Goal: Task Accomplishment & Management: Manage account settings

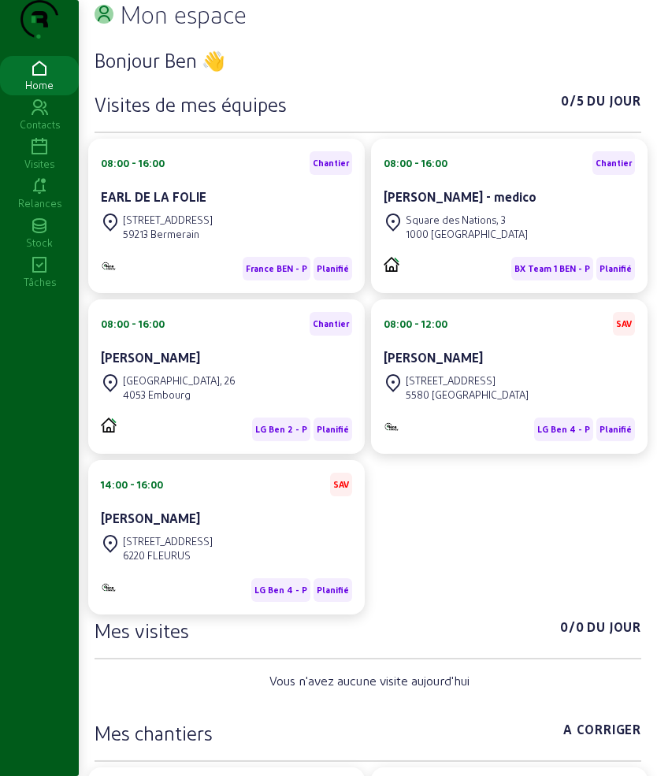
click at [35, 157] on icon at bounding box center [39, 147] width 79 height 19
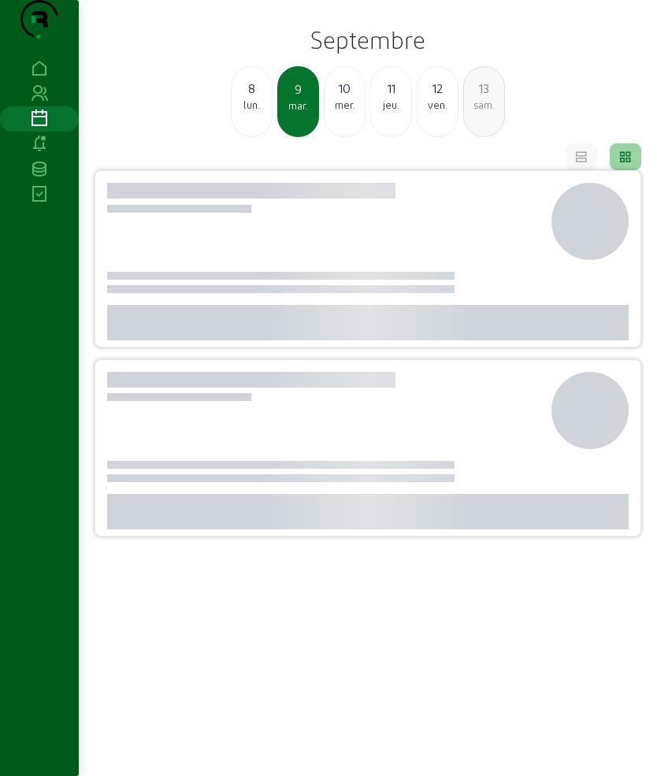
click at [256, 112] on div "lun." at bounding box center [252, 105] width 40 height 14
click at [256, 112] on div "dim." at bounding box center [252, 105] width 40 height 14
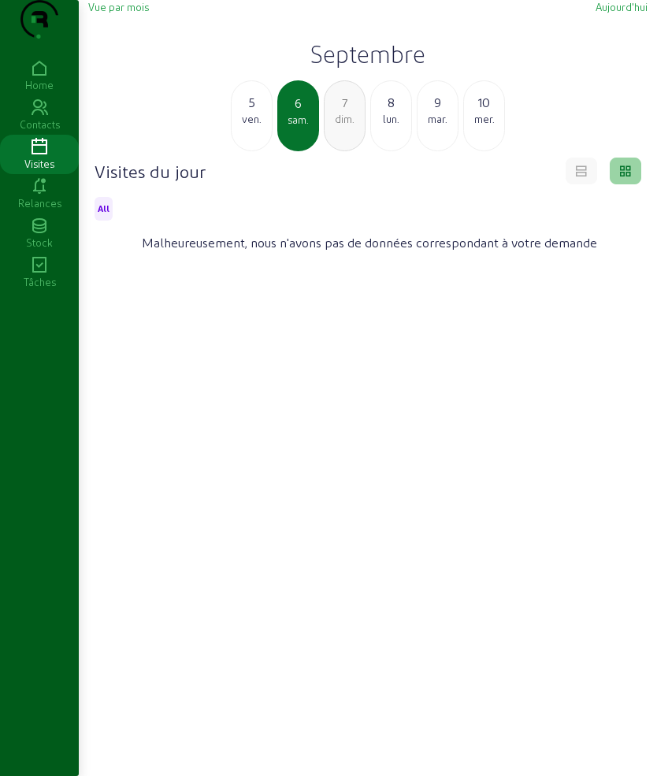
click at [263, 126] on div "5 ven." at bounding box center [252, 109] width 40 height 33
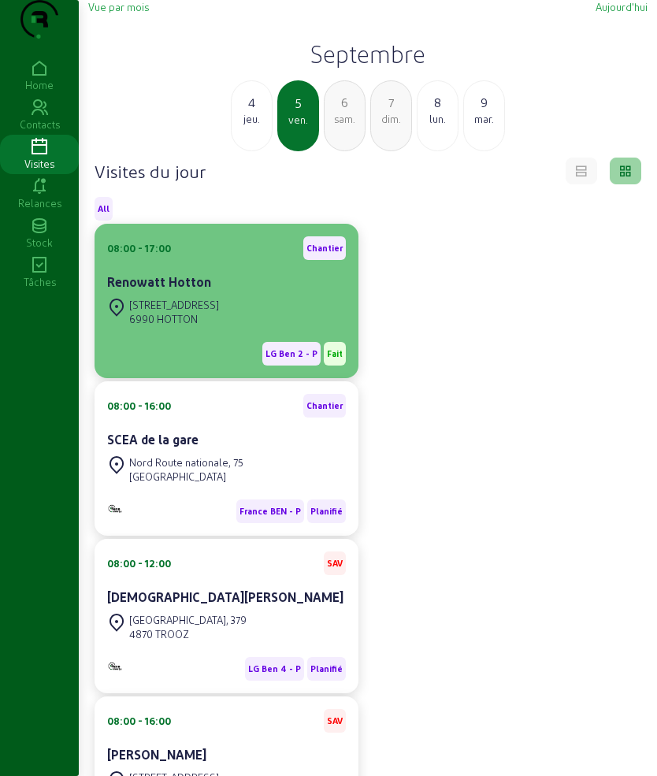
click at [255, 329] on div "[STREET_ADDRESS]" at bounding box center [226, 312] width 239 height 35
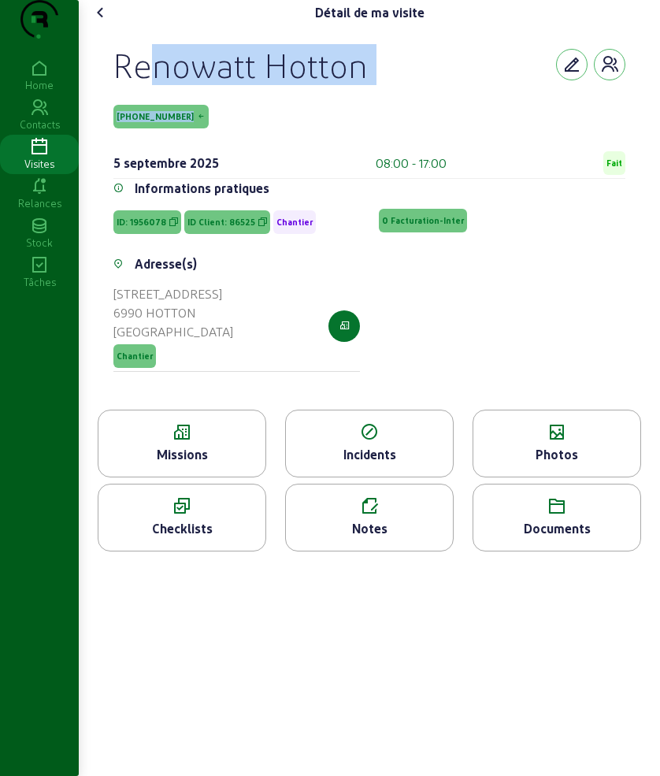
drag, startPoint x: 113, startPoint y: 91, endPoint x: 392, endPoint y: 127, distance: 280.5
click at [392, 127] on div "Renowatt Hotton [PHONE_NUMBER] [DATE] 08:00 - 17:00 Fait Informations pratiques…" at bounding box center [370, 217] width 550 height 384
copy div "Renowatt Hotton [PHONE_NUMBER]"
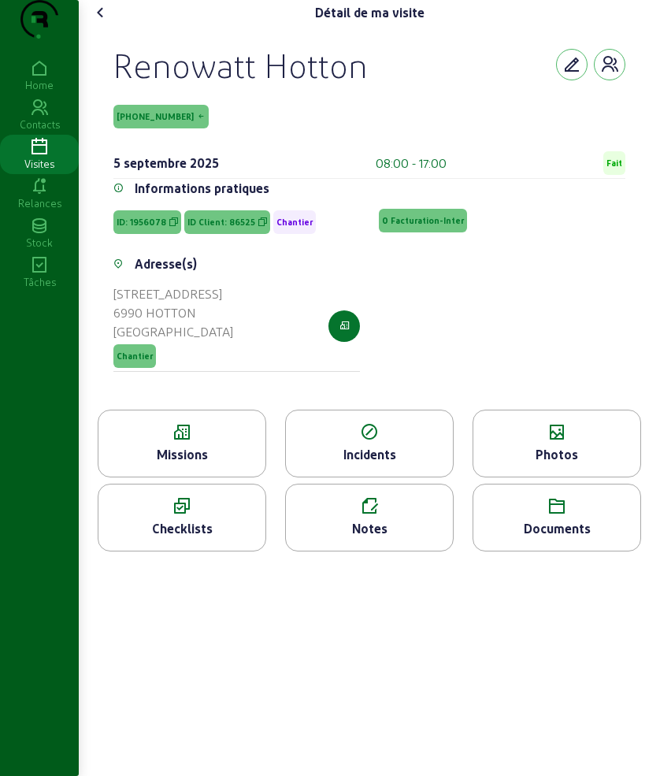
click at [188, 442] on icon at bounding box center [181, 432] width 167 height 19
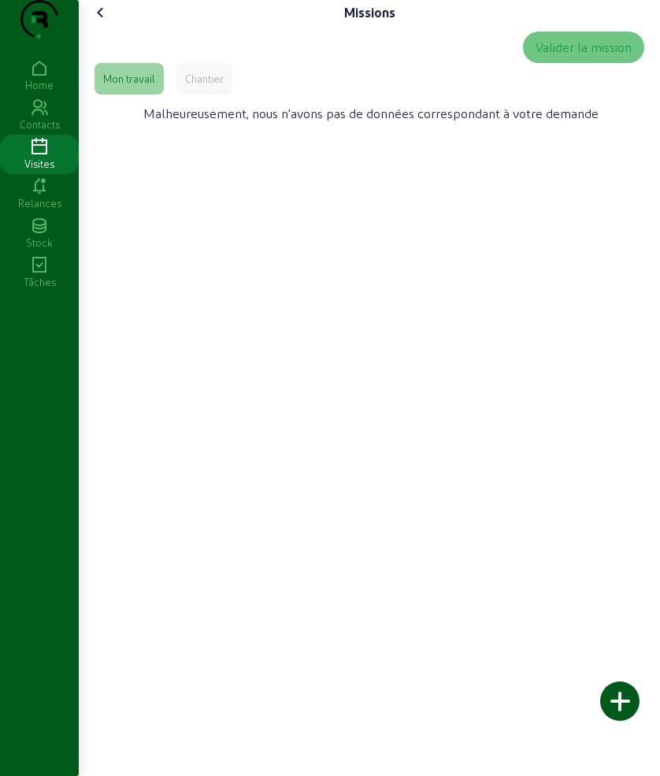
click at [97, 22] on icon at bounding box center [100, 12] width 19 height 19
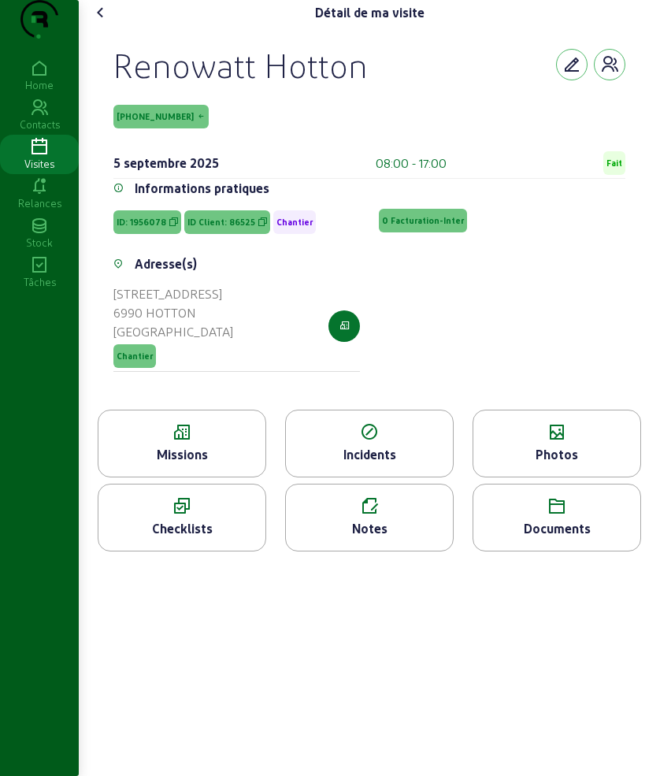
click at [547, 464] on div "Photos" at bounding box center [557, 454] width 167 height 19
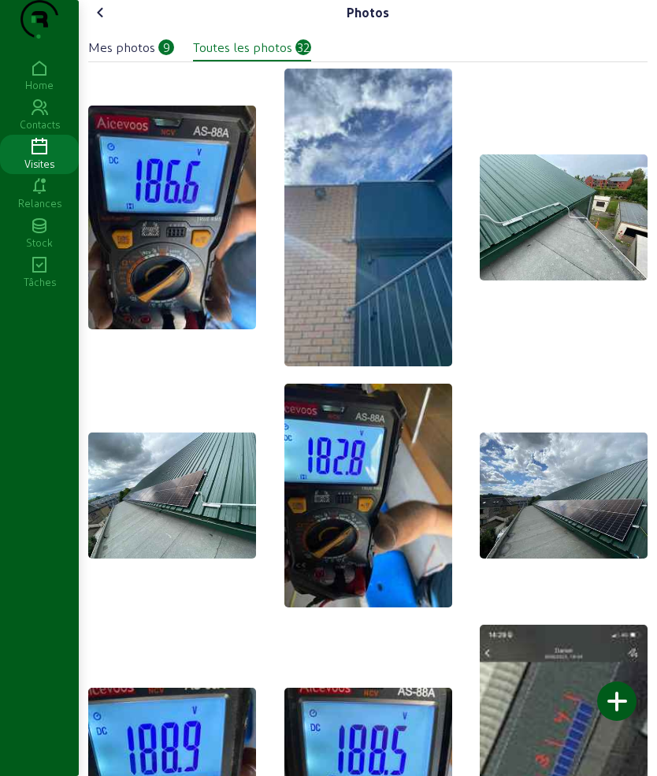
click at [125, 57] on div "Mes photos" at bounding box center [121, 47] width 67 height 19
click at [98, 25] on div "Photos Mes photos 9 Toutes les photos 32" at bounding box center [368, 493] width 578 height 986
click at [99, 22] on icon at bounding box center [100, 12] width 19 height 19
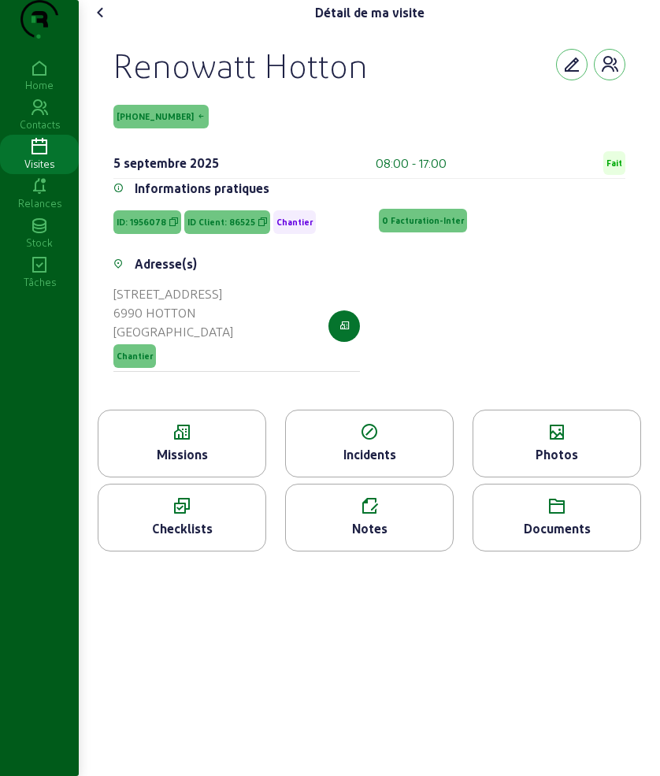
click at [250, 442] on icon at bounding box center [181, 432] width 167 height 19
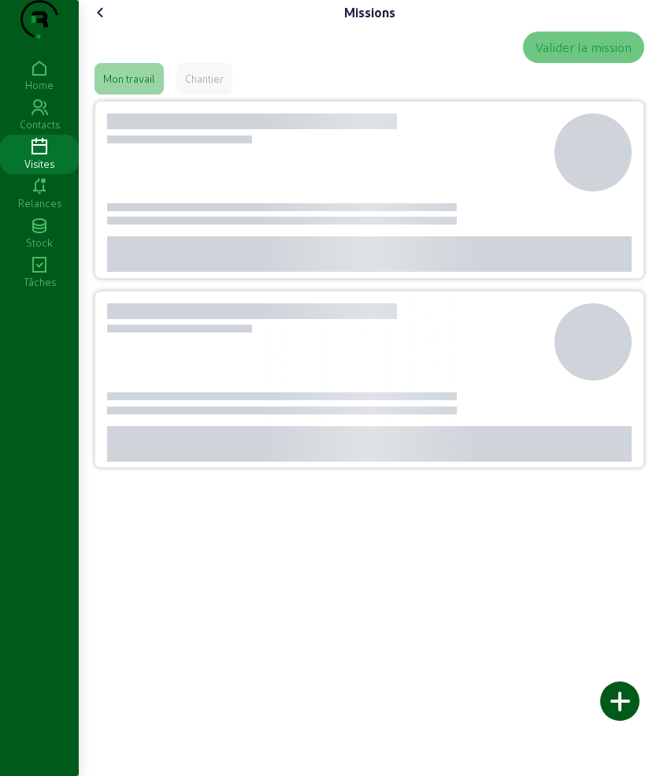
click at [213, 86] on div "Chantier" at bounding box center [204, 79] width 39 height 14
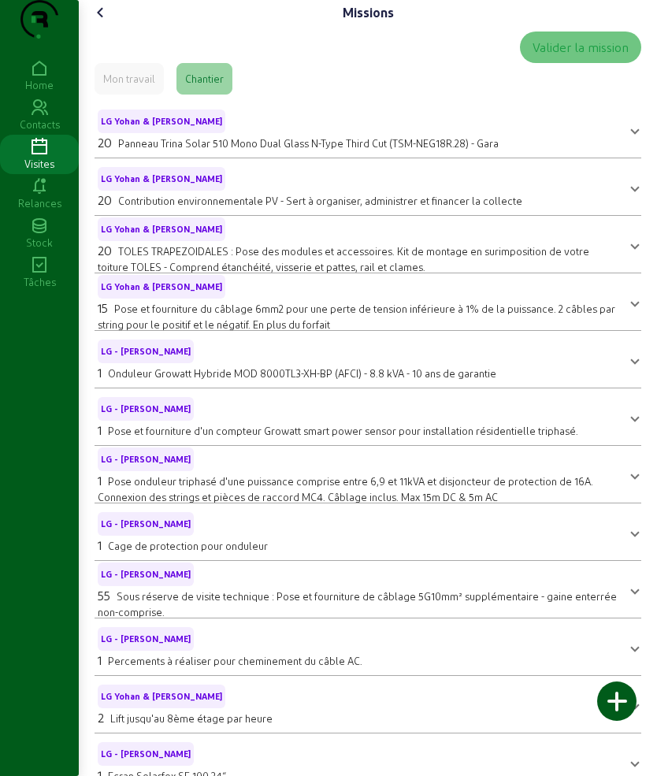
click at [102, 22] on icon at bounding box center [100, 12] width 19 height 19
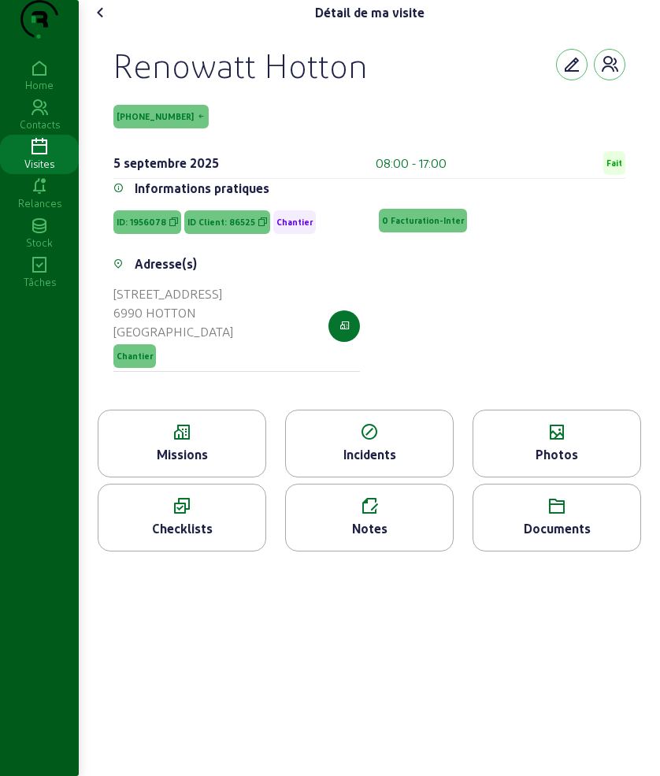
click at [118, 25] on div "Détail de ma visite" at bounding box center [369, 12] width 563 height 25
click at [104, 22] on icon at bounding box center [100, 12] width 19 height 19
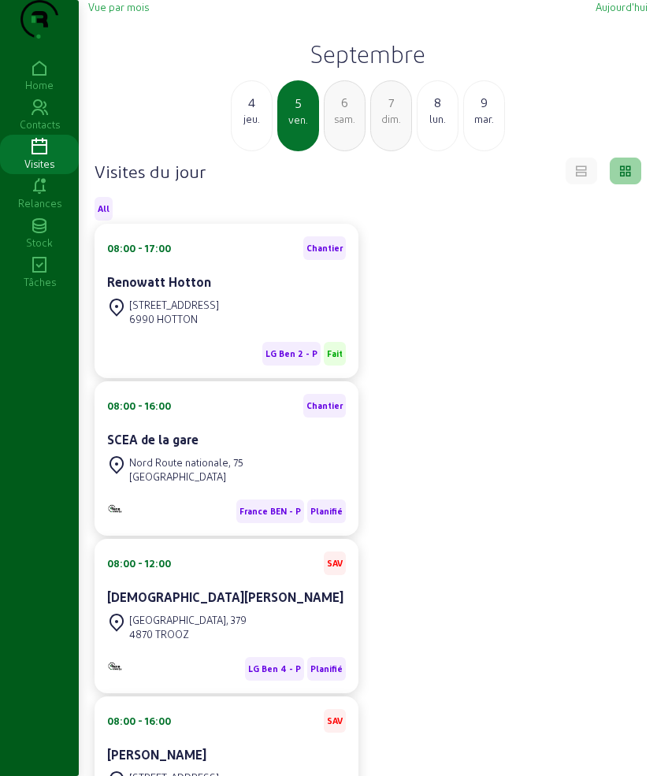
click at [104, 13] on span "Vue par mois" at bounding box center [118, 7] width 61 height 12
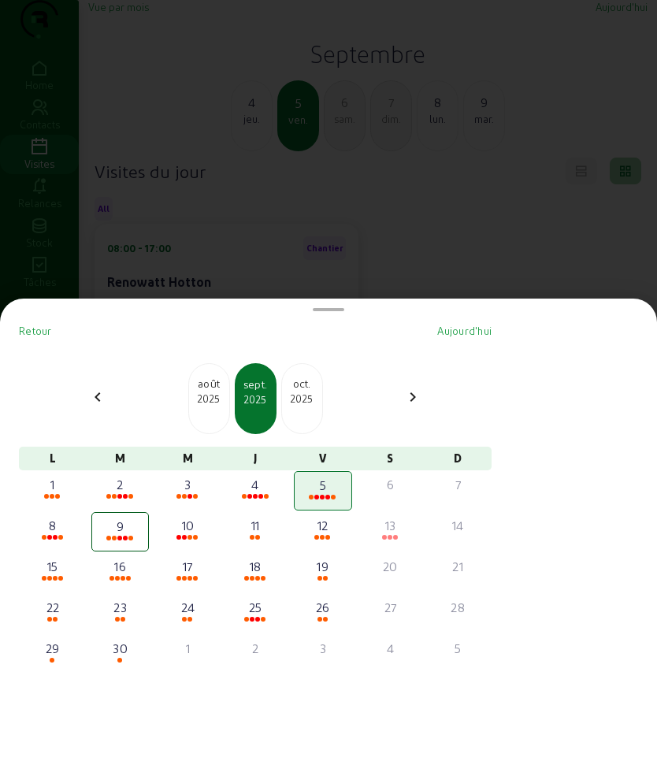
click at [326, 264] on div at bounding box center [328, 388] width 657 height 776
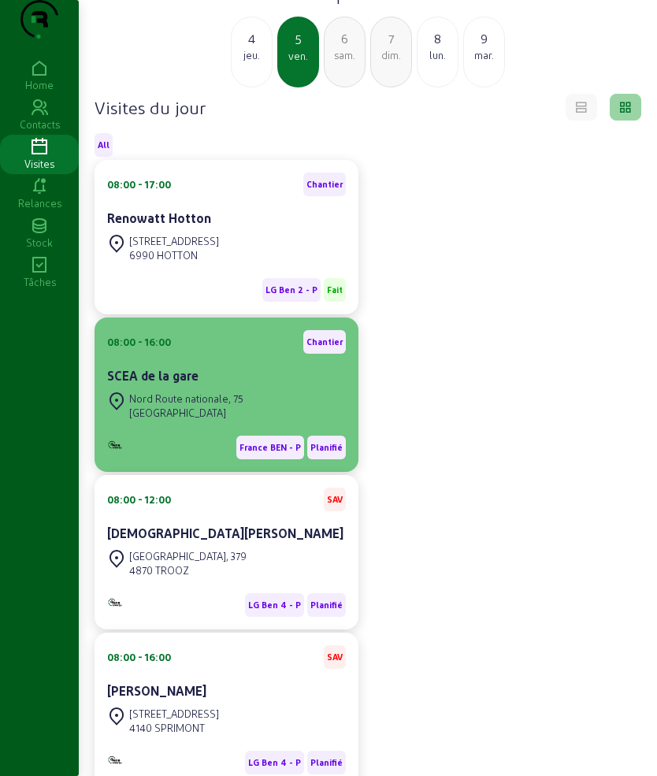
scroll to position [98, 0]
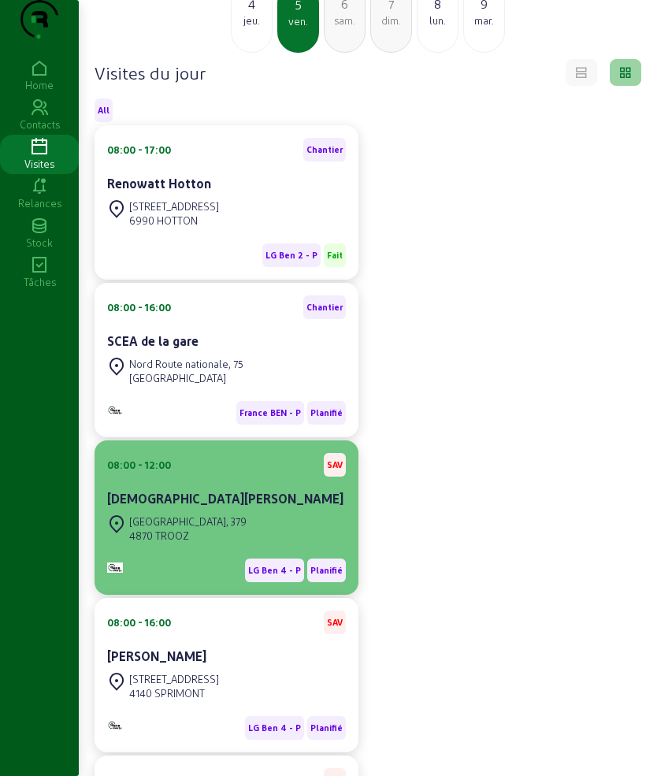
click at [212, 529] on div "[GEOGRAPHIC_DATA], 379" at bounding box center [187, 521] width 117 height 14
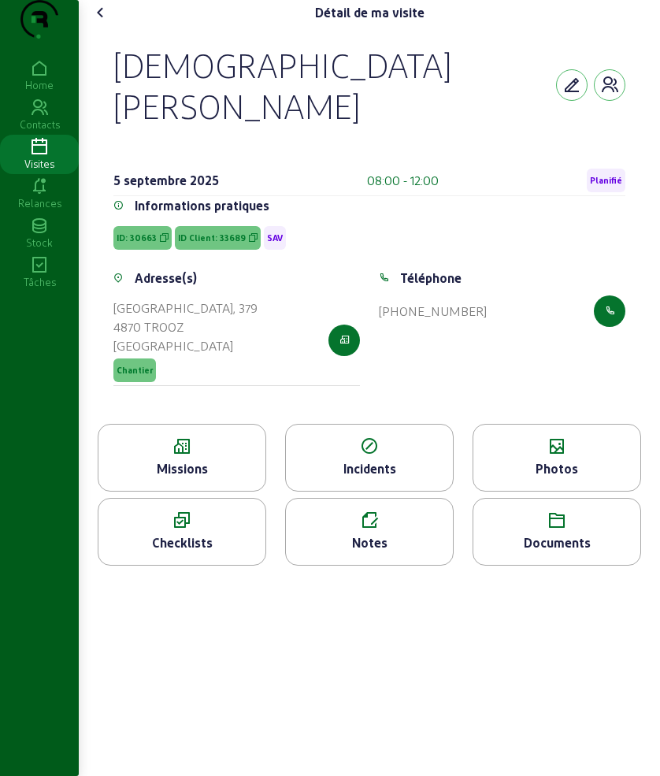
drag, startPoint x: 106, startPoint y: 83, endPoint x: 403, endPoint y: 113, distance: 298.6
click at [403, 113] on div "[DEMOGRAPHIC_DATA][PERSON_NAME] [DATE] 08:00 - 12:00 Planifié Informations prat…" at bounding box center [370, 224] width 550 height 399
copy div "[DEMOGRAPHIC_DATA][PERSON_NAME]"
click at [186, 437] on icon at bounding box center [181, 446] width 167 height 19
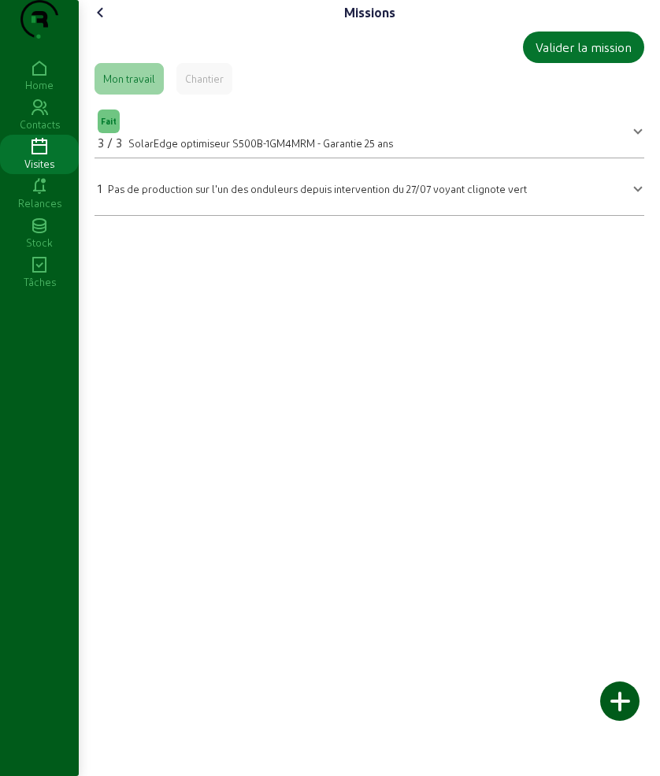
click at [123, 25] on div "Missions" at bounding box center [369, 12] width 563 height 25
click at [110, 22] on icon at bounding box center [100, 12] width 19 height 19
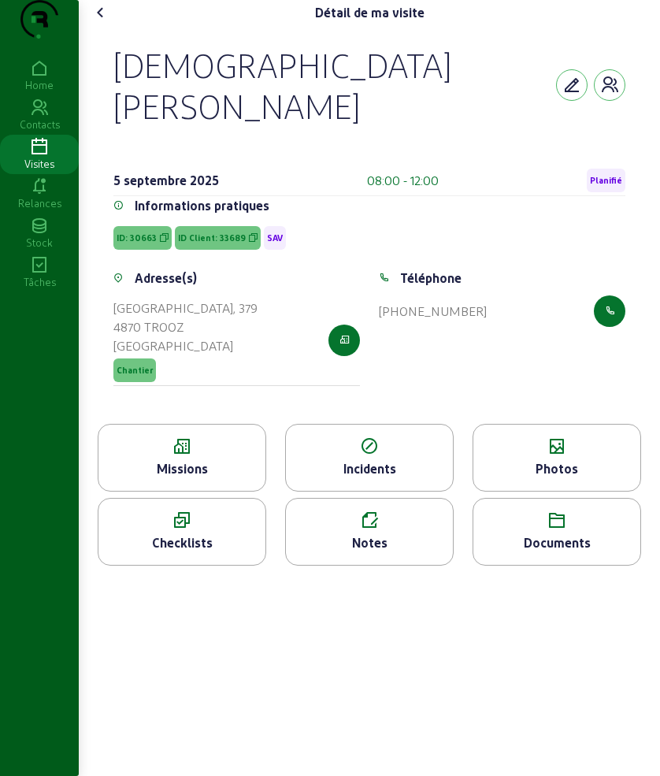
click at [226, 392] on div "Adresse(s) [GEOGRAPHIC_DATA], [STREET_ADDRESS] Chantier" at bounding box center [237, 337] width 266 height 136
click at [559, 465] on div "Photos" at bounding box center [557, 468] width 167 height 19
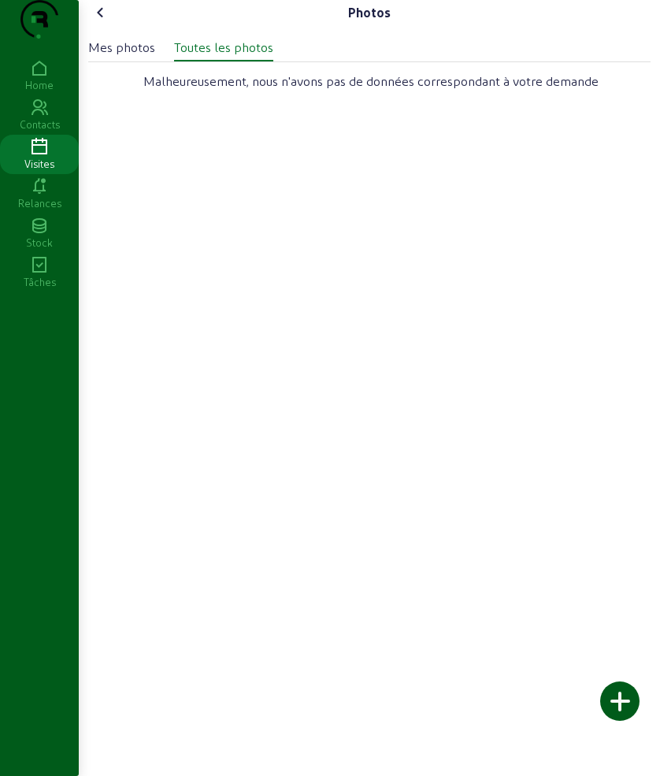
click at [106, 22] on icon at bounding box center [100, 12] width 19 height 19
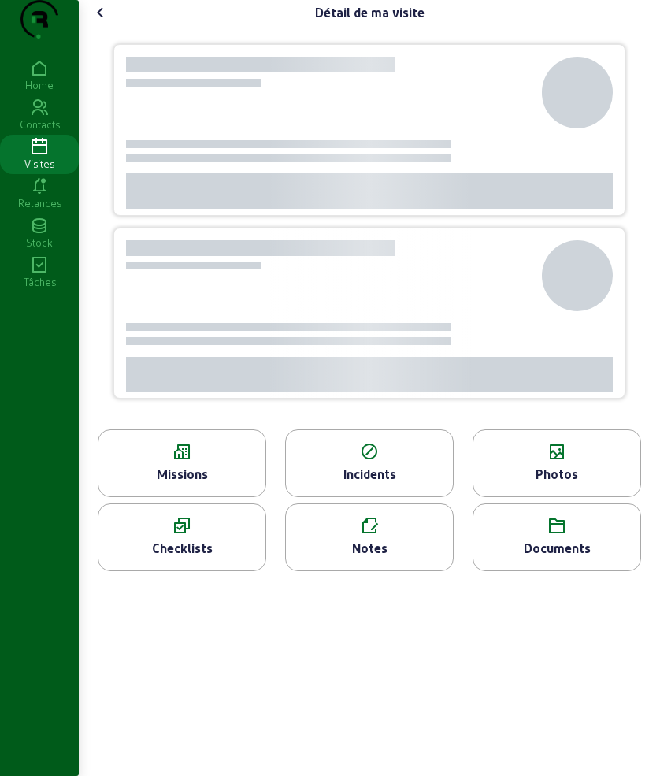
click at [165, 462] on icon at bounding box center [181, 452] width 167 height 19
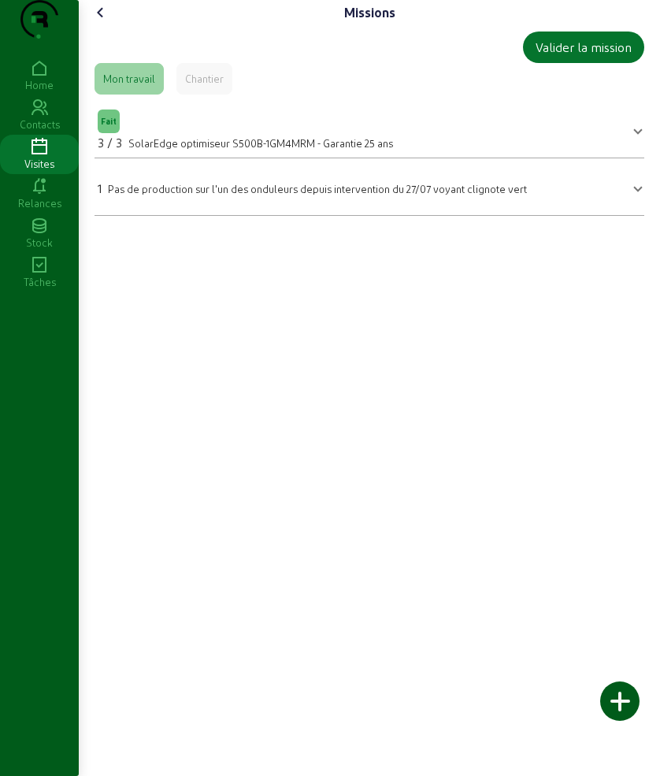
click at [113, 25] on cam-font-icon at bounding box center [100, 12] width 25 height 25
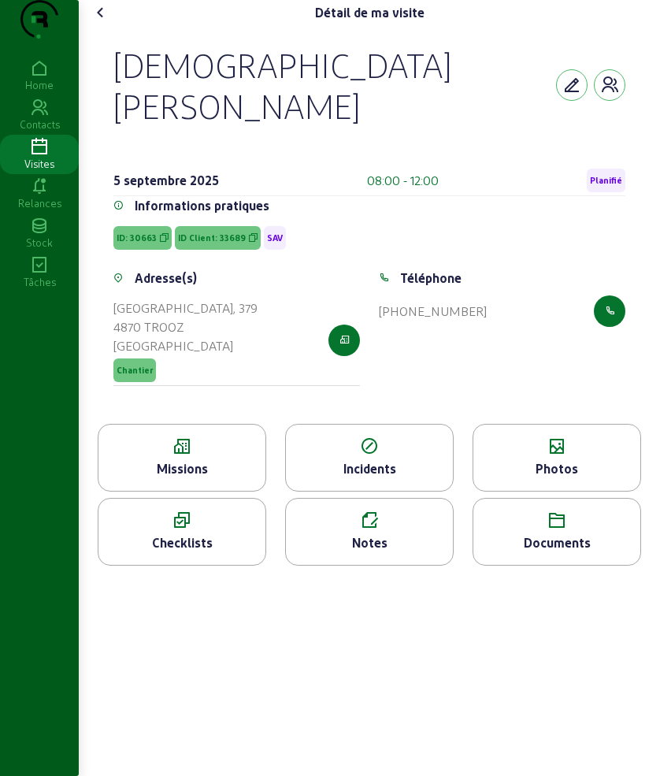
click at [576, 459] on div "Photos" at bounding box center [557, 468] width 167 height 19
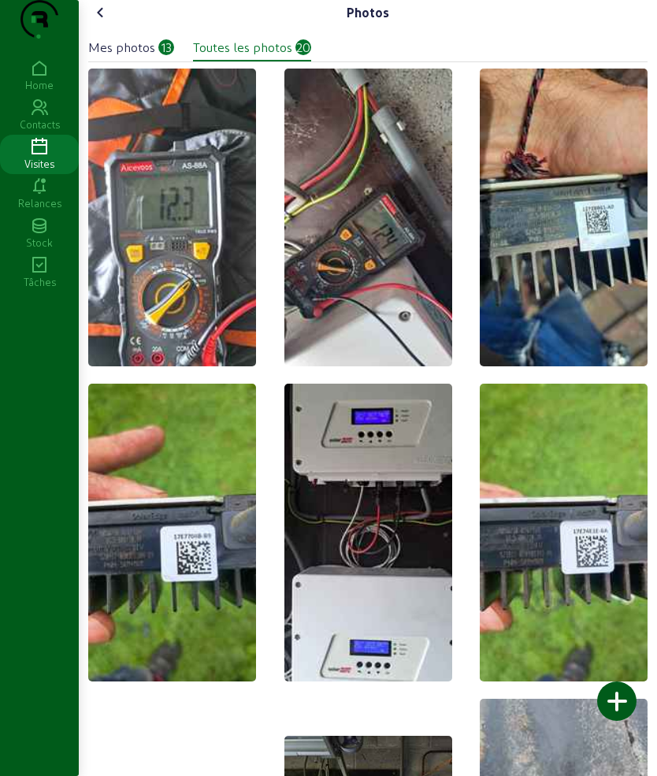
click at [628, 706] on div at bounding box center [616, 700] width 39 height 39
click at [625, 707] on div at bounding box center [616, 700] width 39 height 39
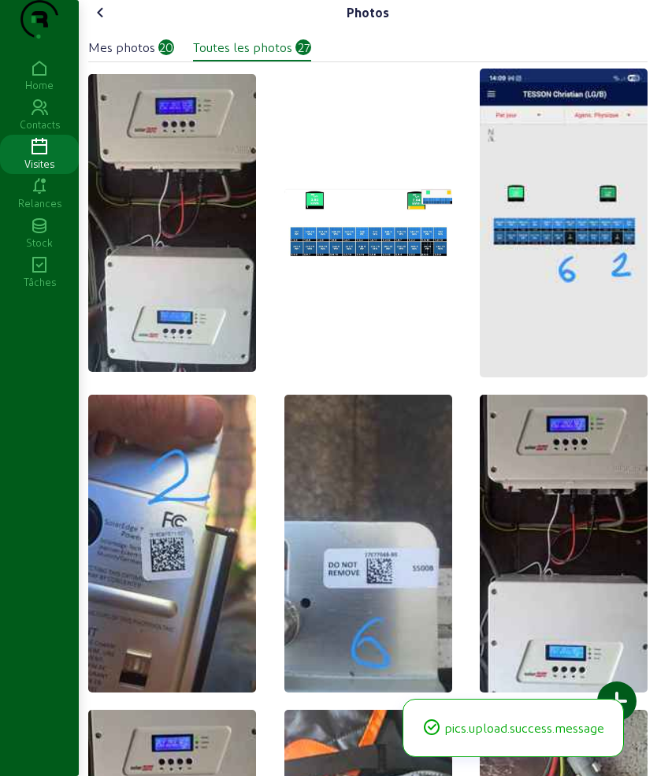
click at [110, 22] on icon at bounding box center [100, 12] width 19 height 19
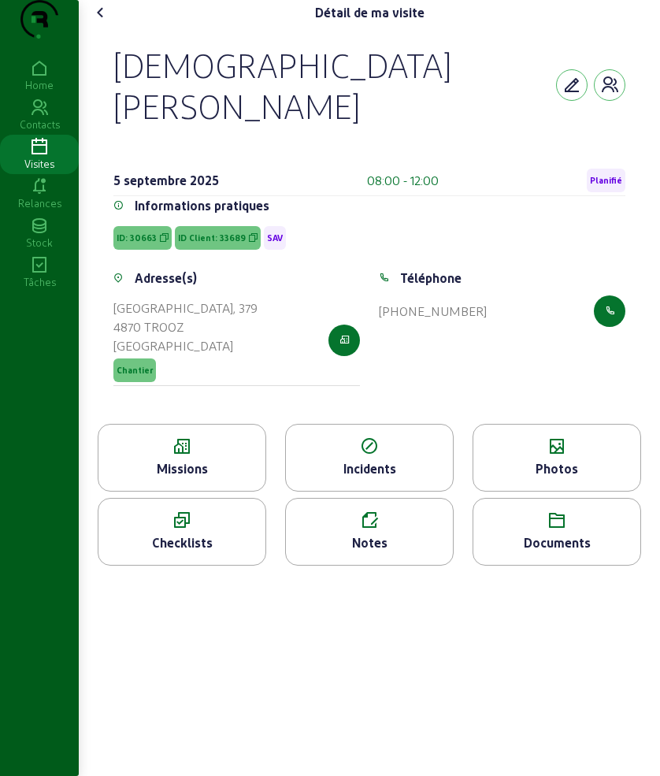
click at [100, 22] on icon at bounding box center [100, 12] width 19 height 19
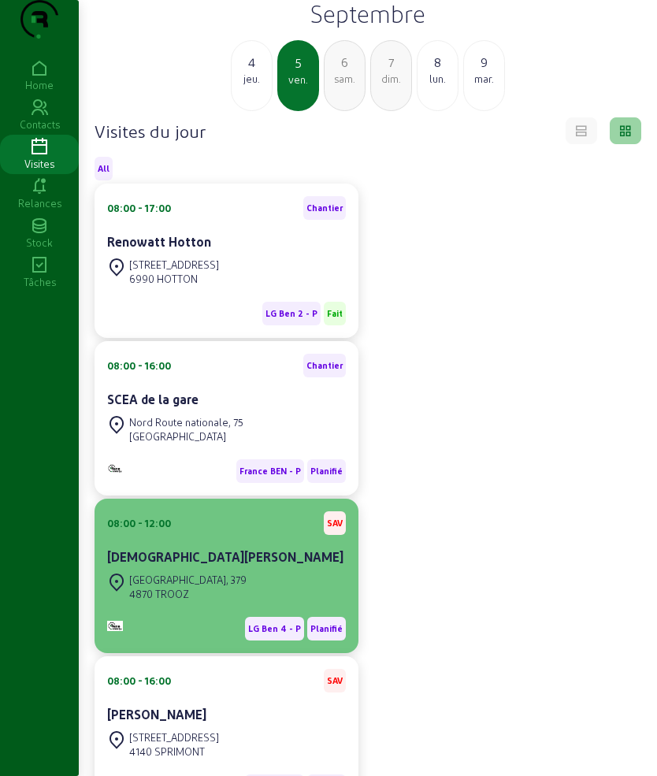
scroll to position [98, 0]
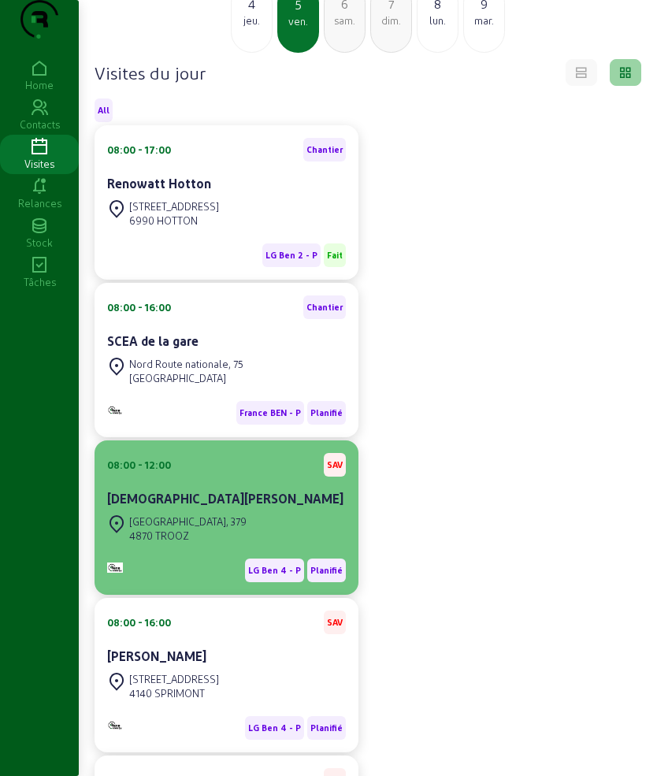
click at [231, 508] on div "[DEMOGRAPHIC_DATA][PERSON_NAME]" at bounding box center [226, 498] width 239 height 19
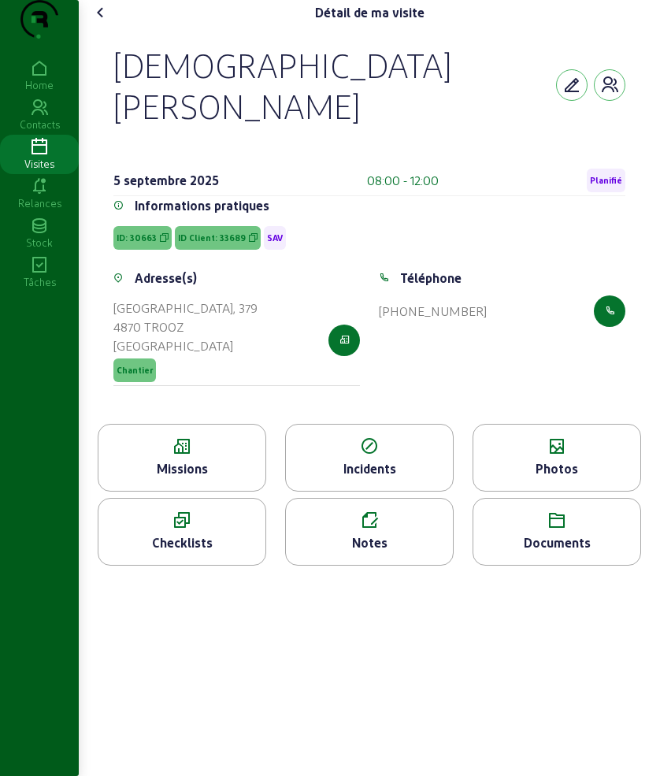
click at [418, 571] on div "Détail de ma visite [DEMOGRAPHIC_DATA][PERSON_NAME] [DATE] 08:00 - 12:00 Planif…" at bounding box center [369, 388] width 581 height 776
click at [402, 533] on div "Notes" at bounding box center [369, 542] width 167 height 19
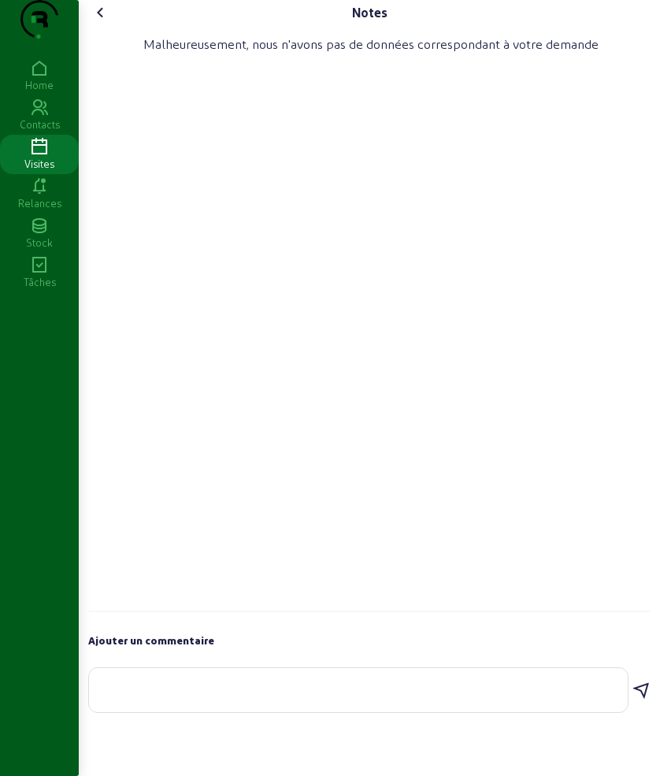
click at [128, 696] on textarea at bounding box center [359, 687] width 514 height 19
type textarea "2 opti suplementaires ont ete change"
click at [635, 700] on icon at bounding box center [641, 690] width 19 height 19
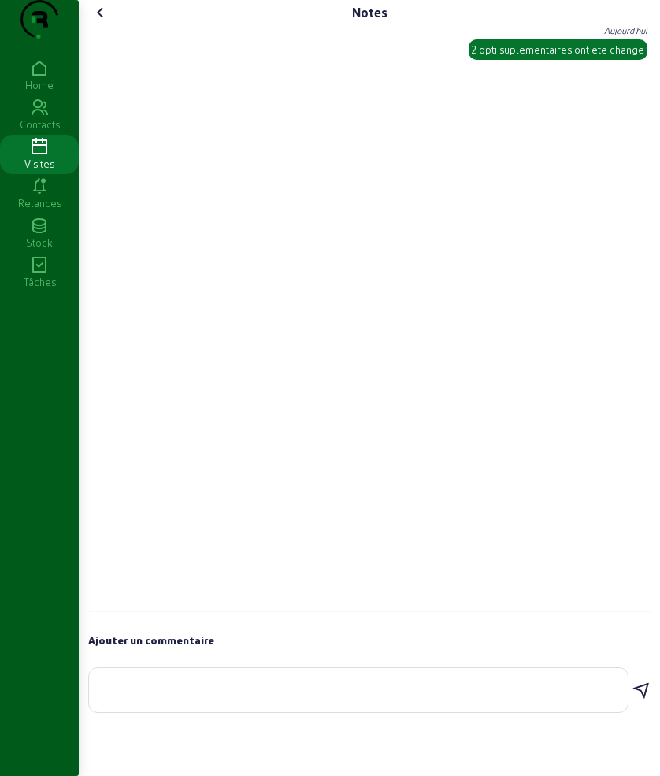
click at [105, 22] on icon at bounding box center [100, 12] width 19 height 19
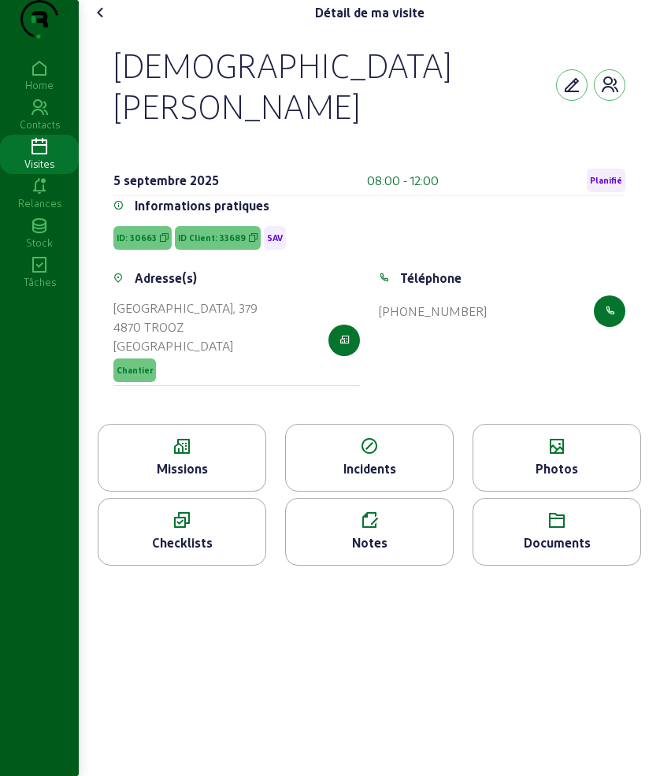
click at [104, 22] on icon at bounding box center [100, 12] width 19 height 19
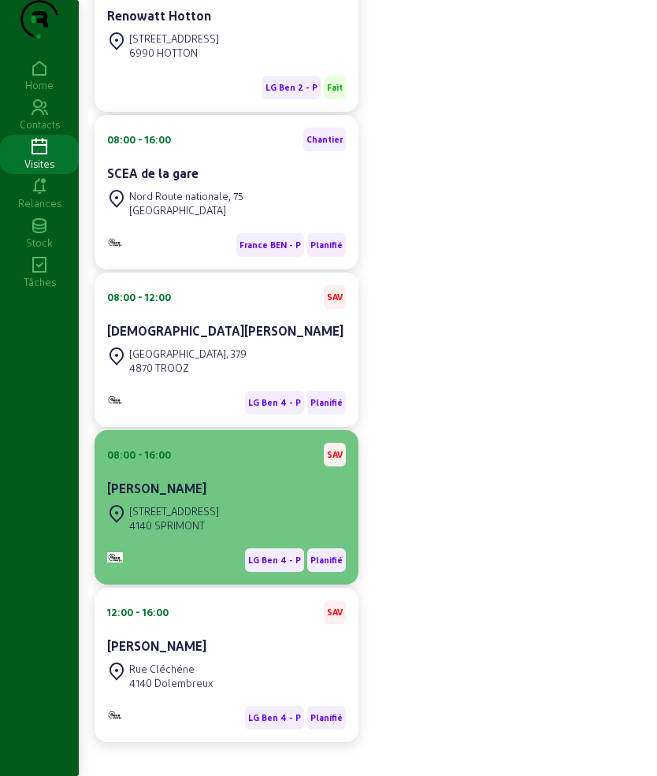
scroll to position [295, 0]
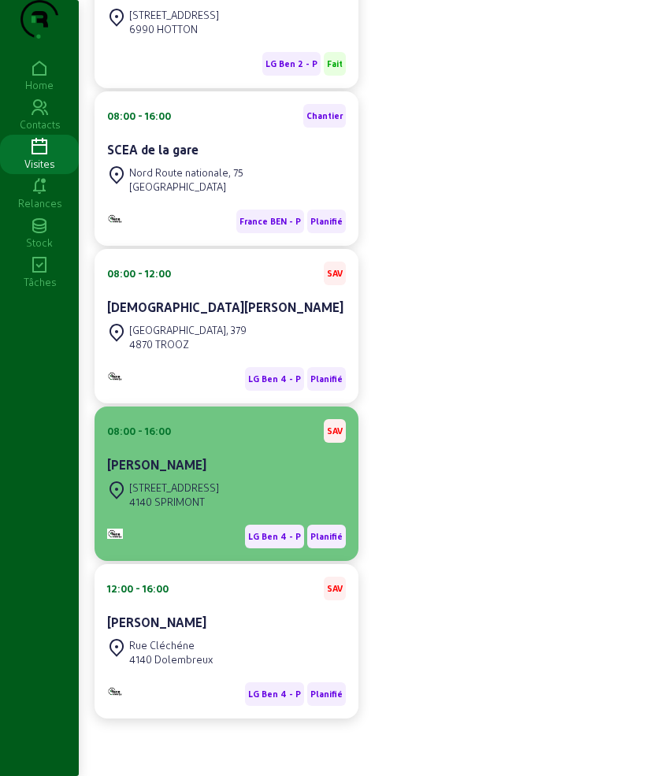
click at [234, 474] on div "[PERSON_NAME]" at bounding box center [226, 464] width 239 height 19
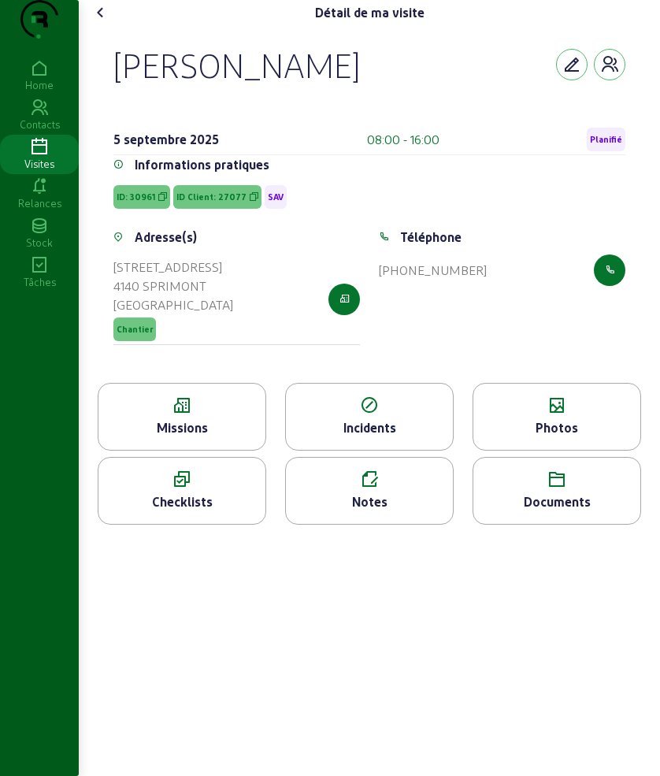
drag, startPoint x: 121, startPoint y: 92, endPoint x: 531, endPoint y: 95, distance: 409.7
click at [531, 85] on div "[PERSON_NAME]" at bounding box center [369, 64] width 512 height 41
click at [202, 383] on div "[PERSON_NAME] [DATE] 08:00 - 16:00 Planifié Informations pratiques ID: 30961 ID…" at bounding box center [370, 204] width 550 height 358
click at [202, 415] on icon at bounding box center [181, 405] width 167 height 19
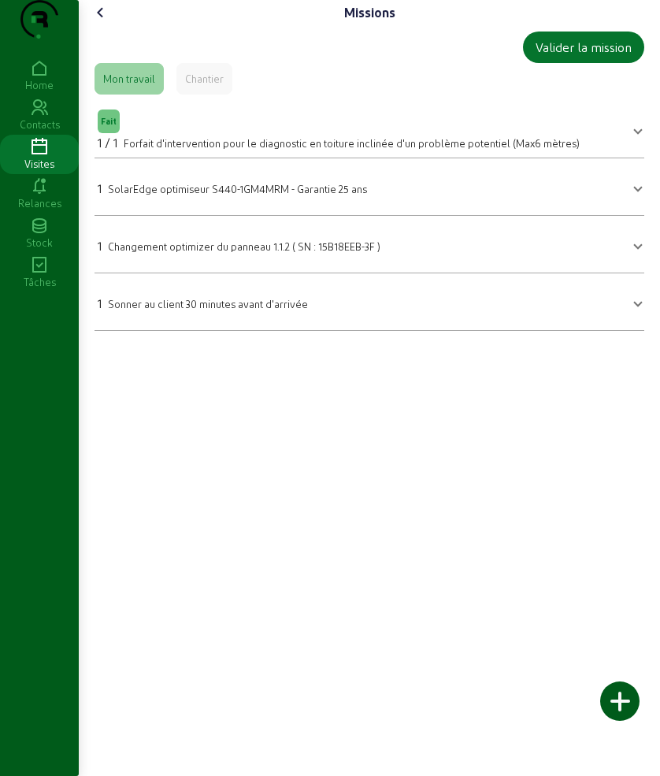
click at [103, 22] on icon at bounding box center [100, 12] width 19 height 19
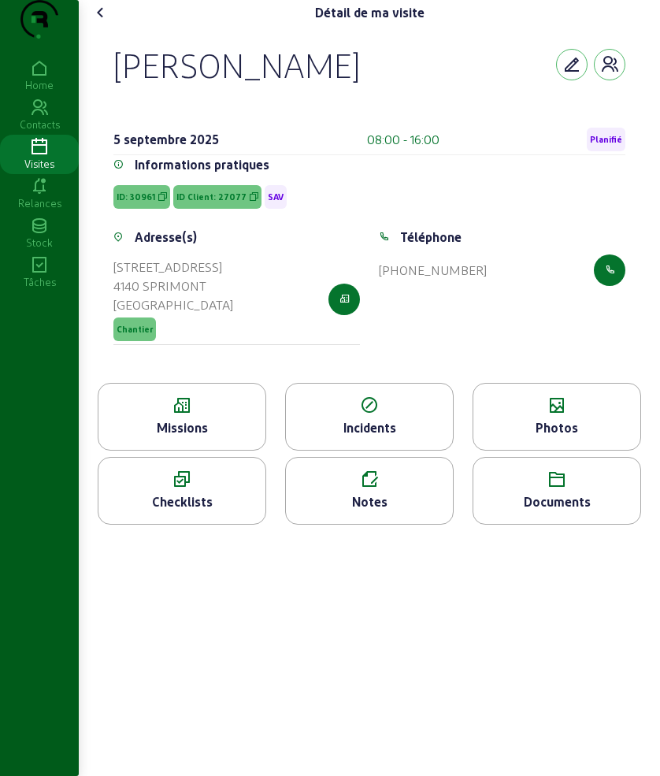
click at [563, 437] on div "Photos" at bounding box center [557, 427] width 167 height 19
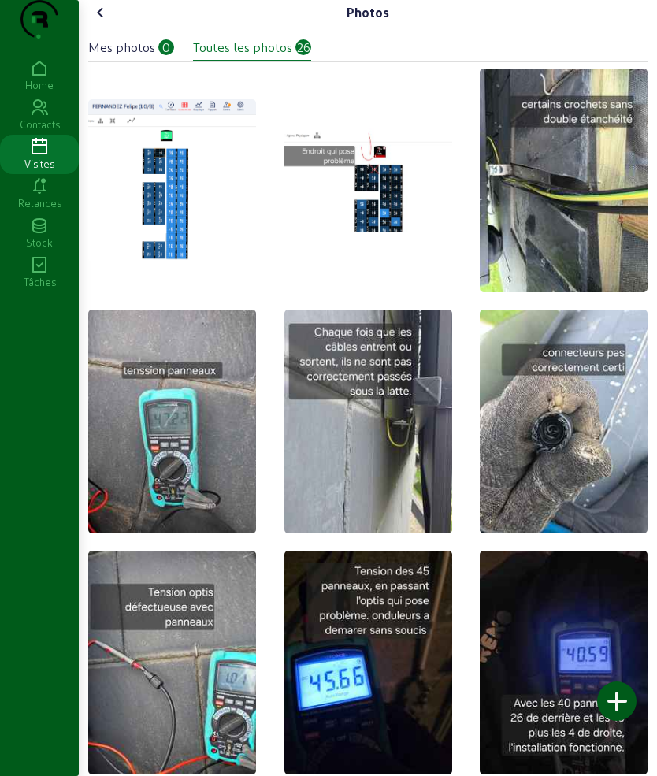
click at [137, 57] on div "Mes photos" at bounding box center [121, 47] width 67 height 19
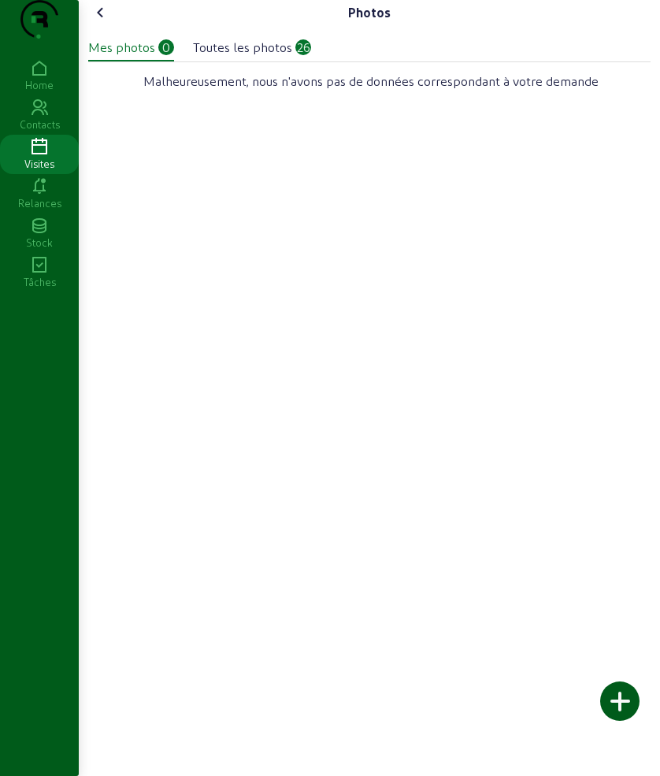
click at [247, 57] on div "Toutes les photos" at bounding box center [242, 47] width 99 height 19
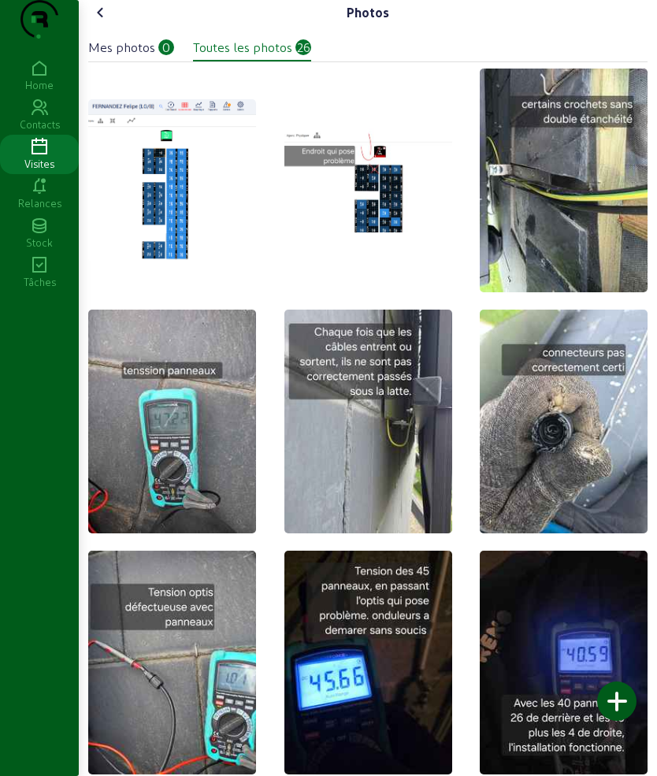
click at [615, 696] on div at bounding box center [616, 700] width 39 height 39
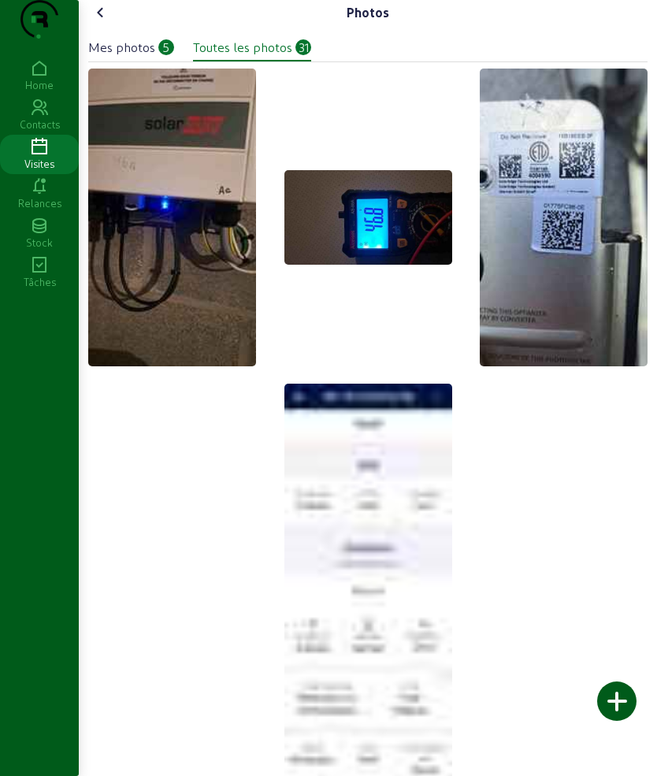
drag, startPoint x: 106, startPoint y: 26, endPoint x: 103, endPoint y: 35, distance: 9.0
click at [99, 22] on icon at bounding box center [100, 12] width 19 height 19
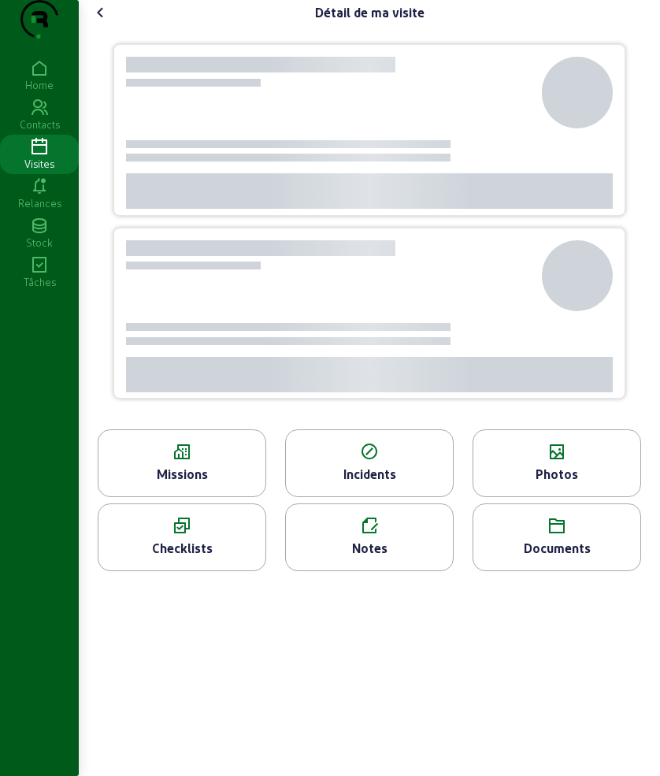
click at [211, 462] on icon at bounding box center [181, 452] width 167 height 19
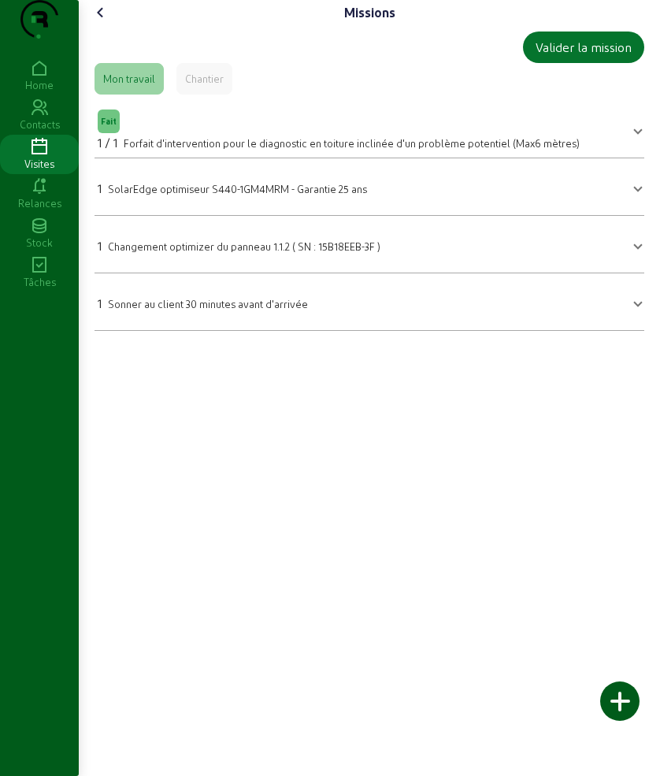
click at [259, 195] on span "SolarEdge optimiseur S440-1GM4MRM - Garantie 25 ans" at bounding box center [237, 189] width 259 height 12
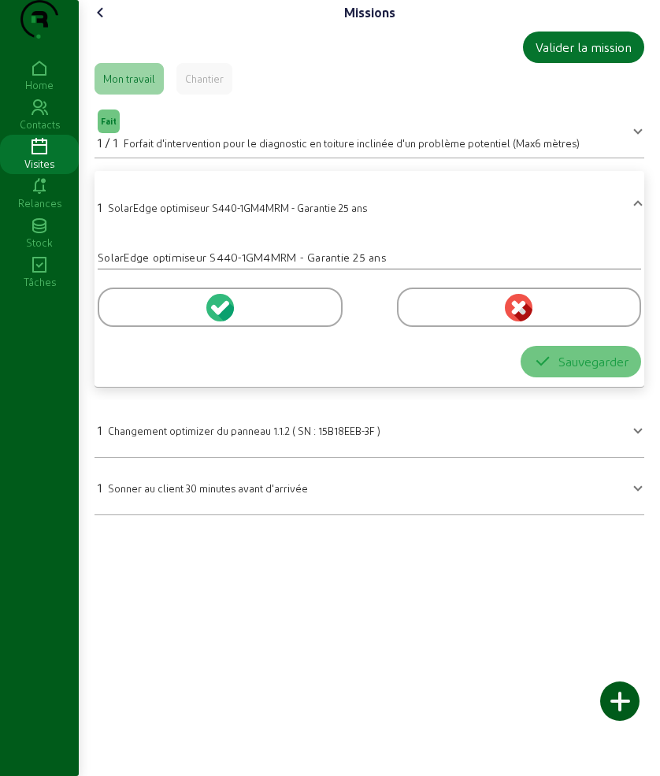
click at [175, 327] on div at bounding box center [220, 307] width 245 height 39
click at [580, 500] on mat-expansion-panel-header "1 Sonner au client 30 minutes avant d'arrivée" at bounding box center [370, 486] width 550 height 44
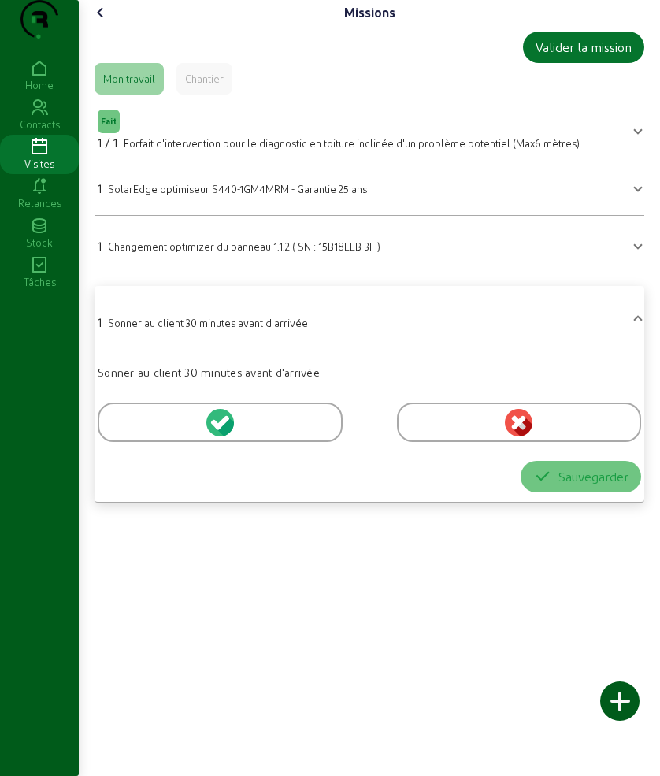
click at [208, 252] on span "Changement optimizer du panneau 1.1.2 ( SN : 15B18EEB-3F )" at bounding box center [244, 246] width 273 height 12
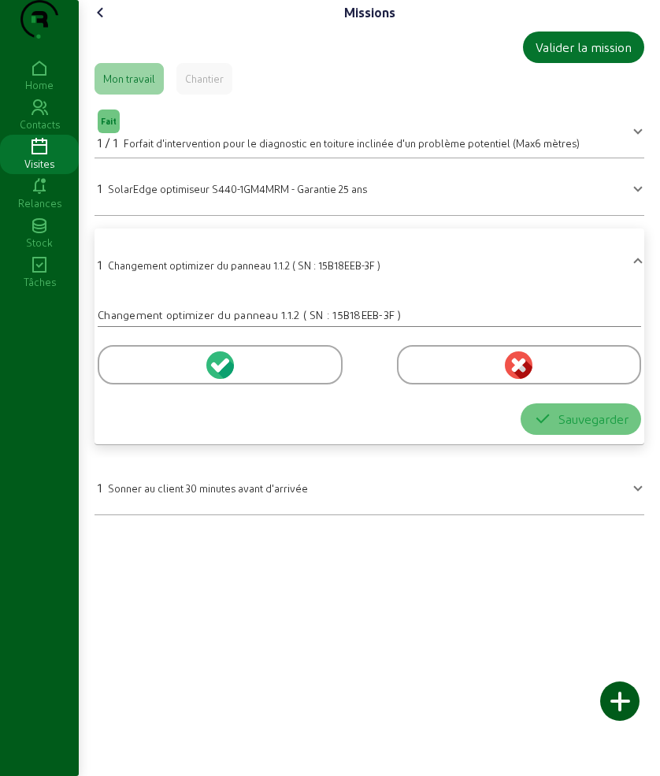
drag, startPoint x: 147, startPoint y: 401, endPoint x: 561, endPoint y: 580, distance: 451.4
click at [158, 384] on div at bounding box center [220, 364] width 245 height 39
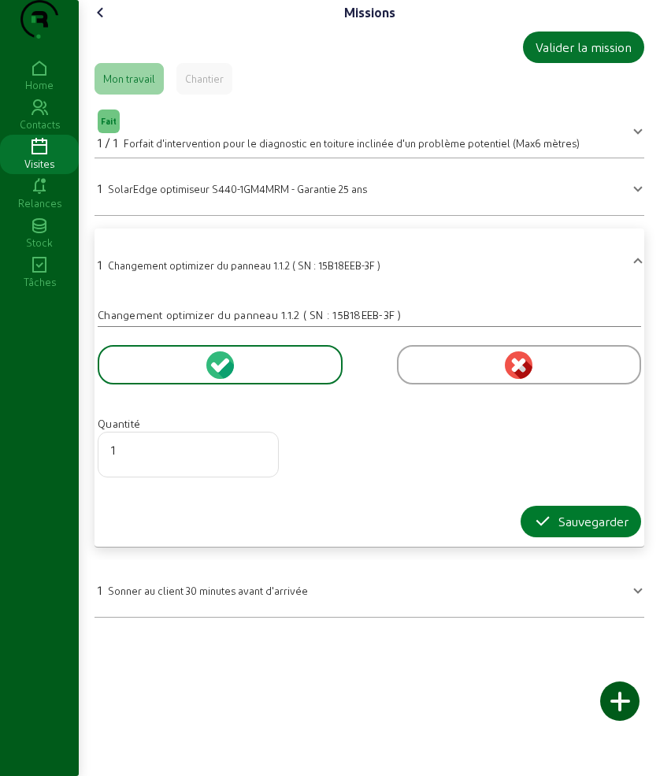
click at [561, 531] on div "Sauvegarder" at bounding box center [580, 521] width 95 height 19
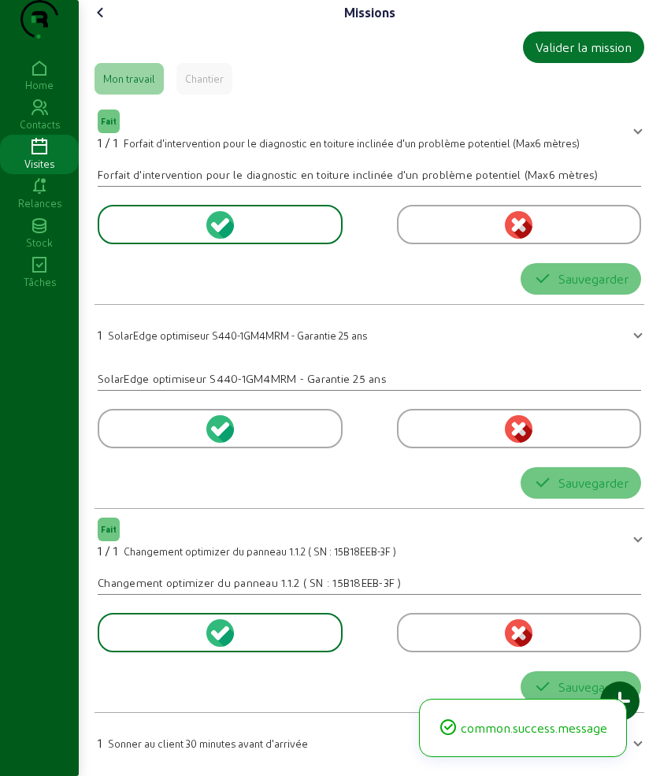
click at [161, 329] on span "SolarEdge optimiseur S440-1GM4MRM - Garantie 25 ans" at bounding box center [237, 335] width 259 height 12
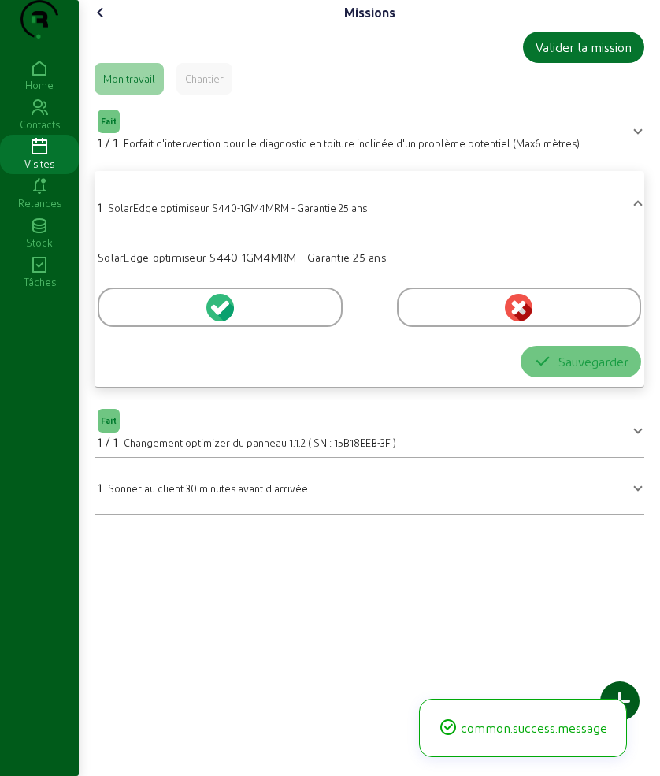
click at [154, 327] on div at bounding box center [220, 307] width 245 height 39
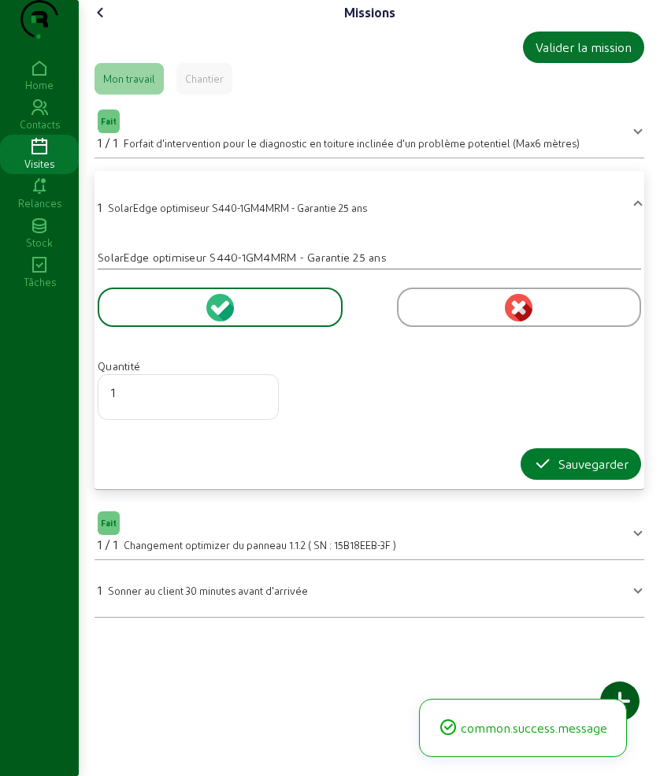
click at [533, 474] on icon "button" at bounding box center [542, 464] width 19 height 19
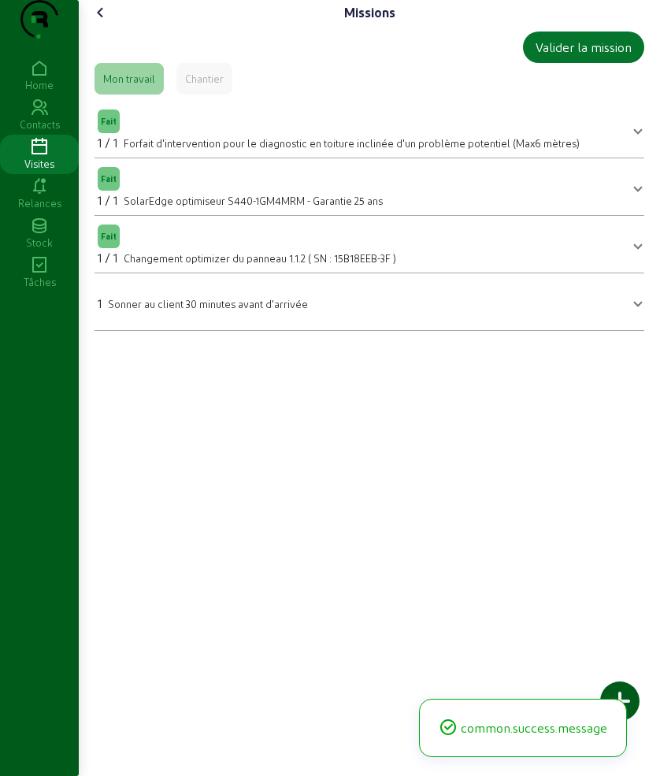
click at [98, 22] on icon at bounding box center [100, 12] width 19 height 19
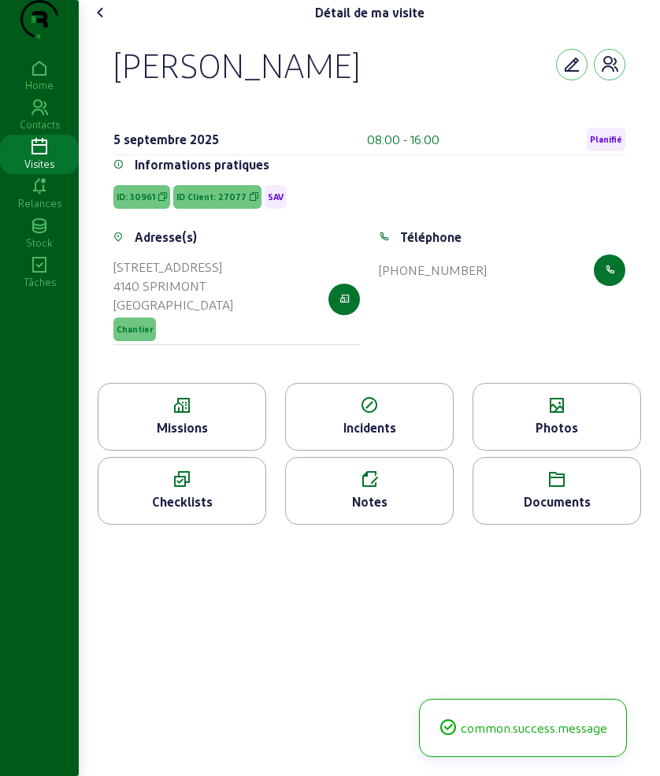
click at [567, 437] on div "Photos" at bounding box center [557, 427] width 167 height 19
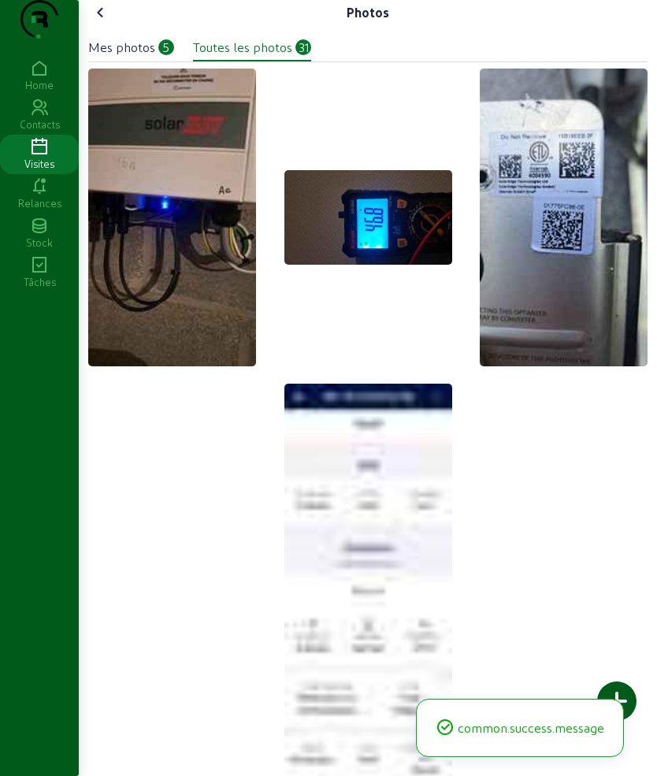
click at [622, 687] on div at bounding box center [616, 700] width 39 height 39
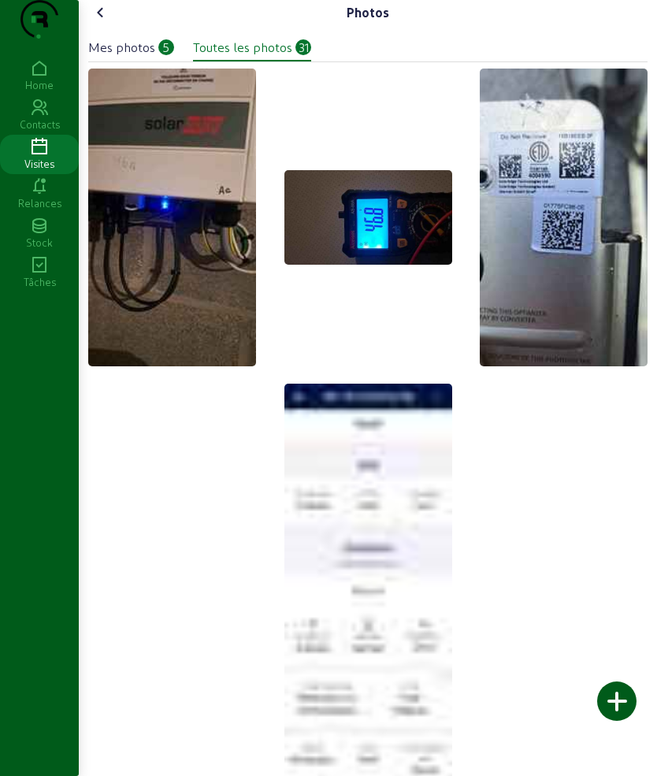
click at [105, 22] on icon at bounding box center [100, 12] width 19 height 19
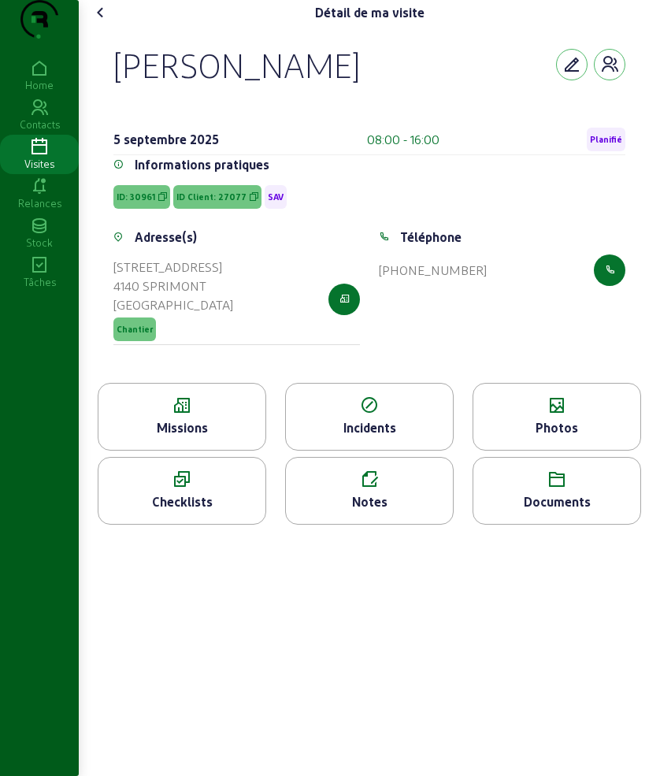
click at [105, 22] on icon at bounding box center [100, 12] width 19 height 19
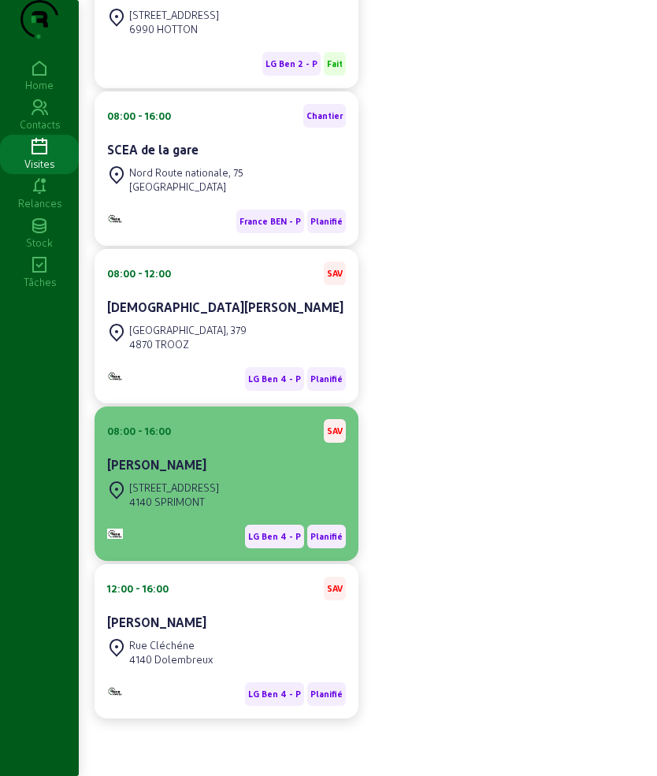
scroll to position [321, 0]
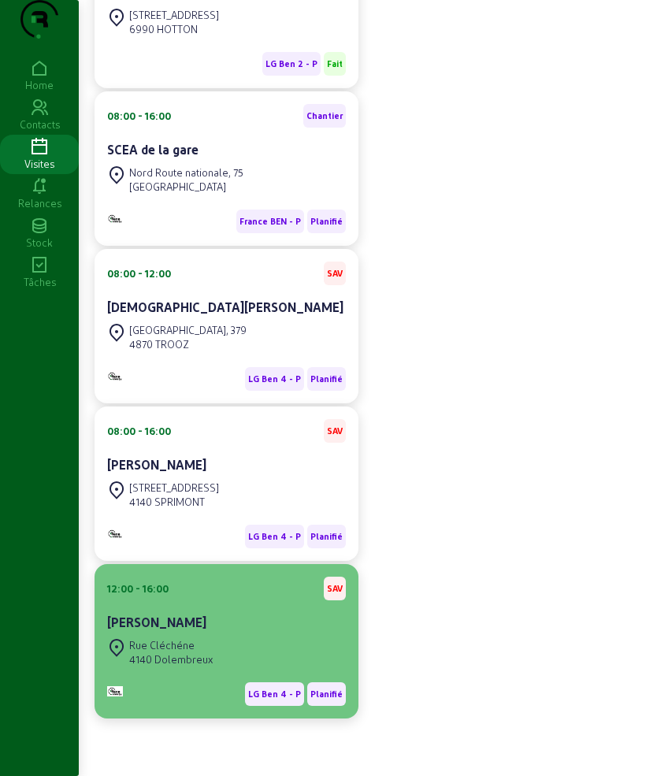
click at [227, 608] on div "12:00 - 16:00 SAV [PERSON_NAME]" at bounding box center [226, 606] width 239 height 58
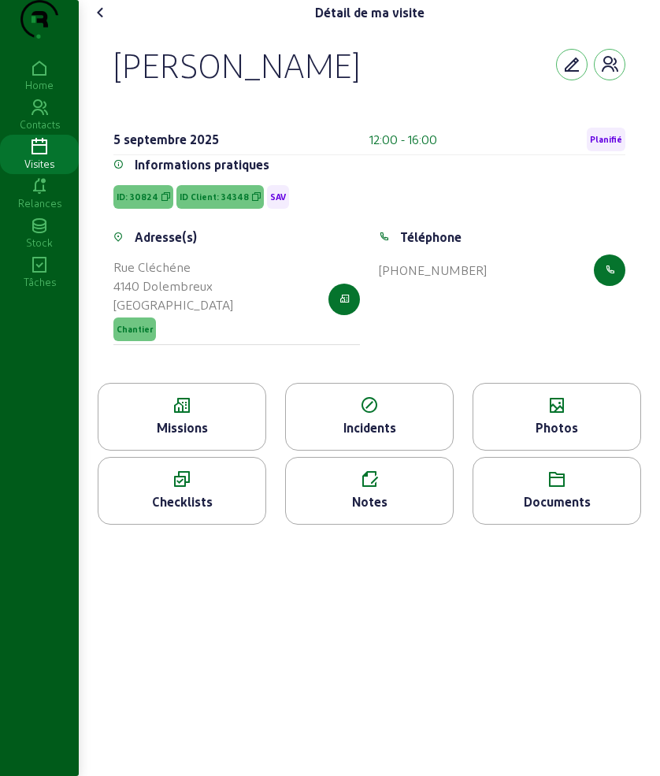
drag, startPoint x: 109, startPoint y: 90, endPoint x: 332, endPoint y: 106, distance: 224.4
click at [332, 106] on div "[PERSON_NAME] [DATE] 12:00 - 16:00 Planifié Informations pratiques ID: 30824 ID…" at bounding box center [370, 204] width 550 height 358
copy div "[PERSON_NAME]"
click at [202, 437] on div "Missions" at bounding box center [181, 427] width 167 height 19
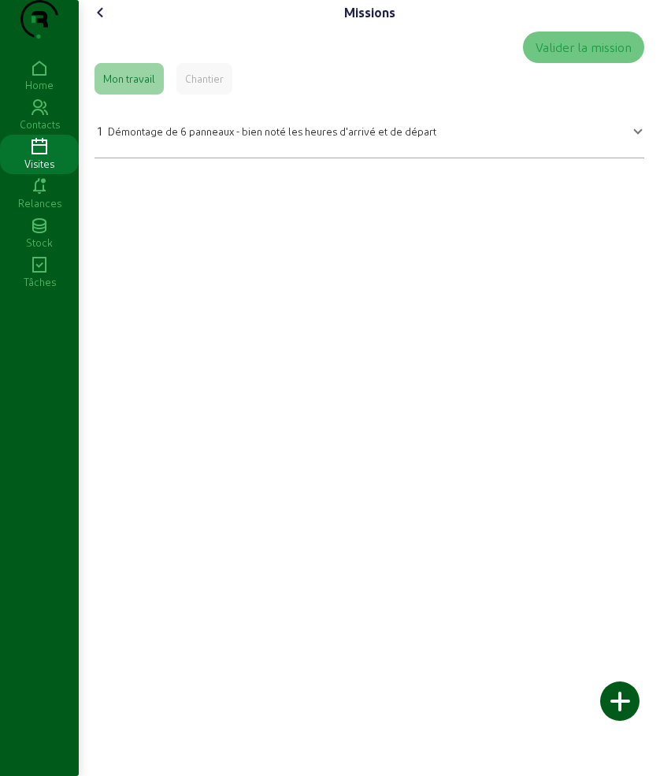
click at [337, 137] on span "Démontage de 6 panneaux - bien noté les heures d'arrivé et de départ" at bounding box center [272, 131] width 329 height 12
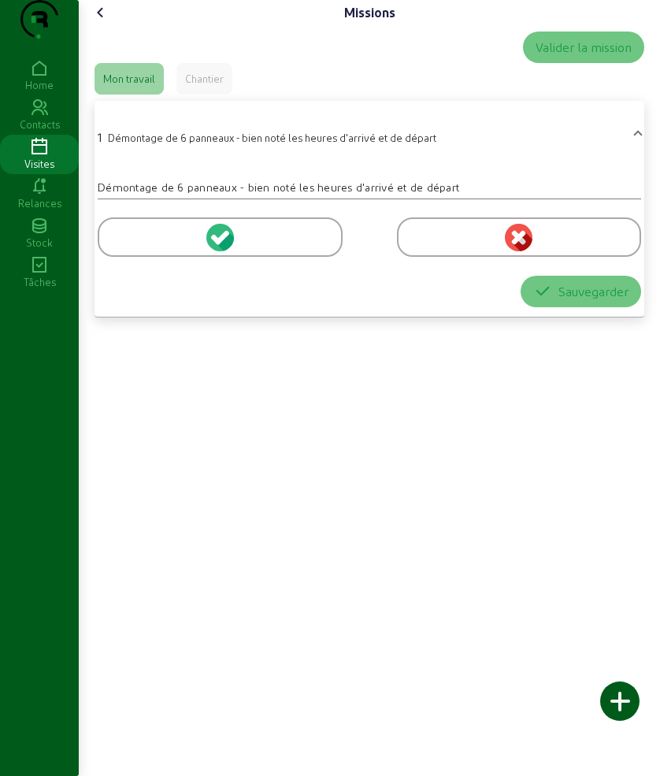
click at [151, 257] on div at bounding box center [220, 236] width 245 height 39
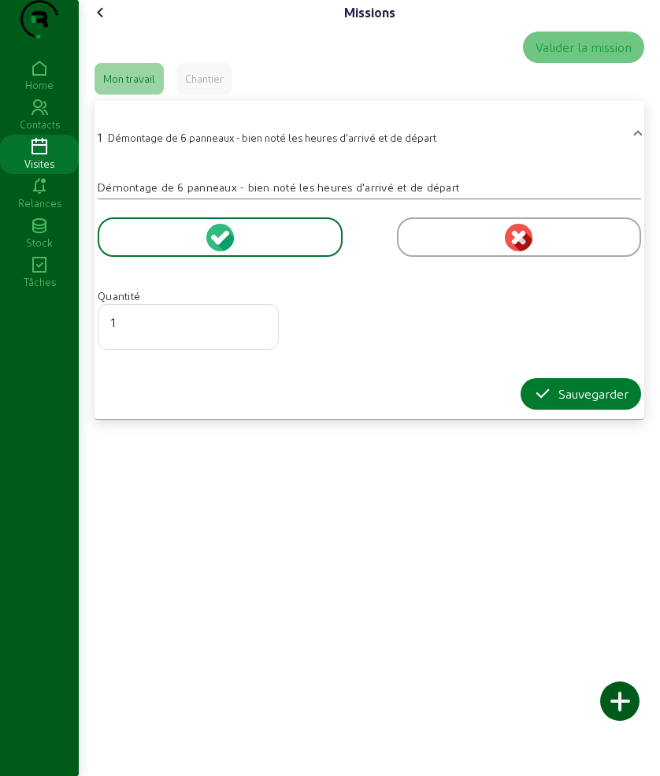
click at [570, 403] on div "Sauvegarder" at bounding box center [580, 393] width 95 height 19
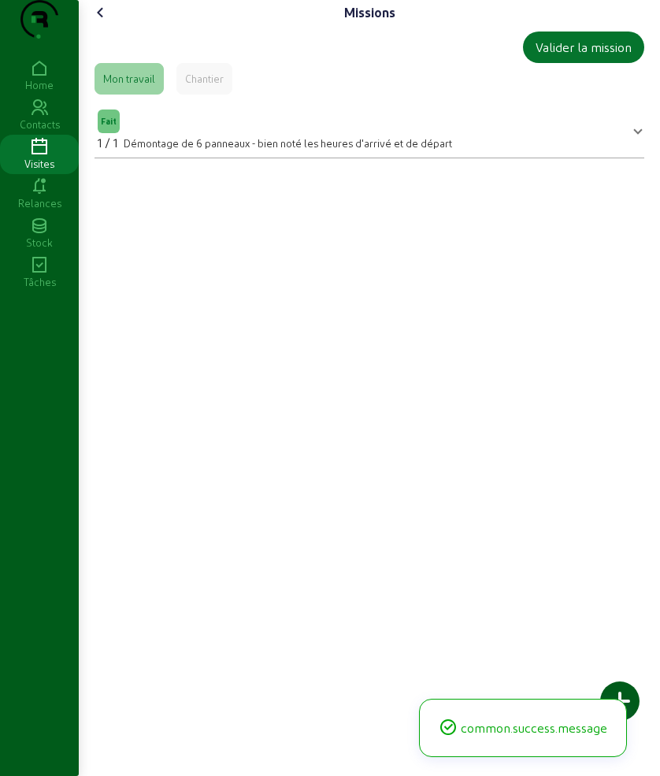
click at [100, 22] on icon at bounding box center [100, 12] width 19 height 19
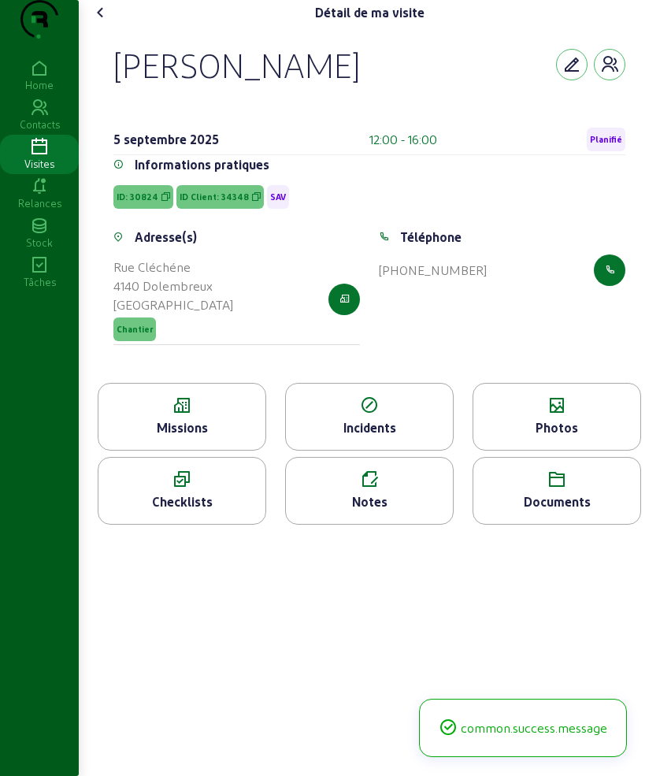
click at [541, 415] on icon at bounding box center [557, 405] width 167 height 19
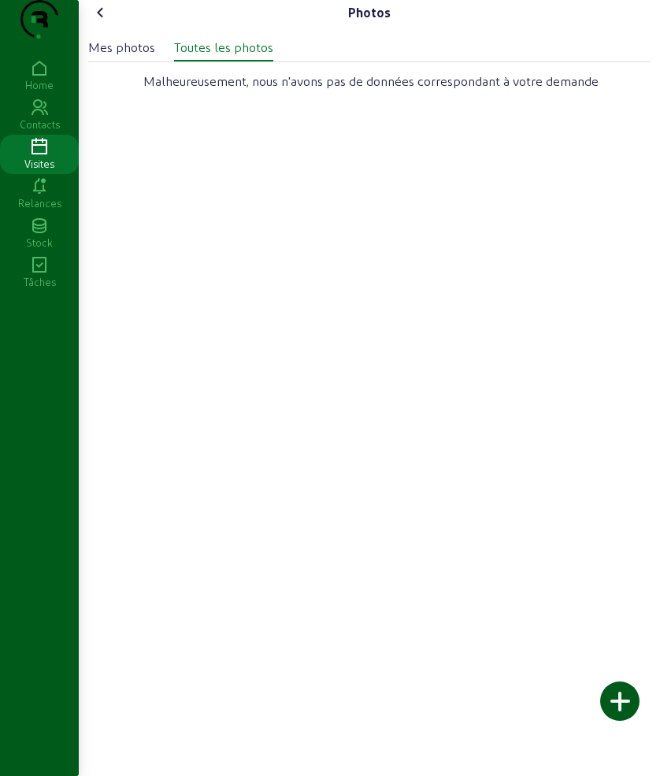
click at [626, 688] on div at bounding box center [619, 700] width 39 height 39
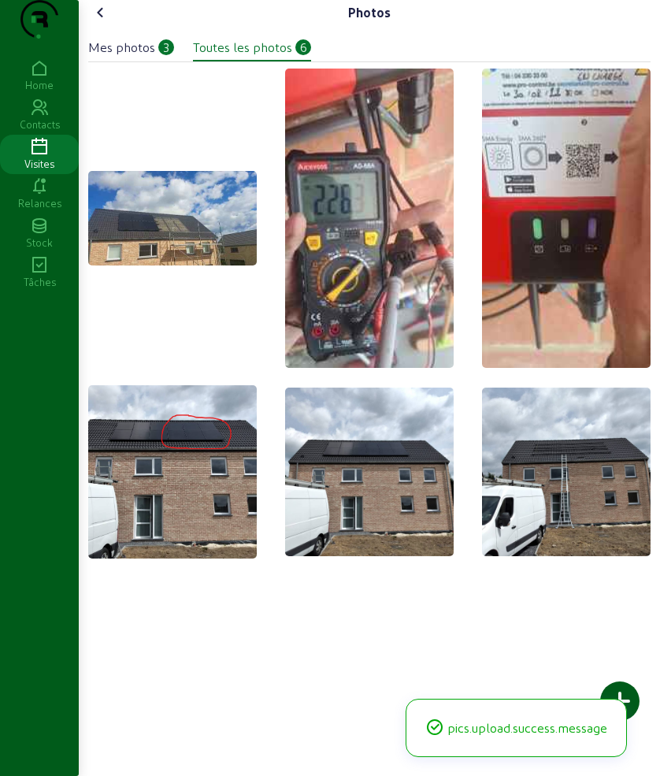
click at [105, 22] on icon at bounding box center [100, 12] width 19 height 19
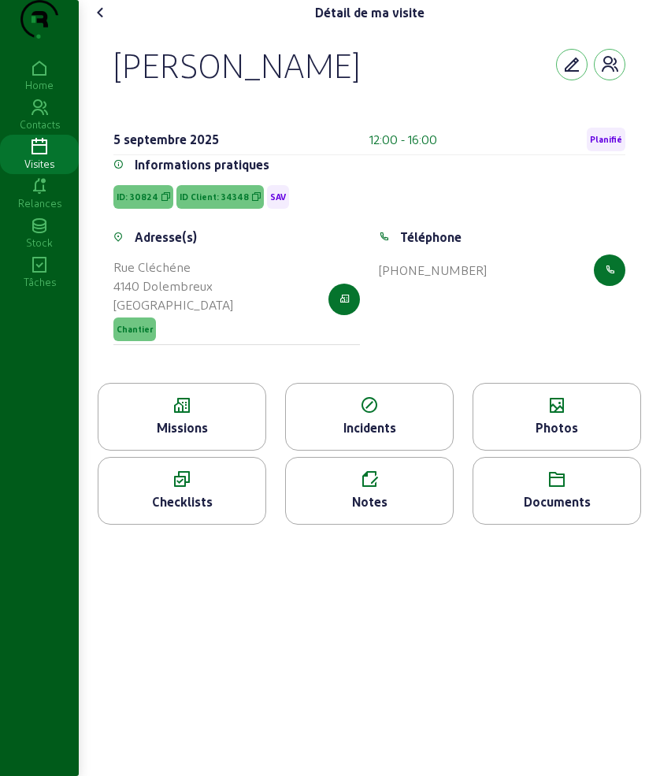
click at [348, 489] on icon at bounding box center [369, 479] width 167 height 19
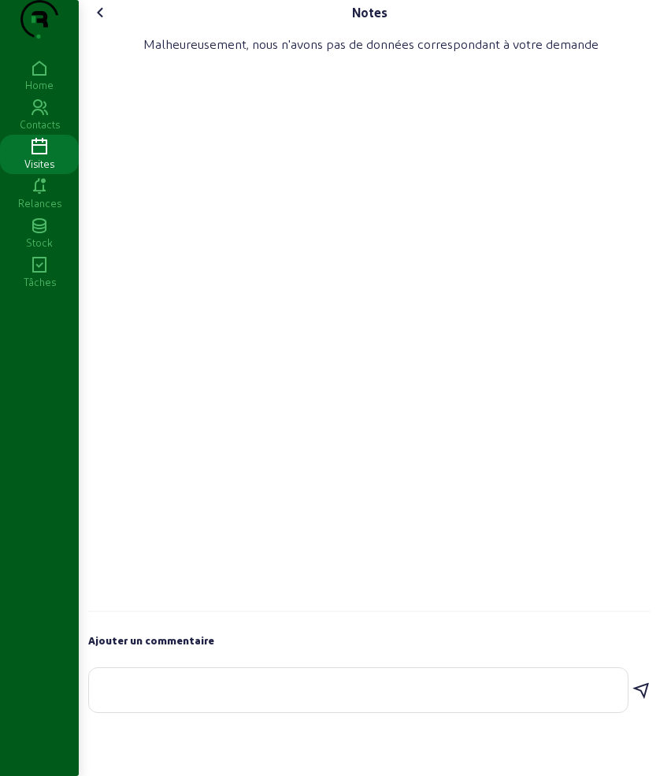
click at [300, 696] on textarea at bounding box center [359, 687] width 514 height 19
type textarea "Arive 11h depart 13h"
click at [108, 22] on icon at bounding box center [100, 12] width 19 height 19
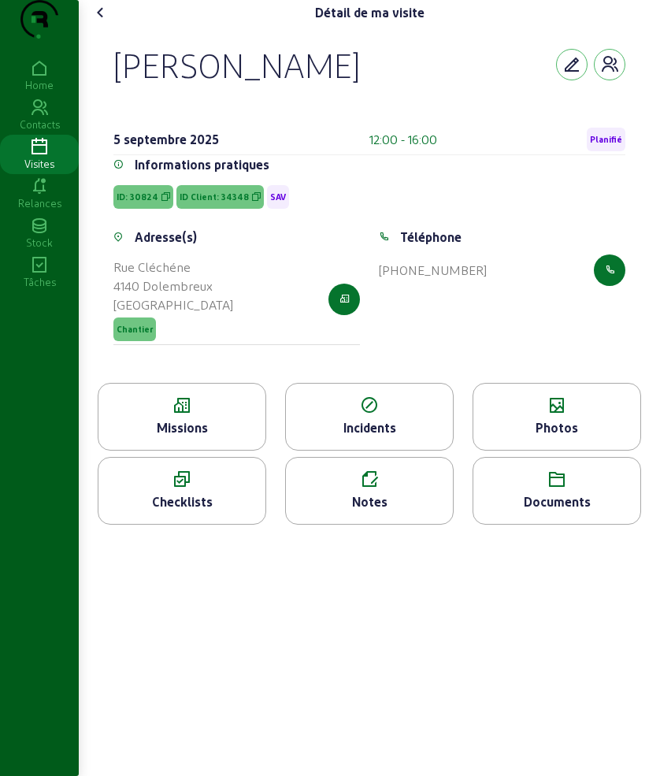
click at [107, 22] on icon at bounding box center [100, 12] width 19 height 19
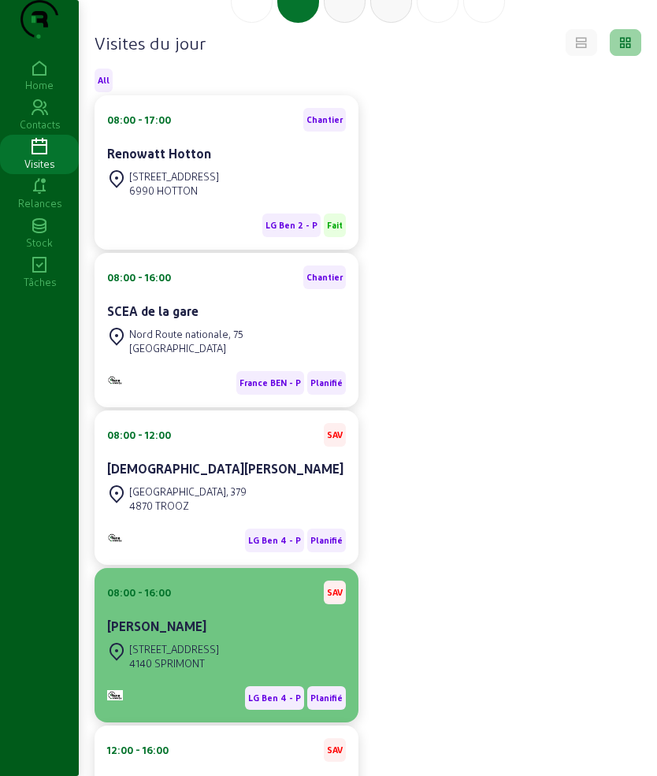
scroll to position [295, 0]
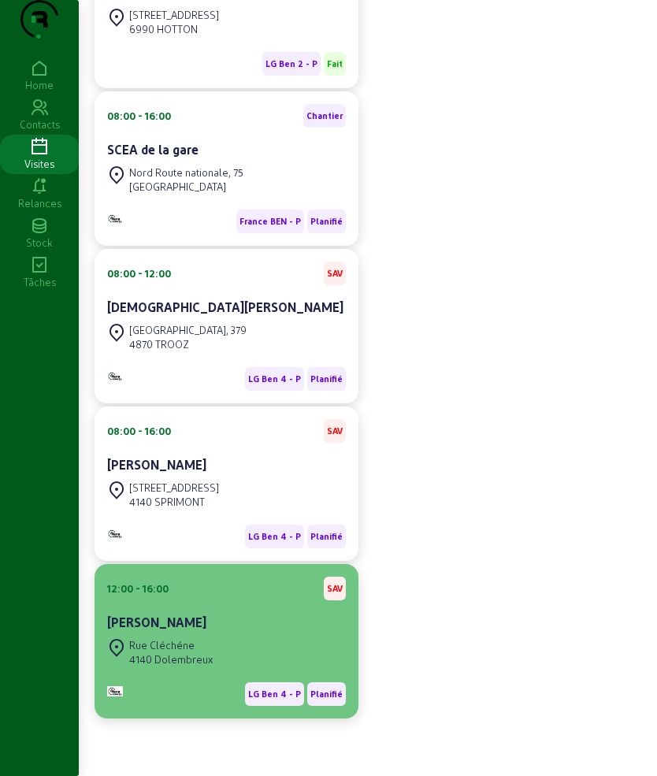
click at [199, 600] on div "12:00 - 16:00 SAV" at bounding box center [226, 589] width 239 height 24
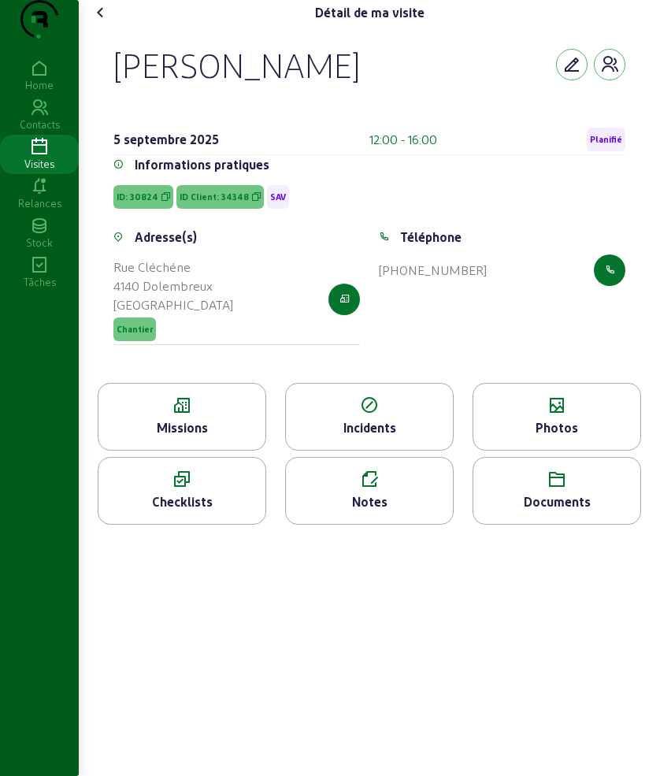
click at [375, 570] on div "Détail de ma visite [PERSON_NAME] [DATE] 12:00 - 16:00 Planifié Informations pr…" at bounding box center [369, 388] width 581 height 776
click at [377, 511] on div "Notes" at bounding box center [369, 501] width 167 height 19
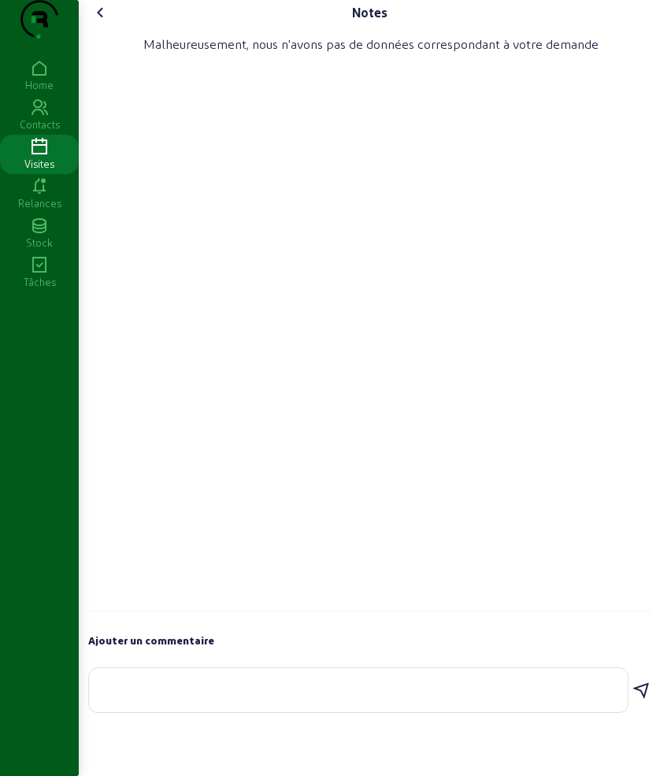
click at [175, 696] on textarea at bounding box center [359, 687] width 514 height 19
click at [221, 704] on textarea "Arrive 11h depart 13h" at bounding box center [359, 686] width 514 height 38
type textarea "Arrive 11h depart 13h"
click at [637, 686] on icon at bounding box center [641, 676] width 19 height 19
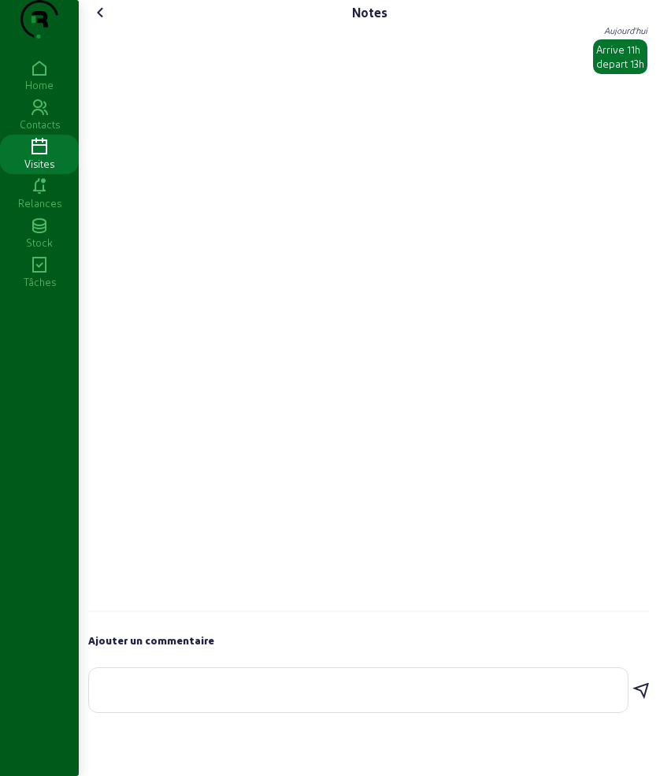
click at [102, 30] on div "Notes [PERSON_NAME] [DATE] Arrive 11h depart 13h Ajouter un commentaire" at bounding box center [369, 360] width 581 height 721
click at [102, 22] on icon at bounding box center [100, 12] width 19 height 19
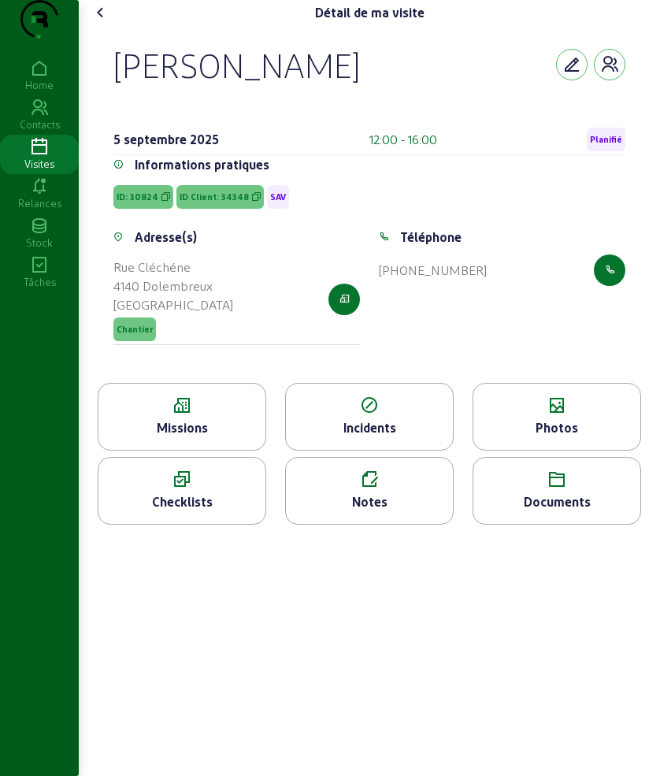
click at [102, 22] on icon at bounding box center [100, 12] width 19 height 19
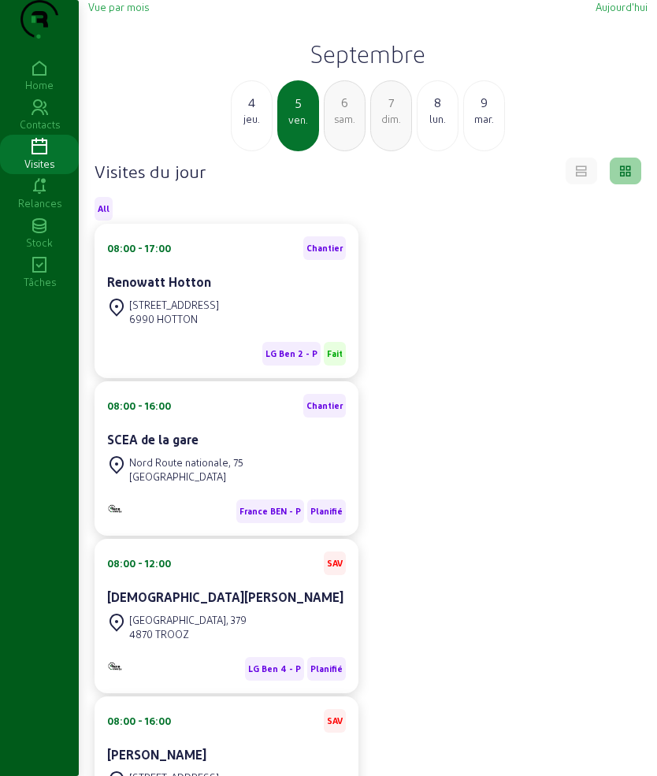
click at [132, 226] on div "Visites du jour All 08:00 - 17:00 [PERSON_NAME] Hotton [GEOGRAPHIC_DATA], 50 69…" at bounding box center [368, 606] width 547 height 896
click at [444, 126] on div "lun." at bounding box center [438, 119] width 40 height 14
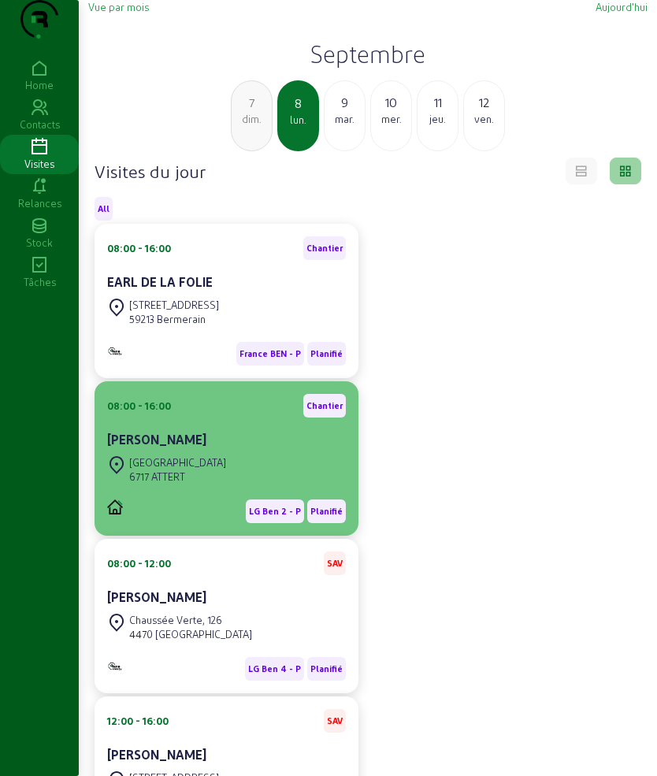
click at [206, 484] on div "6717 ATTERT" at bounding box center [177, 477] width 97 height 14
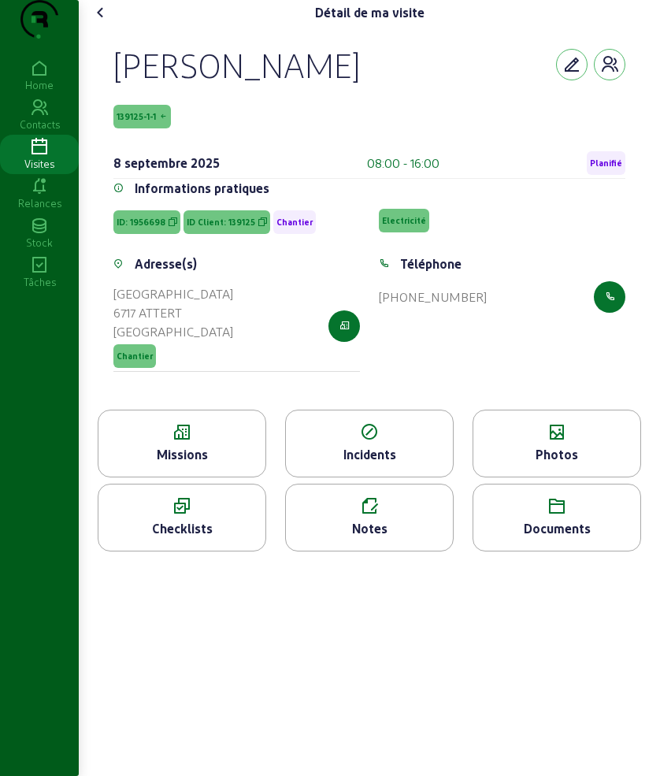
click at [183, 464] on div "Missions" at bounding box center [181, 454] width 167 height 19
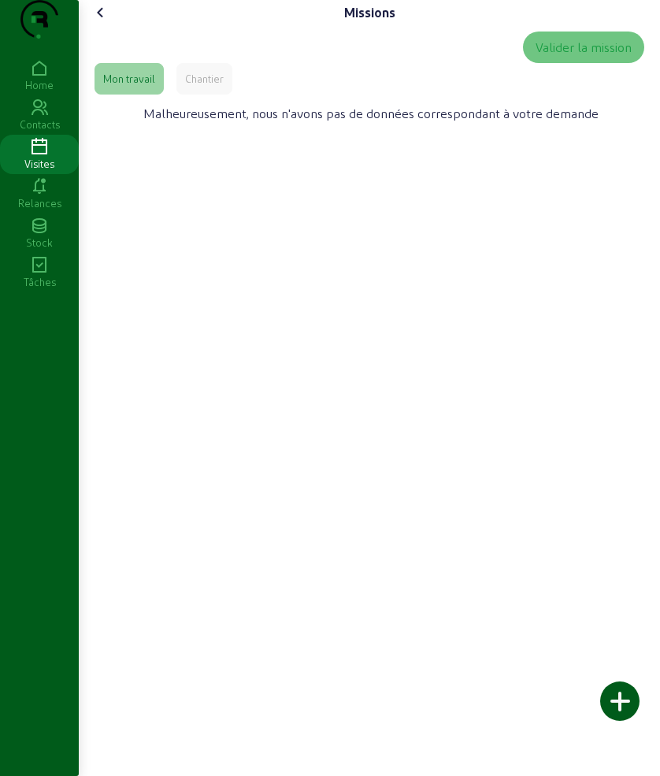
click at [106, 22] on icon at bounding box center [100, 12] width 19 height 19
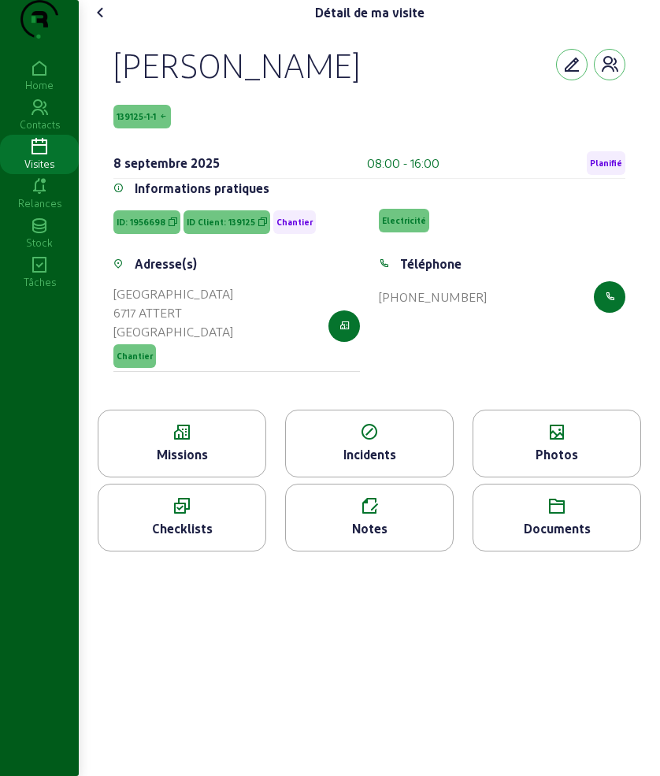
drag, startPoint x: 115, startPoint y: 92, endPoint x: 351, endPoint y: 99, distance: 236.5
click at [351, 99] on div "[PERSON_NAME] 139125-1-1 [DATE] 08:00 - 16:00 Planifié Informations pratiques I…" at bounding box center [370, 217] width 550 height 384
copy div "[PERSON_NAME]"
click at [123, 442] on icon at bounding box center [181, 432] width 167 height 19
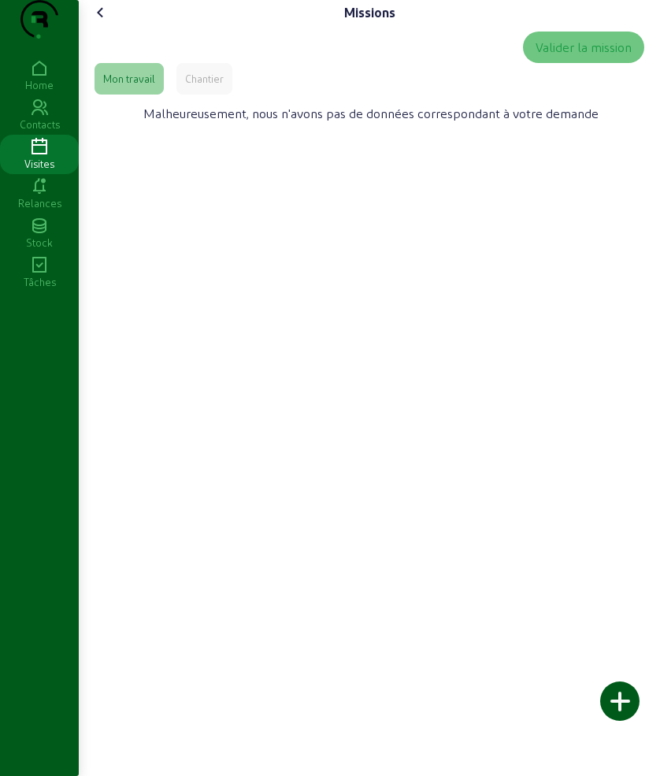
click at [217, 95] on div "Chantier" at bounding box center [204, 79] width 56 height 32
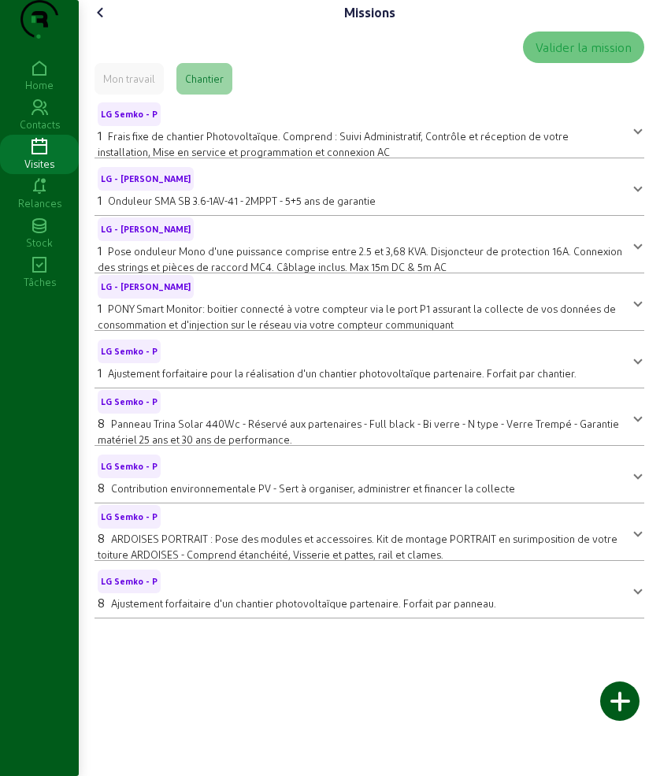
click at [103, 22] on icon at bounding box center [100, 12] width 19 height 19
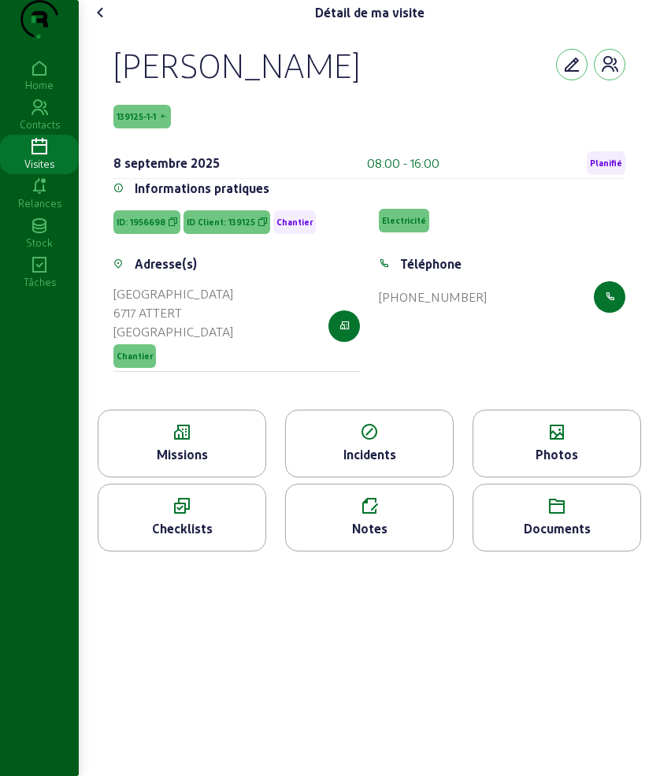
click at [174, 464] on div "Missions" at bounding box center [181, 454] width 167 height 19
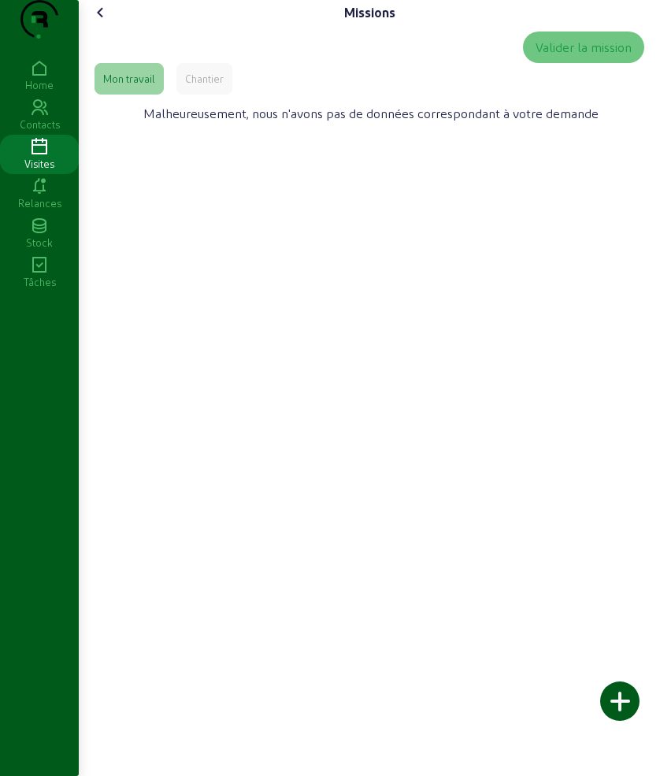
click at [196, 86] on div "Chantier" at bounding box center [204, 79] width 39 height 14
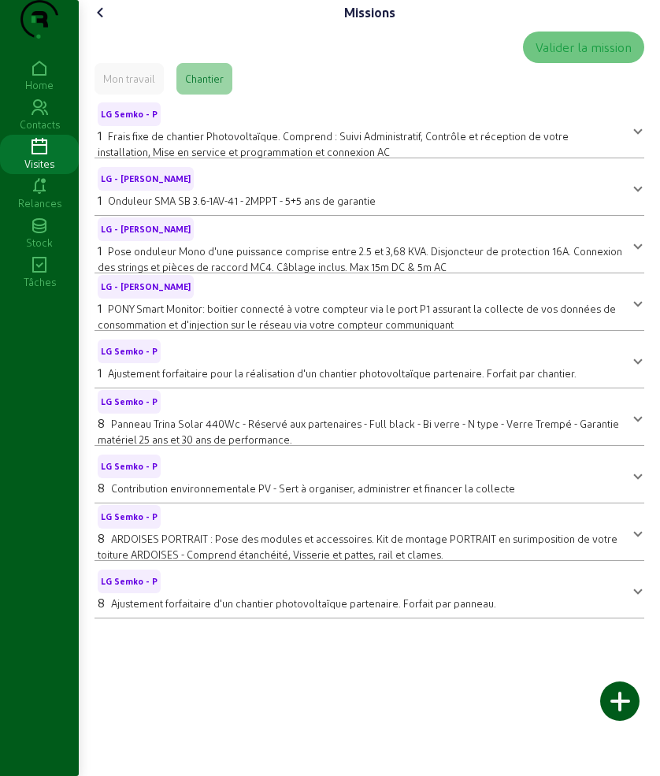
click at [109, 22] on icon at bounding box center [100, 12] width 19 height 19
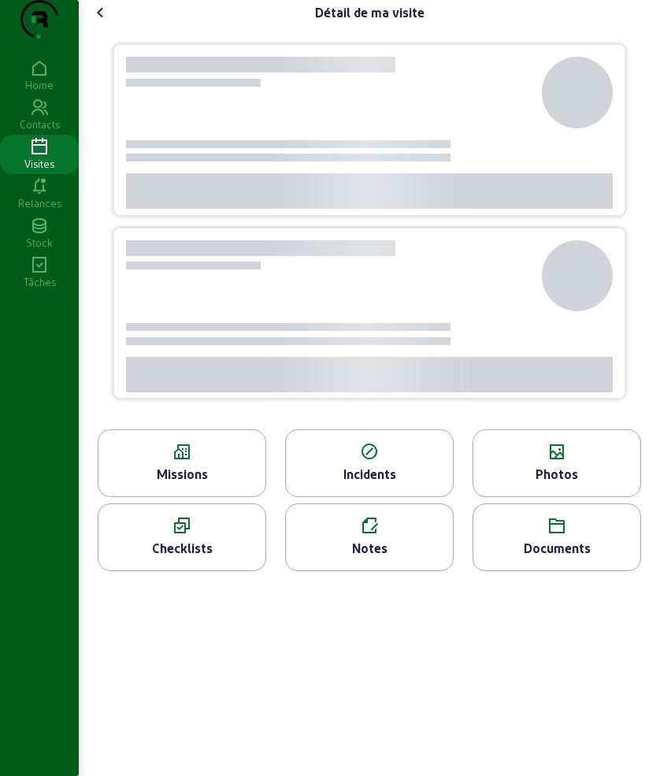
click at [533, 462] on icon at bounding box center [557, 452] width 167 height 19
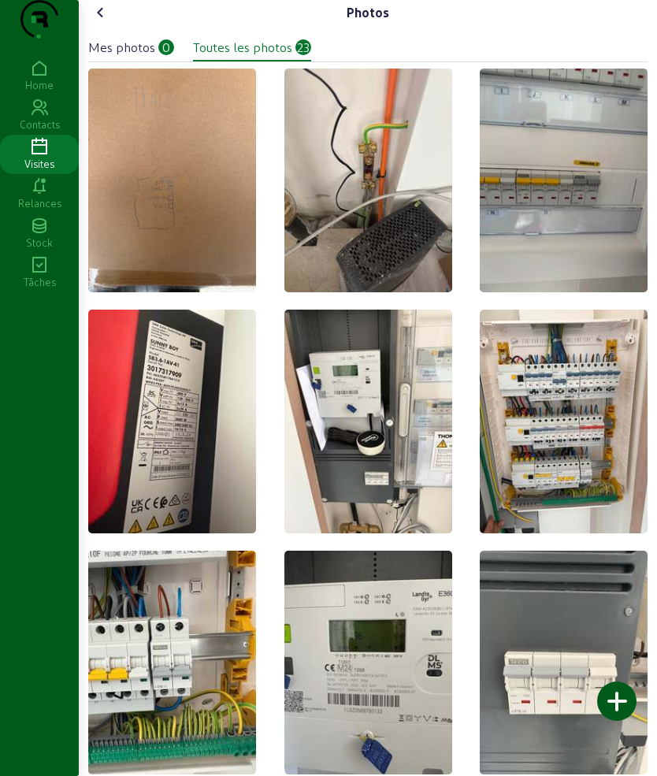
click at [618, 691] on div at bounding box center [616, 700] width 39 height 39
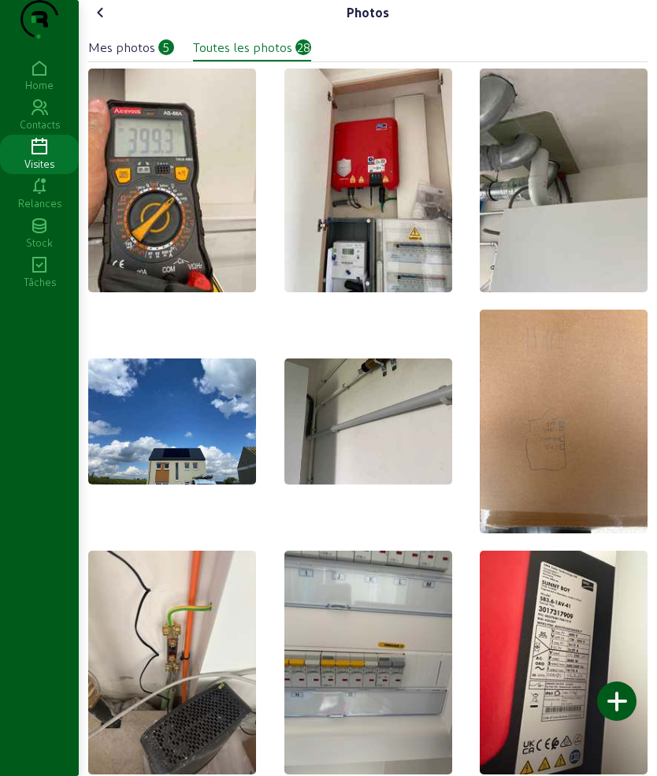
click at [106, 22] on icon at bounding box center [100, 12] width 19 height 19
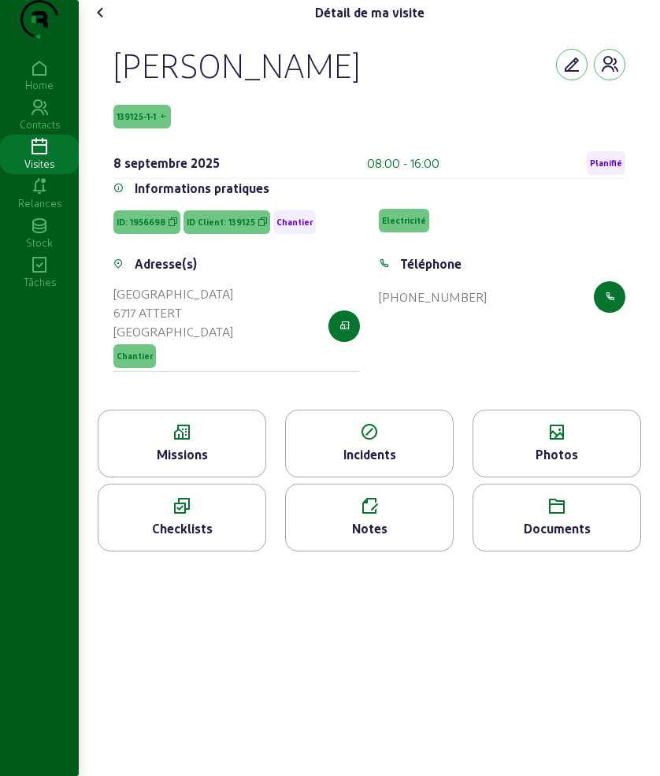
click at [110, 22] on icon at bounding box center [100, 12] width 19 height 19
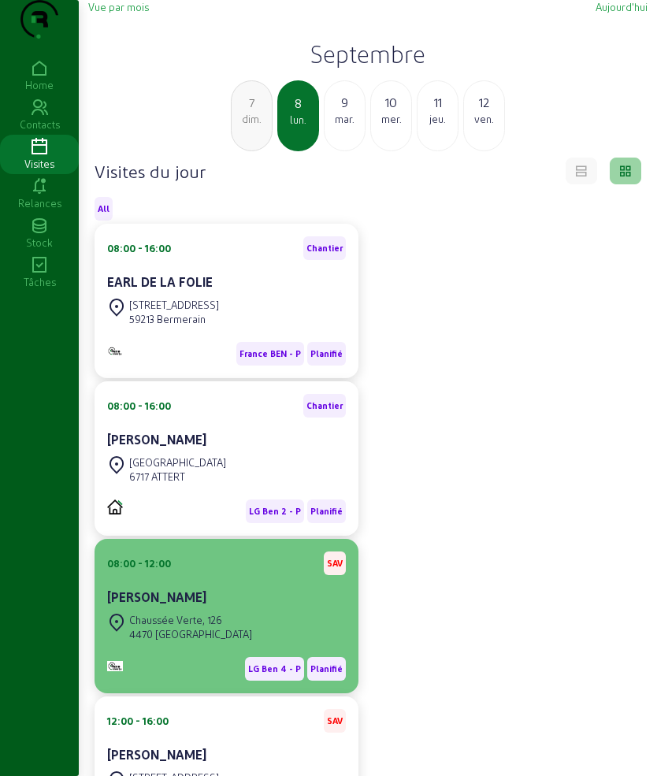
click at [276, 607] on div "[PERSON_NAME]" at bounding box center [226, 597] width 239 height 19
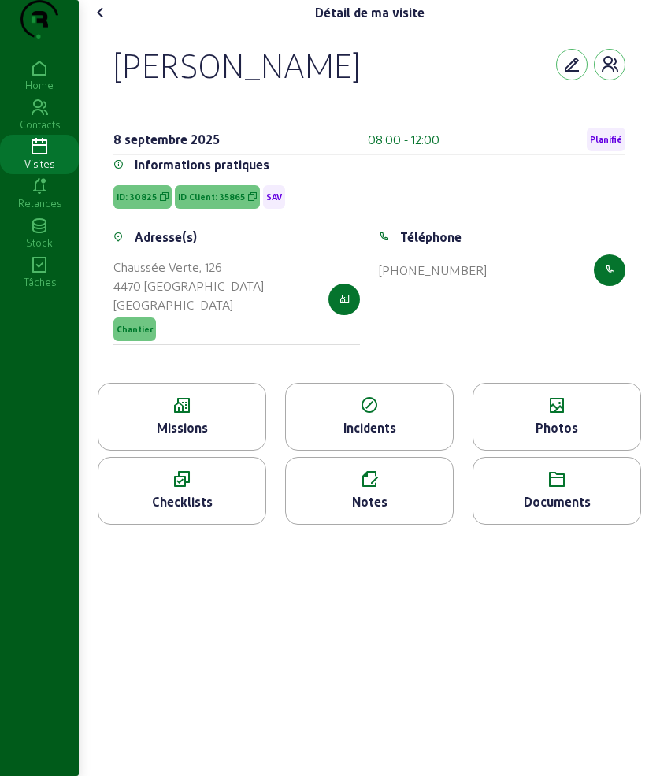
drag, startPoint x: 115, startPoint y: 98, endPoint x: 325, endPoint y: 102, distance: 209.6
click at [325, 102] on div "[PERSON_NAME] [DATE] 08:00 - 12:00 Planifié Informations pratiques ID: 30825 ID…" at bounding box center [370, 204] width 550 height 358
copy div "[PERSON_NAME]"
click at [235, 448] on div "Missions" at bounding box center [182, 417] width 169 height 68
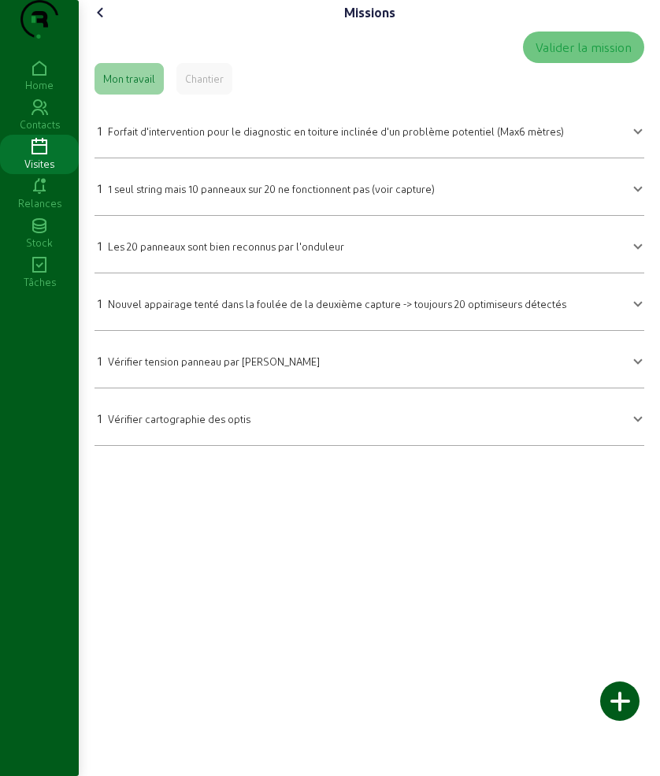
click at [196, 137] on span "Forfait d'intervention pour le diagnostic en toiture inclinée d'un problème pot…" at bounding box center [336, 131] width 456 height 12
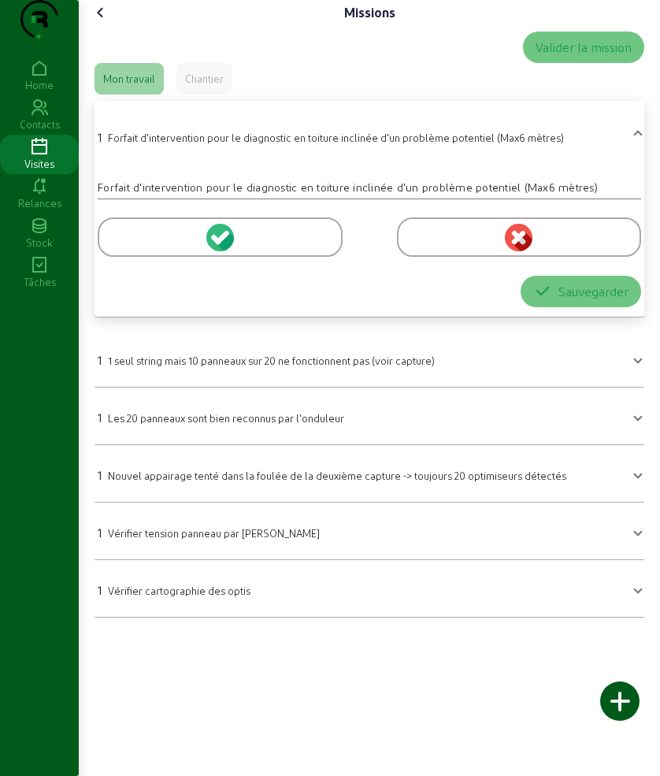
click at [163, 257] on div at bounding box center [220, 236] width 245 height 39
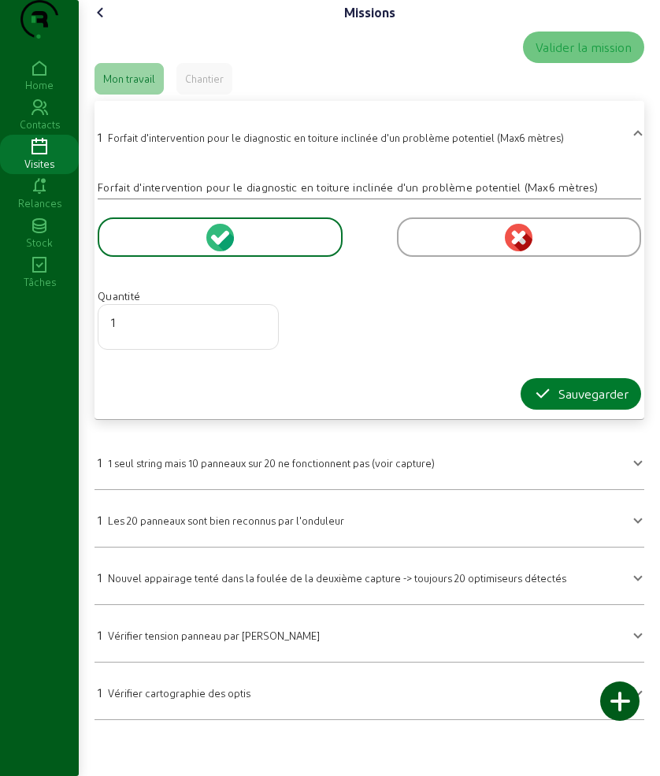
click at [543, 403] on icon "button" at bounding box center [542, 393] width 19 height 19
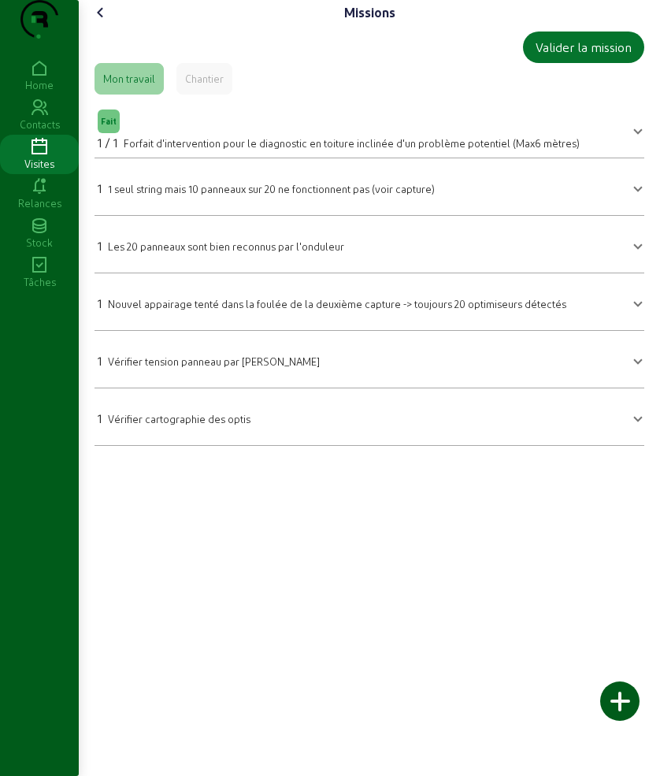
click at [113, 25] on cam-font-icon at bounding box center [100, 12] width 25 height 25
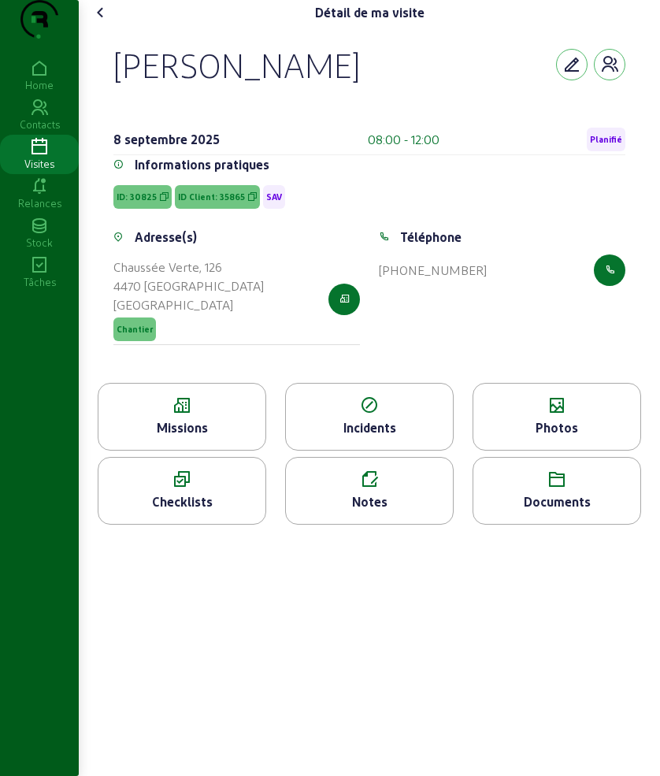
click at [382, 489] on icon at bounding box center [369, 479] width 167 height 19
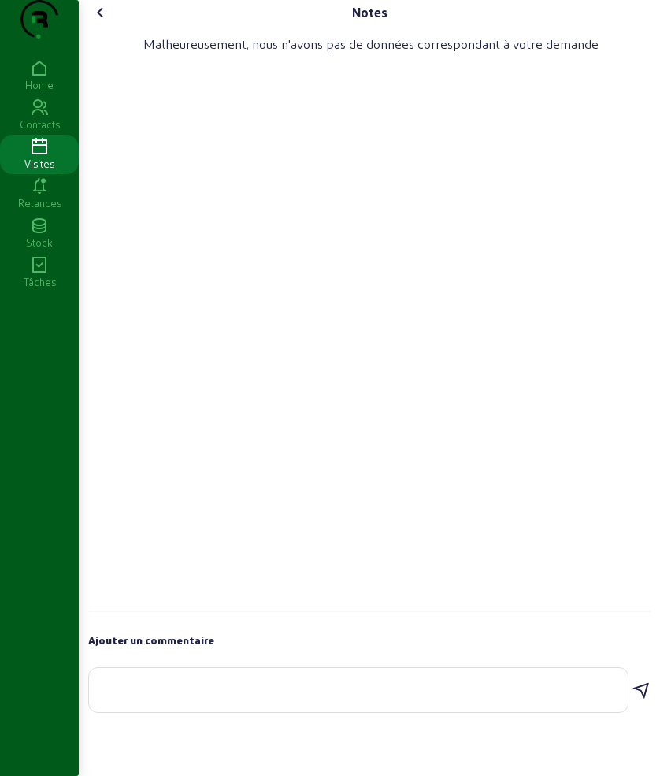
click at [223, 696] on textarea at bounding box center [359, 687] width 514 height 19
type textarea "un optimiseur a ete change"
click at [638, 700] on icon at bounding box center [641, 690] width 19 height 19
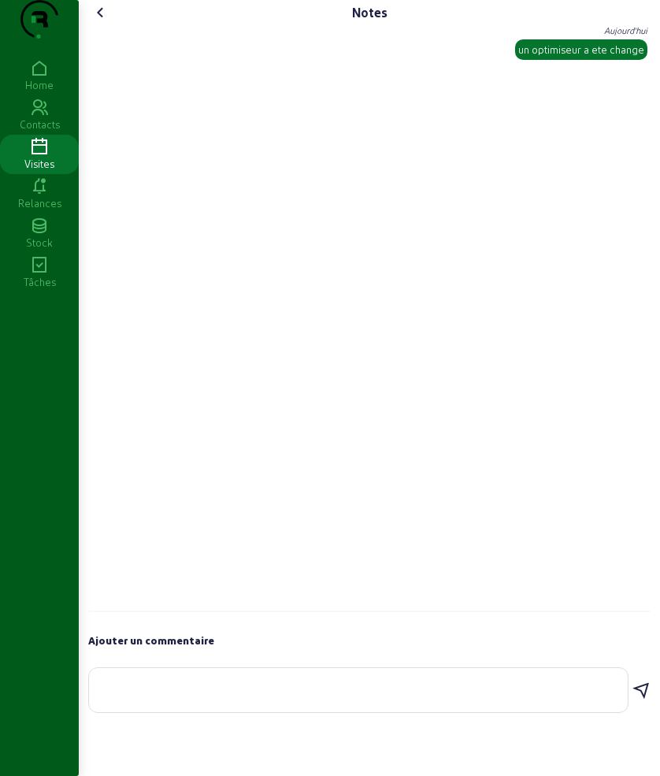
click at [105, 22] on icon at bounding box center [100, 12] width 19 height 19
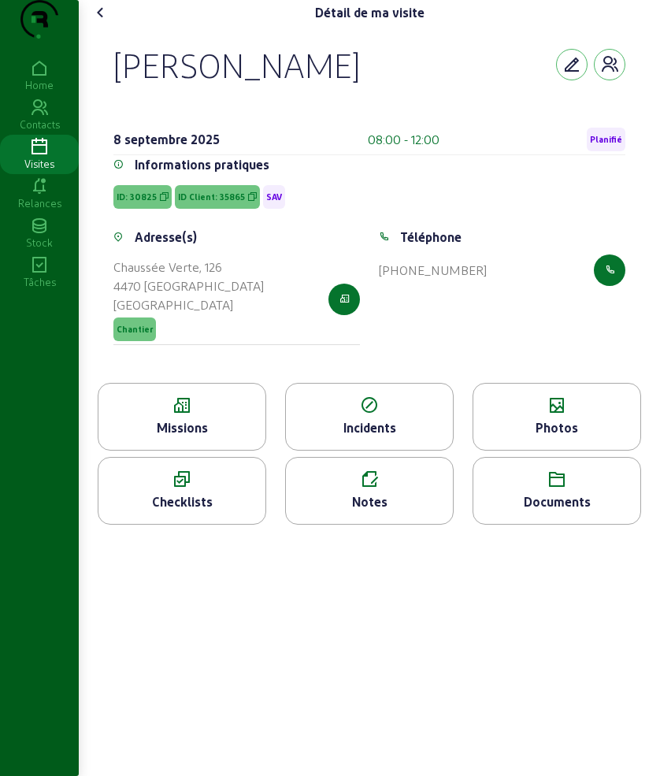
click at [588, 415] on icon at bounding box center [557, 405] width 167 height 19
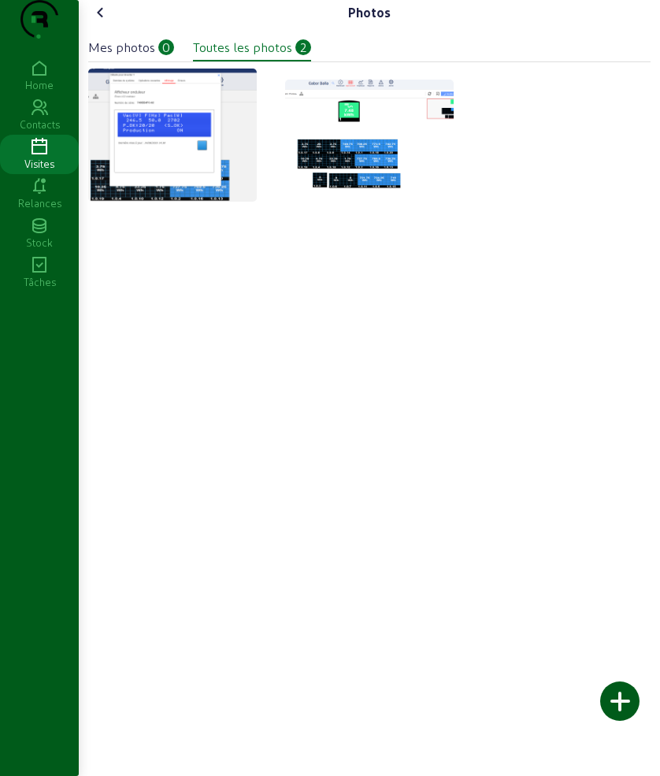
click at [617, 700] on div at bounding box center [619, 700] width 39 height 39
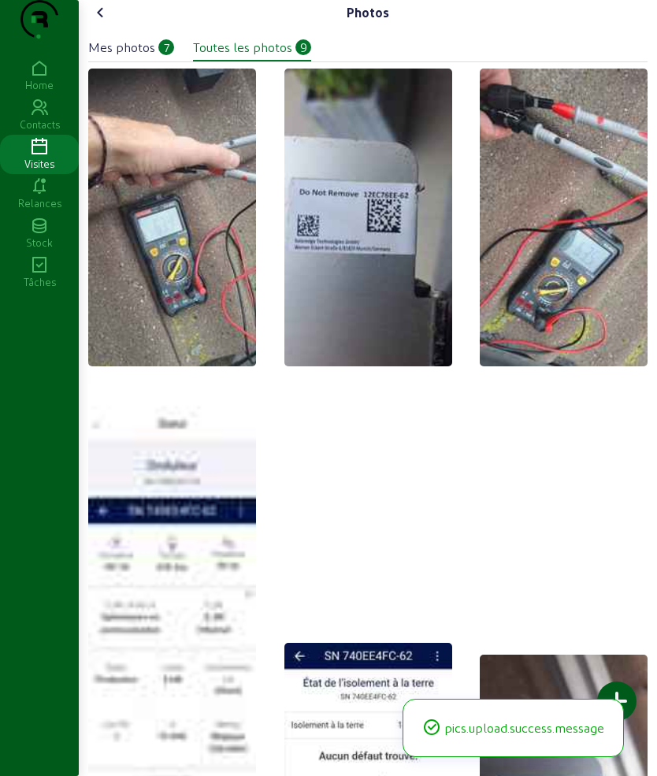
click at [97, 22] on icon at bounding box center [100, 12] width 19 height 19
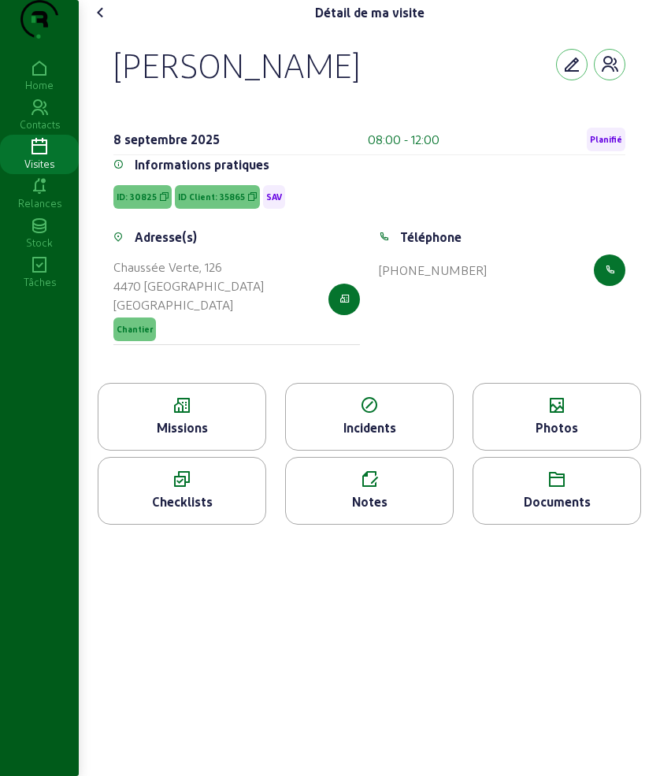
click at [97, 22] on icon at bounding box center [100, 12] width 19 height 19
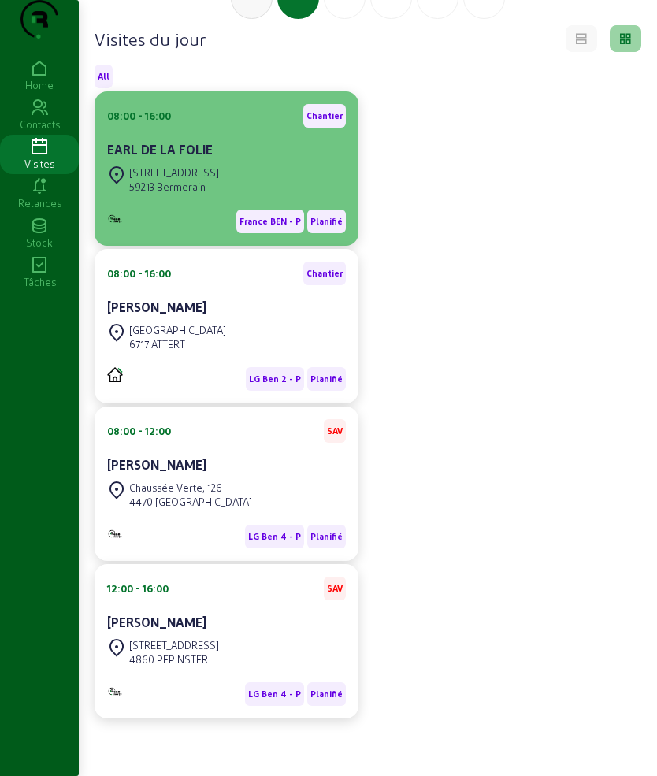
scroll to position [164, 0]
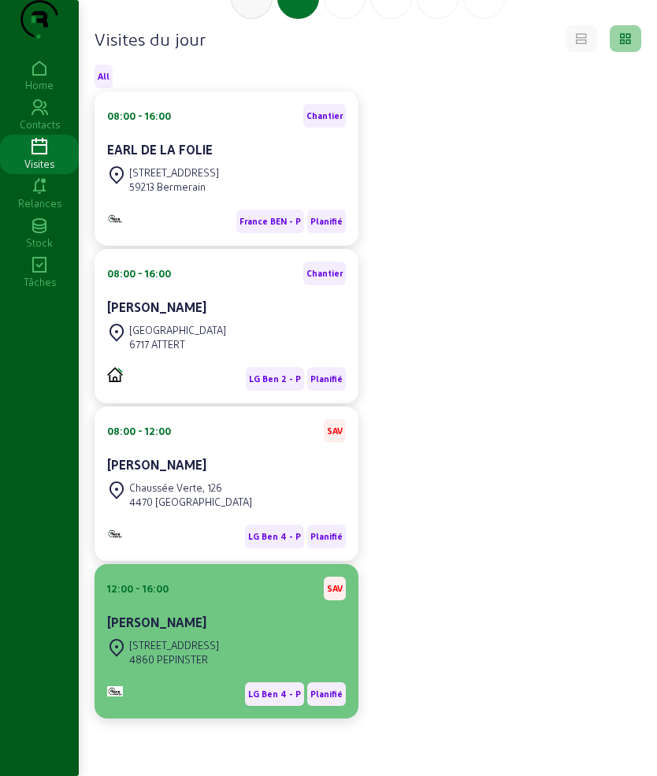
click at [199, 591] on div "12:00 - 16:00 SAV" at bounding box center [226, 589] width 239 height 24
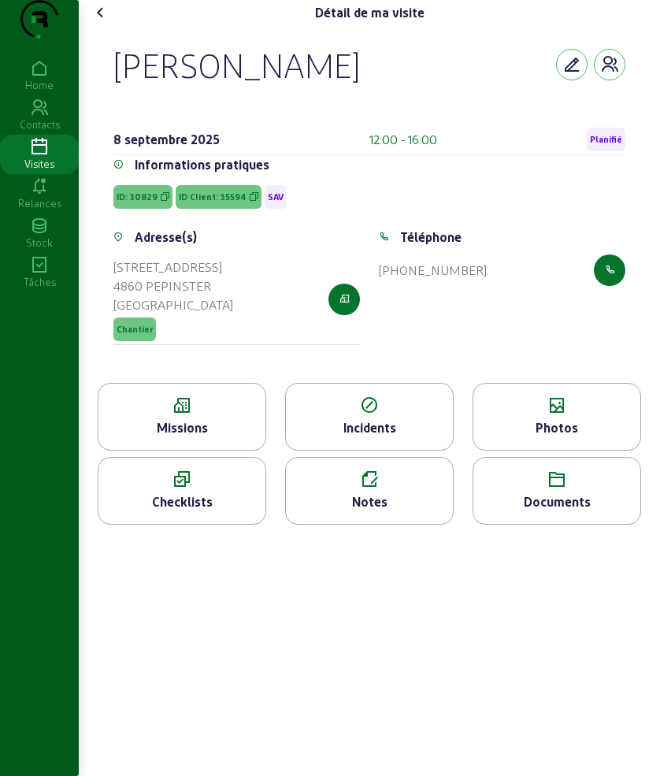
drag, startPoint x: 108, startPoint y: 89, endPoint x: 426, endPoint y: 124, distance: 320.3
click at [426, 124] on div "[PERSON_NAME] [DATE] 12:00 - 16:00 Planifié Informations pratiques ID: 30829 ID…" at bounding box center [370, 204] width 550 height 358
copy div "[PERSON_NAME]"
click at [185, 415] on icon at bounding box center [181, 405] width 167 height 19
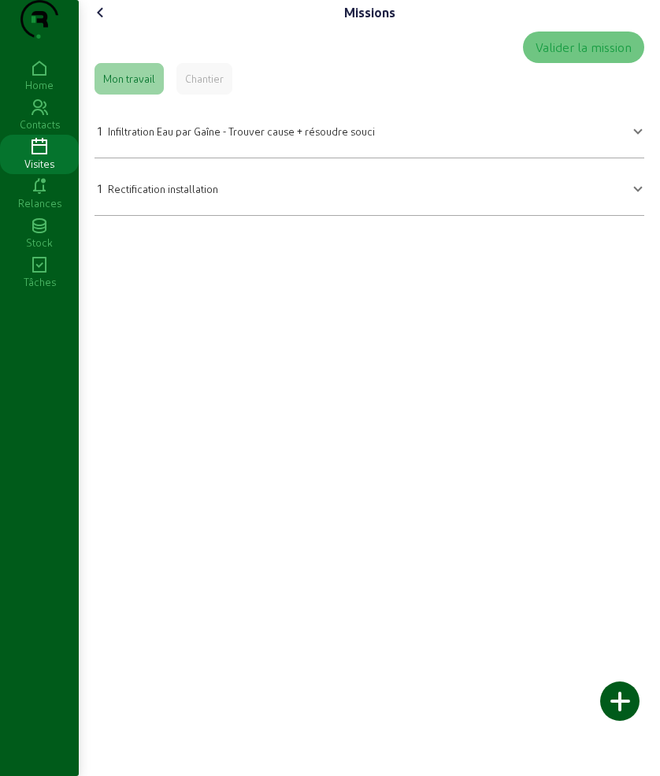
click at [186, 137] on span "Infiltration Eau par Gaîne - Trouver cause + résoudre souci" at bounding box center [241, 131] width 267 height 12
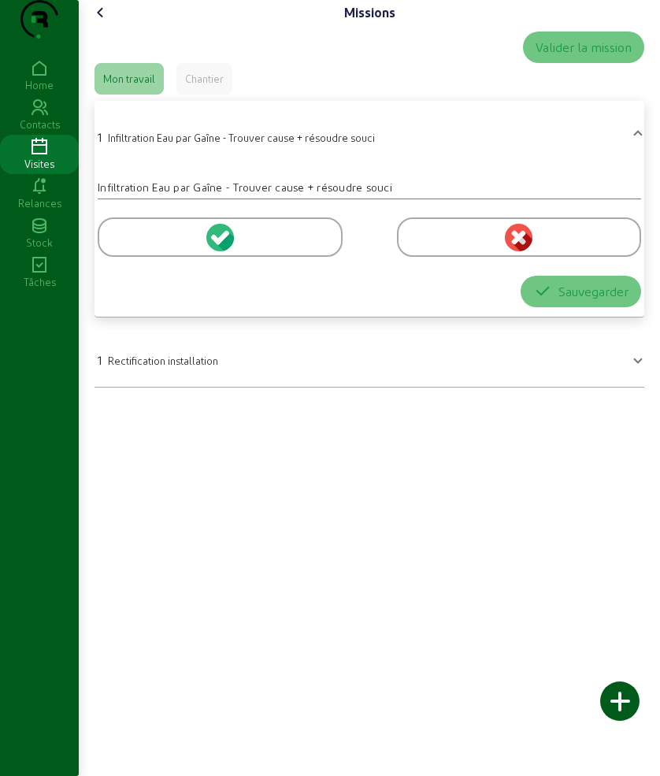
click at [151, 257] on div at bounding box center [220, 236] width 245 height 39
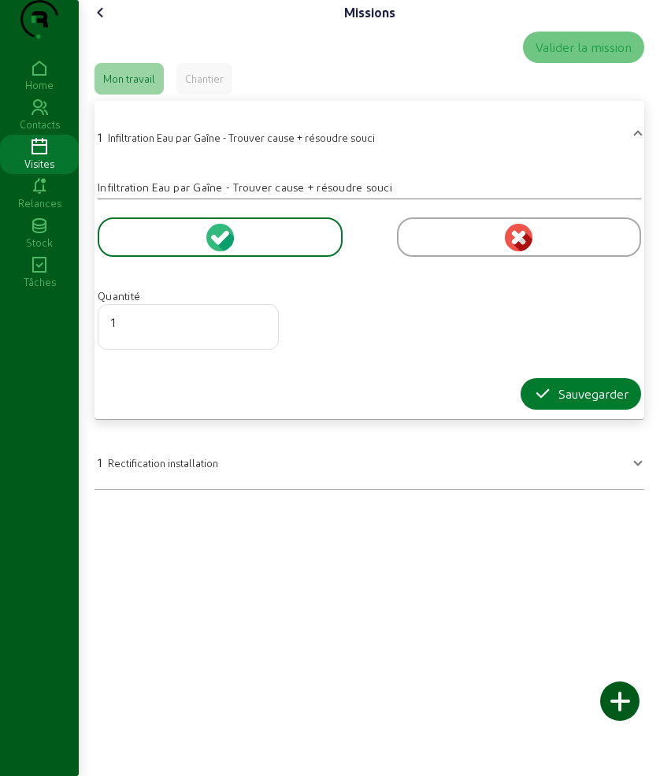
click at [528, 410] on button "Sauvegarder" at bounding box center [581, 394] width 121 height 32
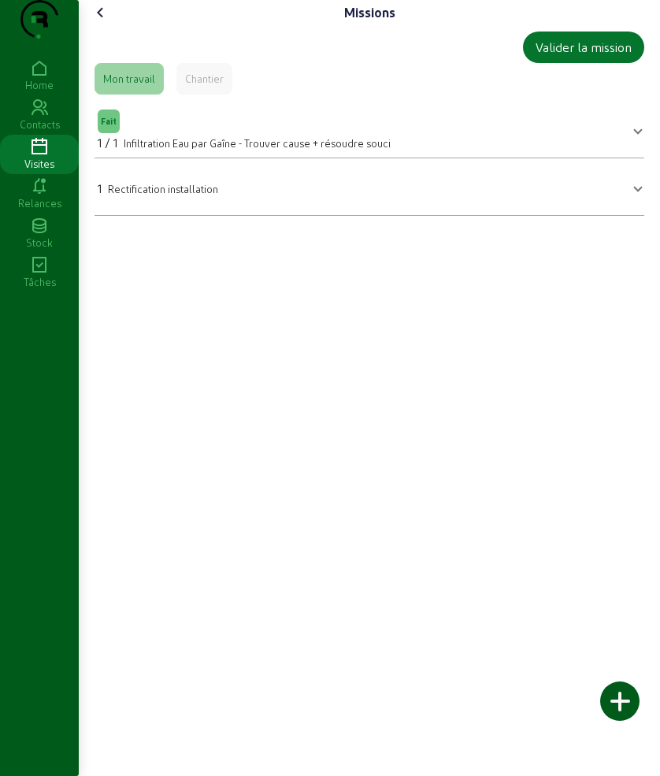
click at [98, 22] on icon at bounding box center [100, 12] width 19 height 19
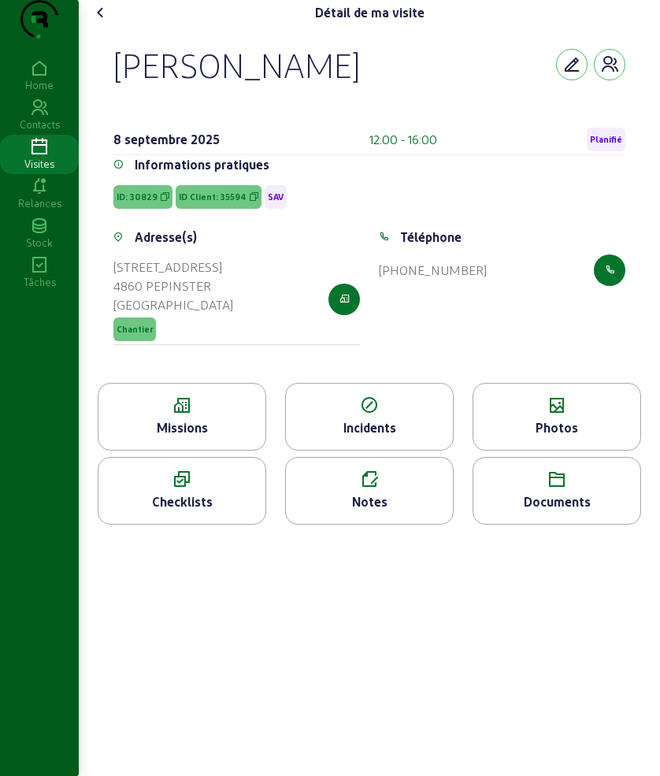
click at [563, 415] on icon at bounding box center [557, 405] width 167 height 19
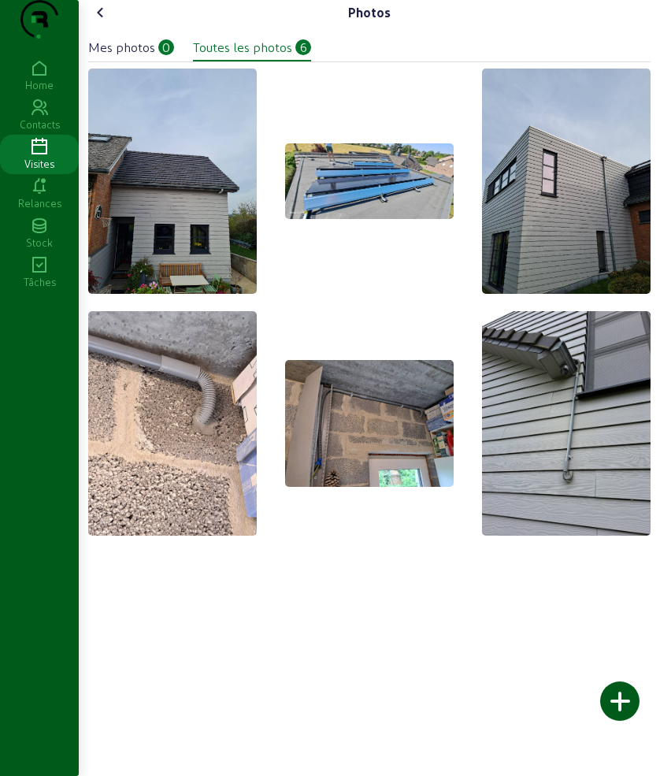
click at [623, 692] on div at bounding box center [619, 700] width 39 height 39
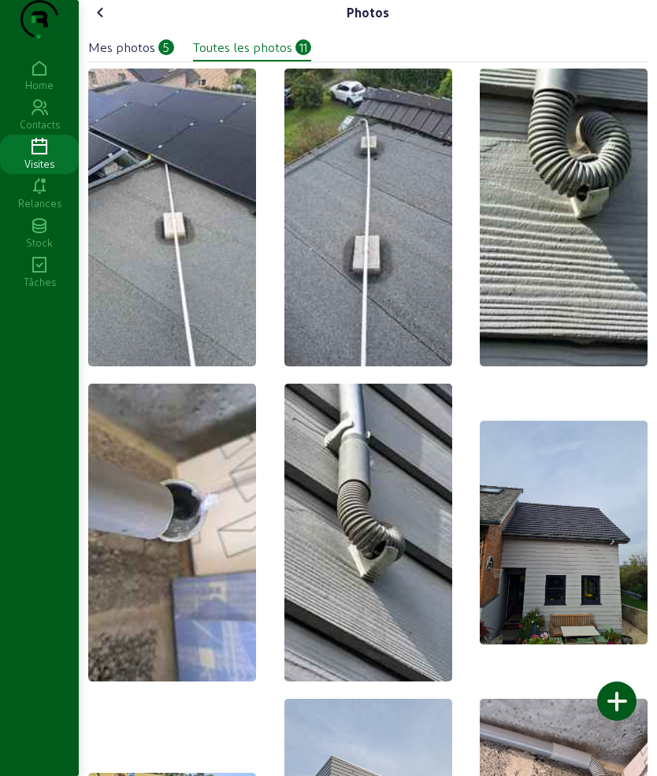
click at [562, 242] on img at bounding box center [564, 218] width 168 height 298
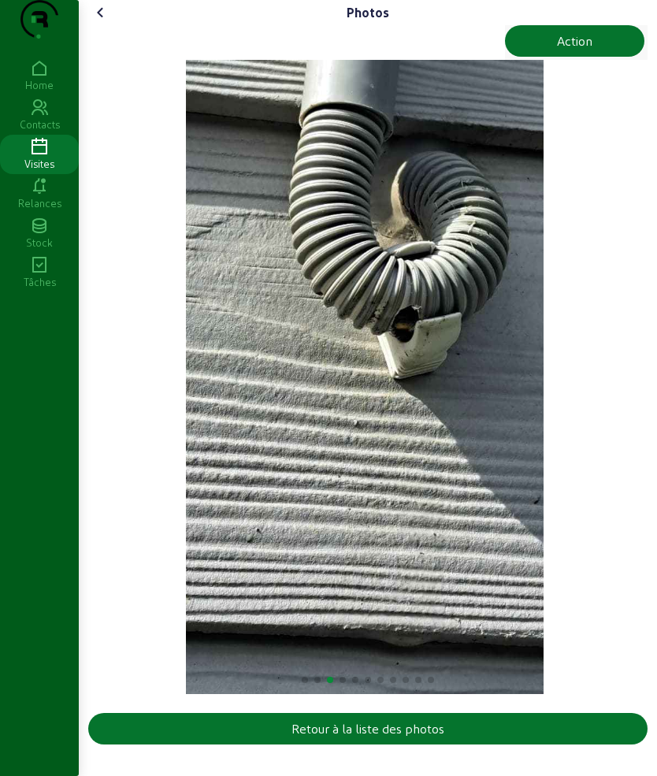
click at [106, 22] on icon at bounding box center [100, 12] width 19 height 19
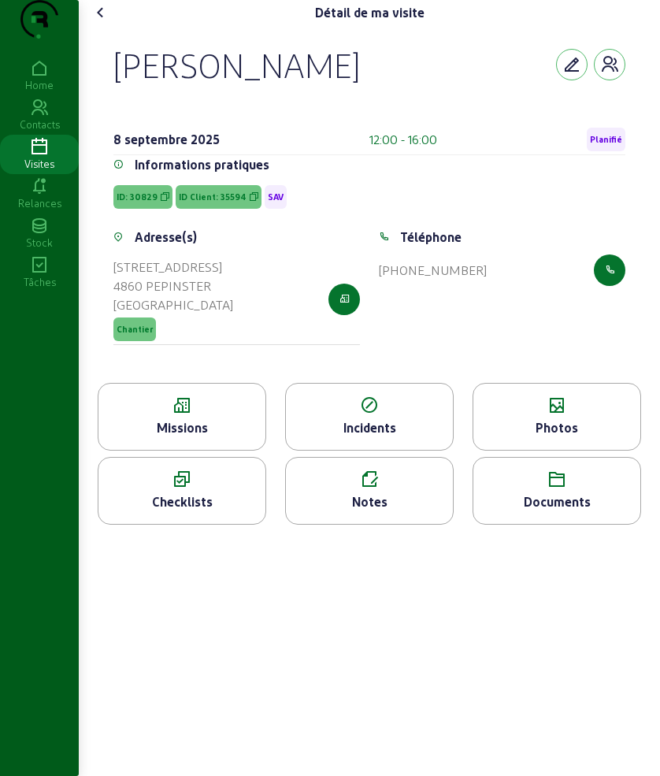
click at [537, 415] on icon at bounding box center [557, 405] width 167 height 19
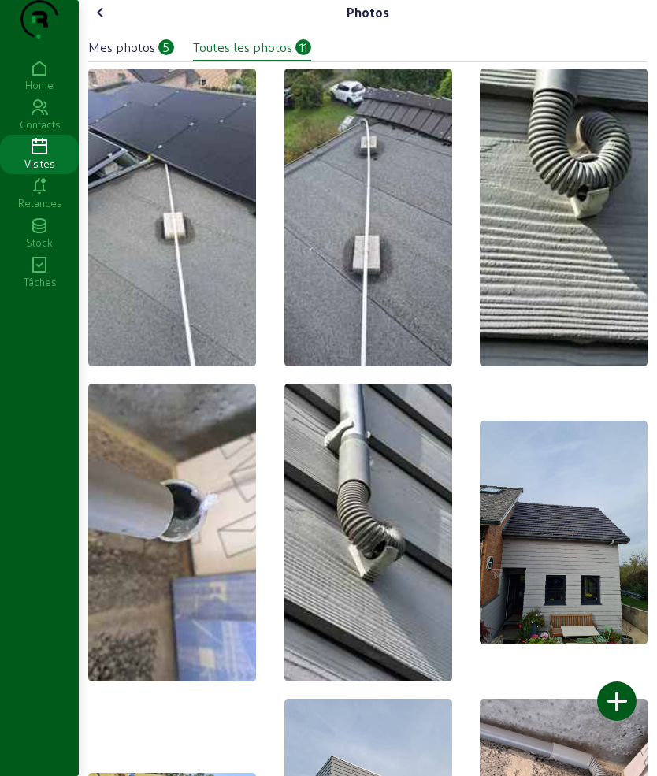
click at [105, 22] on icon at bounding box center [100, 12] width 19 height 19
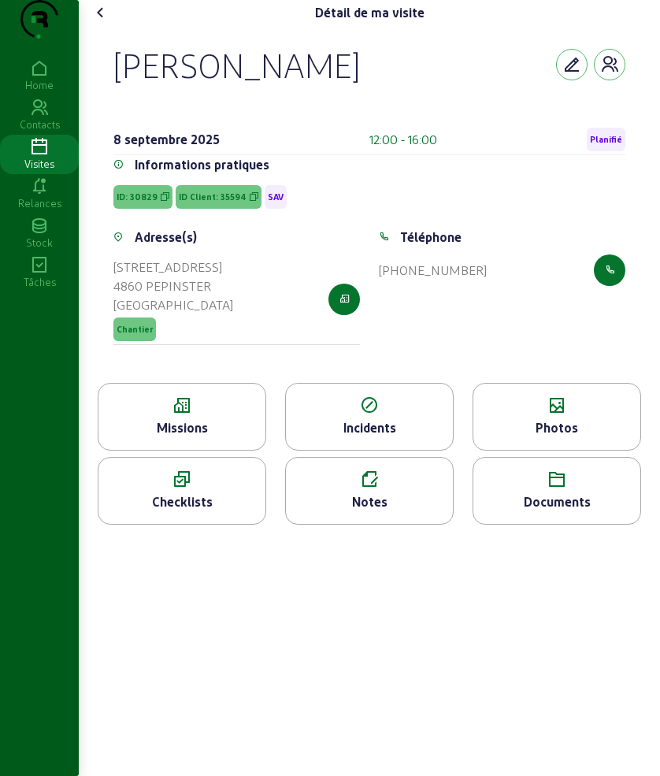
click at [105, 22] on icon at bounding box center [100, 12] width 19 height 19
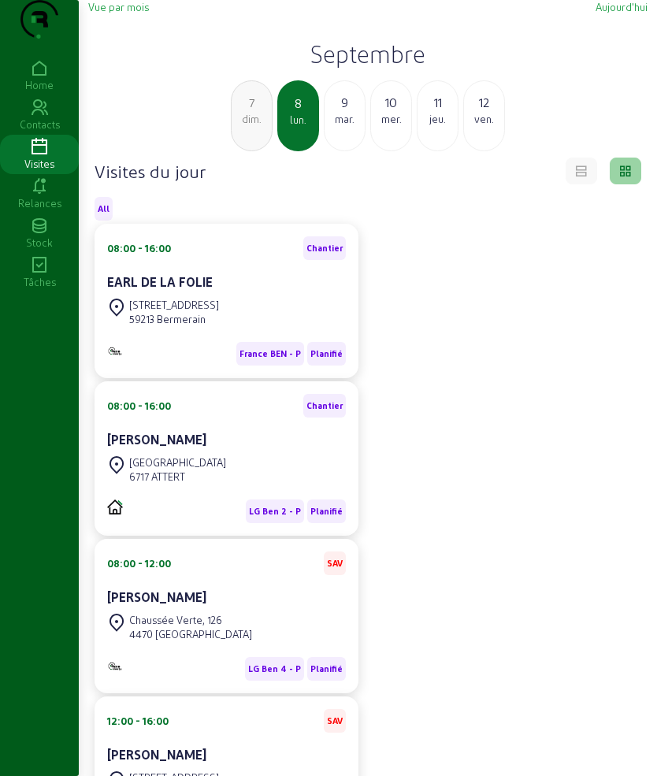
click at [352, 126] on div "mar." at bounding box center [345, 119] width 40 height 14
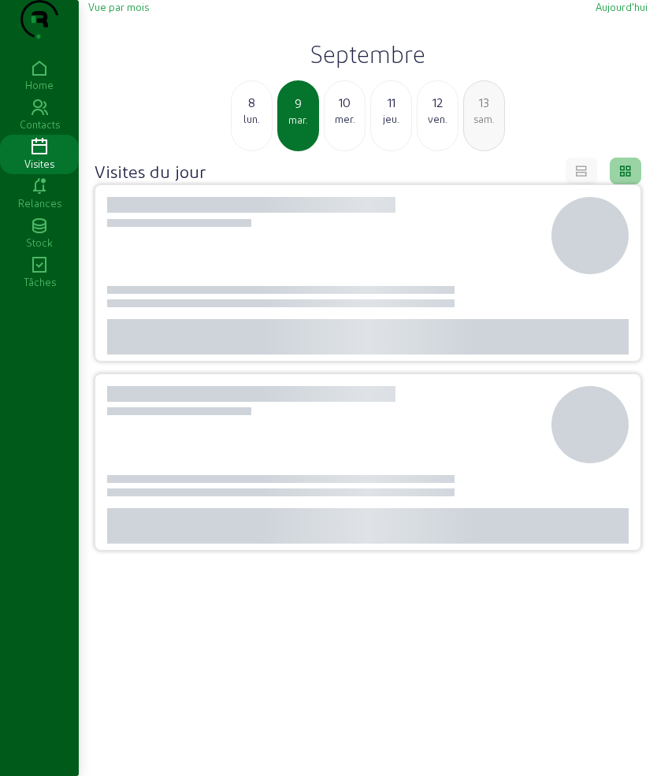
click at [339, 126] on div "mer." at bounding box center [345, 119] width 40 height 14
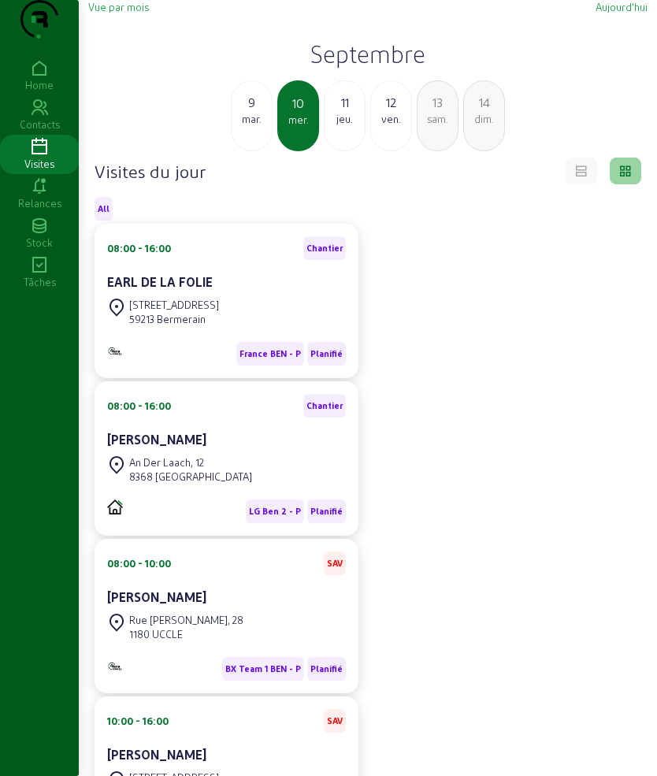
click at [354, 68] on h2 "Septembre" at bounding box center [367, 53] width 559 height 28
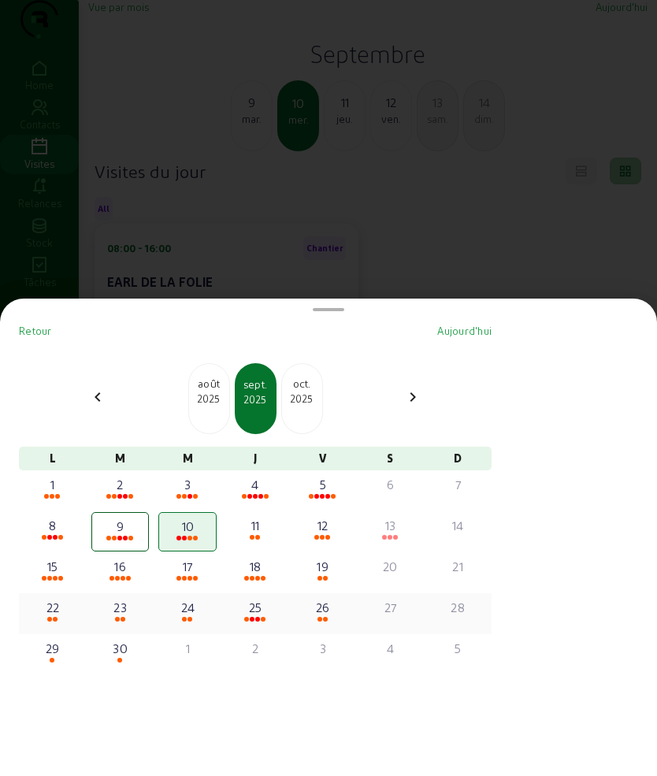
click at [55, 614] on div "22" at bounding box center [52, 607] width 55 height 19
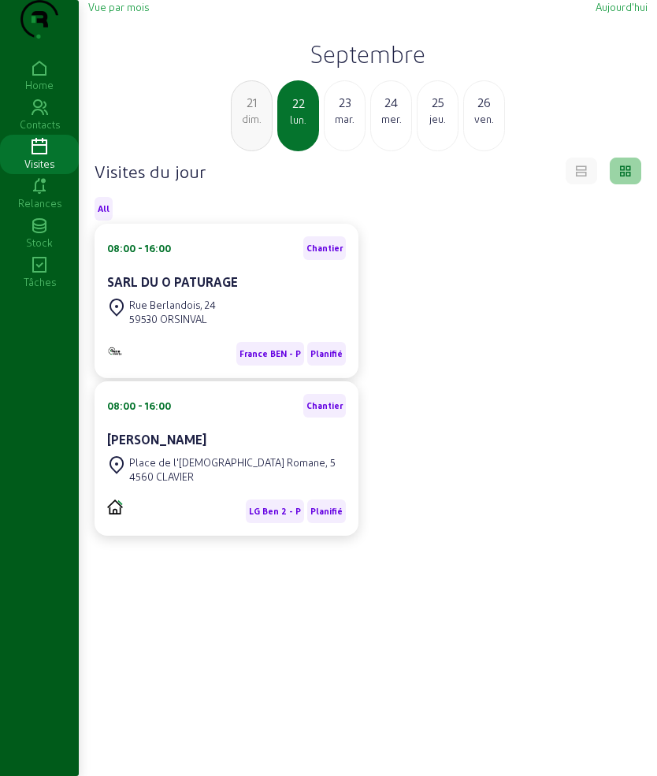
click at [342, 68] on h2 "Septembre" at bounding box center [367, 53] width 559 height 28
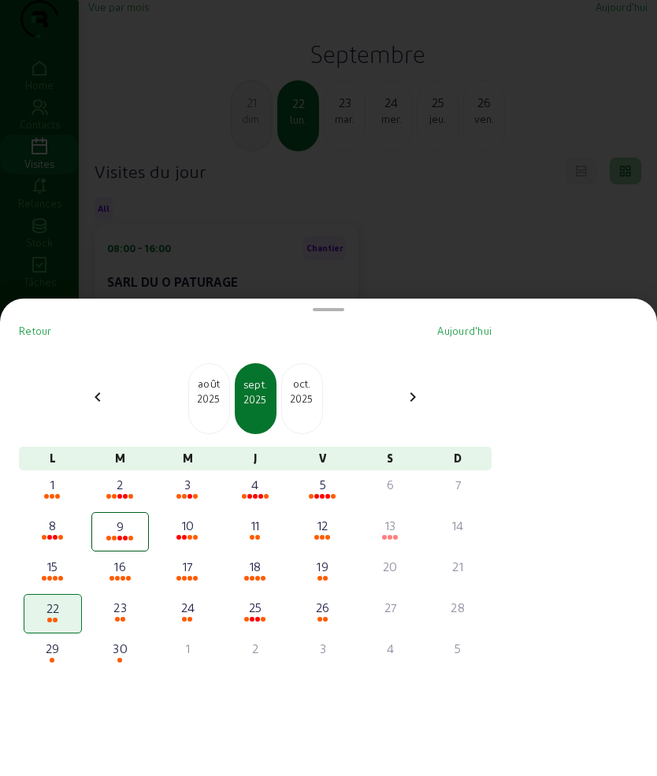
click at [314, 396] on div "2025" at bounding box center [302, 399] width 40 height 14
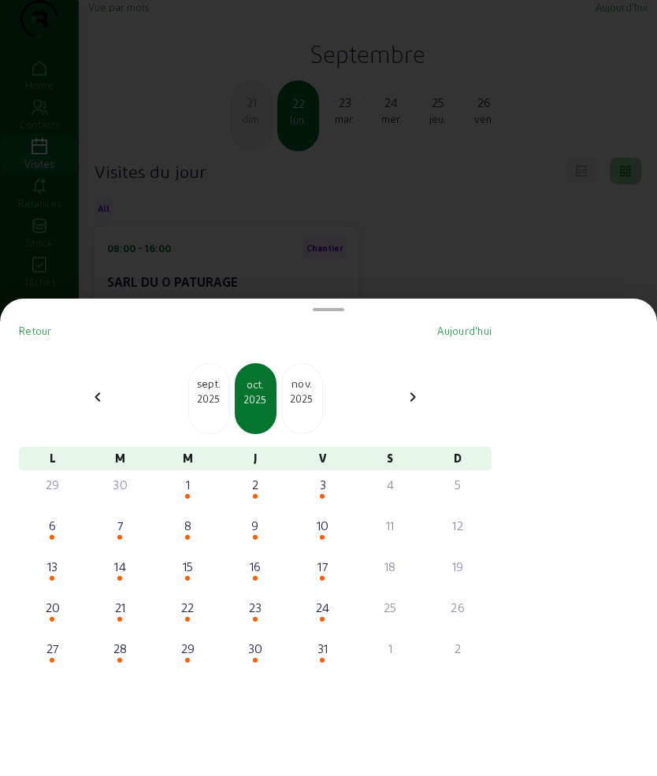
click at [202, 407] on div "[DATE]" at bounding box center [209, 398] width 42 height 71
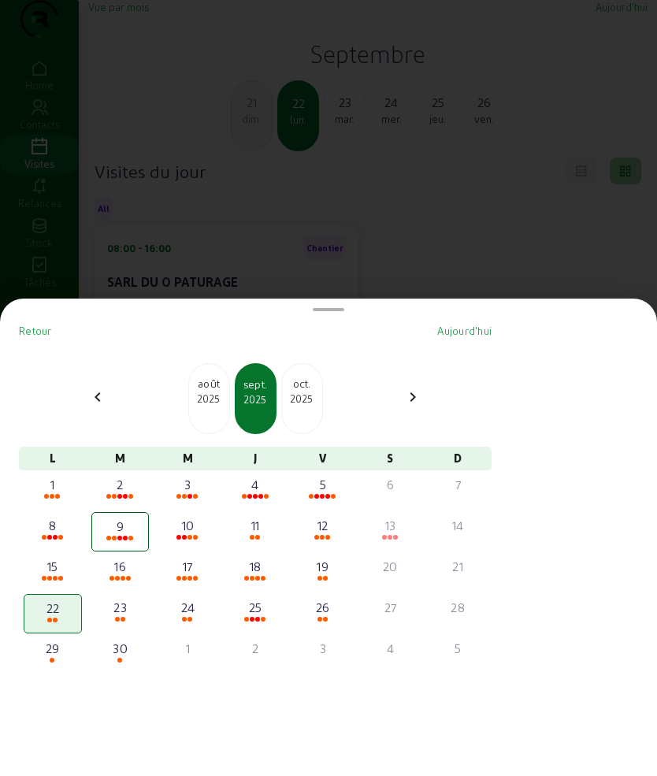
click at [271, 204] on div at bounding box center [328, 388] width 657 height 776
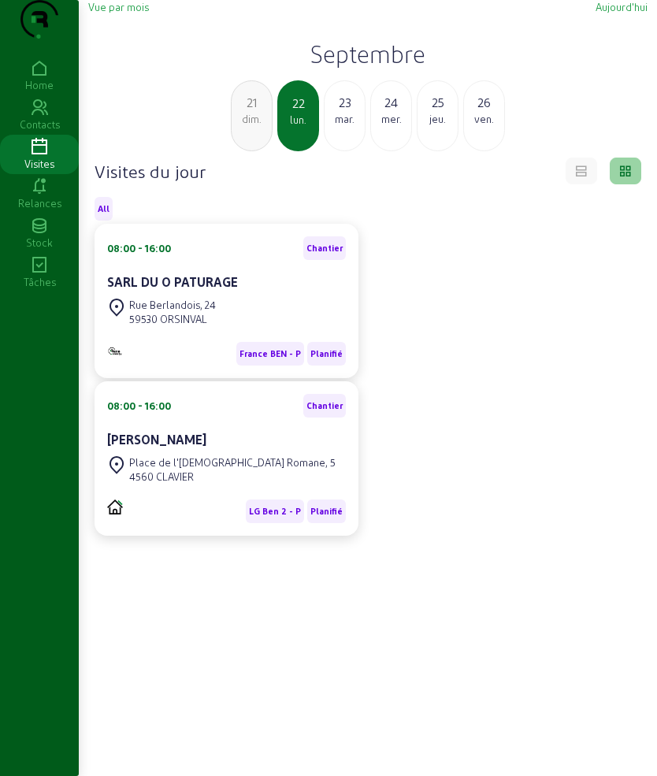
click at [349, 68] on h2 "Septembre" at bounding box center [367, 53] width 559 height 28
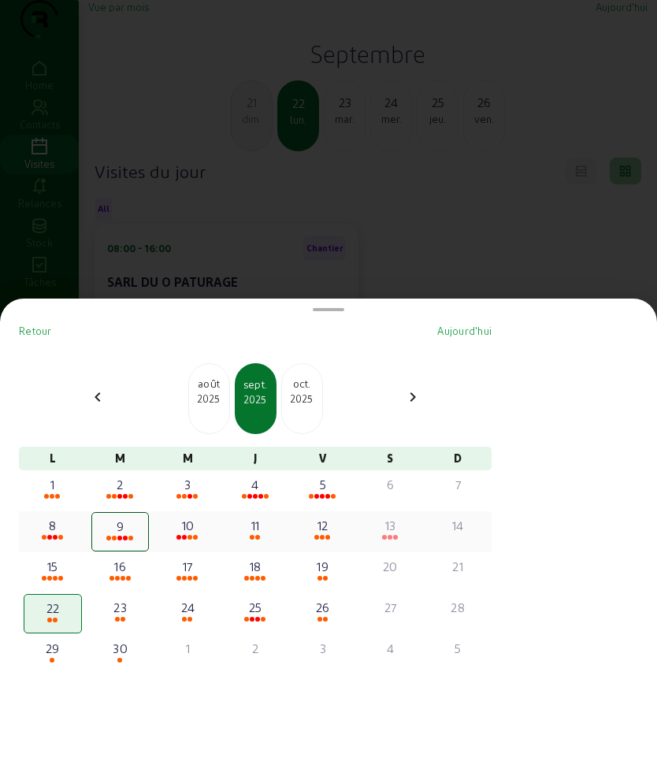
click at [138, 528] on div "9" at bounding box center [121, 526] width 54 height 19
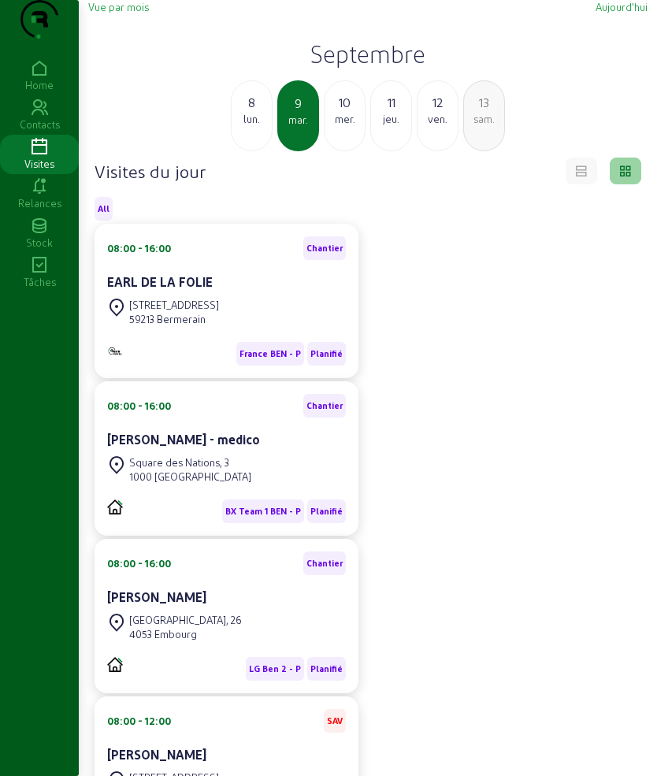
click at [335, 112] on div "10" at bounding box center [345, 102] width 40 height 19
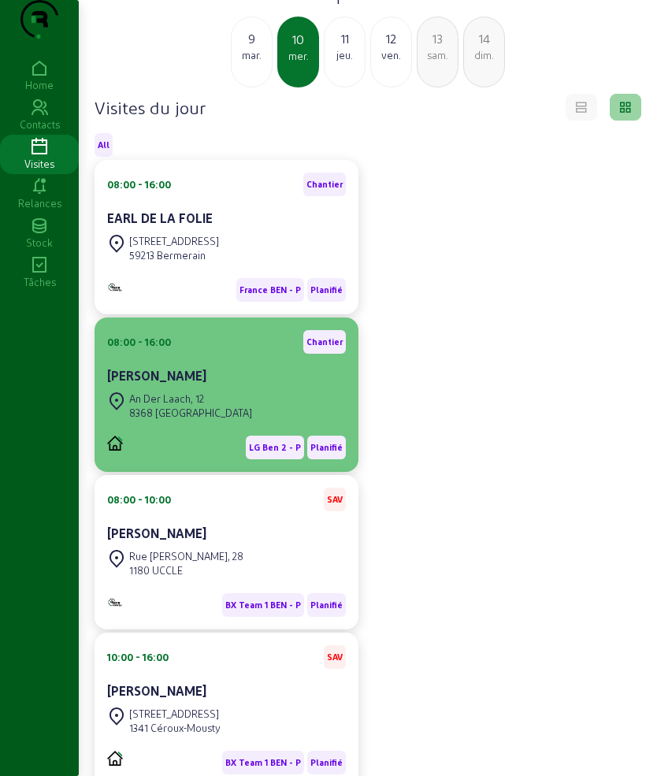
scroll to position [98, 0]
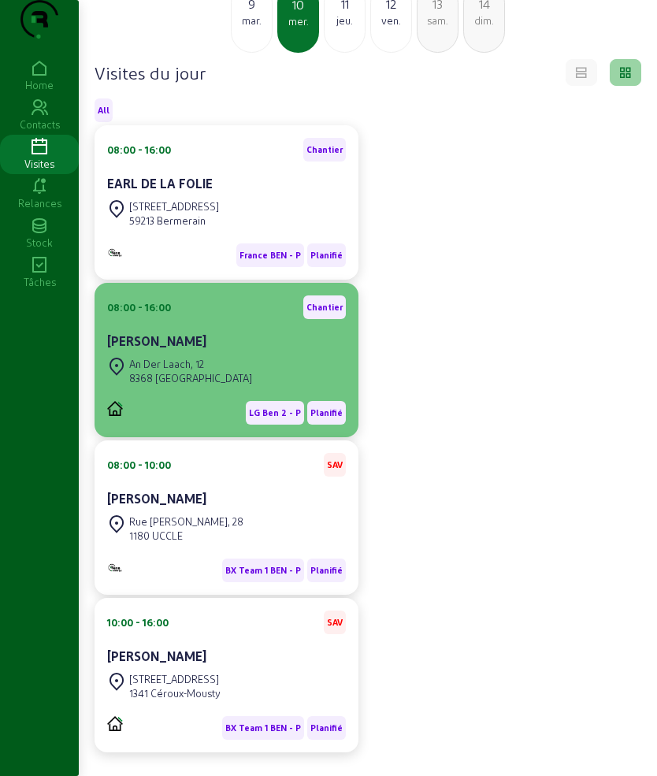
click at [206, 354] on div "[PERSON_NAME]" at bounding box center [226, 343] width 239 height 22
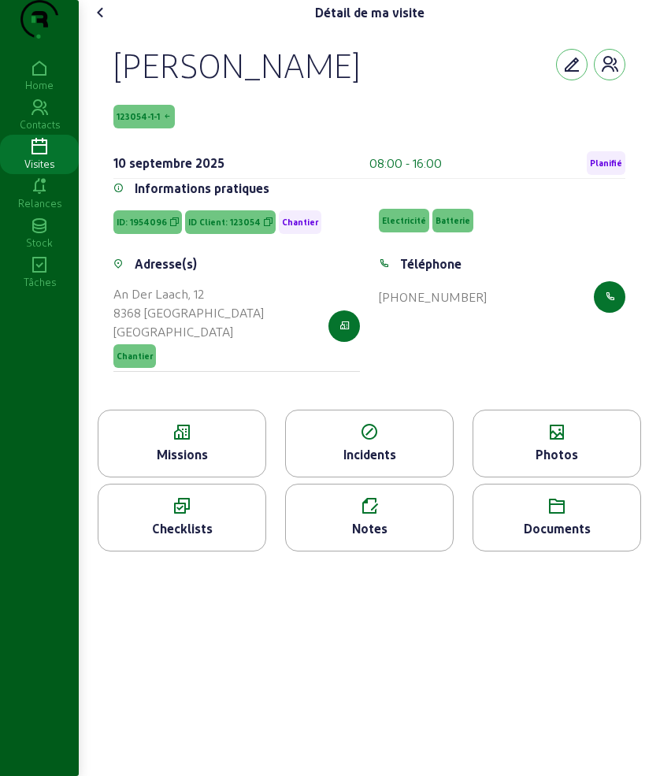
drag, startPoint x: 107, startPoint y: 87, endPoint x: 540, endPoint y: 388, distance: 527.4
click at [540, 388] on div "[PERSON_NAME] 123054-1-1 [DATE] 08:00 - 16:00 Planifié Informations pratiques I…" at bounding box center [370, 217] width 550 height 384
copy cam-empty "[PERSON_NAME] 123054-1-1 [DATE] 08:00 - 16:00 Planifié Informations pratiques I…"
click at [203, 442] on icon at bounding box center [181, 432] width 167 height 19
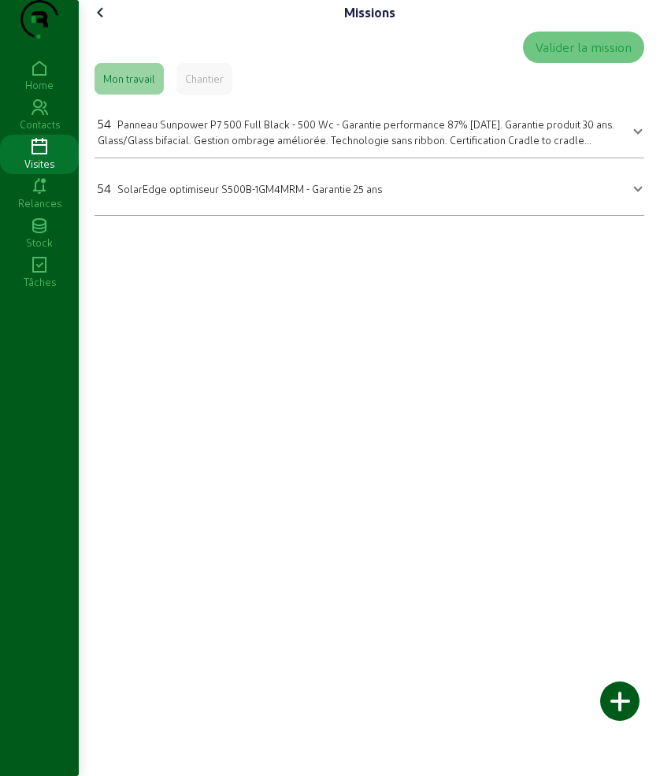
drag, startPoint x: 215, startPoint y: 191, endPoint x: 384, endPoint y: 242, distance: 176.7
click at [384, 222] on div "Valider la mission Mon travail Chantier 54 Panneau Sunpower P7 500 Full Black -…" at bounding box center [369, 123] width 563 height 197
copy mat-accordion "54 Panneau Sunpower P7 500 Full Black - 500 Wc - Garantie performance 87% [DATE…"
click at [224, 86] on div "Chantier" at bounding box center [204, 79] width 39 height 14
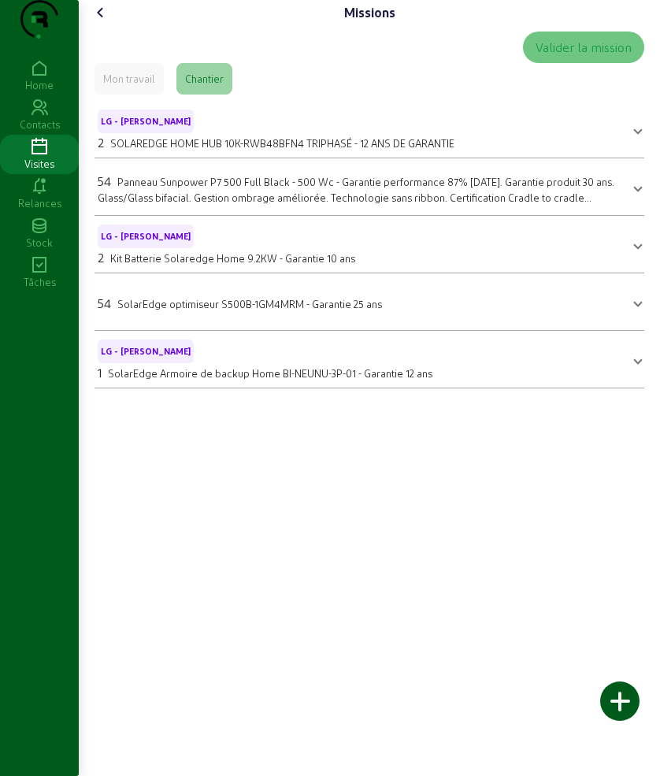
click at [98, 22] on icon at bounding box center [100, 12] width 19 height 19
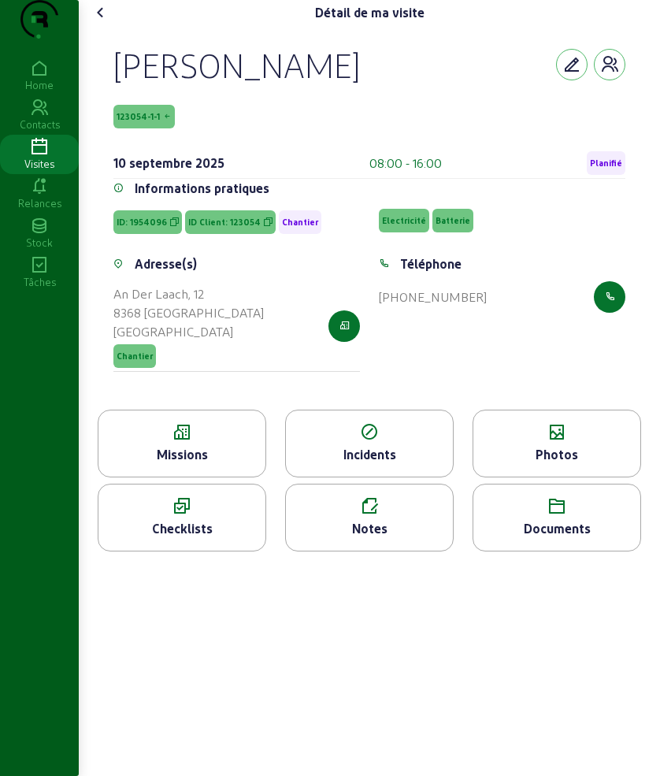
click at [561, 442] on icon at bounding box center [557, 432] width 167 height 19
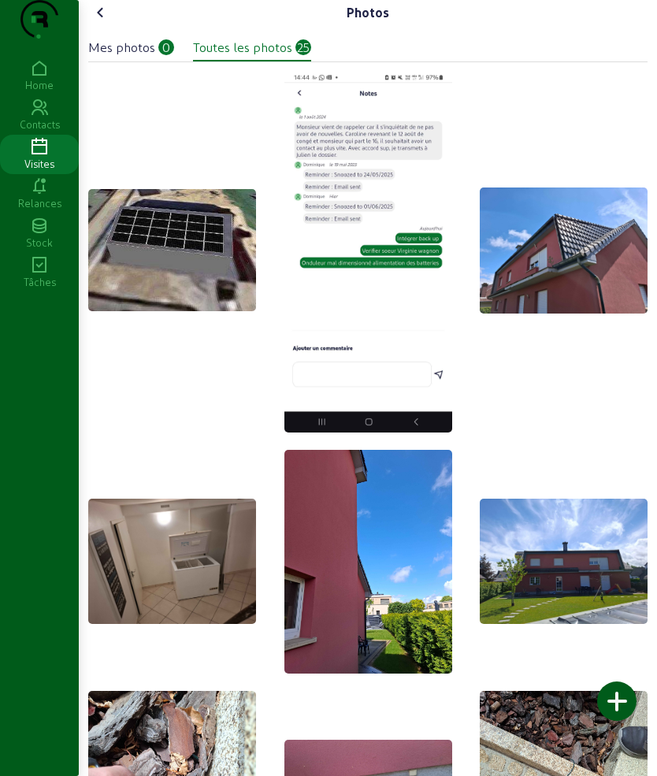
click at [117, 25] on div "Photos" at bounding box center [367, 12] width 559 height 25
click at [113, 25] on cam-font-icon at bounding box center [100, 12] width 25 height 25
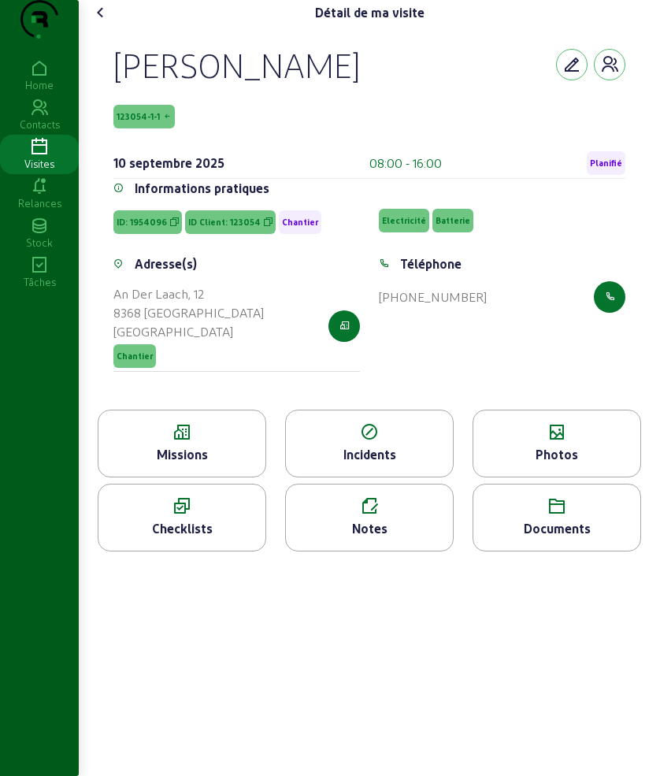
click at [563, 538] on div "Documents" at bounding box center [557, 528] width 167 height 19
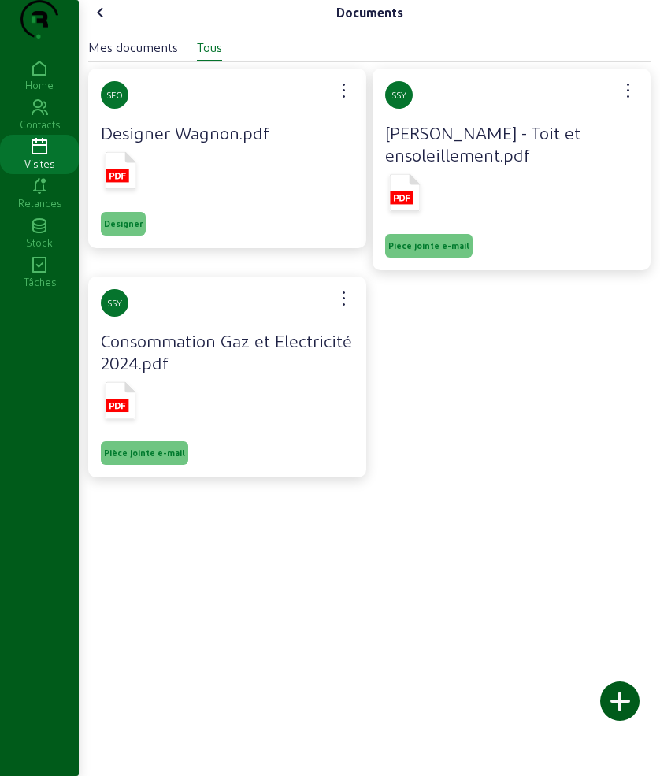
click at [114, 179] on icon at bounding box center [118, 176] width 17 height 6
click at [407, 210] on icon at bounding box center [405, 192] width 31 height 37
click at [129, 418] on icon at bounding box center [121, 399] width 31 height 37
click at [99, 22] on icon at bounding box center [100, 12] width 19 height 19
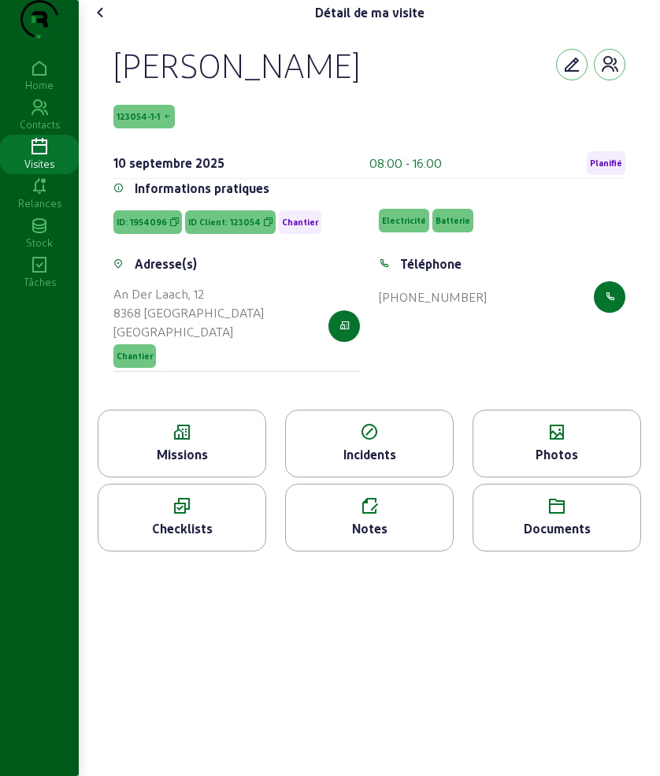
click at [102, 22] on icon at bounding box center [100, 12] width 19 height 19
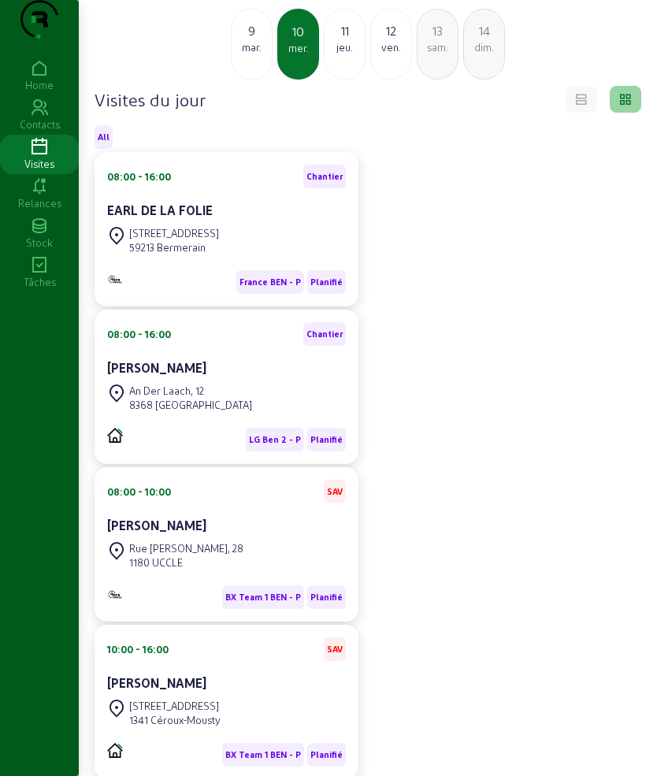
scroll to position [164, 0]
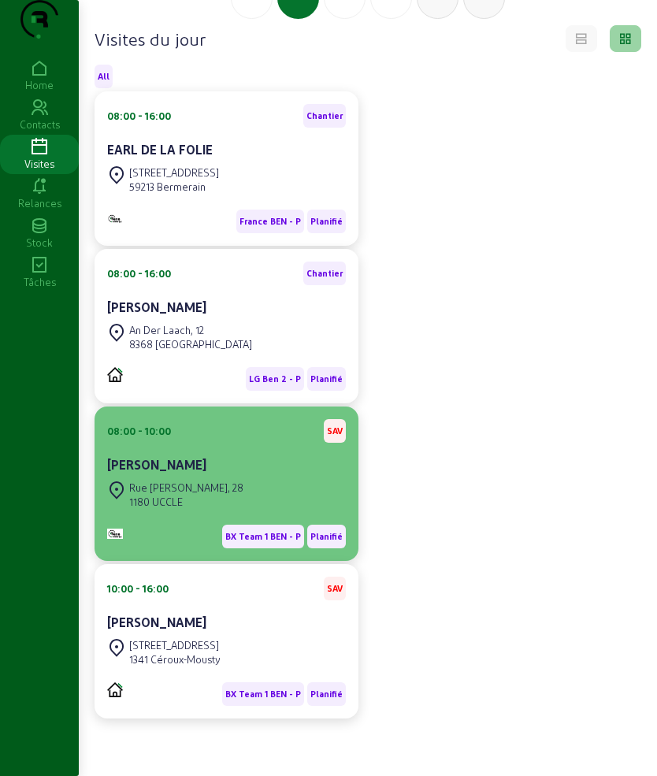
click at [206, 475] on div "[PERSON_NAME]" at bounding box center [226, 466] width 239 height 22
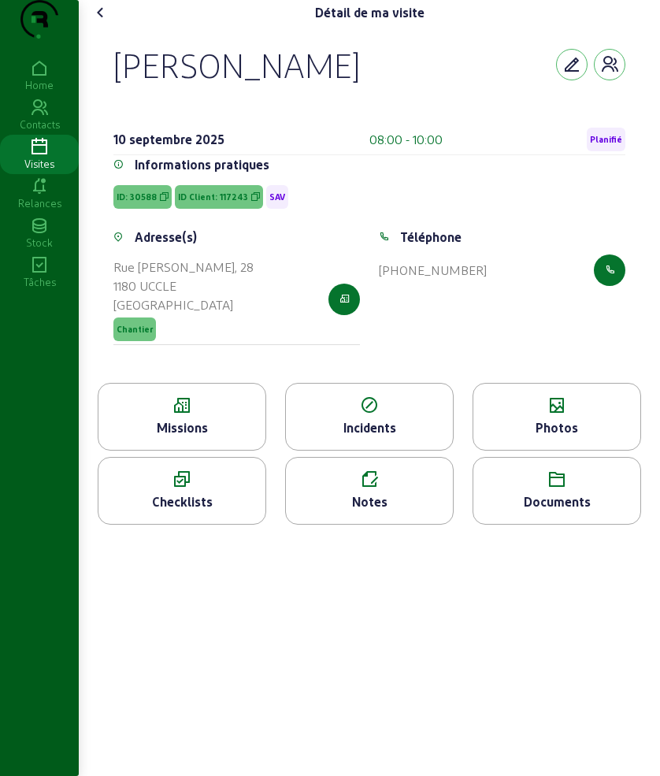
drag, startPoint x: 113, startPoint y: 87, endPoint x: 505, endPoint y: 297, distance: 445.2
click at [505, 297] on div "[PERSON_NAME] [DATE] 08:00 - 10:00 Planifié Informations pratiques ID: 30588 ID…" at bounding box center [370, 204] width 550 height 358
copy cam-empty "[PERSON_NAME] [DATE] 08:00 - 10:00 Planifié Informations pratiques ID: 30588 ID…"
click at [204, 437] on div "Missions" at bounding box center [181, 427] width 167 height 19
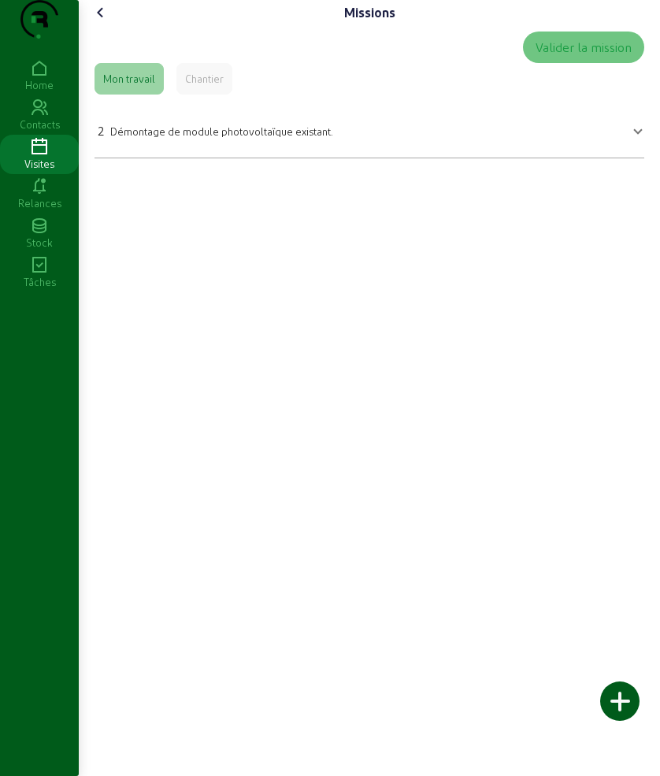
drag, startPoint x: 91, startPoint y: 154, endPoint x: 381, endPoint y: 154, distance: 289.9
click at [381, 154] on div "Valider la mission Mon travail Chantier 2 Démontage de module photovoltaïque ex…" at bounding box center [369, 94] width 563 height 139
click at [197, 95] on div "Chantier" at bounding box center [204, 79] width 56 height 32
click at [102, 22] on icon at bounding box center [100, 12] width 19 height 19
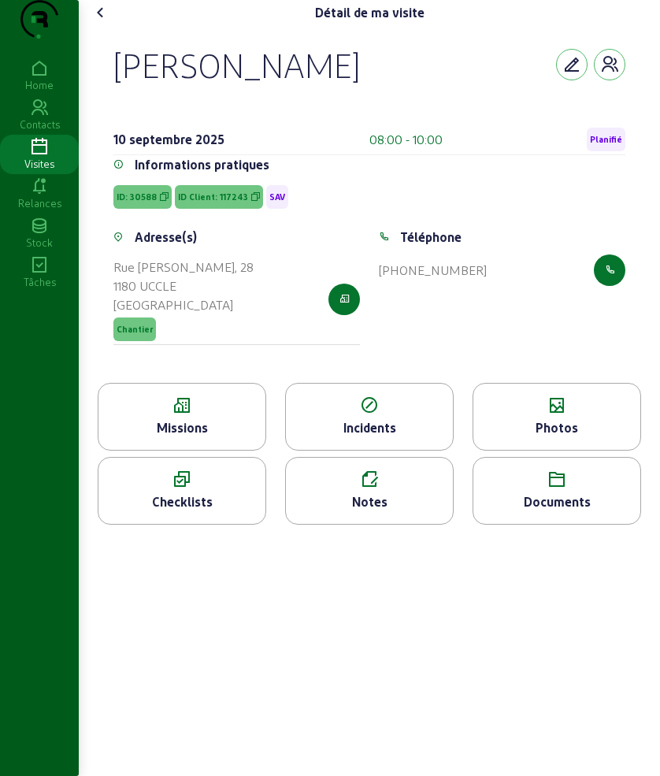
click at [543, 451] on div "Photos" at bounding box center [557, 417] width 169 height 68
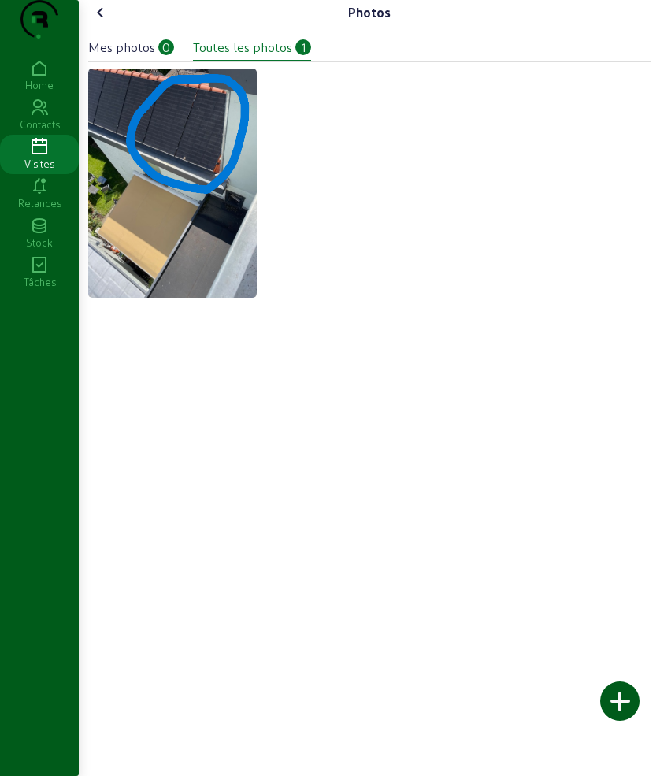
click at [205, 269] on img at bounding box center [172, 183] width 169 height 229
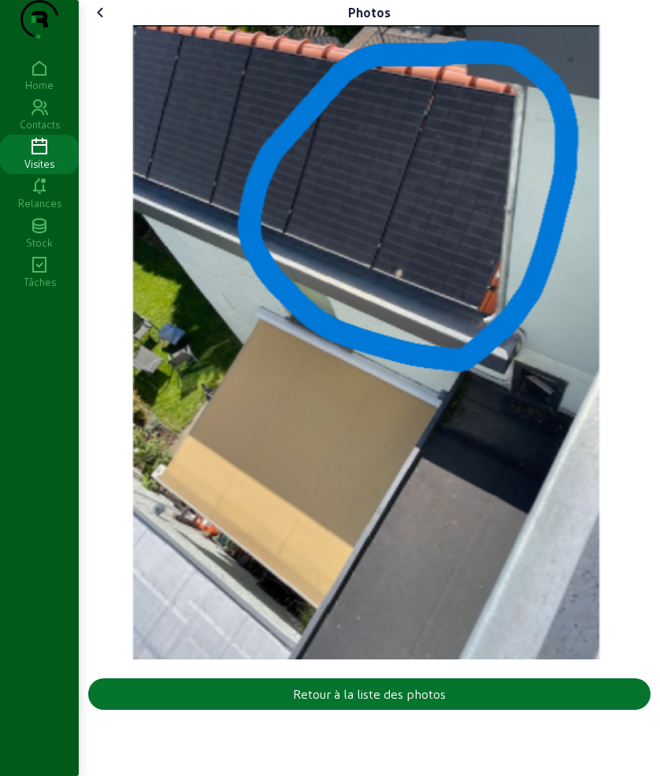
click at [110, 22] on icon at bounding box center [100, 12] width 19 height 19
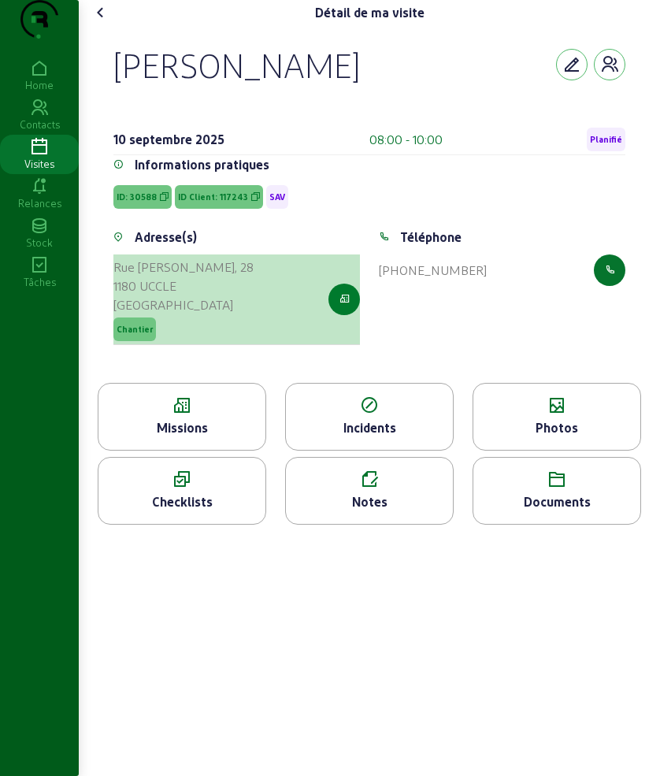
click at [340, 306] on icon "button" at bounding box center [345, 299] width 10 height 14
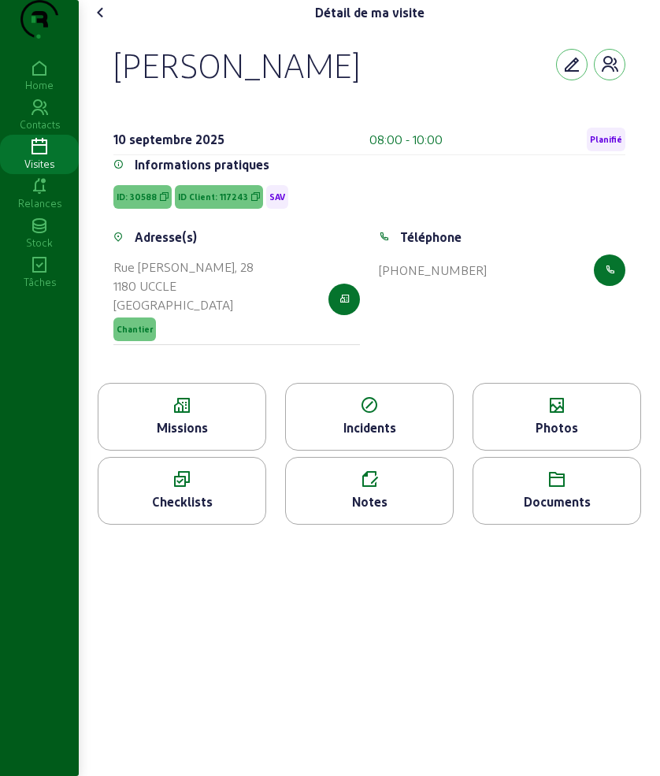
click at [159, 25] on div "Détail de ma visite" at bounding box center [369, 12] width 563 height 25
click at [100, 22] on icon at bounding box center [100, 12] width 19 height 19
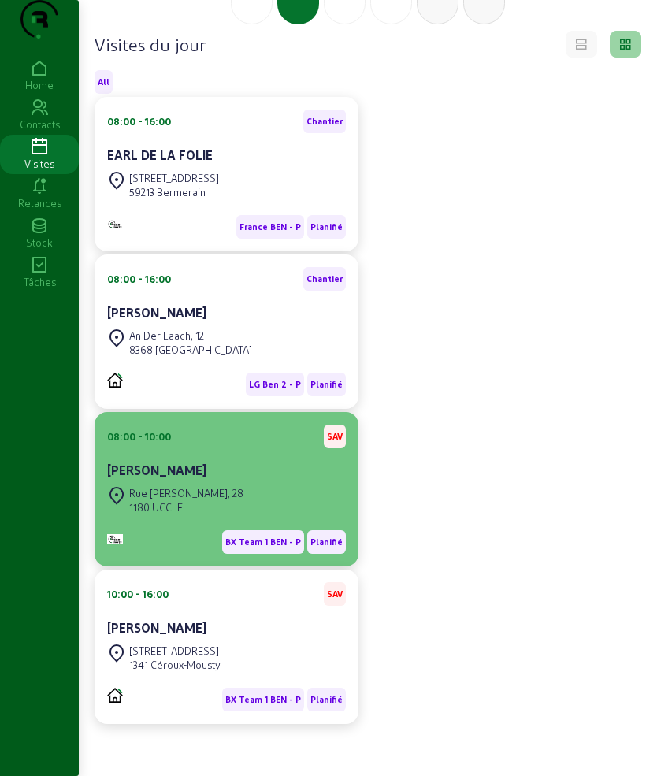
scroll to position [164, 0]
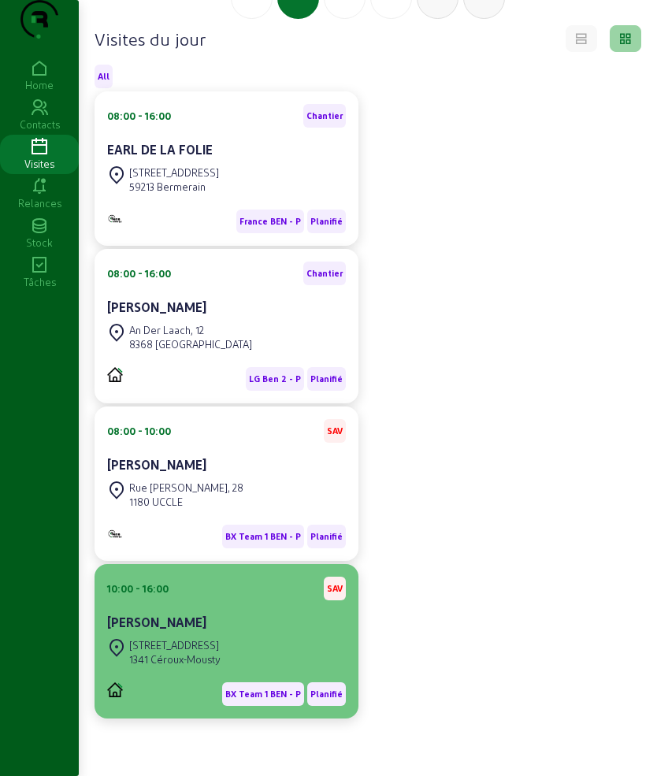
click at [227, 600] on div "10:00 - 16:00 SAV [PERSON_NAME]" at bounding box center [226, 606] width 239 height 58
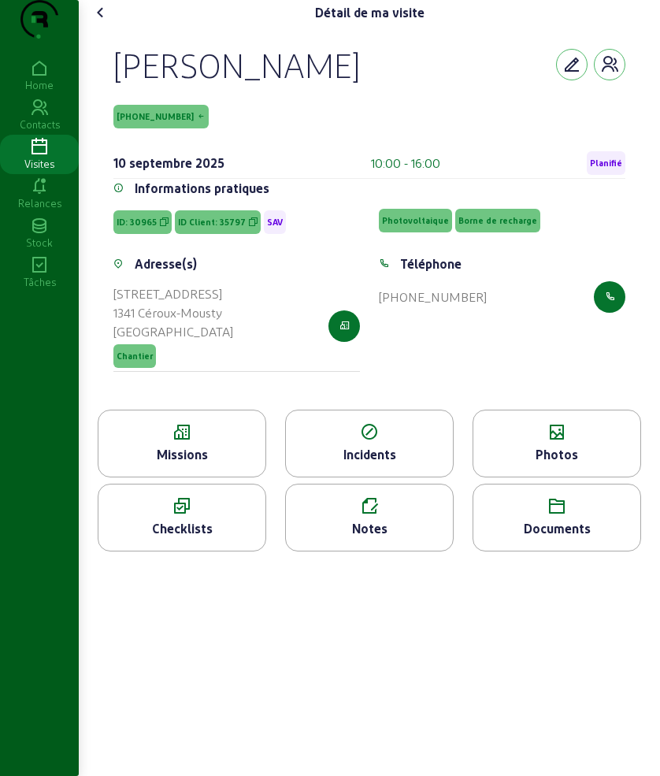
drag, startPoint x: 147, startPoint y: 110, endPoint x: 553, endPoint y: 343, distance: 468.0
click at [553, 343] on div "[PERSON_NAME] [PHONE_NUMBER] [DATE] 10:00 - 16:00 Planifié Informations pratiqu…" at bounding box center [370, 217] width 550 height 384
copy cam-empty "[PERSON_NAME] [PHONE_NUMBER] [DATE] 10:00 - 16:00 Planifié Informations pratiqu…"
click at [158, 442] on icon at bounding box center [181, 432] width 167 height 19
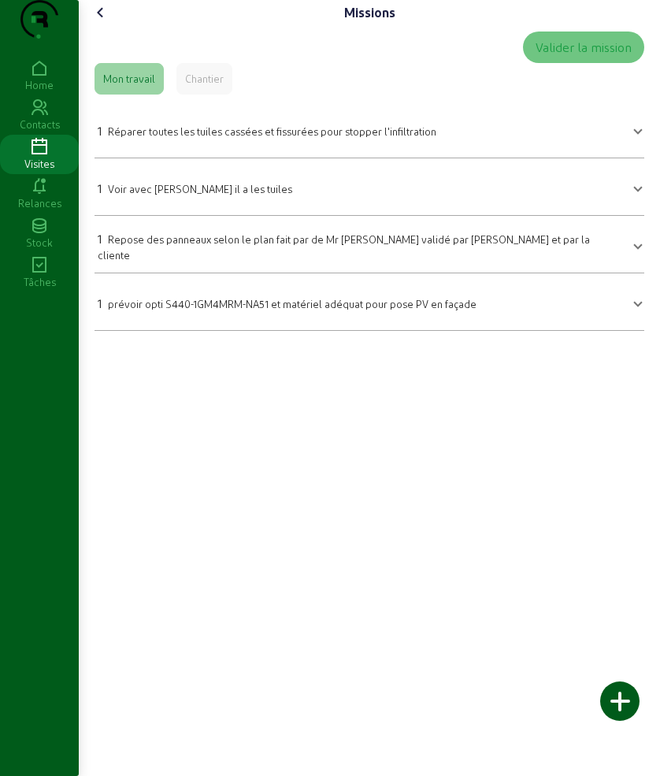
drag, startPoint x: 93, startPoint y: 155, endPoint x: 505, endPoint y: 371, distance: 465.2
click at [505, 344] on div "Missions Valider la mission Mon travail Chantier 1 Réparer toutes les tuiles ca…" at bounding box center [369, 172] width 581 height 344
click at [98, 22] on icon at bounding box center [100, 12] width 19 height 19
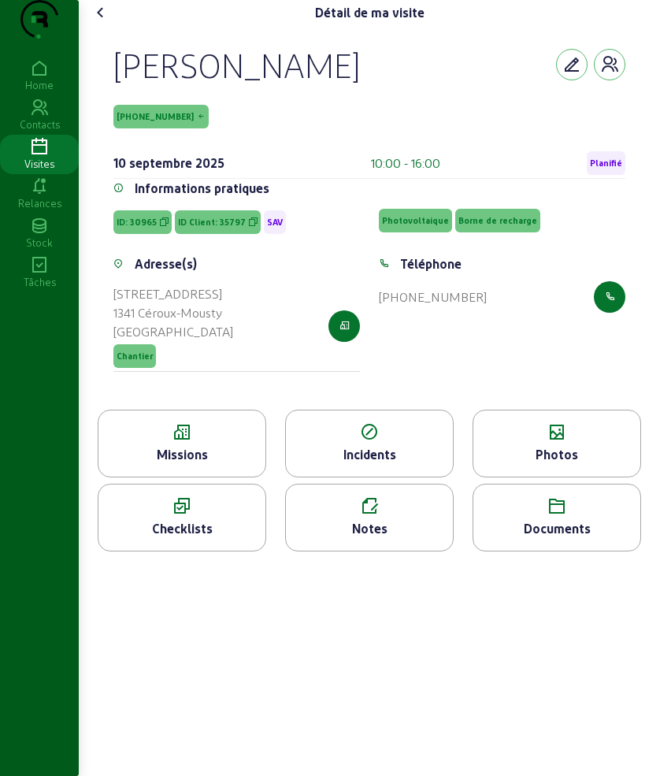
click at [510, 474] on div "Photos" at bounding box center [557, 444] width 169 height 68
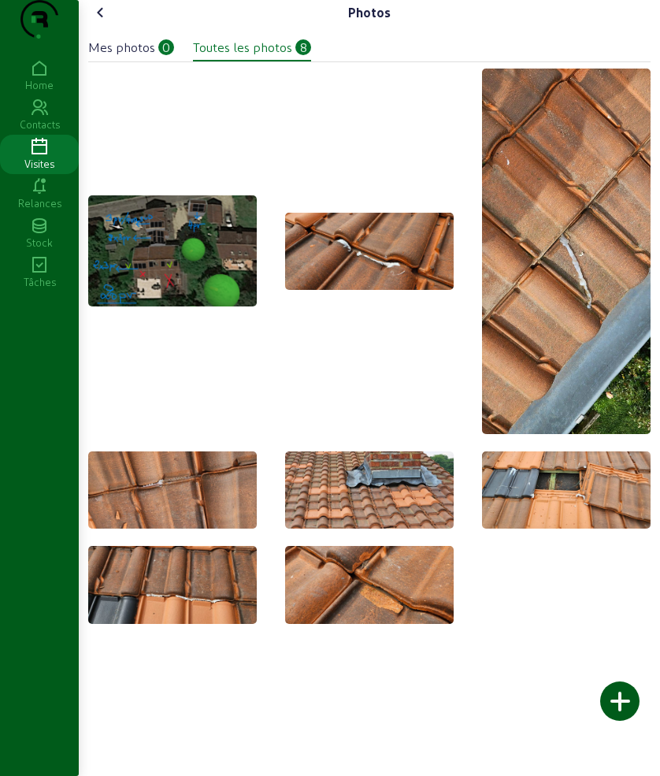
click at [192, 276] on img at bounding box center [172, 250] width 169 height 111
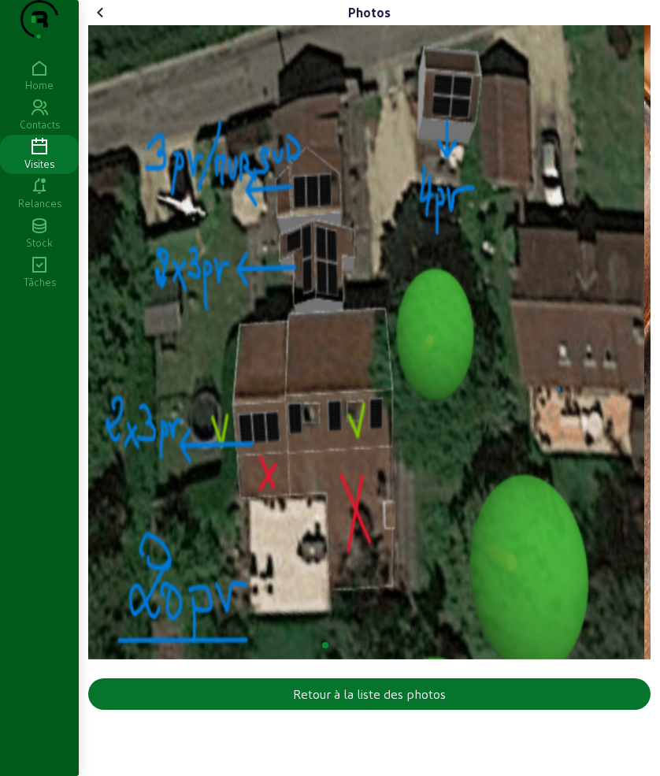
click at [102, 25] on cam-font-icon at bounding box center [100, 12] width 25 height 25
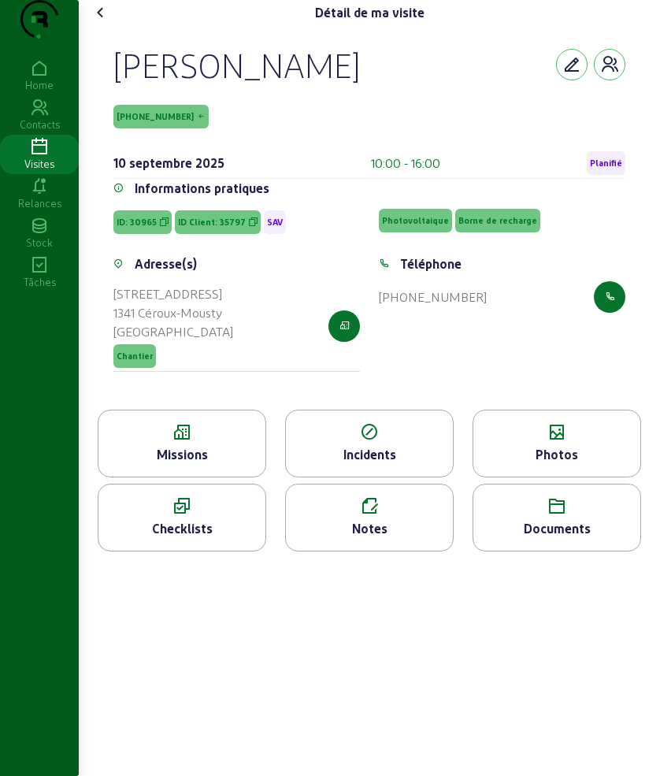
click at [221, 464] on div "Missions" at bounding box center [181, 454] width 167 height 19
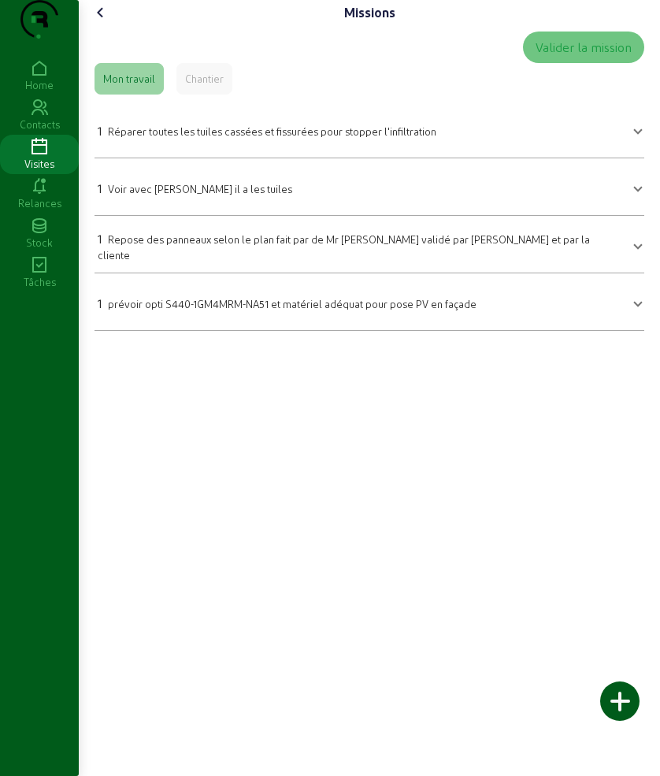
click at [102, 22] on icon at bounding box center [100, 12] width 19 height 19
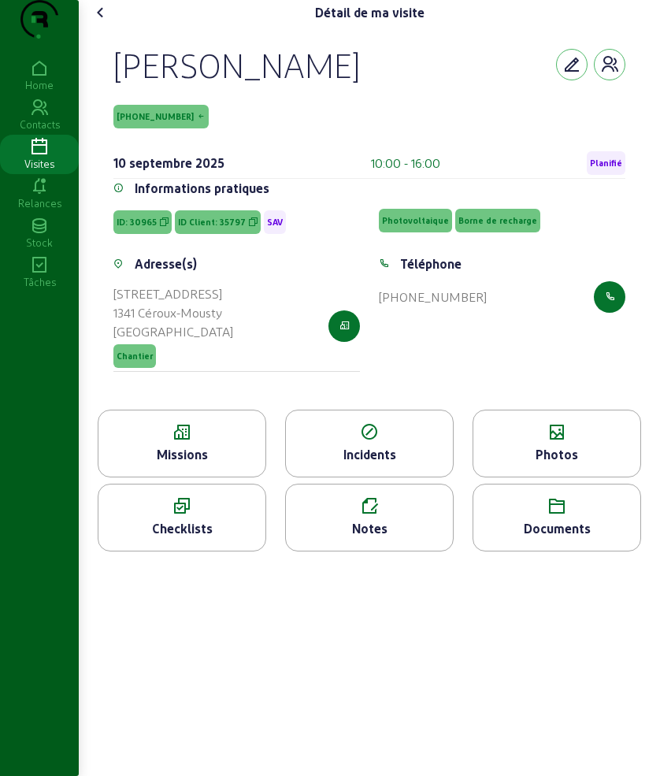
click at [109, 22] on icon at bounding box center [100, 12] width 19 height 19
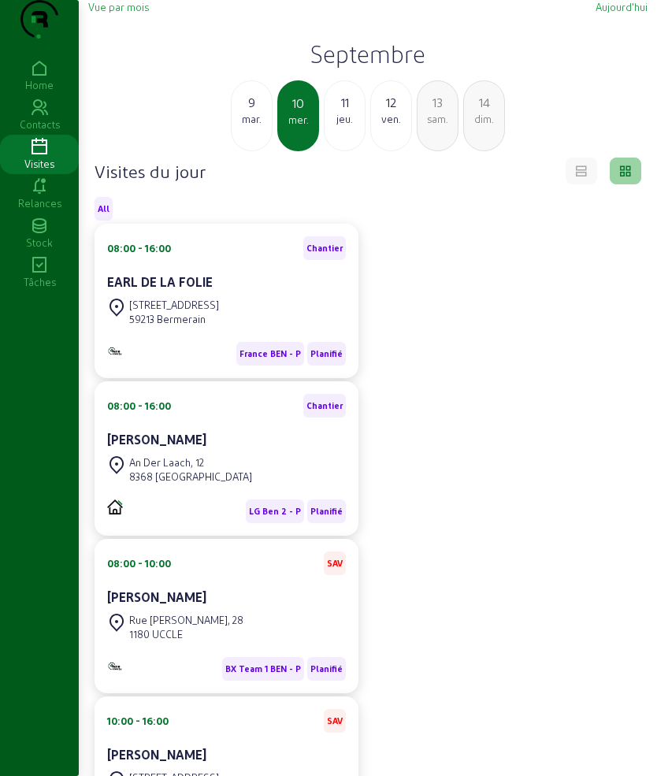
click at [343, 151] on div "11 jeu." at bounding box center [345, 115] width 42 height 71
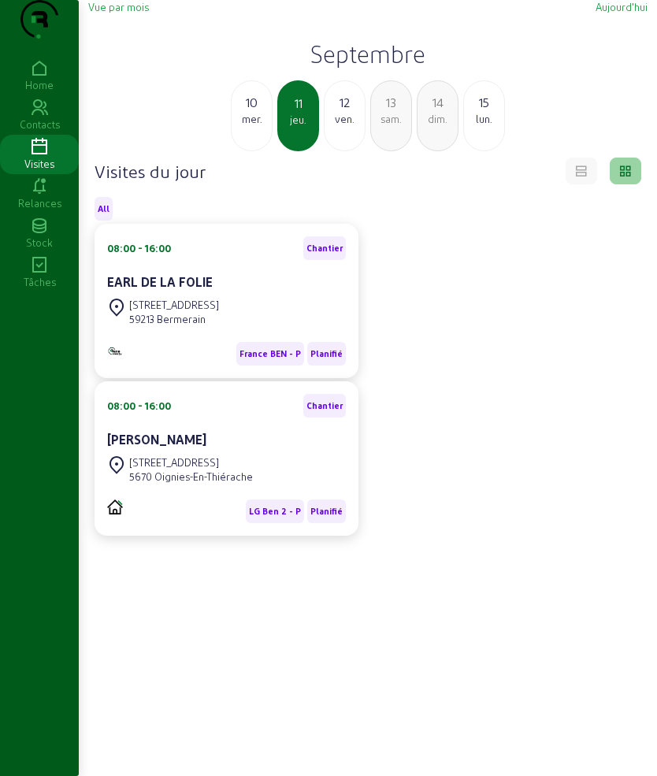
click at [259, 112] on div "10" at bounding box center [252, 102] width 40 height 19
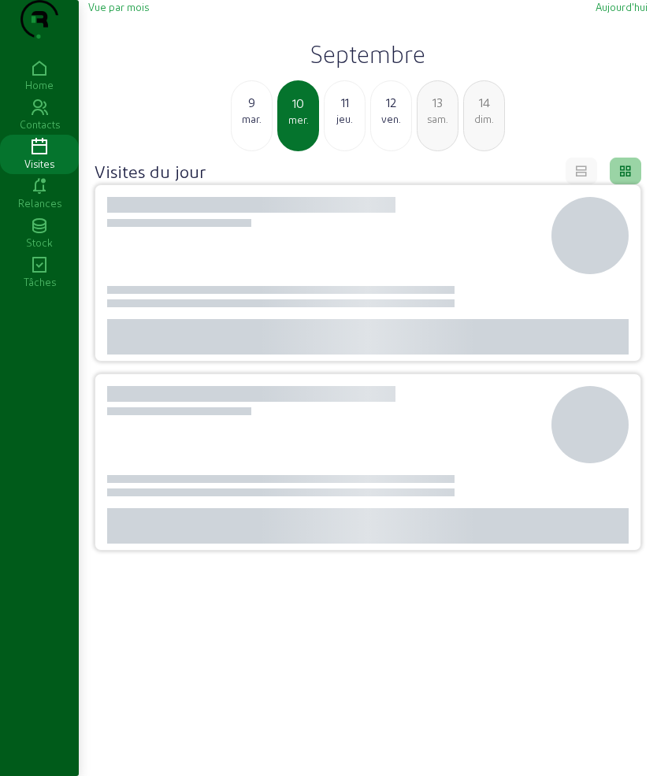
click at [259, 112] on div "9" at bounding box center [252, 102] width 40 height 19
click at [259, 112] on div "8" at bounding box center [252, 102] width 40 height 19
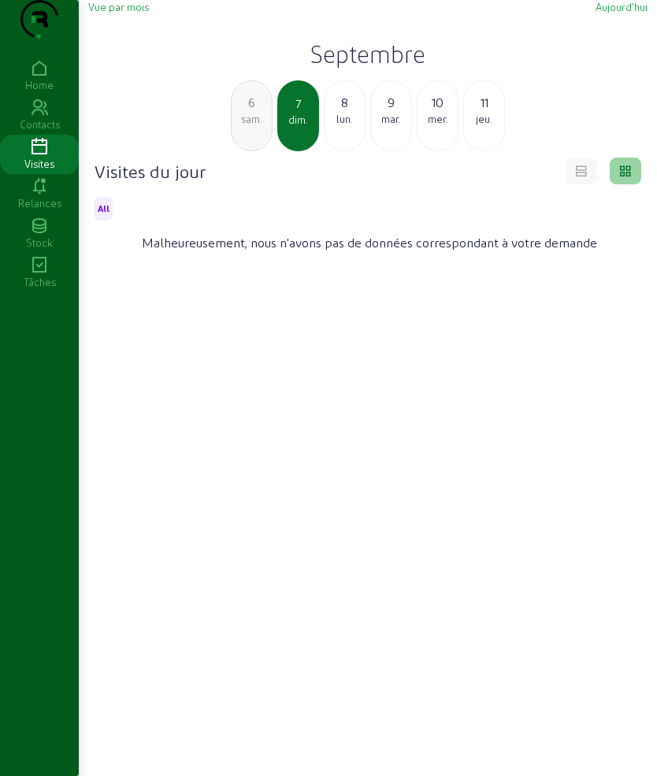
click at [354, 151] on div "8 lun." at bounding box center [345, 115] width 42 height 71
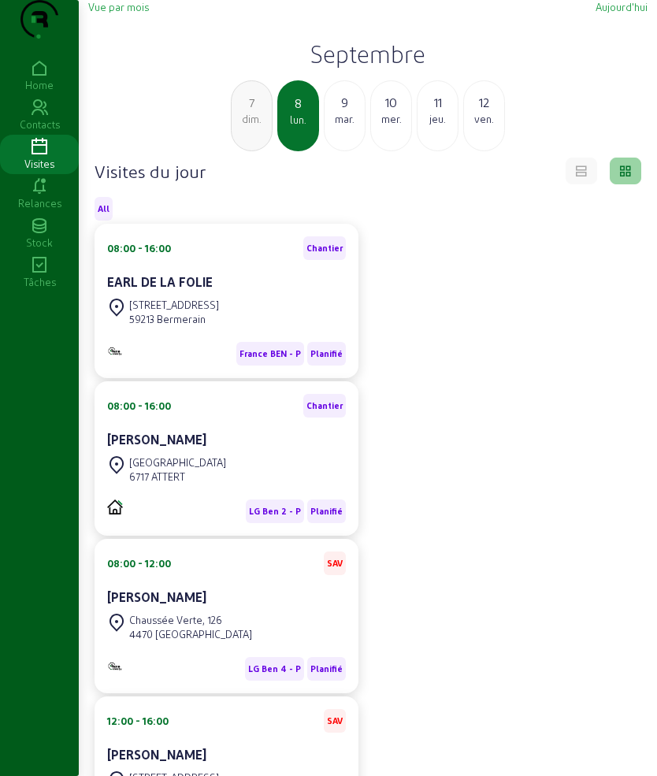
click at [336, 68] on h2 "Septembre" at bounding box center [367, 53] width 559 height 28
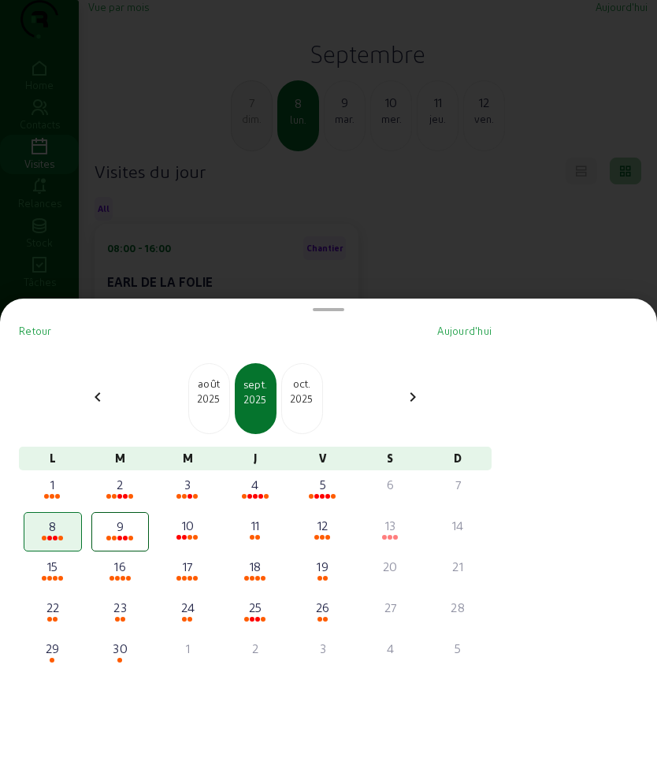
click at [228, 396] on div "2025" at bounding box center [209, 399] width 40 height 14
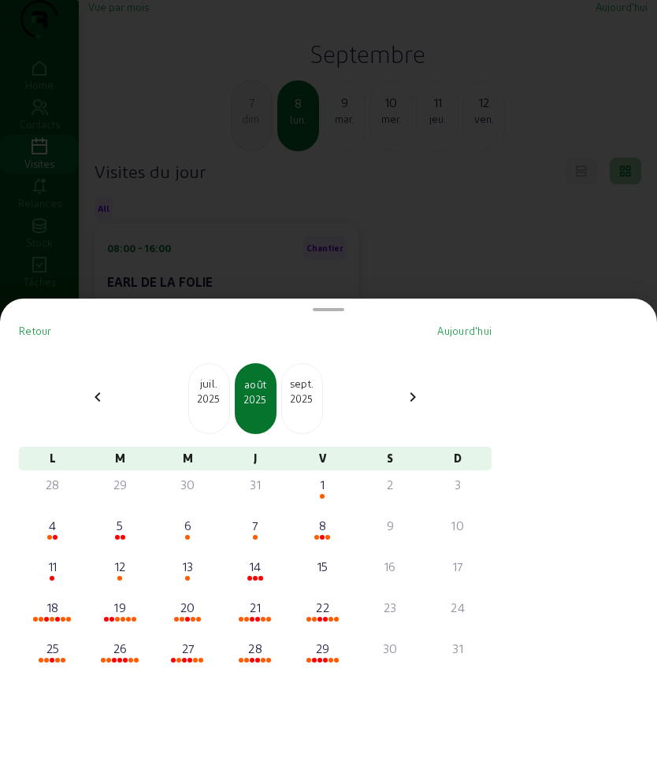
click at [297, 247] on div at bounding box center [328, 388] width 657 height 776
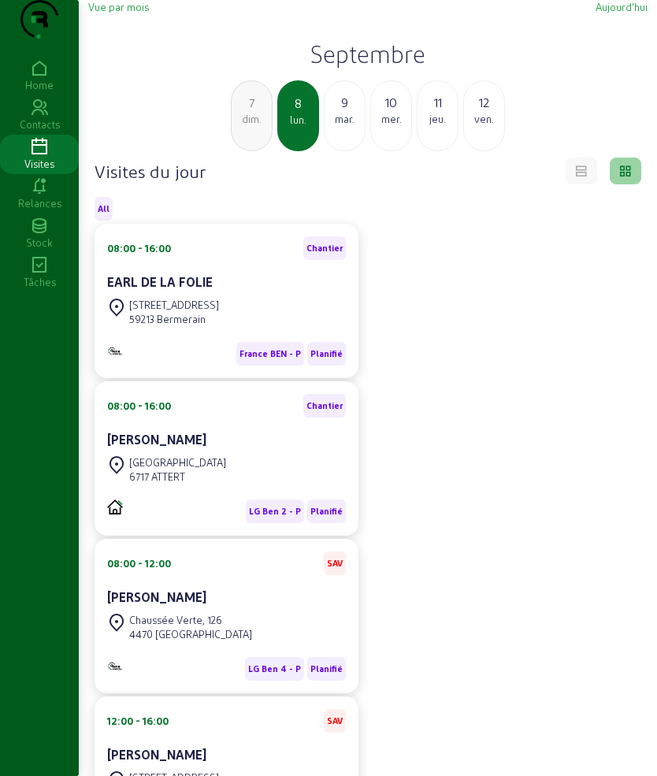
click at [331, 68] on h2 "Septembre" at bounding box center [367, 53] width 559 height 28
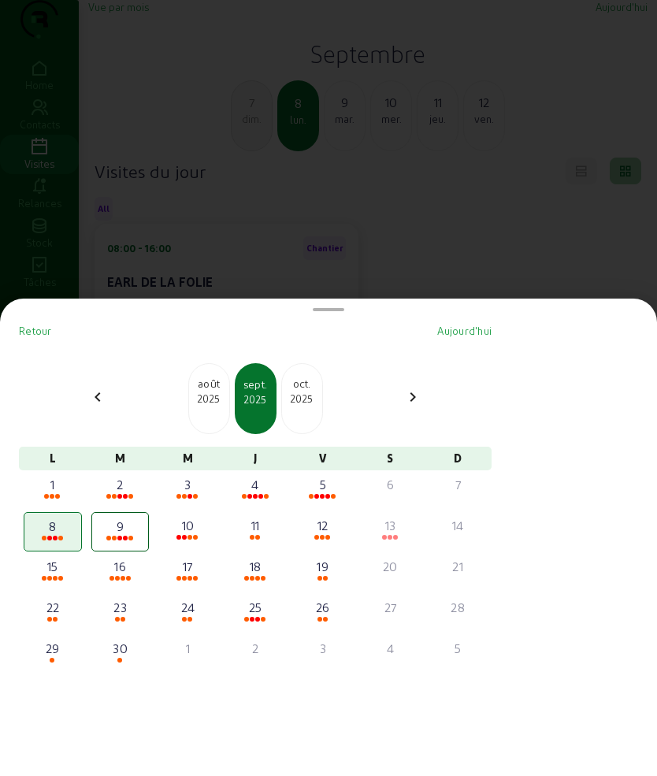
click at [217, 389] on div "août" at bounding box center [209, 384] width 40 height 16
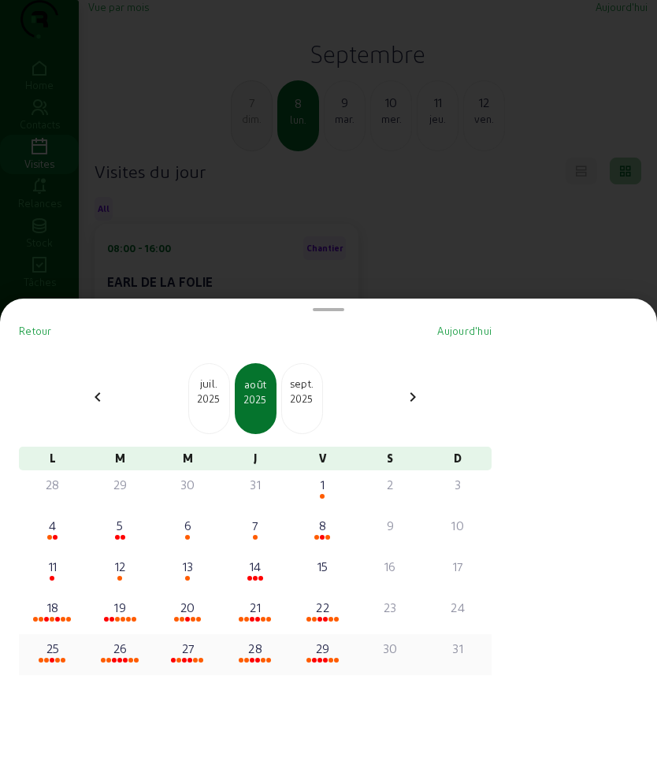
click at [330, 655] on div "29" at bounding box center [322, 648] width 55 height 19
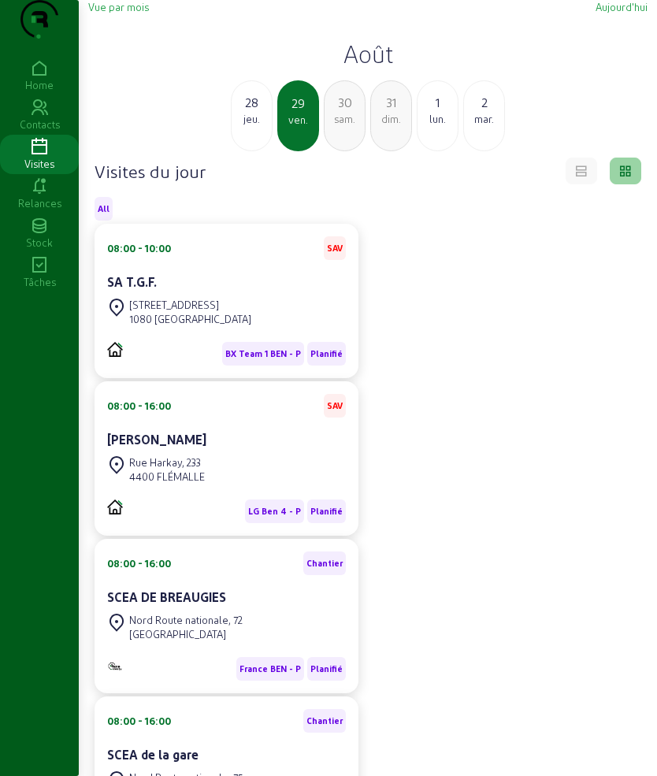
click at [374, 102] on div "Vue par mois [DATE] [DATE] jeu. 29 ven. 30 sam. 31 dim. 1 [DATE]" at bounding box center [367, 75] width 559 height 151
click at [433, 112] on div "1" at bounding box center [438, 102] width 40 height 19
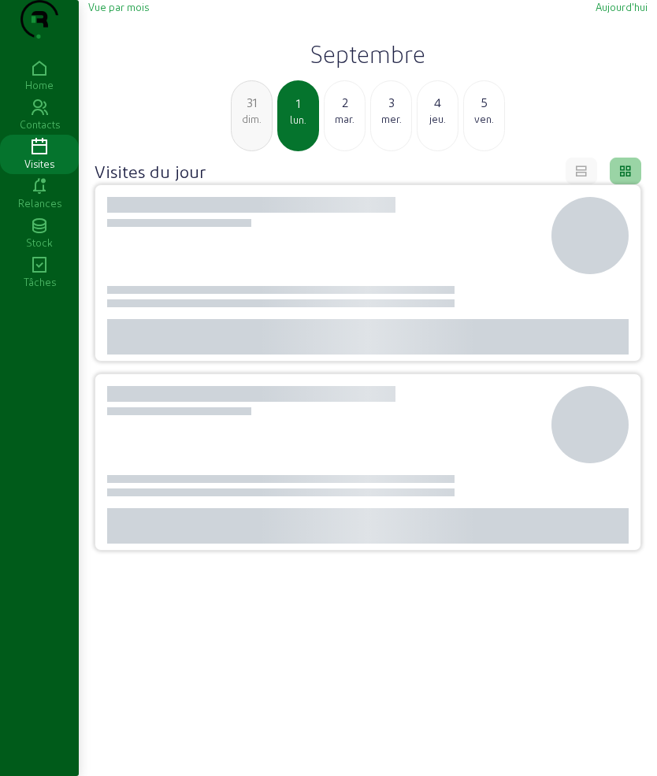
click at [334, 68] on h2 "Septembre" at bounding box center [367, 53] width 559 height 28
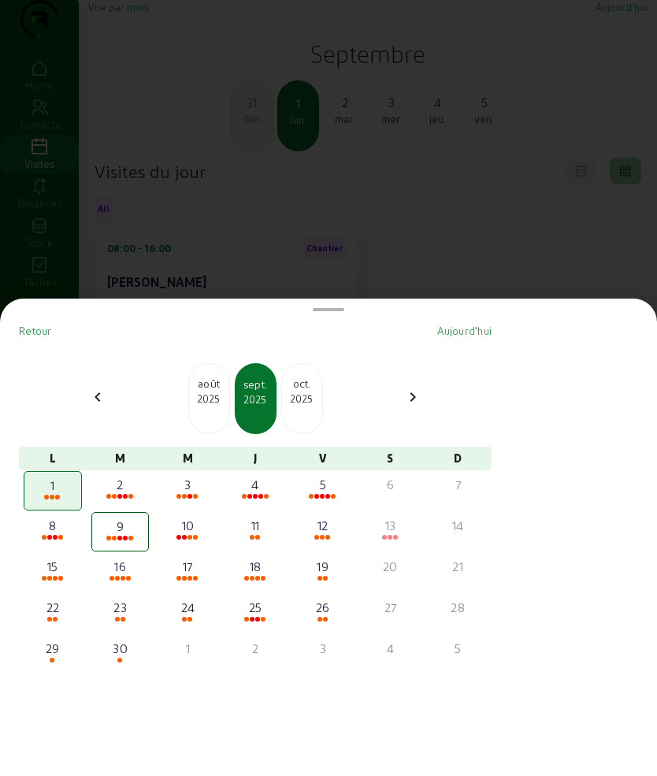
click at [240, 227] on div at bounding box center [328, 388] width 657 height 776
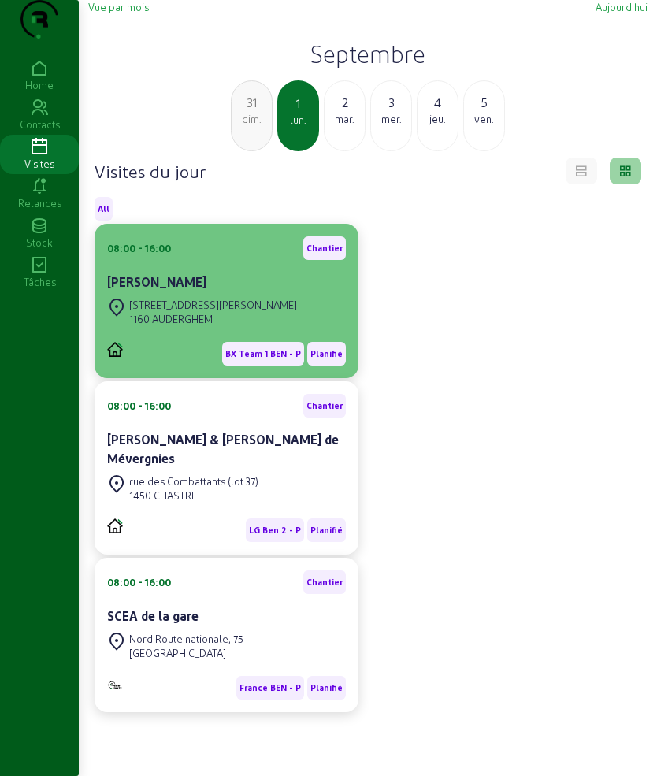
click at [230, 326] on div "[STREET_ADDRESS][PERSON_NAME]" at bounding box center [202, 312] width 190 height 35
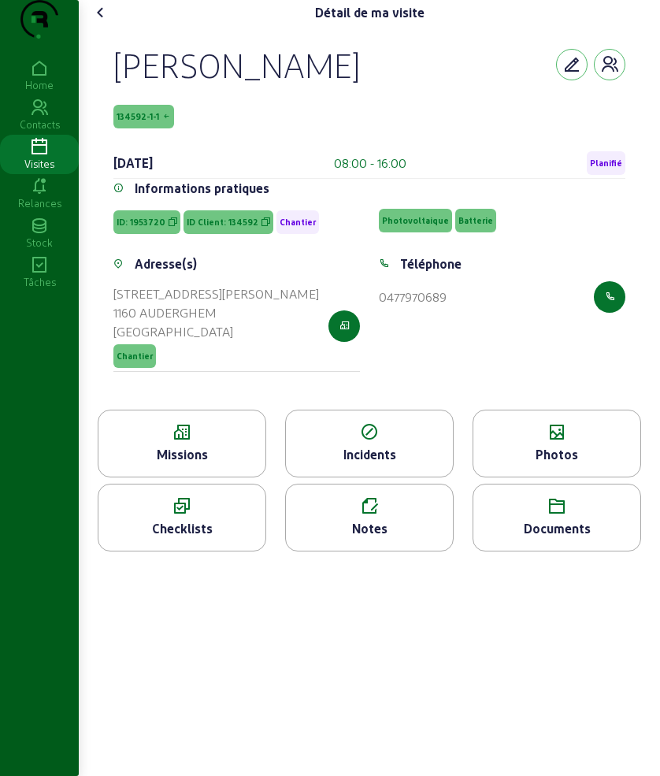
drag, startPoint x: 106, startPoint y: 95, endPoint x: 358, endPoint y: 148, distance: 257.0
click at [358, 148] on div "[PERSON_NAME] 134592-1-1 [DATE] 08:00 - 16:00 Planifié Informations pratiques I…" at bounding box center [370, 217] width 550 height 384
click at [199, 442] on icon at bounding box center [181, 432] width 167 height 19
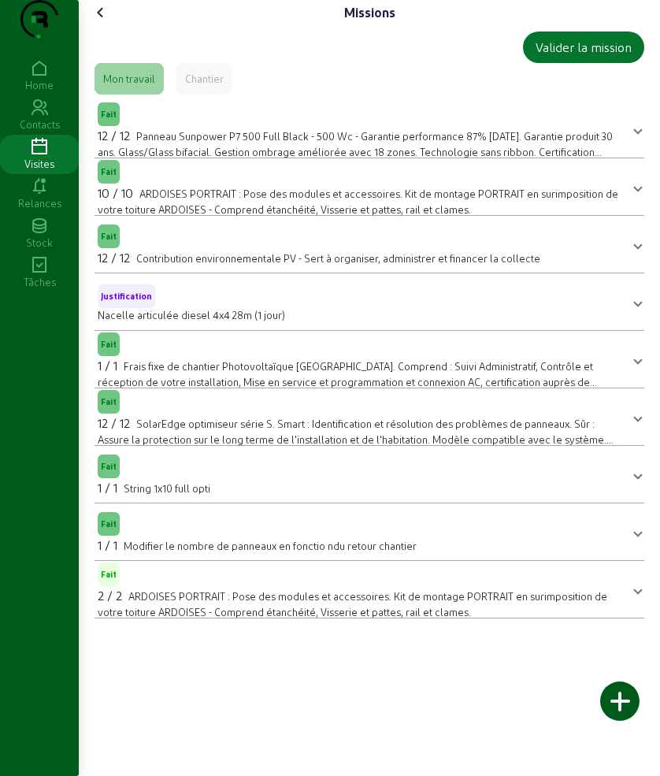
drag, startPoint x: 104, startPoint y: 38, endPoint x: 108, endPoint y: 53, distance: 15.5
click at [104, 22] on icon at bounding box center [100, 12] width 19 height 19
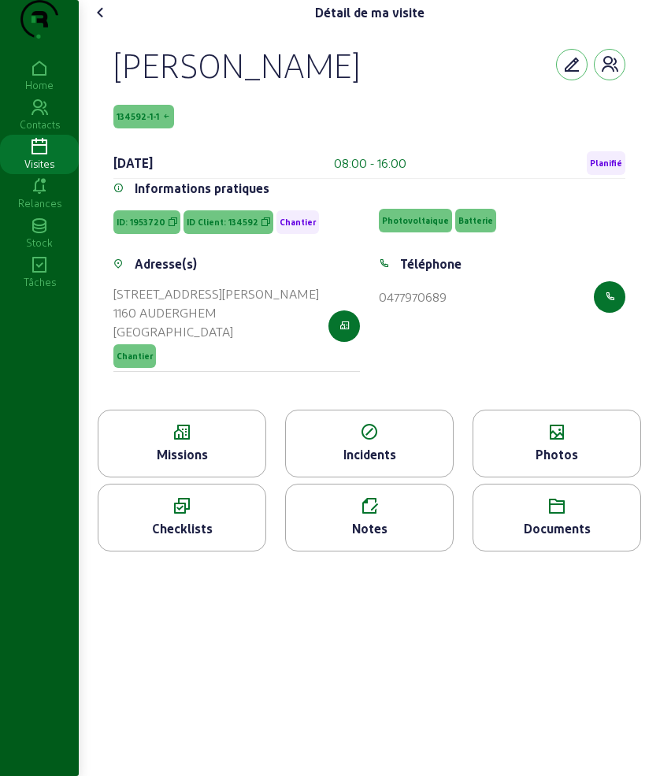
click at [560, 464] on div "Photos" at bounding box center [557, 454] width 167 height 19
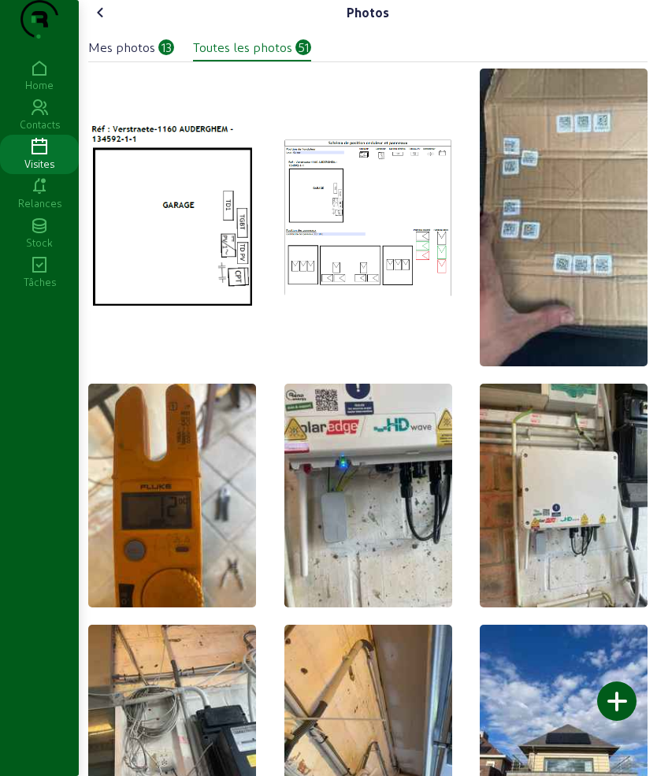
click at [105, 22] on icon at bounding box center [100, 12] width 19 height 19
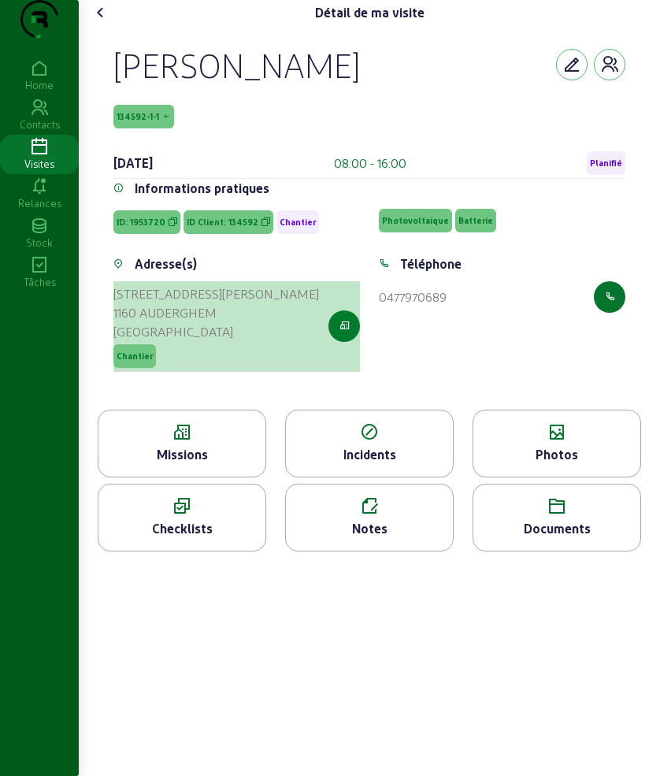
click at [341, 333] on icon "button" at bounding box center [345, 326] width 10 height 14
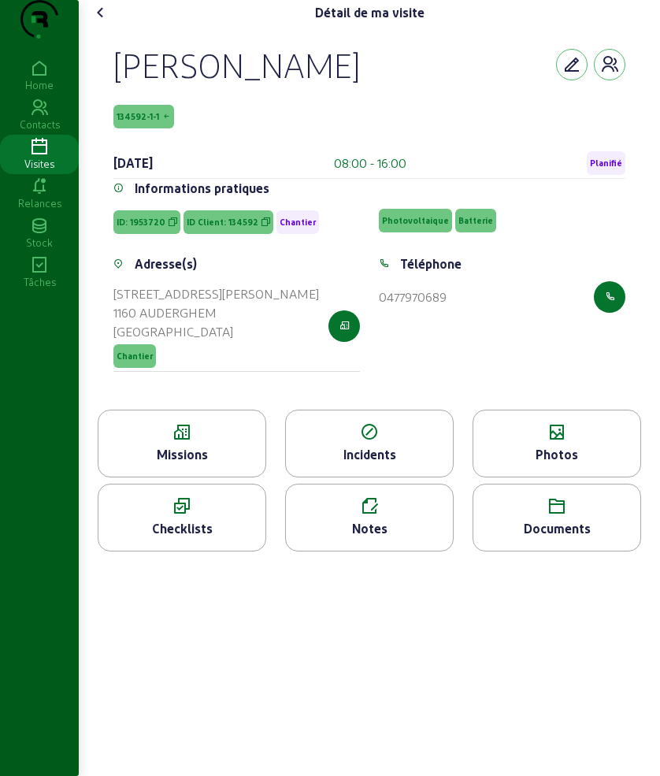
click at [109, 22] on icon at bounding box center [100, 12] width 19 height 19
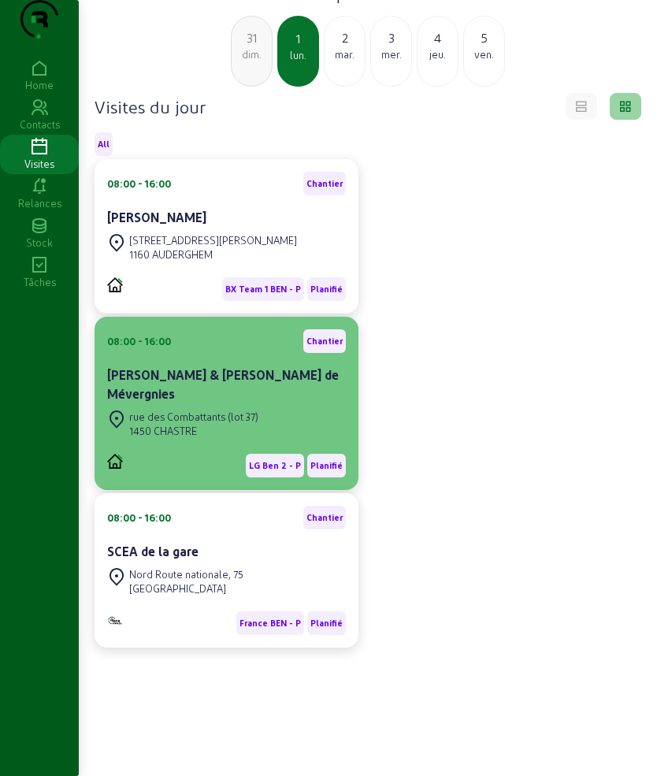
scroll to position [111, 0]
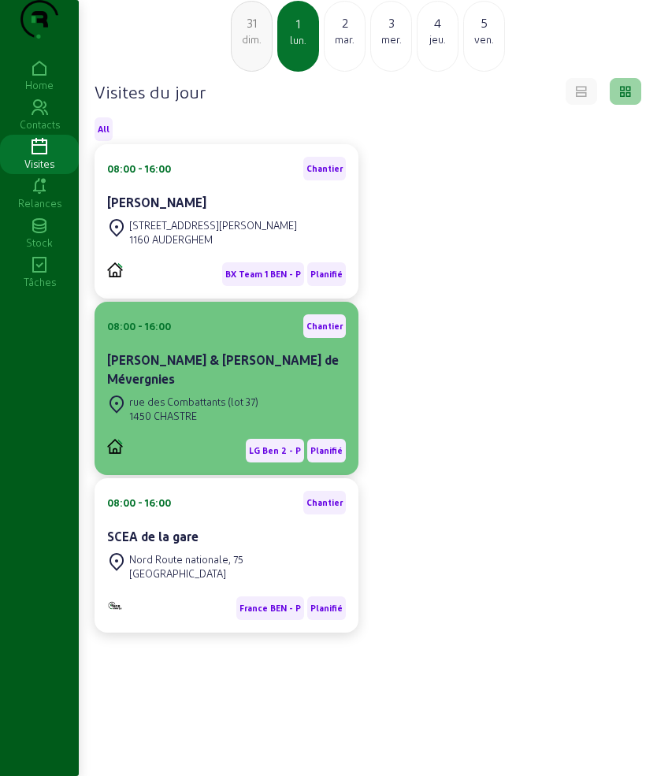
click at [206, 407] on div "rue des Combattants (lot 37)" at bounding box center [193, 402] width 129 height 14
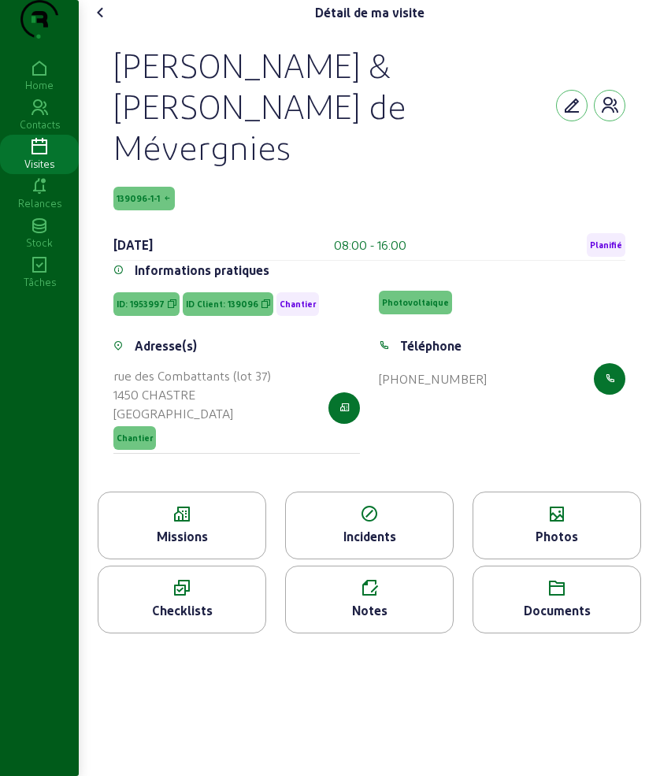
drag, startPoint x: 110, startPoint y: 83, endPoint x: 274, endPoint y: 184, distance: 192.8
click at [274, 184] on div "[PERSON_NAME] & [PERSON_NAME] de Mévergnies 139096-1-1 [DATE] 08:00 - 16:00 Pla…" at bounding box center [370, 258] width 550 height 466
click at [182, 527] on div "Missions" at bounding box center [181, 536] width 167 height 19
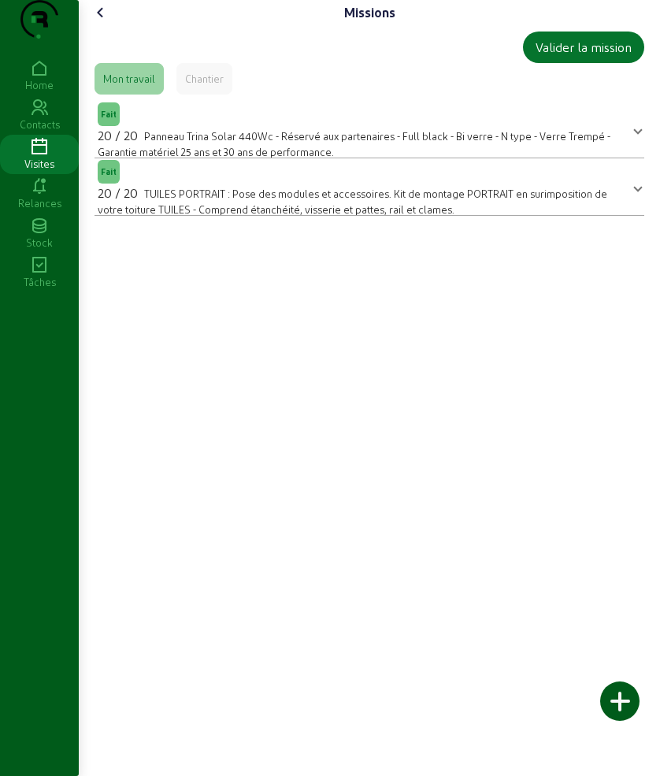
click at [101, 22] on icon at bounding box center [100, 12] width 19 height 19
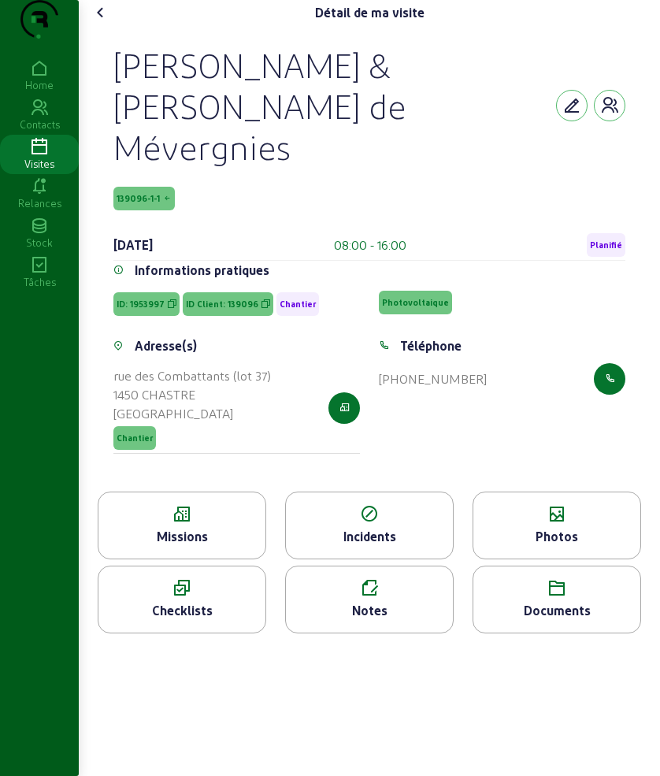
click at [172, 527] on div "Missions" at bounding box center [181, 536] width 167 height 19
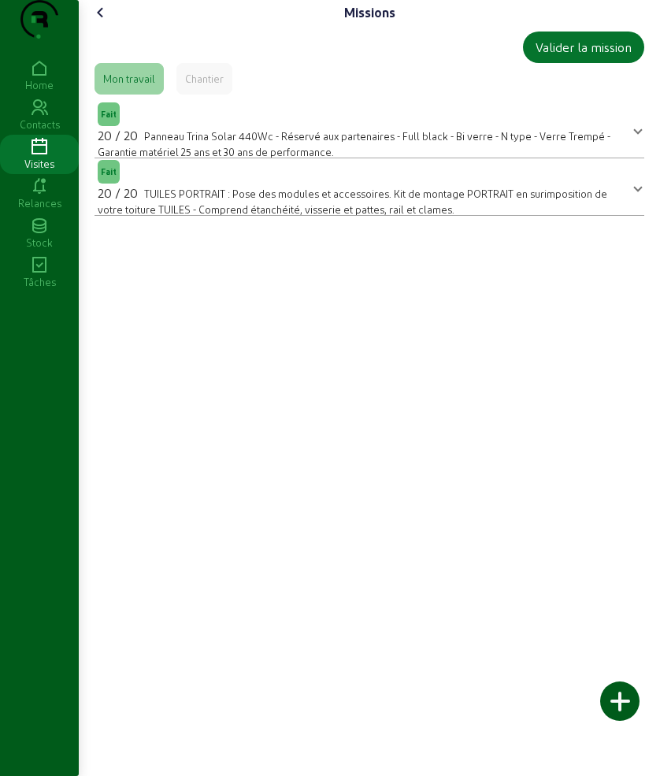
click at [106, 22] on icon at bounding box center [100, 12] width 19 height 19
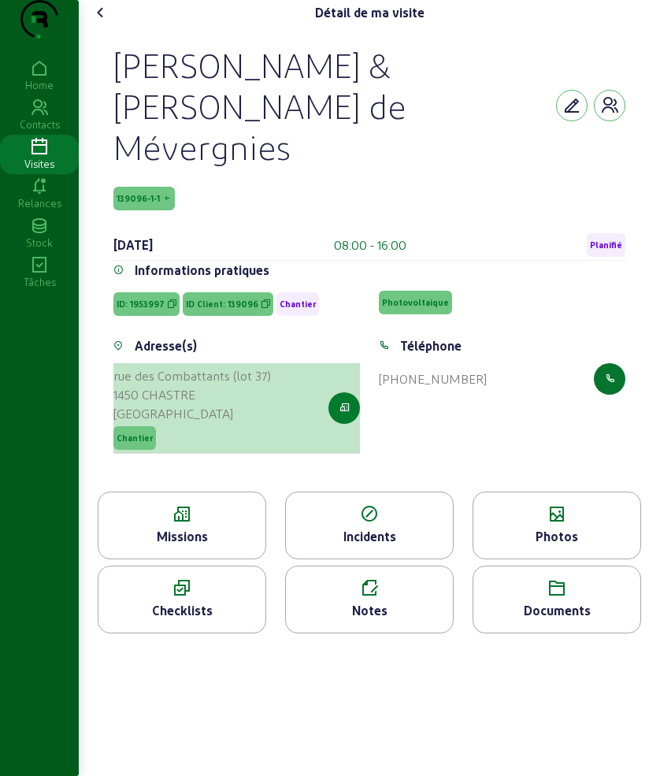
click at [351, 400] on button "button" at bounding box center [345, 408] width 32 height 32
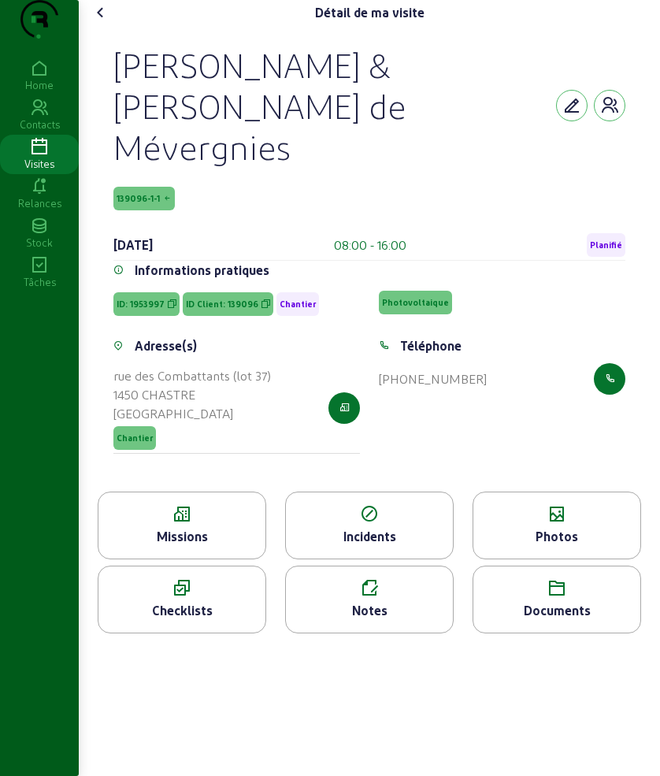
click at [213, 505] on icon at bounding box center [181, 514] width 167 height 19
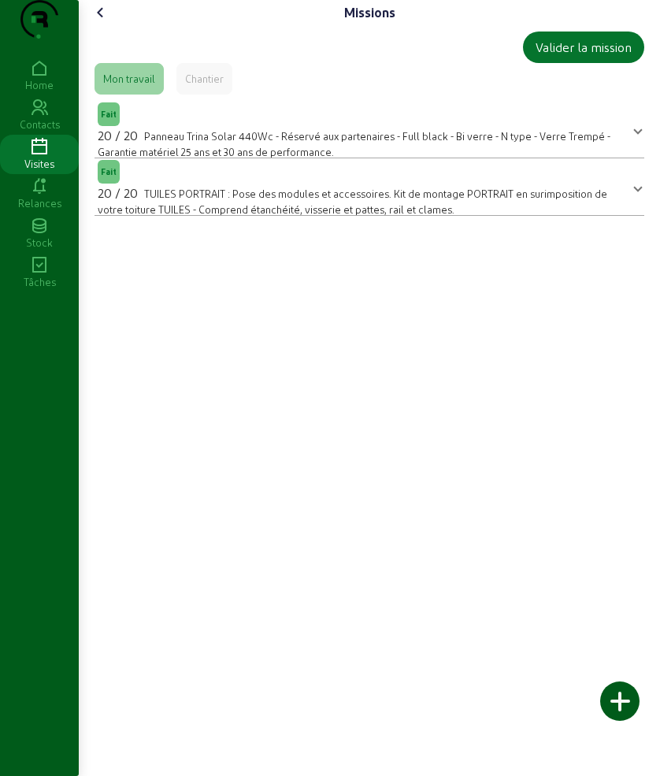
click at [110, 22] on icon at bounding box center [100, 12] width 19 height 19
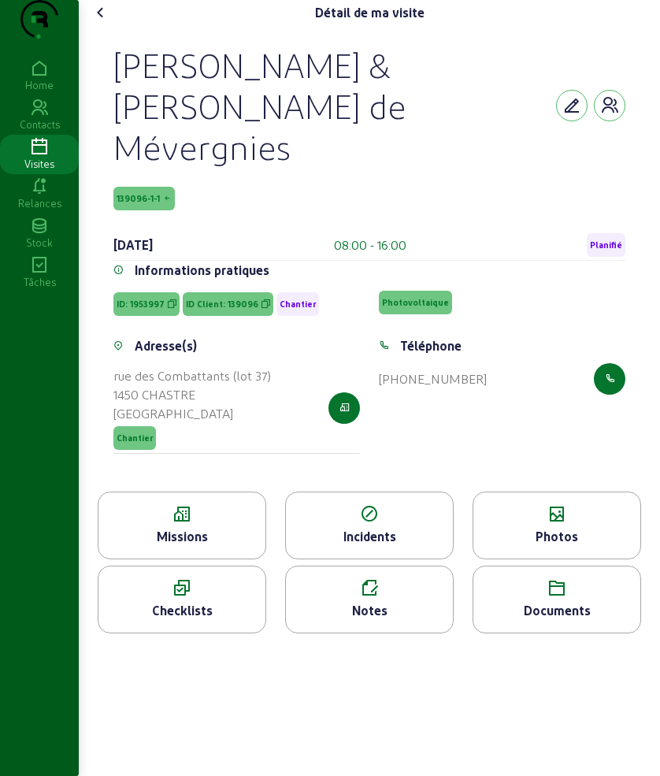
drag, startPoint x: 119, startPoint y: 82, endPoint x: 429, endPoint y: 148, distance: 317.4
click at [429, 148] on div "[PERSON_NAME] & [PERSON_NAME] de Mévergnies" at bounding box center [334, 105] width 443 height 123
click at [559, 505] on icon at bounding box center [557, 514] width 167 height 19
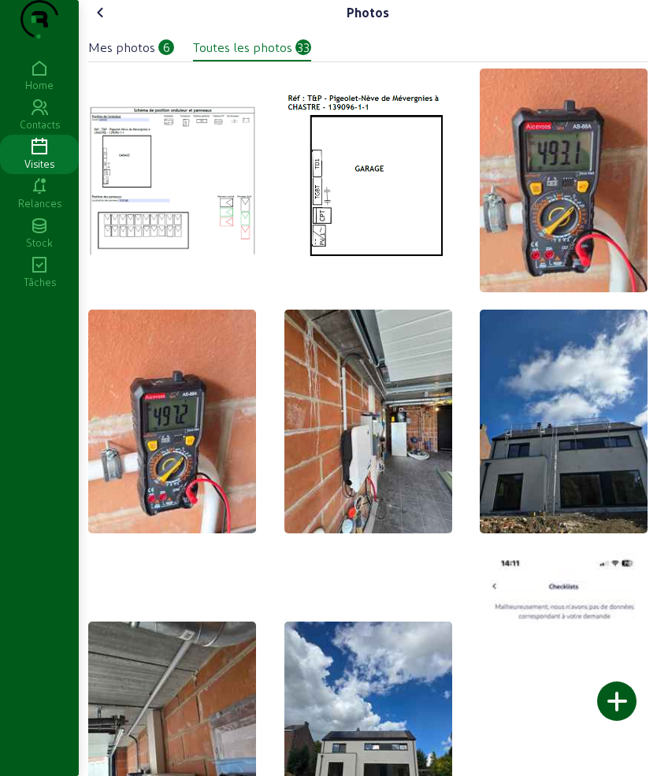
click at [106, 22] on icon at bounding box center [100, 12] width 19 height 19
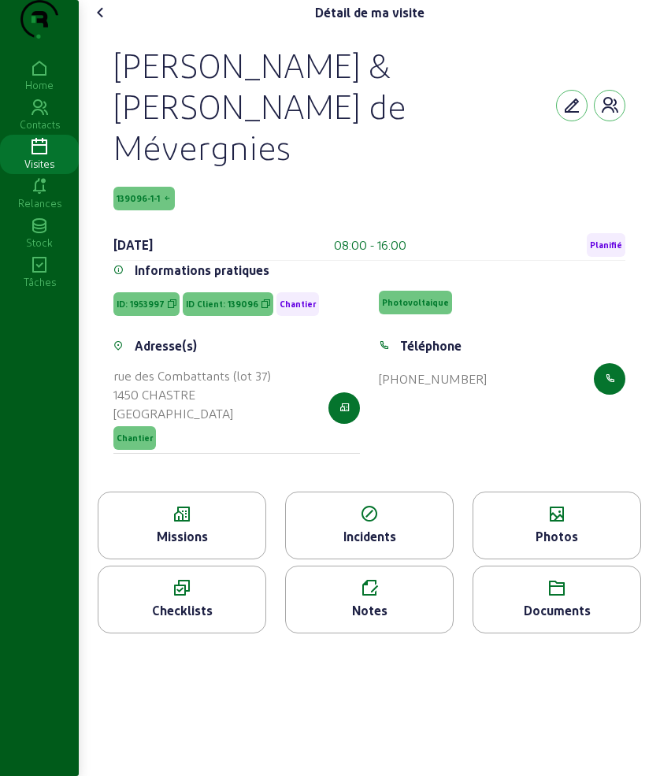
click at [106, 22] on icon at bounding box center [100, 12] width 19 height 19
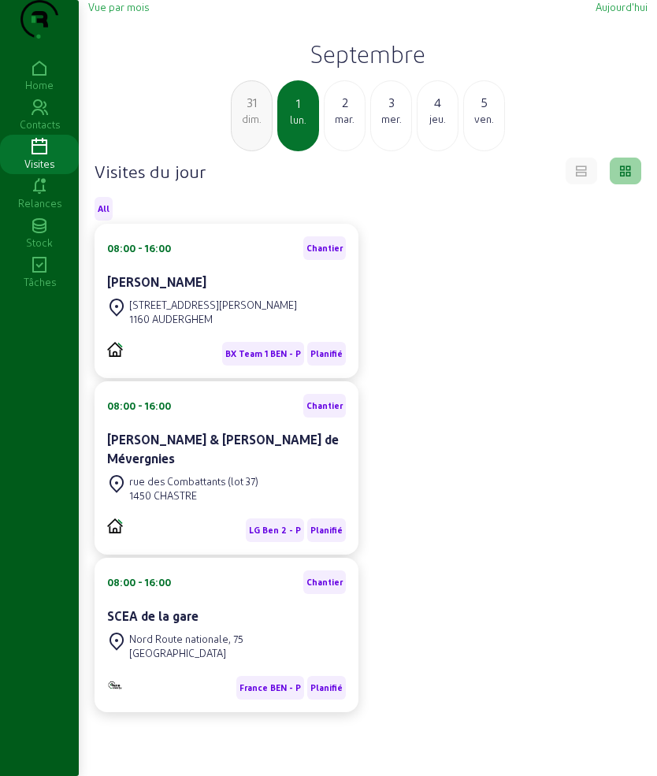
click at [340, 126] on div "mar." at bounding box center [345, 119] width 40 height 14
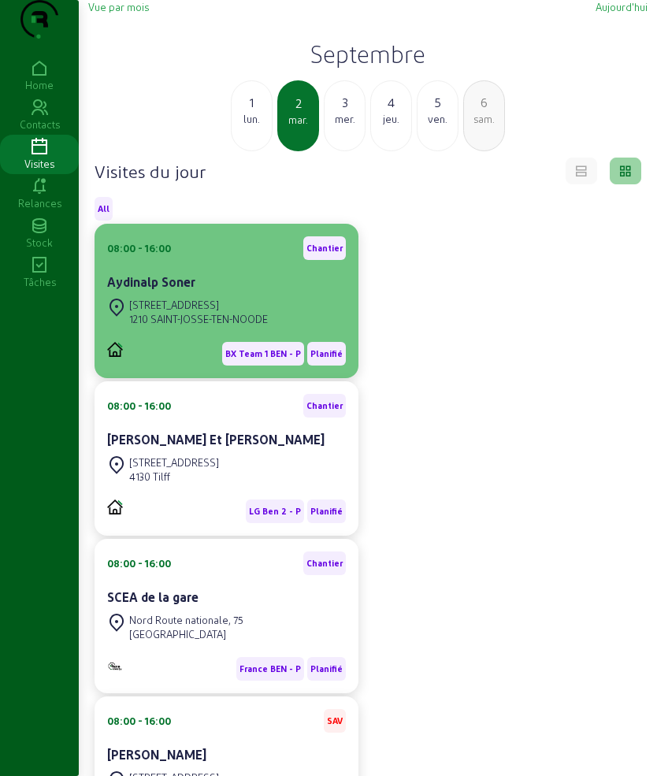
click at [191, 312] on div "[STREET_ADDRESS]" at bounding box center [198, 305] width 139 height 14
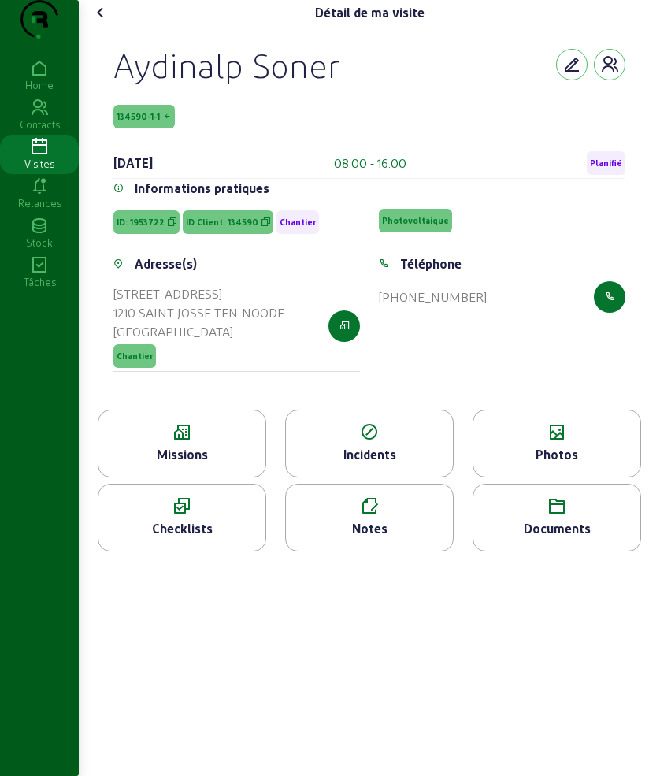
drag, startPoint x: 117, startPoint y: 100, endPoint x: 260, endPoint y: 133, distance: 147.2
click at [260, 133] on div "Aydinalp Soner 134590-1-1 [DATE] 08:00 - 16:00 Planifié" at bounding box center [369, 111] width 512 height 135
click at [195, 442] on icon at bounding box center [181, 432] width 167 height 19
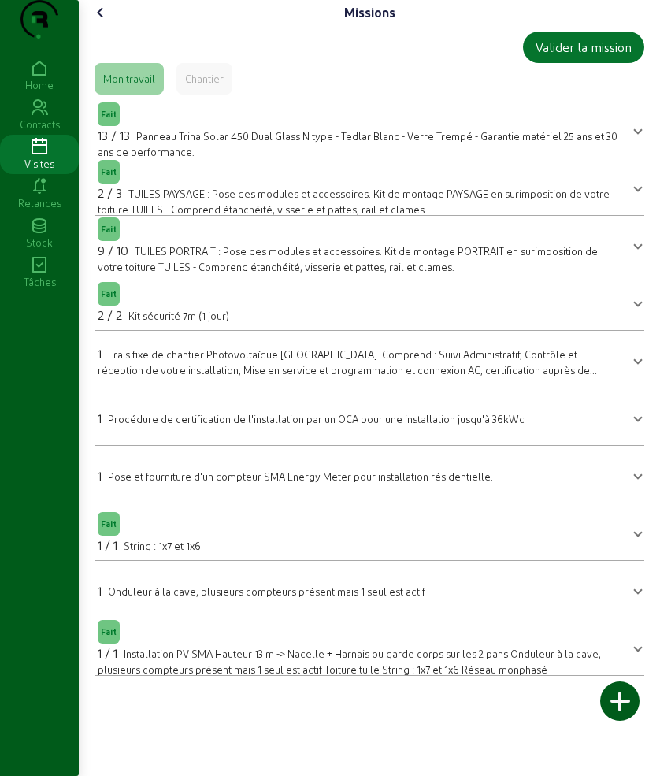
click at [106, 22] on icon at bounding box center [100, 12] width 19 height 19
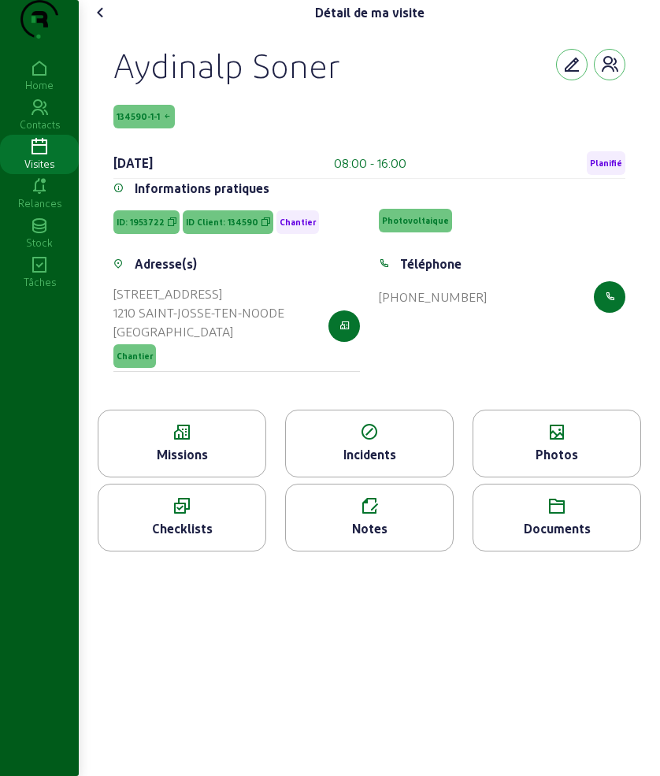
click at [223, 442] on icon at bounding box center [181, 432] width 167 height 19
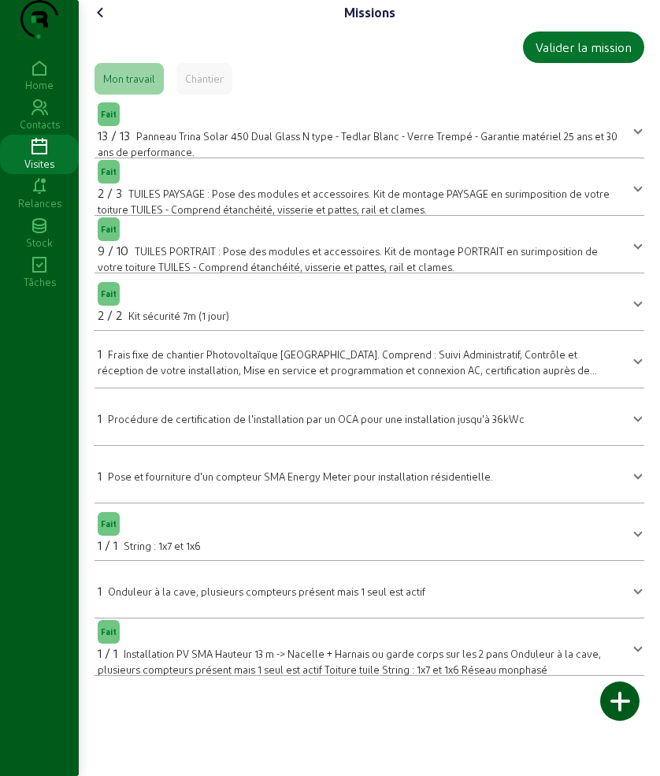
click at [98, 22] on icon at bounding box center [100, 12] width 19 height 19
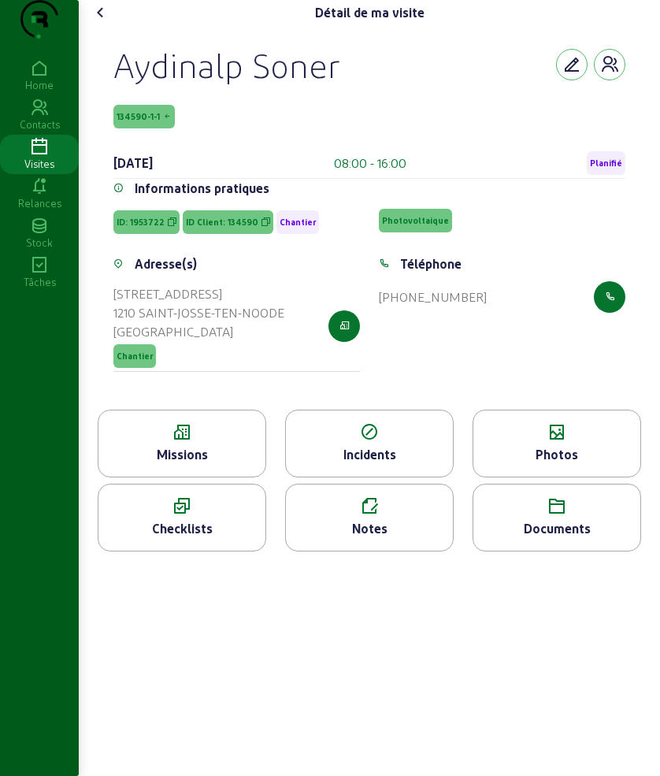
click at [568, 464] on div "Photos" at bounding box center [557, 454] width 167 height 19
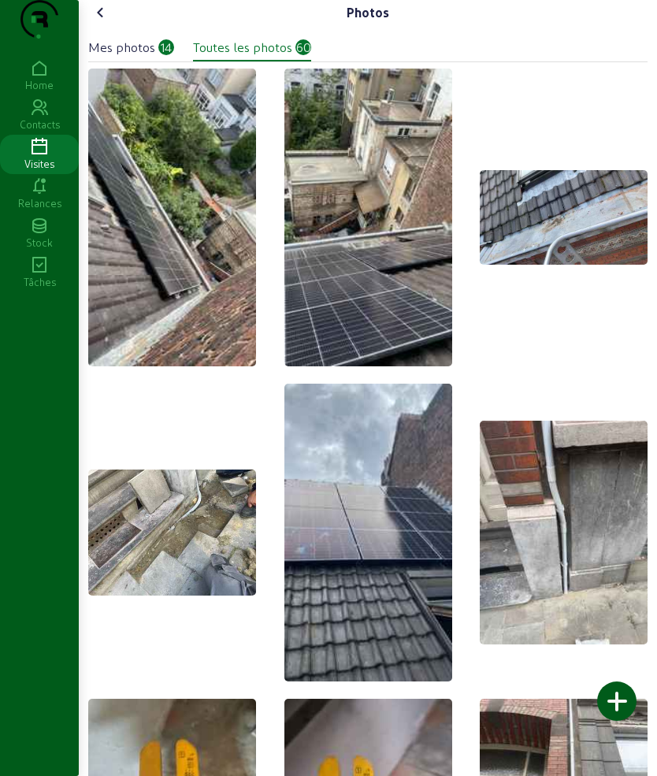
click at [157, 321] on img at bounding box center [172, 218] width 168 height 298
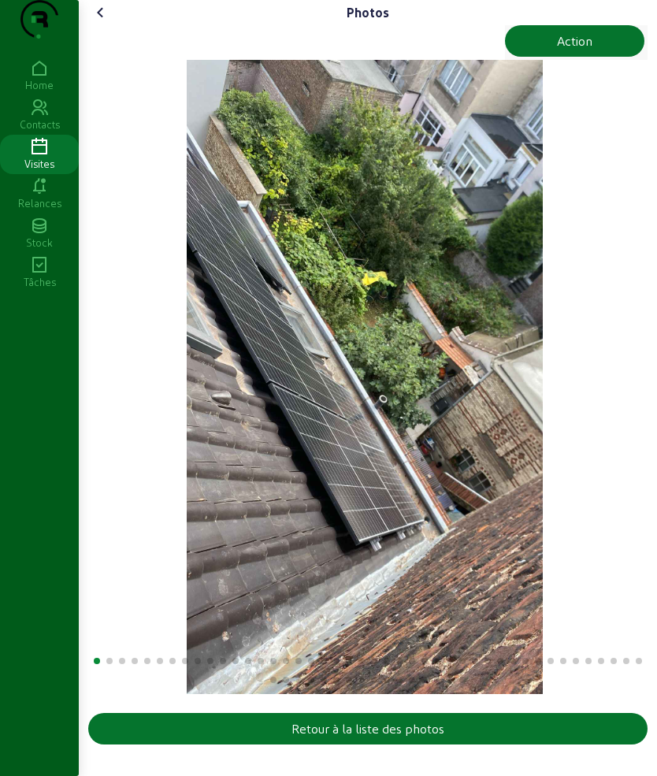
click at [102, 30] on div "Photos Action Retour à la liste des photos" at bounding box center [368, 375] width 578 height 751
click at [106, 22] on icon at bounding box center [100, 12] width 19 height 19
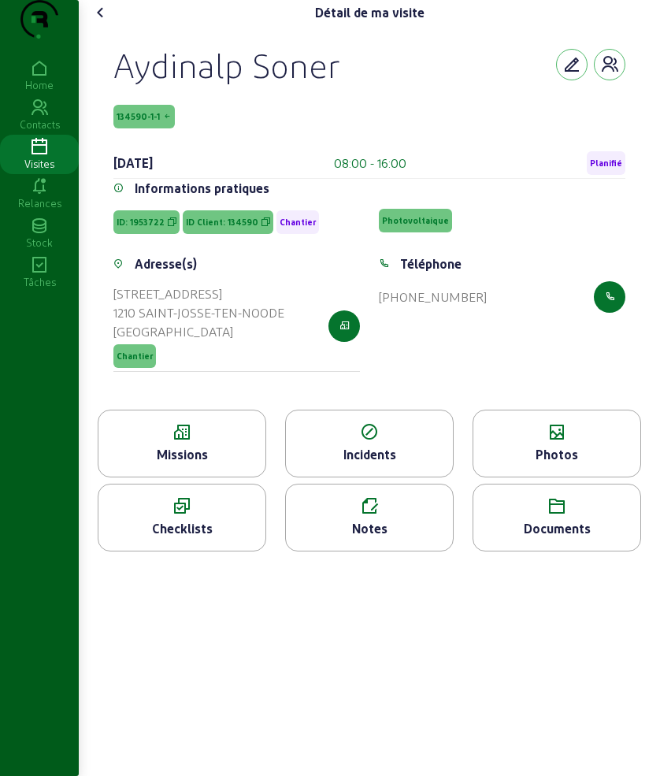
drag, startPoint x: 114, startPoint y: 107, endPoint x: 243, endPoint y: 129, distance: 131.1
click at [243, 129] on div "Aydinalp Soner 134590-1-1 [DATE] 08:00 - 16:00 Planifié Informations pratiques …" at bounding box center [370, 217] width 550 height 384
click at [210, 464] on div "Missions" at bounding box center [181, 454] width 167 height 19
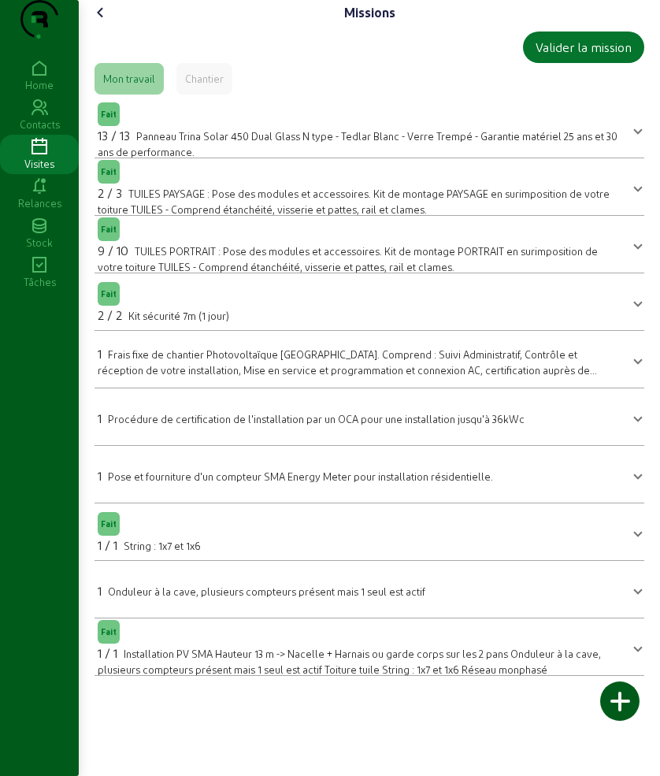
click at [137, 274] on div "9 / 10 TUILES PORTRAIT : Pose des modules et accessoires. Kit de montage PORTRA…" at bounding box center [360, 257] width 525 height 33
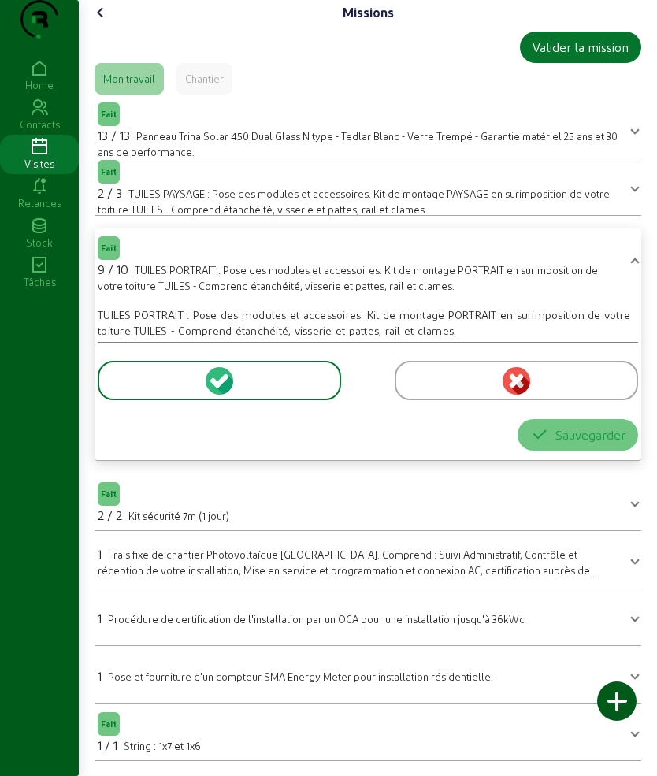
click at [454, 400] on div at bounding box center [516, 380] width 243 height 39
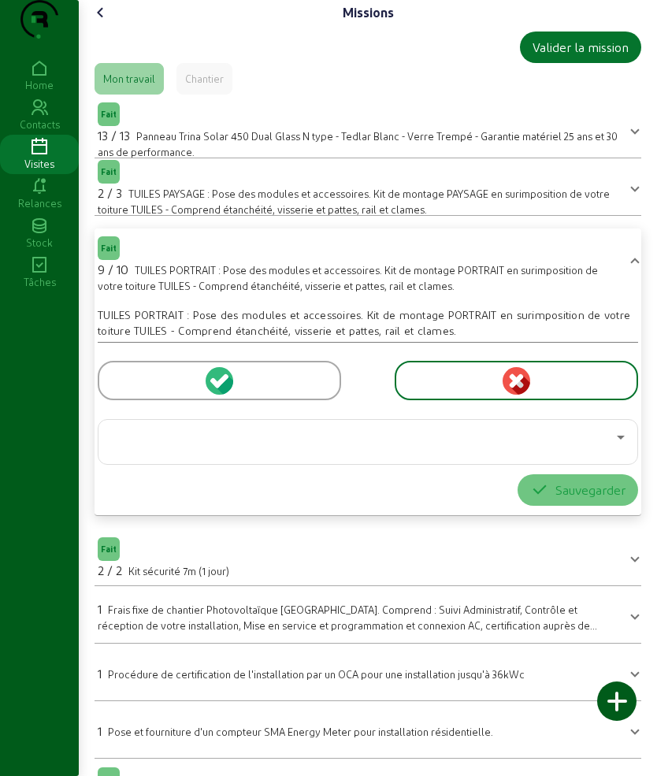
click at [292, 400] on div at bounding box center [219, 380] width 243 height 39
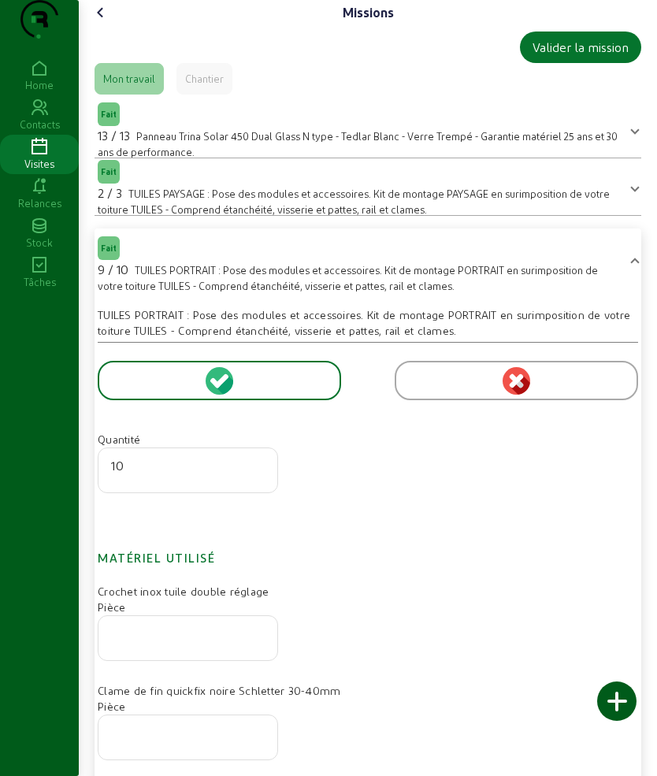
click at [261, 475] on input "10" at bounding box center [188, 465] width 154 height 19
type input "11"
click at [258, 475] on input "11" at bounding box center [188, 465] width 154 height 19
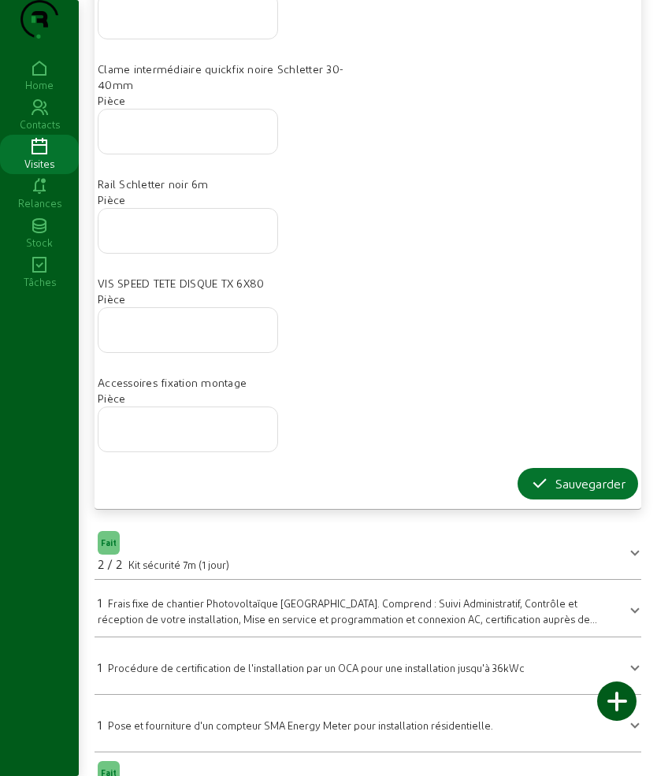
scroll to position [788, 0]
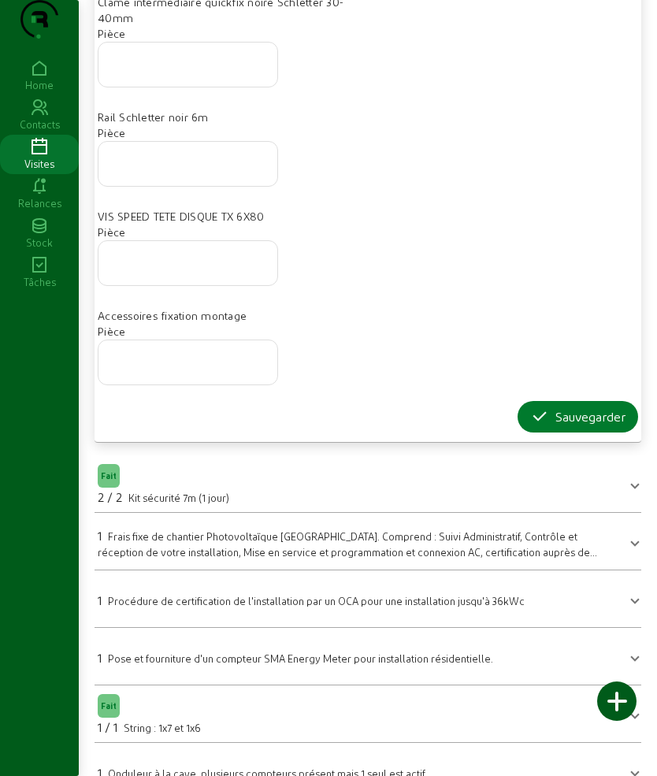
click at [536, 433] on button "Sauvegarder" at bounding box center [578, 417] width 121 height 32
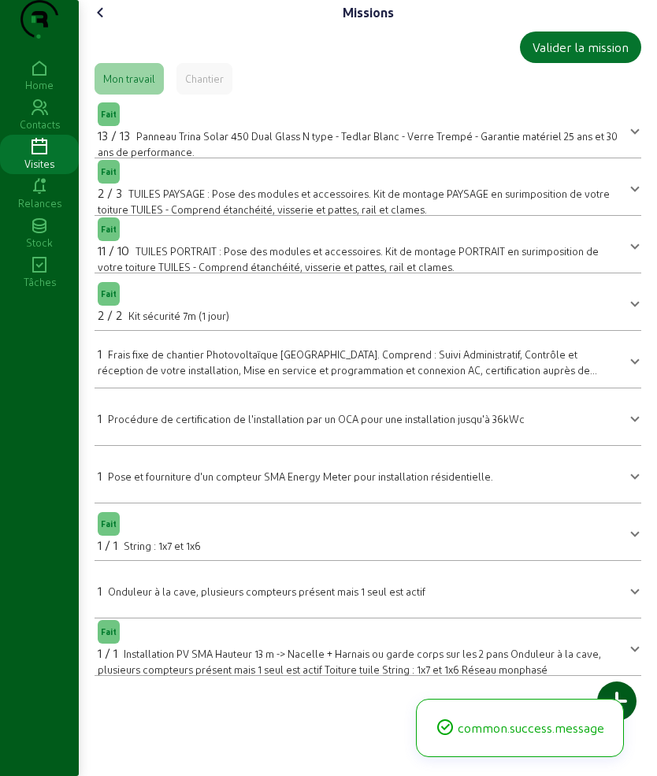
scroll to position [0, 0]
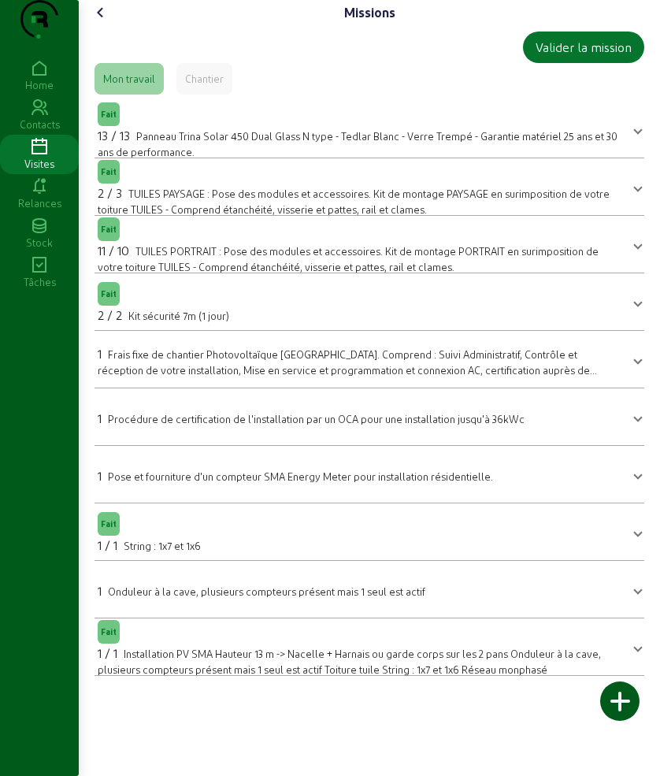
click at [110, 22] on icon at bounding box center [100, 12] width 19 height 19
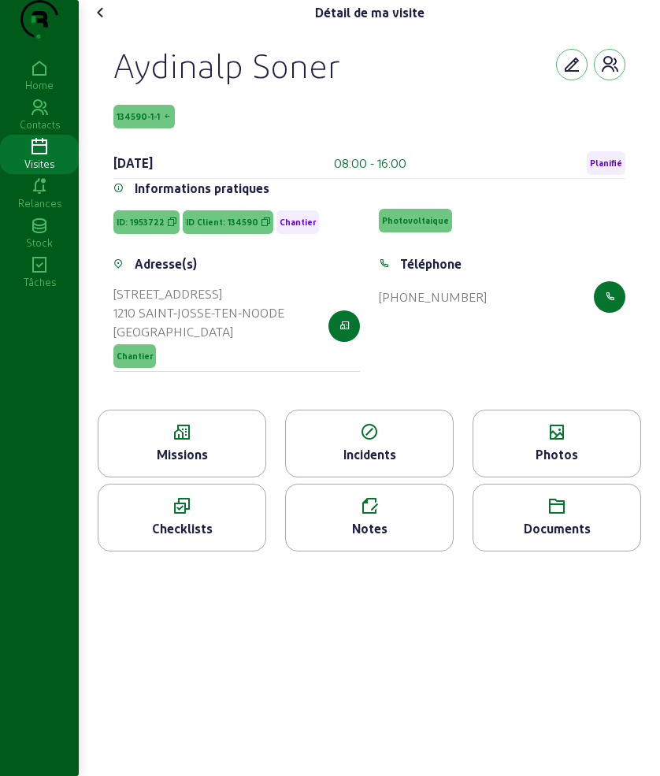
click at [203, 450] on div "Missions" at bounding box center [182, 444] width 169 height 68
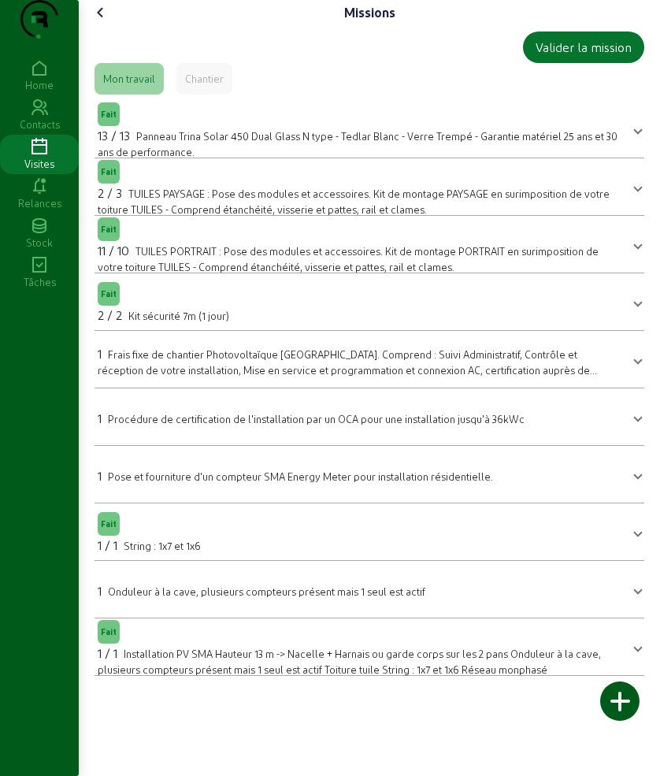
click at [101, 22] on icon at bounding box center [100, 12] width 19 height 19
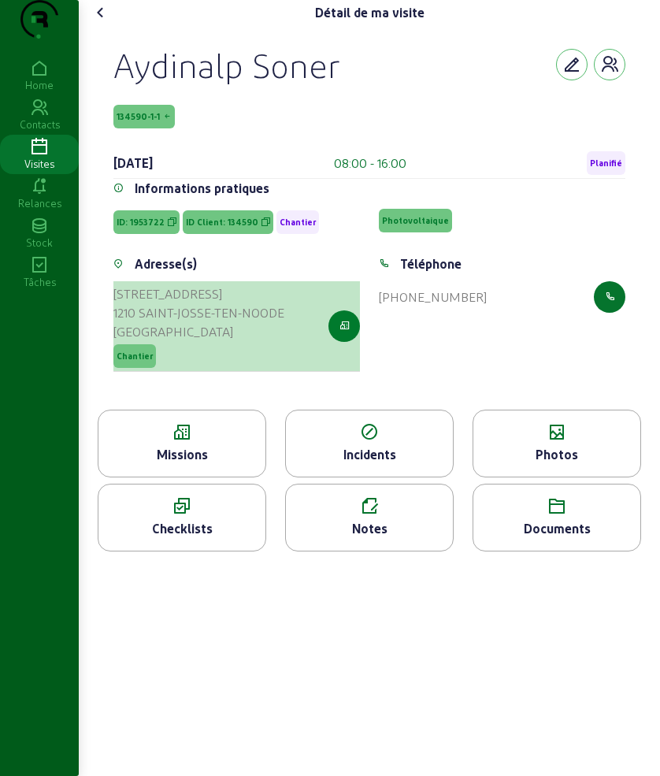
click at [332, 342] on button "button" at bounding box center [345, 326] width 32 height 32
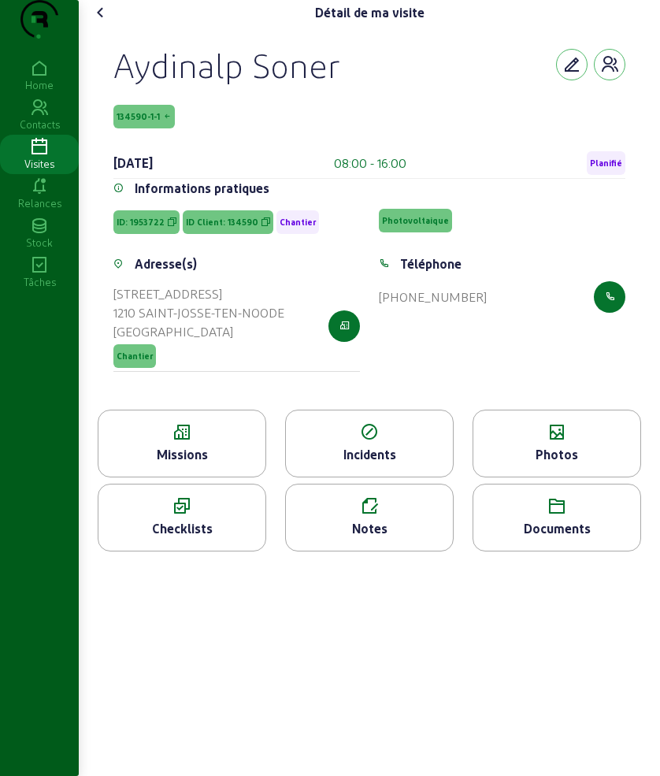
click at [159, 442] on icon at bounding box center [181, 432] width 167 height 19
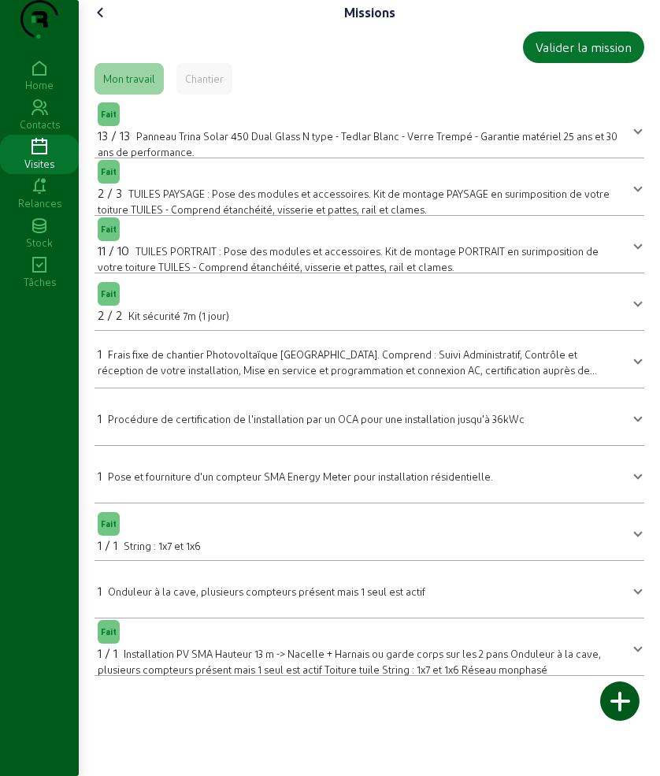
click at [114, 57] on div "Valider la mission Mon travail Chantier Fait 13 / 13 Panneau Trina Solar 450 Du…" at bounding box center [369, 353] width 563 height 657
click at [97, 22] on icon at bounding box center [100, 12] width 19 height 19
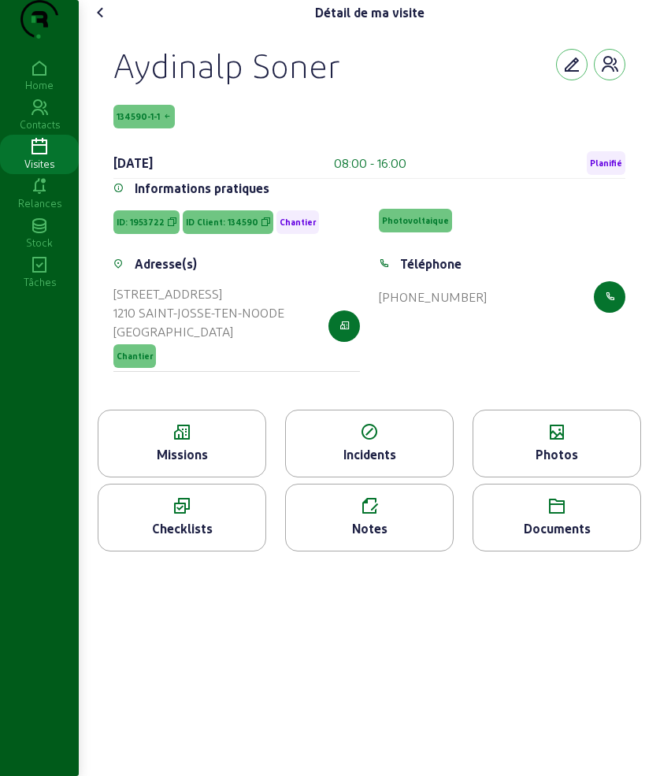
click at [108, 22] on icon at bounding box center [100, 12] width 19 height 19
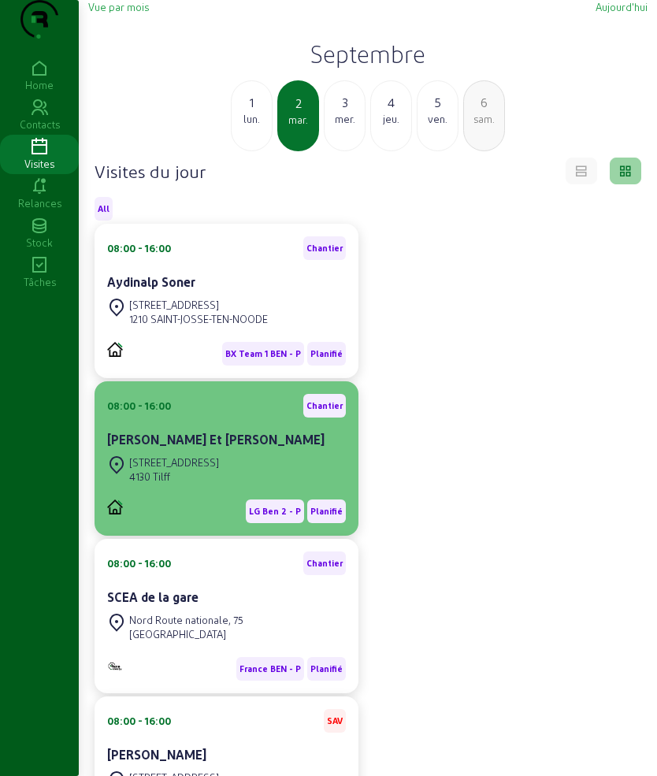
click at [209, 470] on div "[STREET_ADDRESS]" at bounding box center [174, 462] width 90 height 14
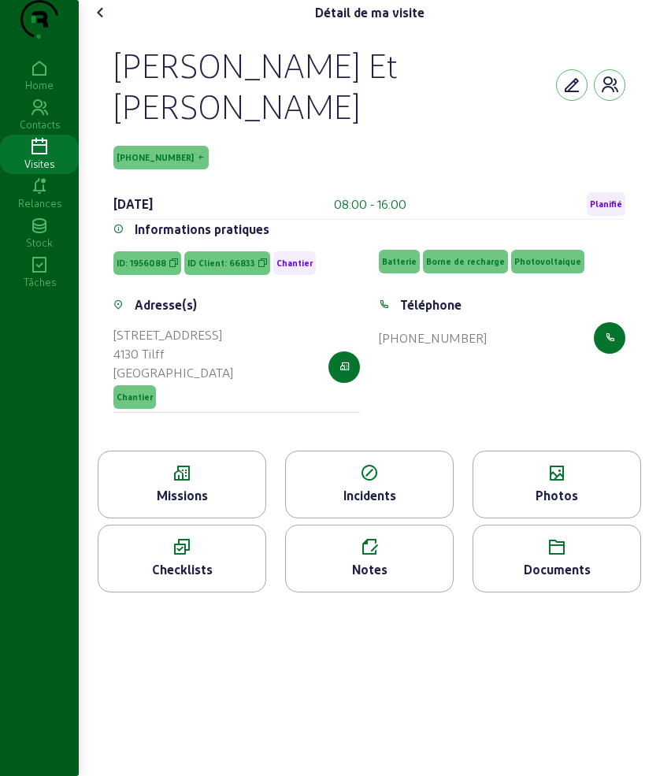
drag, startPoint x: 112, startPoint y: 91, endPoint x: 232, endPoint y: 161, distance: 138.8
click at [232, 161] on div "[PERSON_NAME] Et [PERSON_NAME] [PHONE_NUMBER] [DATE] 08:00 - 16:00 Planifié Inf…" at bounding box center [370, 237] width 550 height 425
click at [196, 483] on icon at bounding box center [181, 473] width 167 height 19
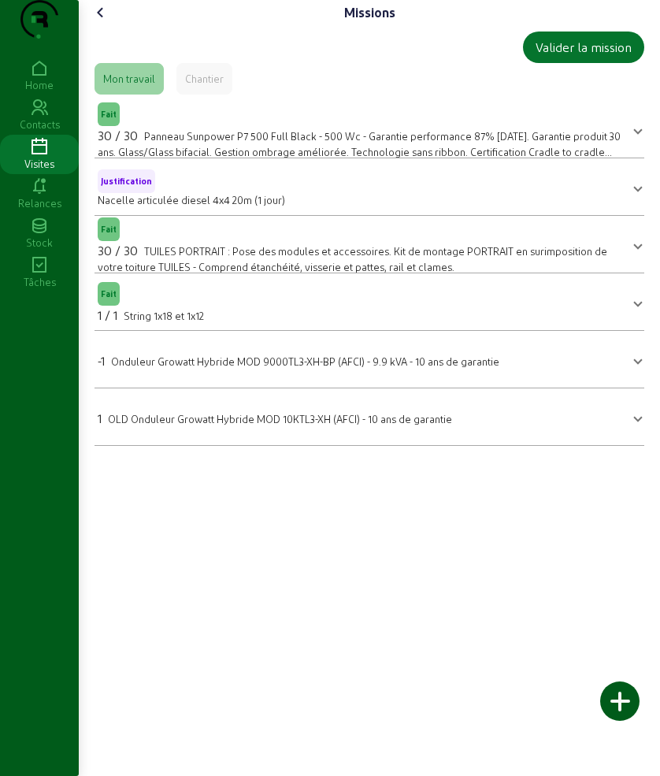
click at [106, 22] on icon at bounding box center [100, 12] width 19 height 19
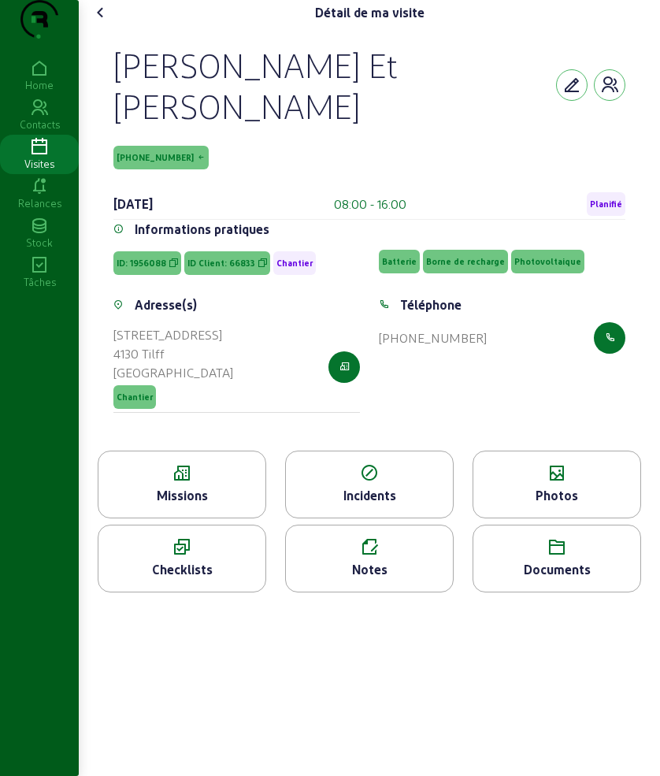
click at [546, 483] on icon at bounding box center [557, 473] width 167 height 19
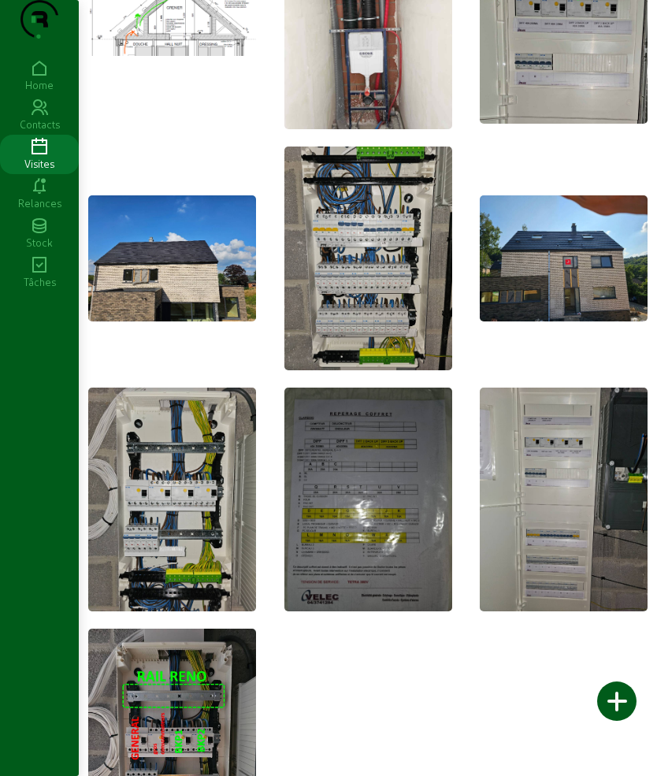
scroll to position [2167, 0]
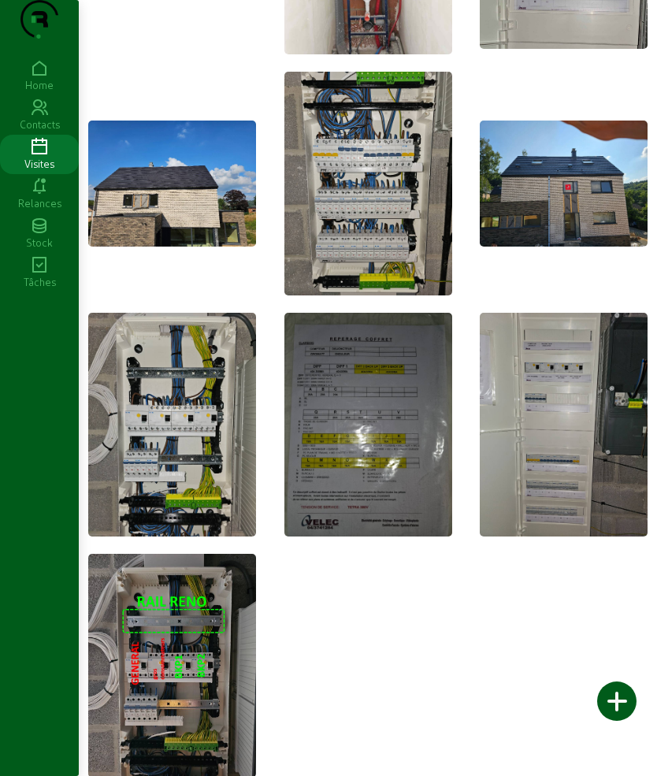
click at [580, 168] on img at bounding box center [564, 184] width 168 height 126
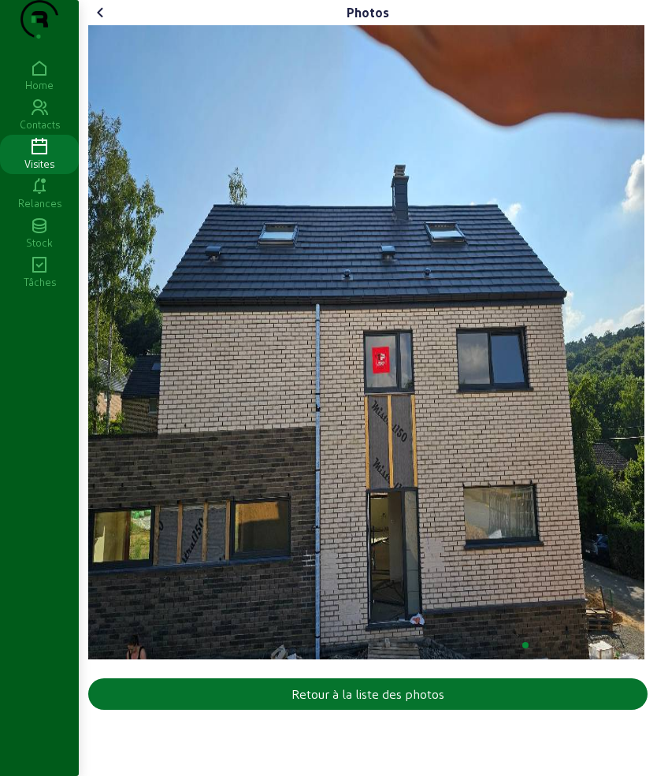
scroll to position [0, 0]
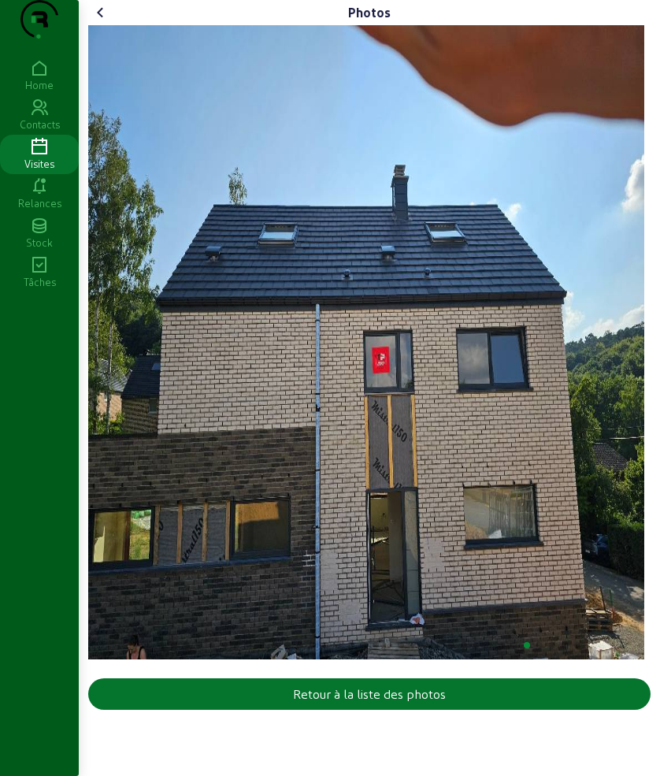
click at [94, 25] on cam-font-icon at bounding box center [100, 12] width 25 height 25
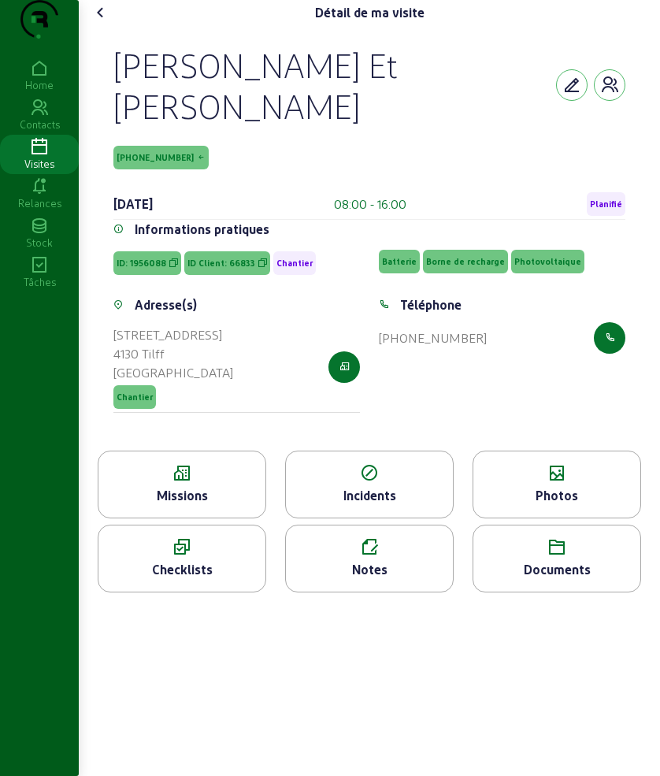
click at [558, 557] on icon at bounding box center [557, 547] width 167 height 19
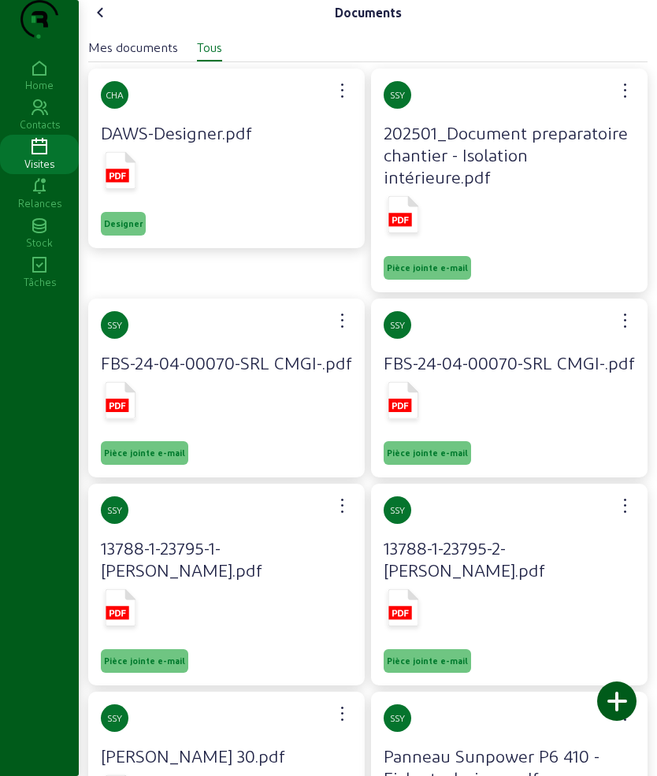
click at [122, 182] on rect at bounding box center [117, 175] width 23 height 13
click at [113, 25] on cam-font-icon at bounding box center [100, 12] width 25 height 25
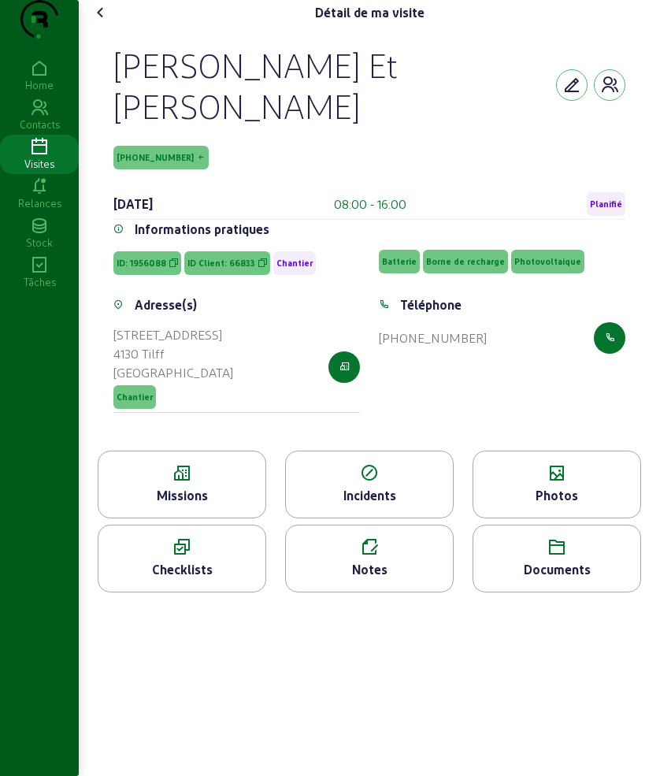
click at [182, 505] on div "Missions" at bounding box center [181, 495] width 167 height 19
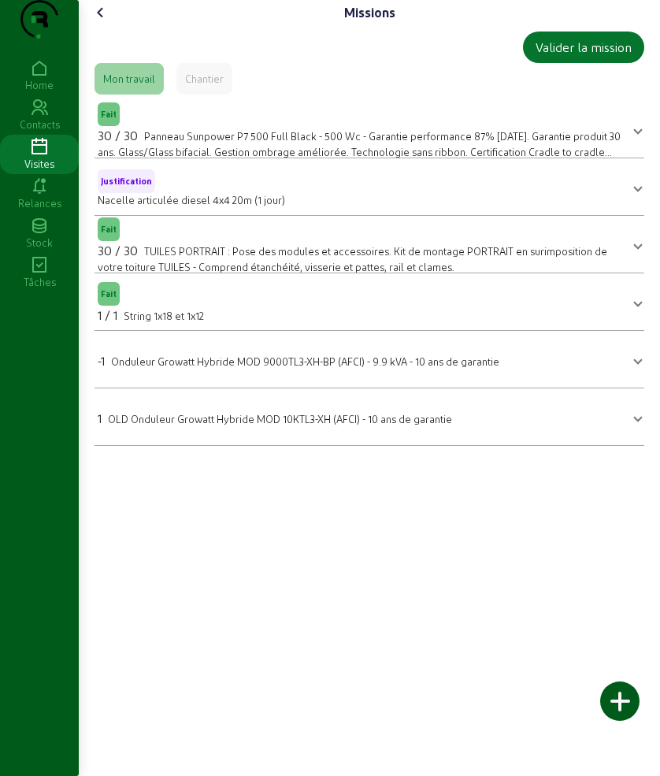
click at [103, 22] on icon at bounding box center [100, 12] width 19 height 19
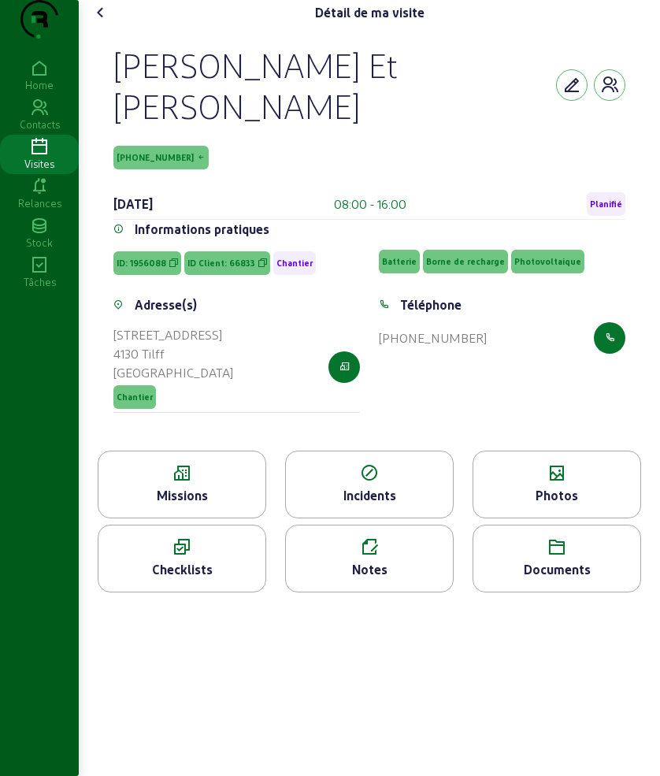
click at [555, 493] on div "Photos" at bounding box center [557, 485] width 169 height 68
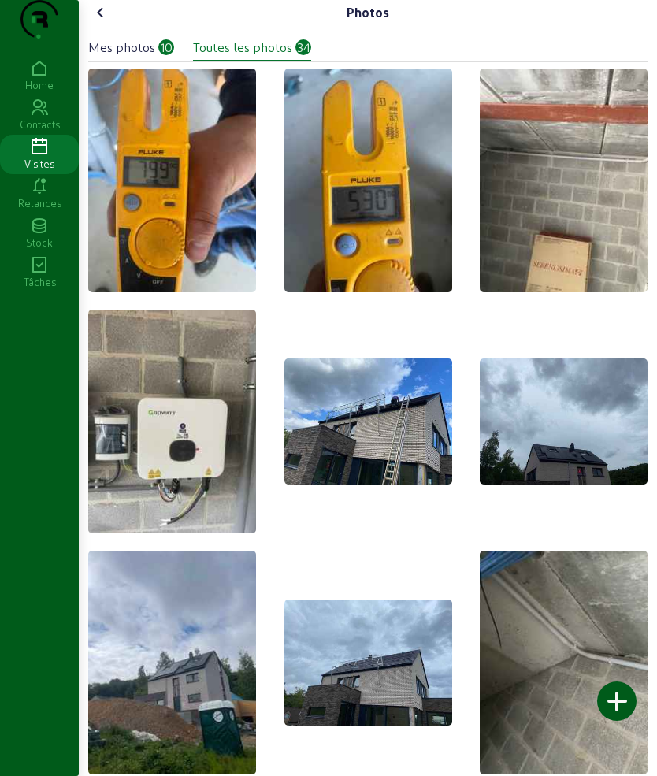
click at [106, 22] on icon at bounding box center [100, 12] width 19 height 19
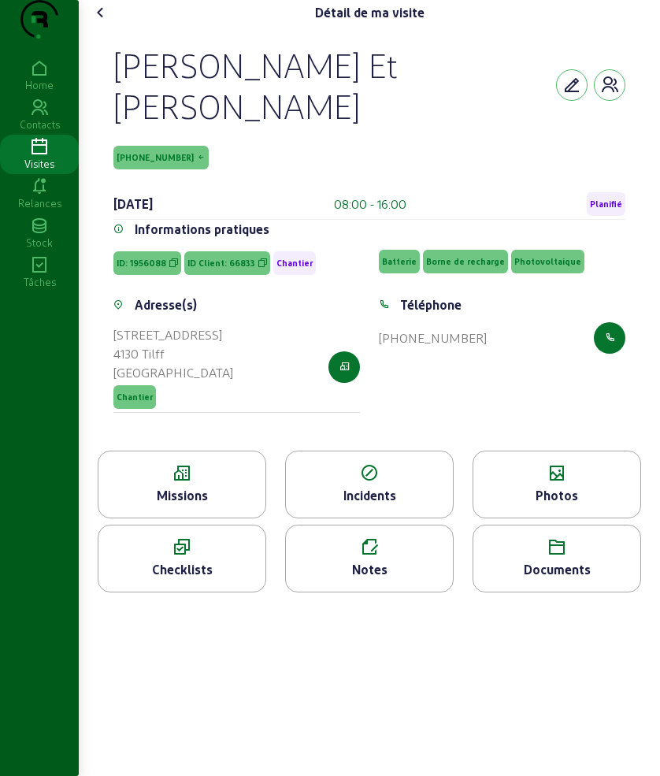
click at [173, 505] on div "Missions" at bounding box center [181, 495] width 167 height 19
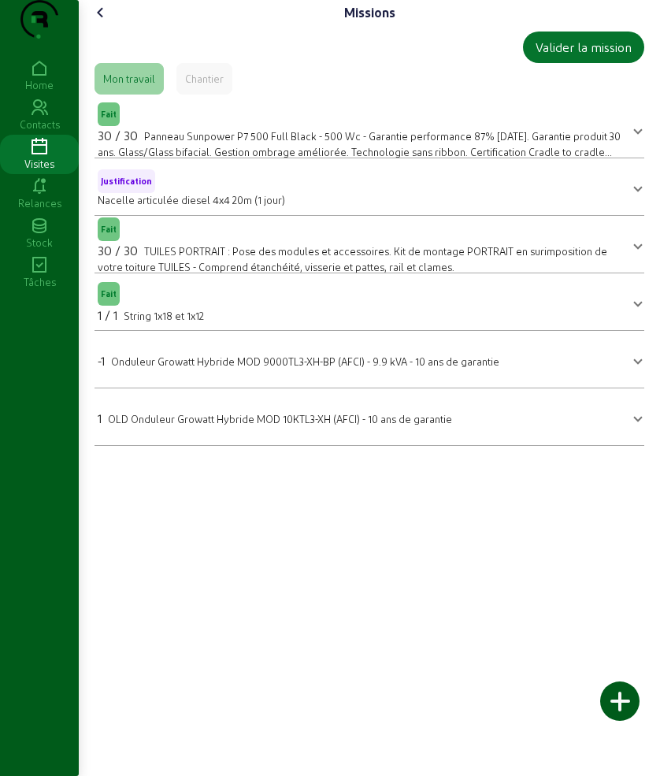
click at [106, 25] on cam-font-icon at bounding box center [100, 12] width 25 height 25
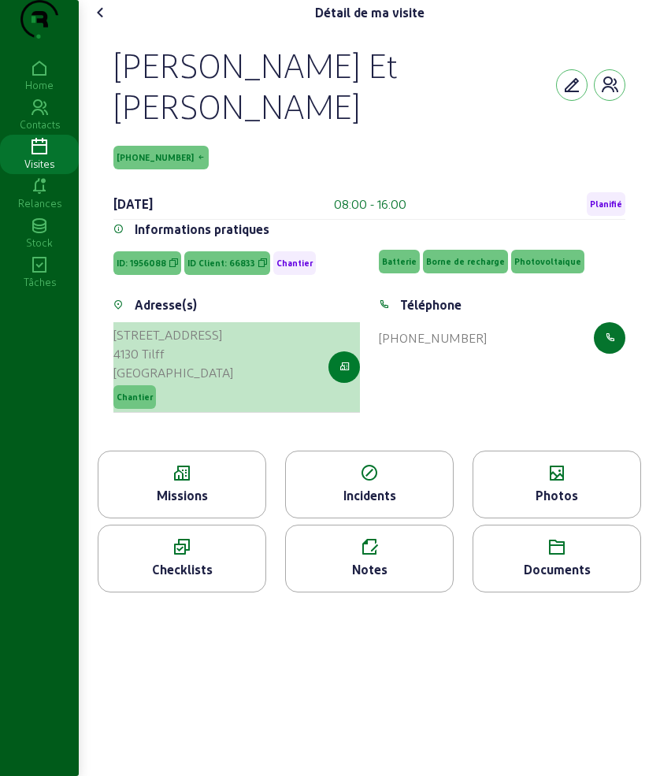
click at [352, 383] on button "button" at bounding box center [345, 367] width 32 height 32
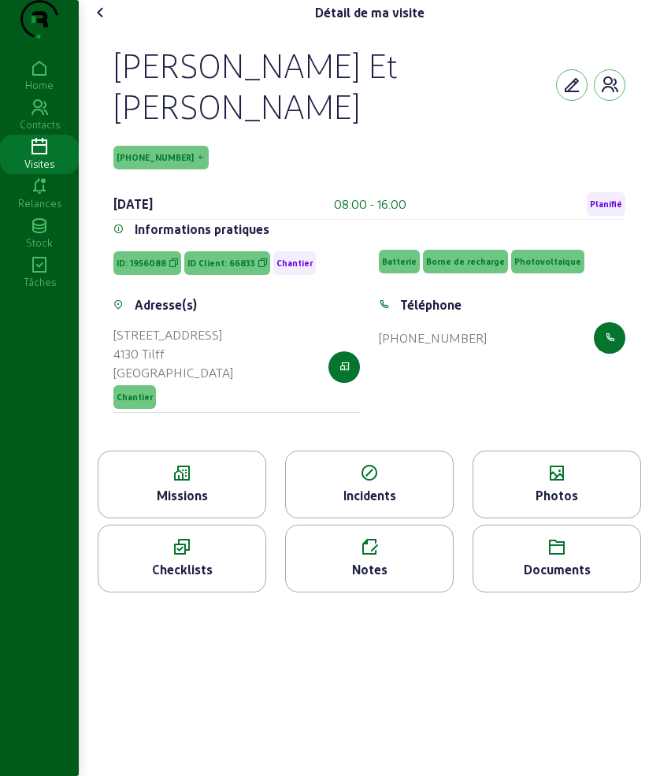
click at [201, 483] on icon at bounding box center [181, 473] width 167 height 19
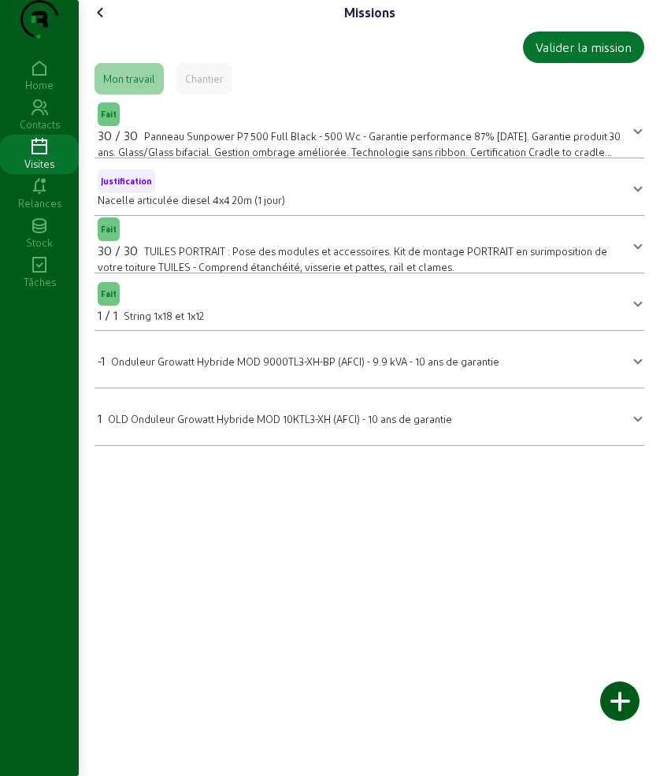
click at [107, 22] on icon at bounding box center [100, 12] width 19 height 19
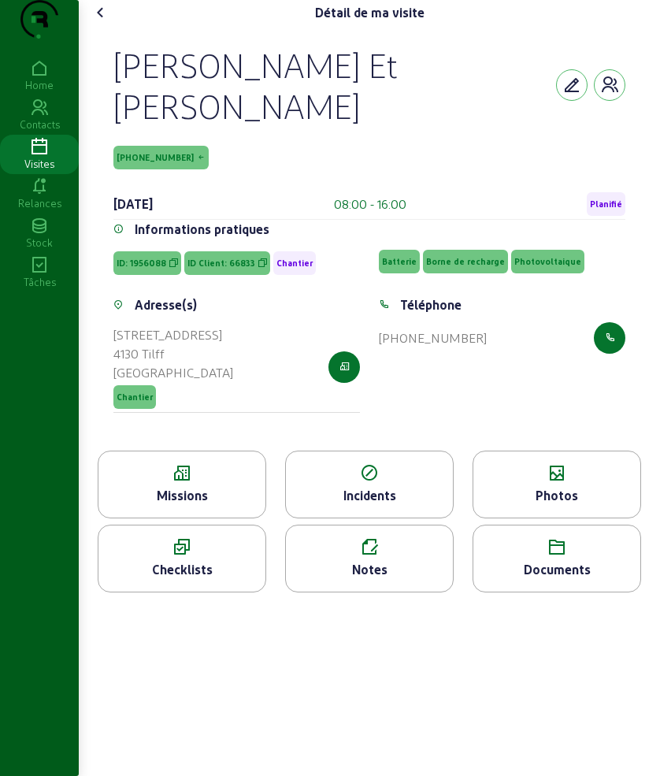
click at [572, 483] on icon at bounding box center [557, 473] width 167 height 19
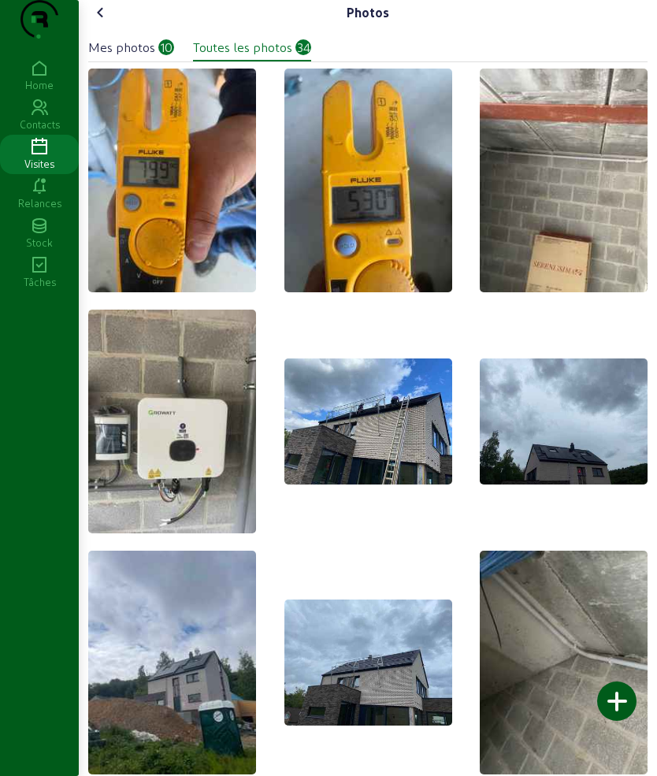
click at [110, 22] on icon at bounding box center [100, 12] width 19 height 19
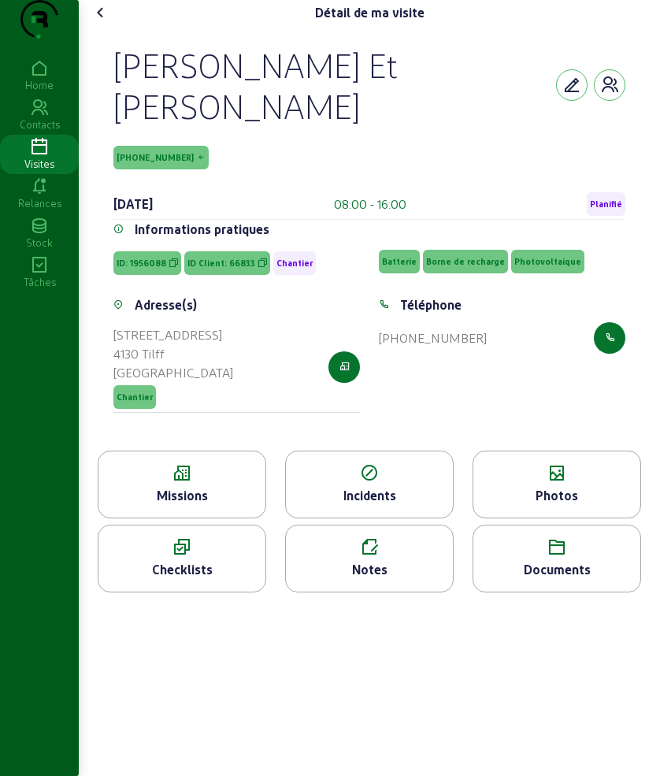
click at [110, 22] on icon at bounding box center [100, 12] width 19 height 19
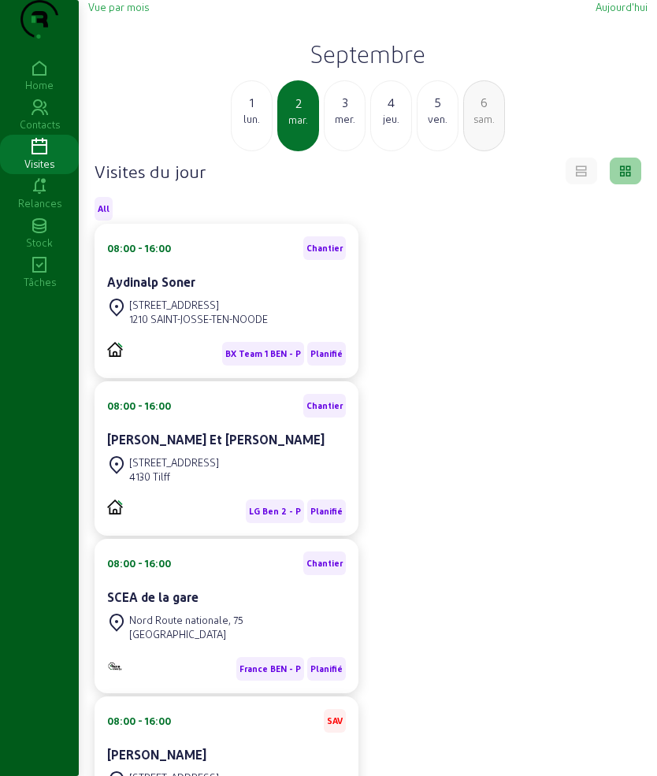
click at [341, 151] on div "3 mer." at bounding box center [345, 115] width 42 height 71
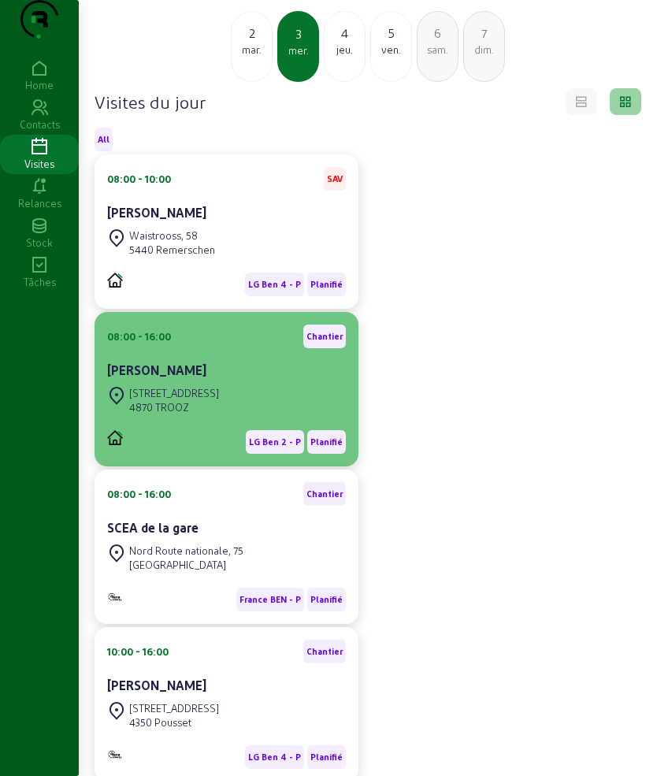
scroll to position [98, 0]
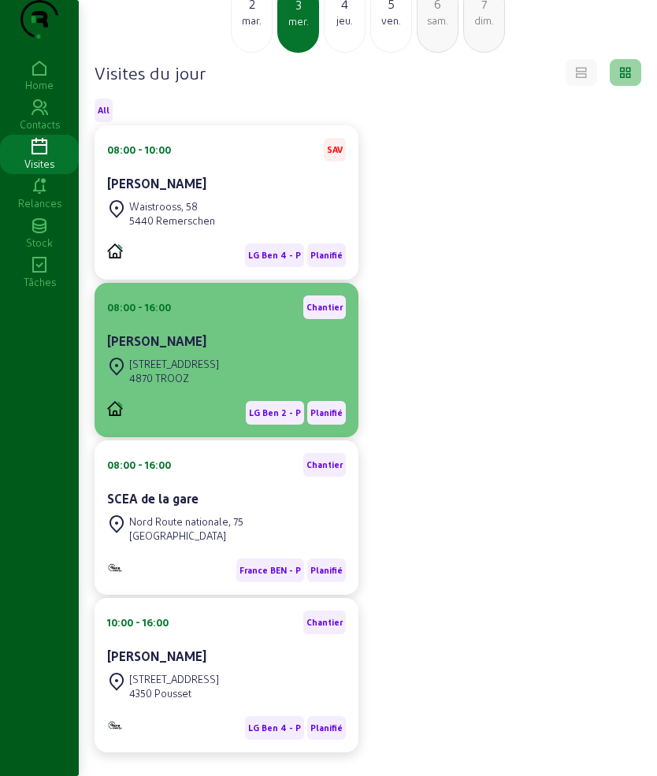
click at [199, 387] on div "[STREET_ADDRESS]" at bounding box center [163, 371] width 112 height 35
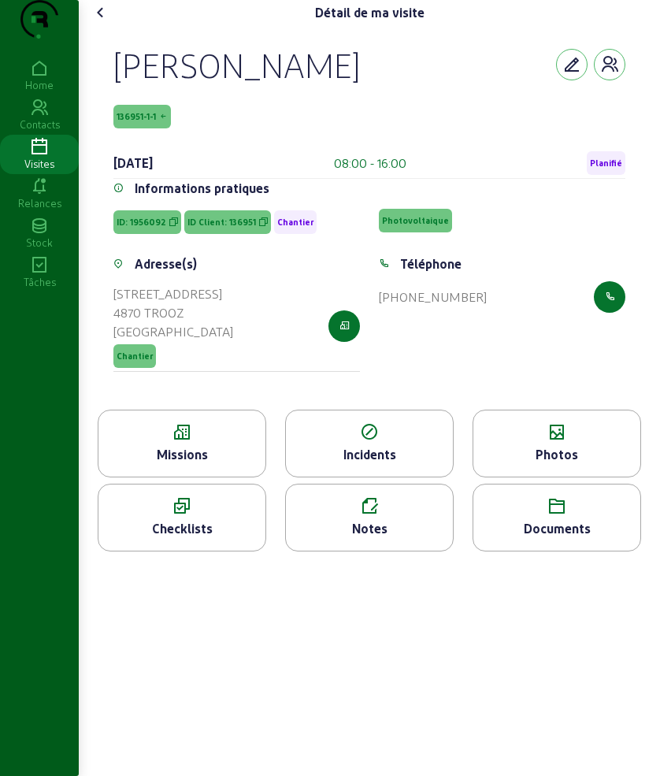
drag, startPoint x: 108, startPoint y: 101, endPoint x: 212, endPoint y: 132, distance: 108.7
click at [212, 132] on div "[PERSON_NAME] 136951-1-1 [DATE] 08:00 - 16:00 Planifié Informations pratiques I…" at bounding box center [370, 217] width 550 height 384
click at [530, 442] on icon at bounding box center [557, 432] width 167 height 19
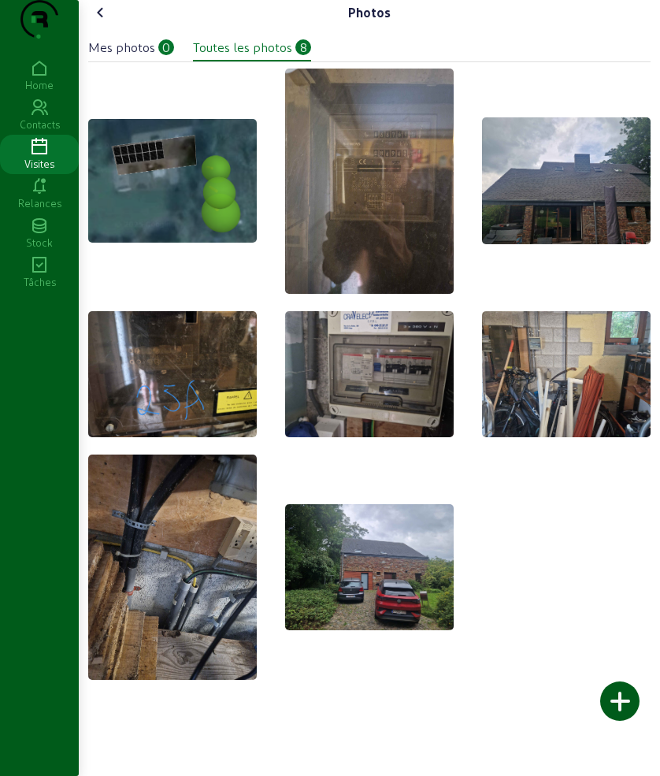
click at [103, 22] on icon at bounding box center [100, 12] width 19 height 19
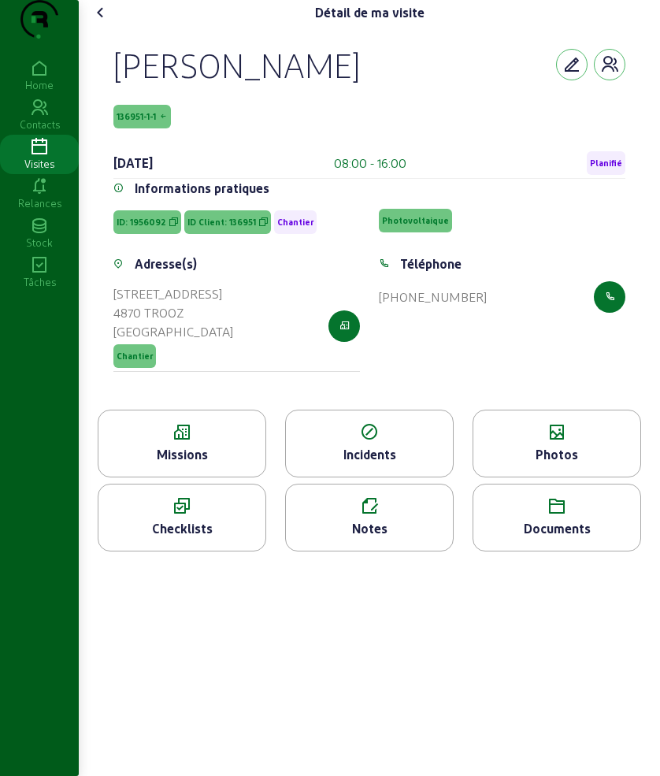
click at [202, 477] on div "Missions" at bounding box center [182, 444] width 169 height 68
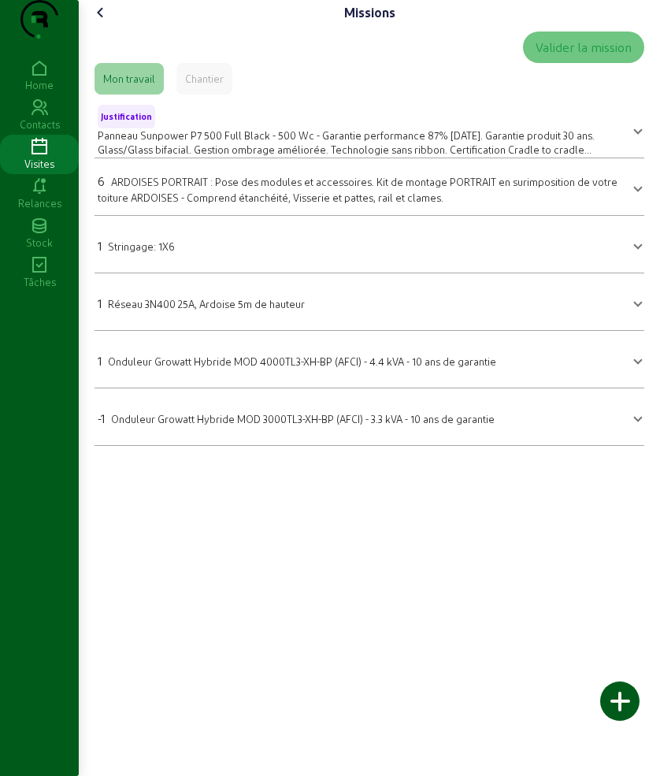
click at [101, 22] on icon at bounding box center [100, 12] width 19 height 19
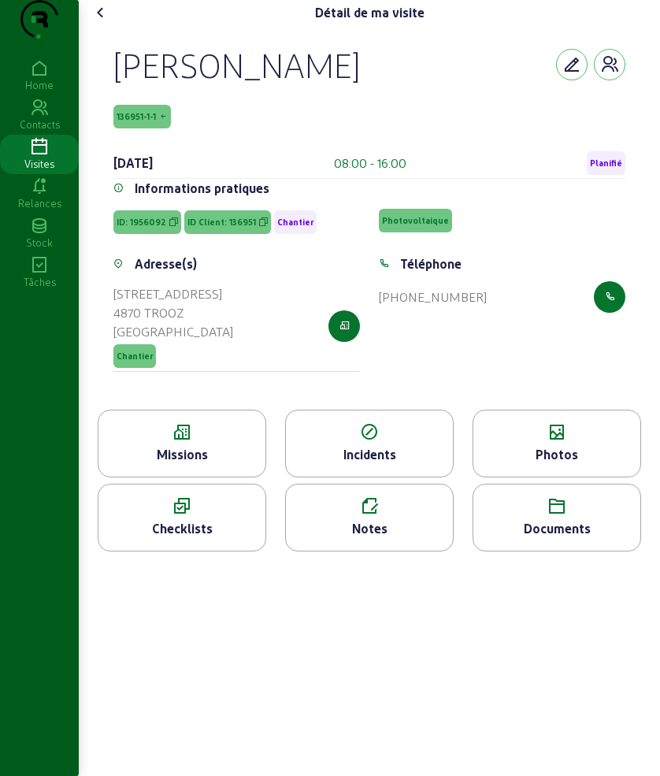
drag, startPoint x: 100, startPoint y: 73, endPoint x: 223, endPoint y: 129, distance: 135.0
click at [223, 129] on div "[PERSON_NAME] 136951-1-1 [DATE] 08:00 - 16:00 Planifié Informations pratiques I…" at bounding box center [370, 217] width 550 height 384
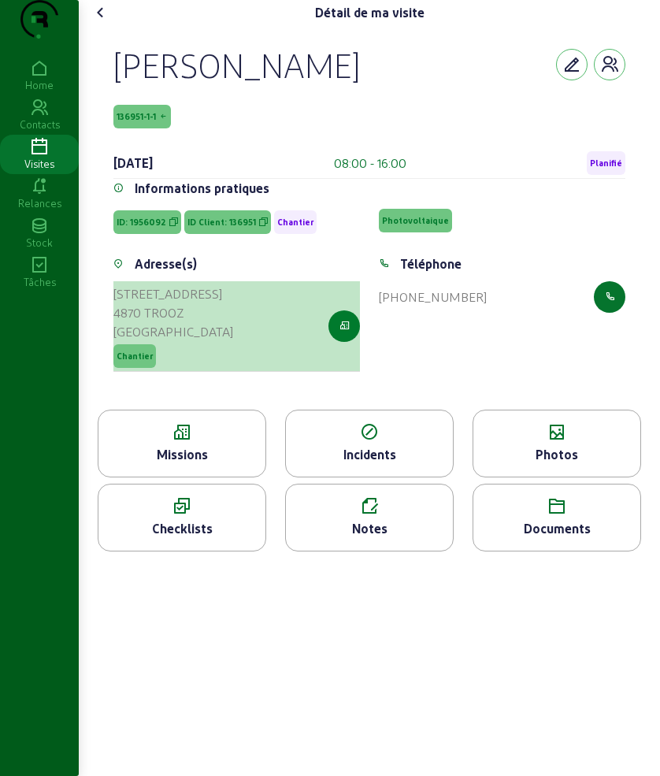
click at [352, 342] on button "button" at bounding box center [345, 326] width 32 height 32
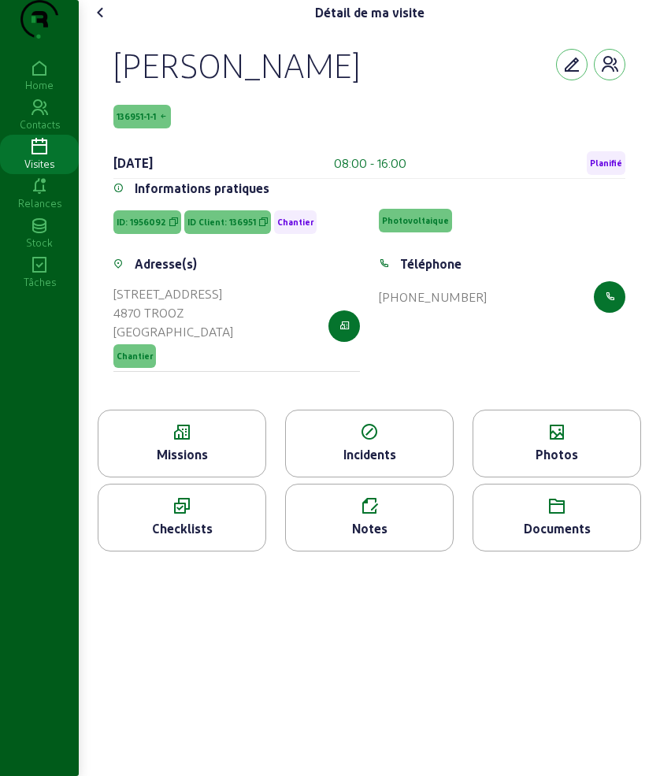
click at [107, 22] on icon at bounding box center [100, 12] width 19 height 19
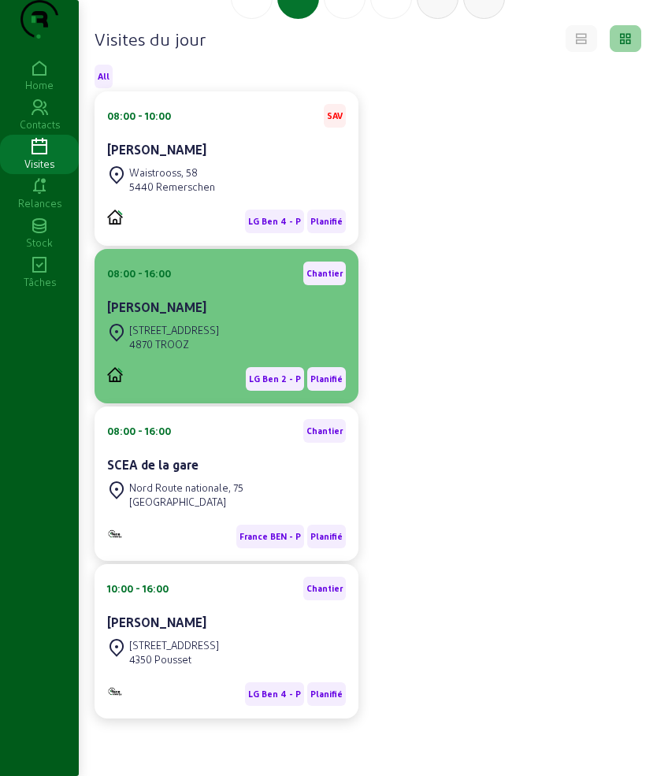
scroll to position [164, 0]
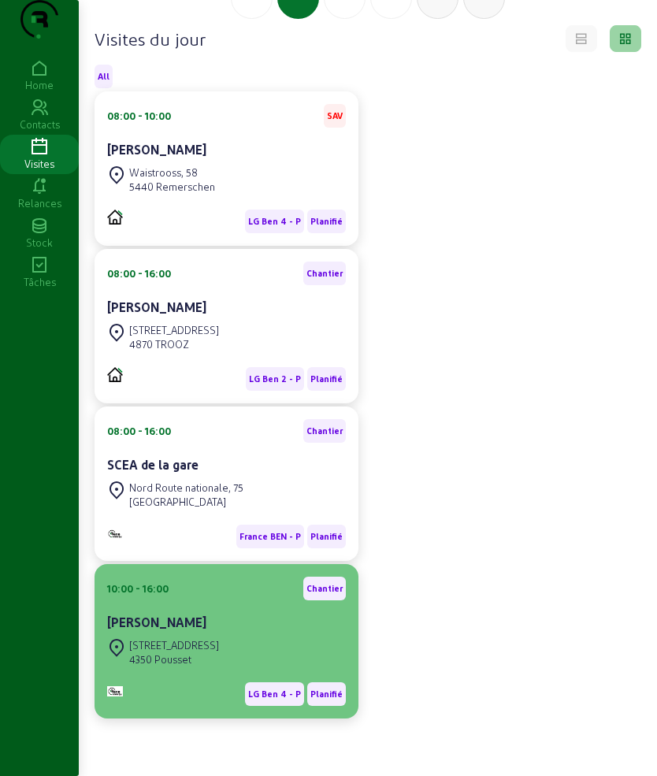
click at [228, 618] on div "[PERSON_NAME]" at bounding box center [226, 622] width 239 height 19
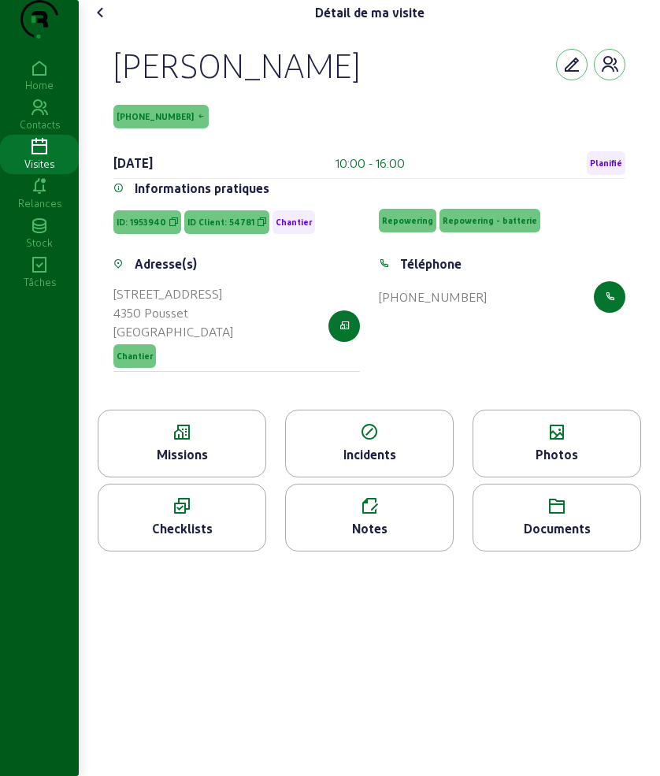
drag, startPoint x: 113, startPoint y: 85, endPoint x: 189, endPoint y: 161, distance: 107.5
click at [189, 161] on div "[PERSON_NAME] [PHONE_NUMBER] [DATE] 10:00 - 16:00 Planifié Informations pratiqu…" at bounding box center [370, 217] width 550 height 384
click at [124, 79] on div "[PERSON_NAME]" at bounding box center [236, 64] width 247 height 41
drag, startPoint x: 119, startPoint y: 89, endPoint x: 193, endPoint y: 131, distance: 85.0
click at [193, 131] on div "[PERSON_NAME] [PHONE_NUMBER] [DATE] 10:00 - 16:00 Planifié" at bounding box center [369, 111] width 512 height 135
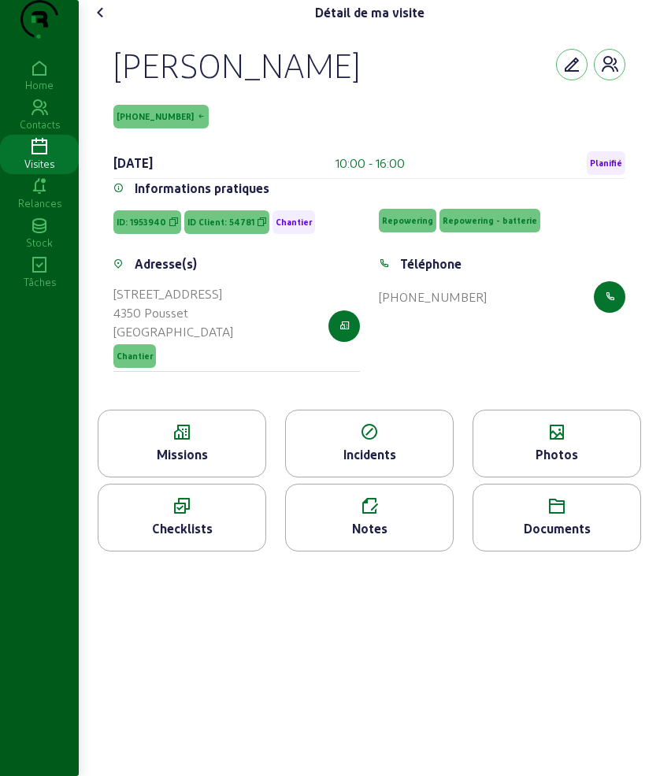
click at [151, 464] on div "Missions" at bounding box center [181, 454] width 167 height 19
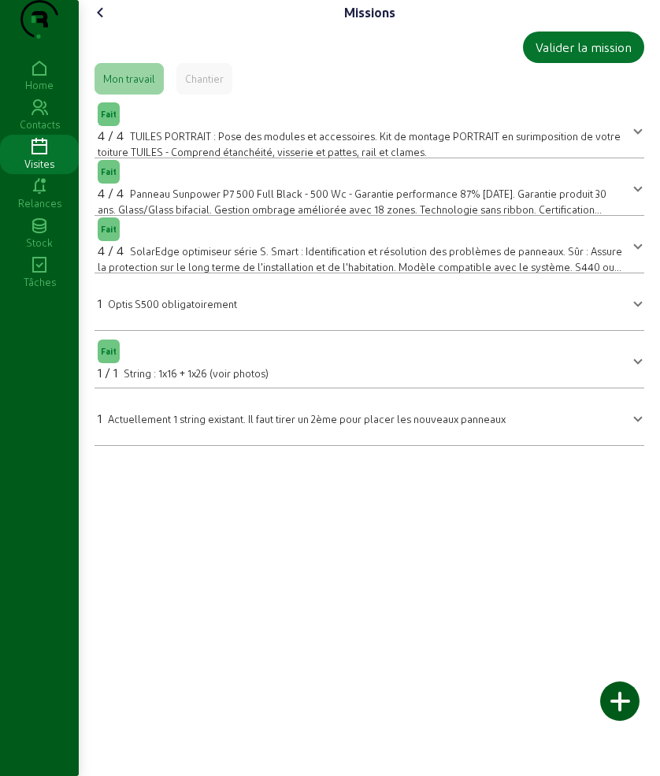
click at [102, 22] on icon at bounding box center [100, 12] width 19 height 19
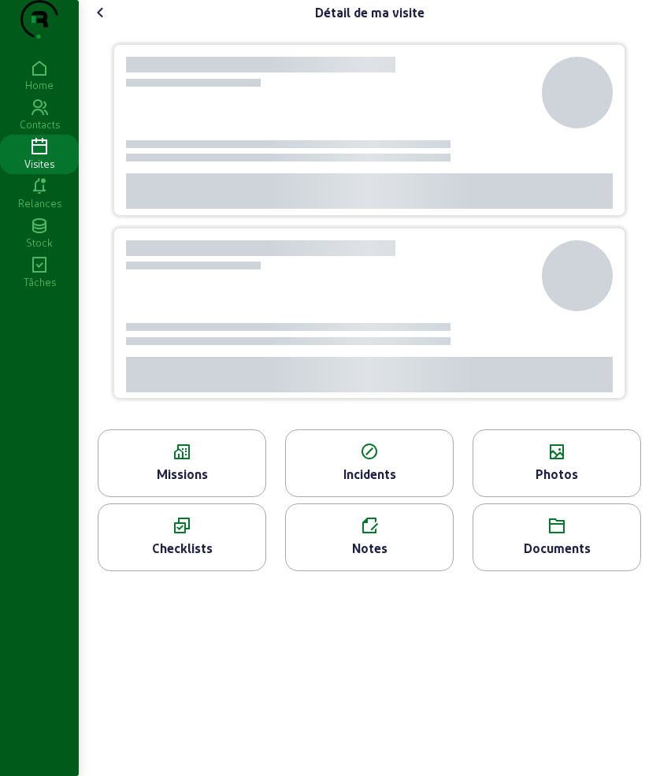
click at [559, 484] on div "Photos" at bounding box center [557, 474] width 167 height 19
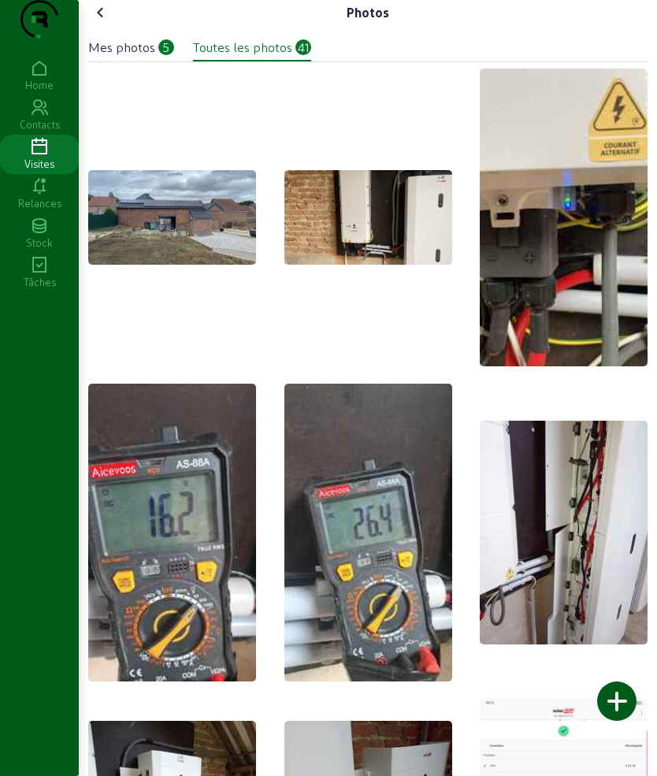
click at [96, 22] on icon at bounding box center [100, 12] width 19 height 19
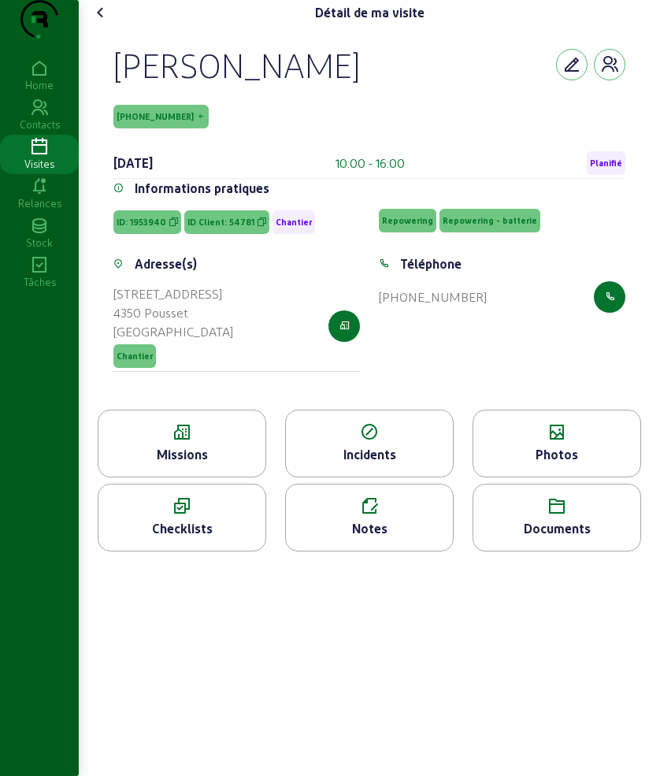
click at [555, 538] on div "Documents" at bounding box center [557, 528] width 167 height 19
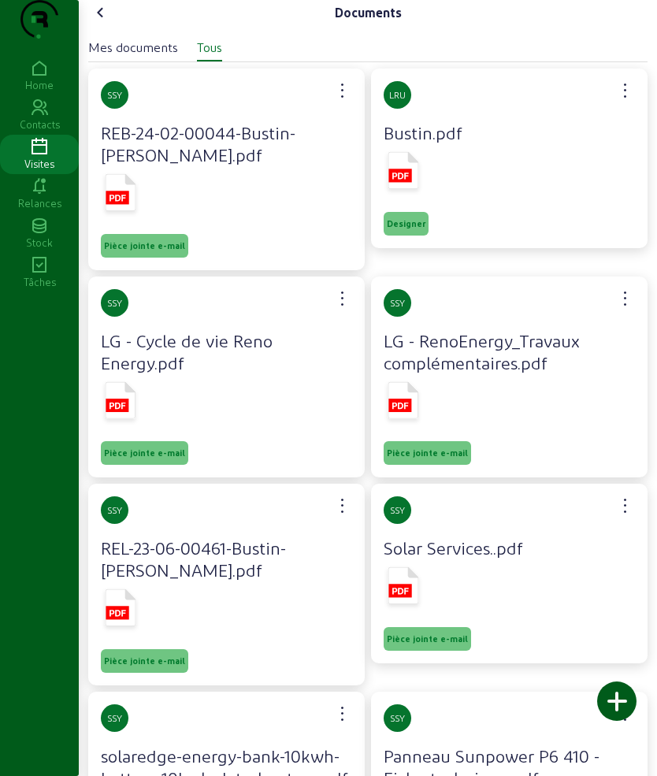
click at [99, 22] on icon at bounding box center [100, 12] width 19 height 19
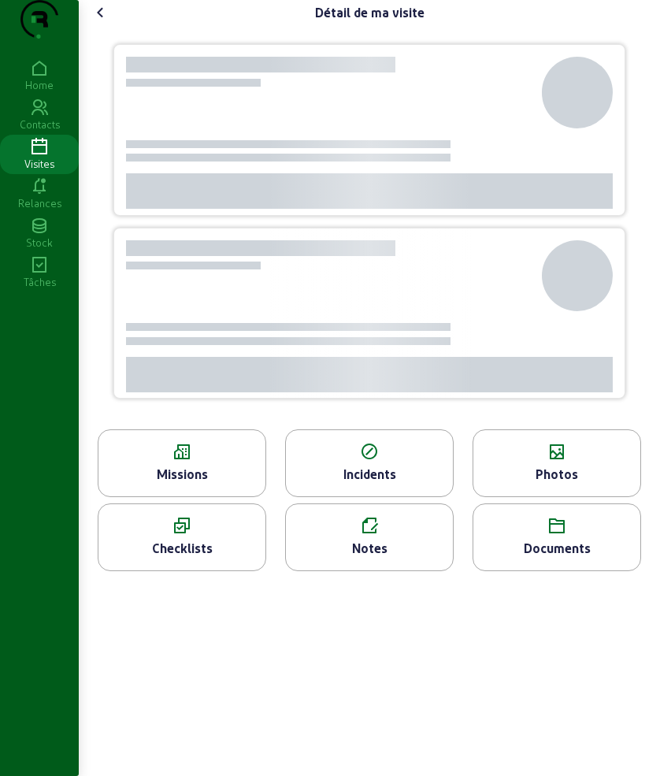
click at [187, 462] on icon at bounding box center [181, 452] width 167 height 19
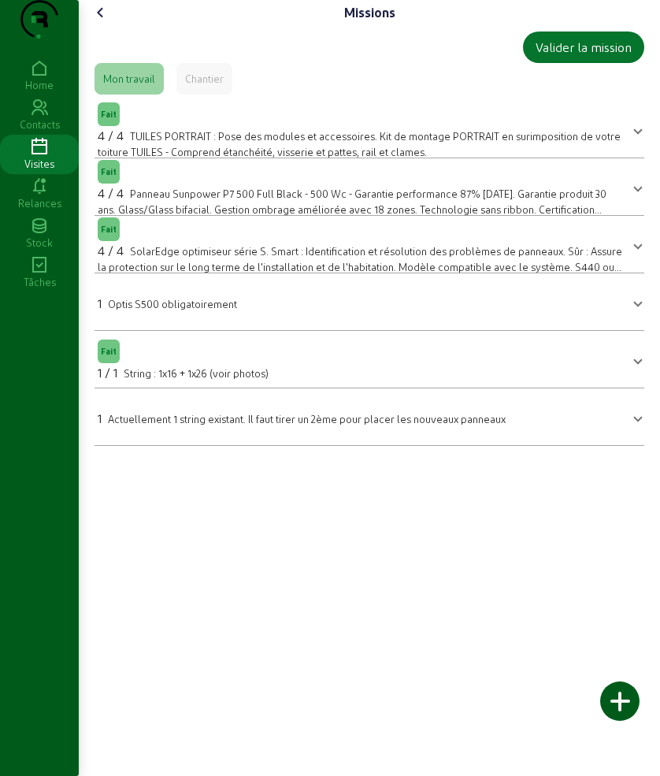
click at [96, 22] on icon at bounding box center [100, 12] width 19 height 19
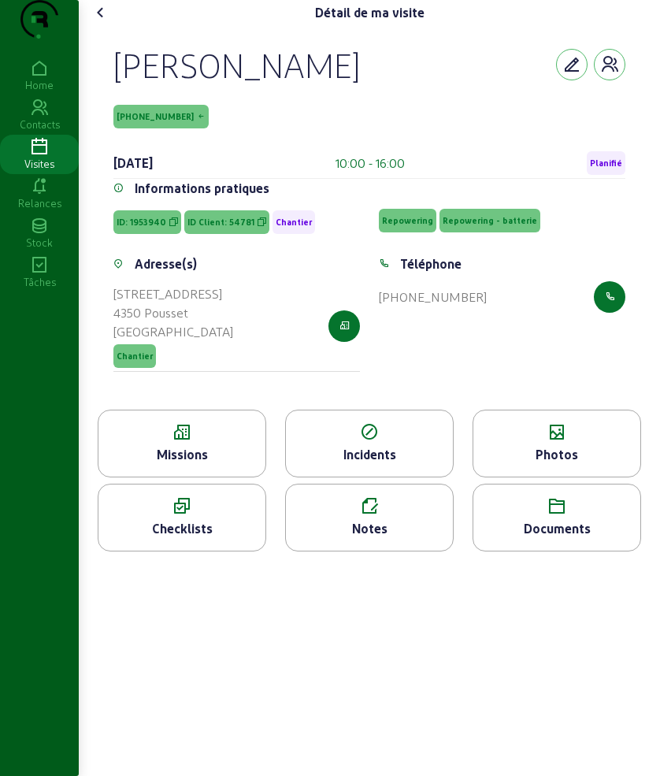
drag, startPoint x: 113, startPoint y: 90, endPoint x: 344, endPoint y: 98, distance: 230.2
click at [344, 98] on div "[PERSON_NAME] [PHONE_NUMBER] [DATE] 10:00 - 16:00 Planifié Informations pratiqu…" at bounding box center [370, 217] width 550 height 384
click at [122, 442] on icon at bounding box center [181, 432] width 167 height 19
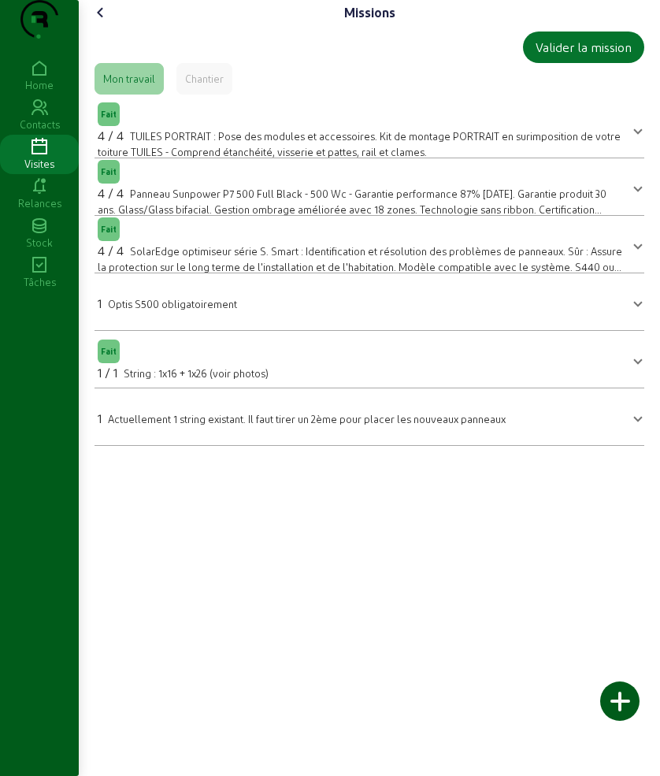
click at [225, 425] on span "Actuellement 1 string existant. Il faut tirer un 2ème pour placer les nouveaux …" at bounding box center [307, 419] width 398 height 12
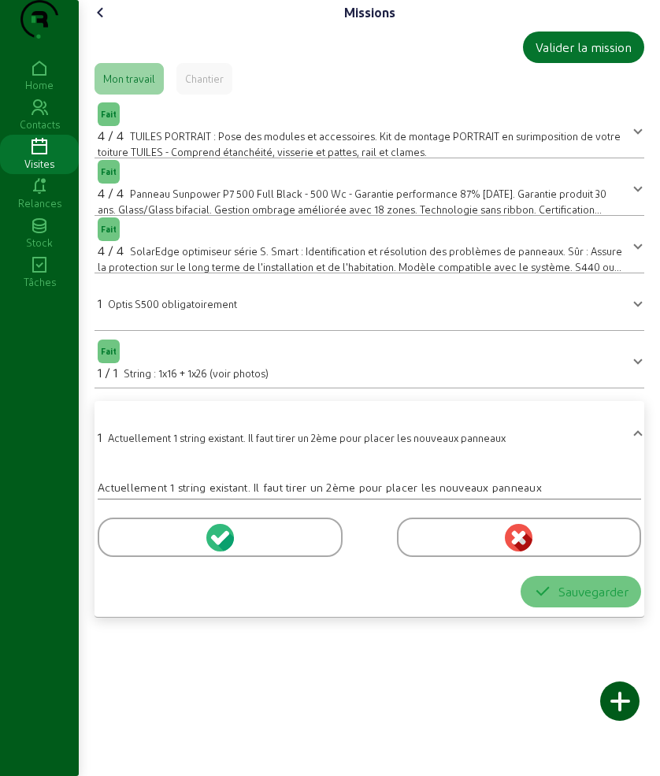
click at [139, 555] on div at bounding box center [220, 537] width 245 height 39
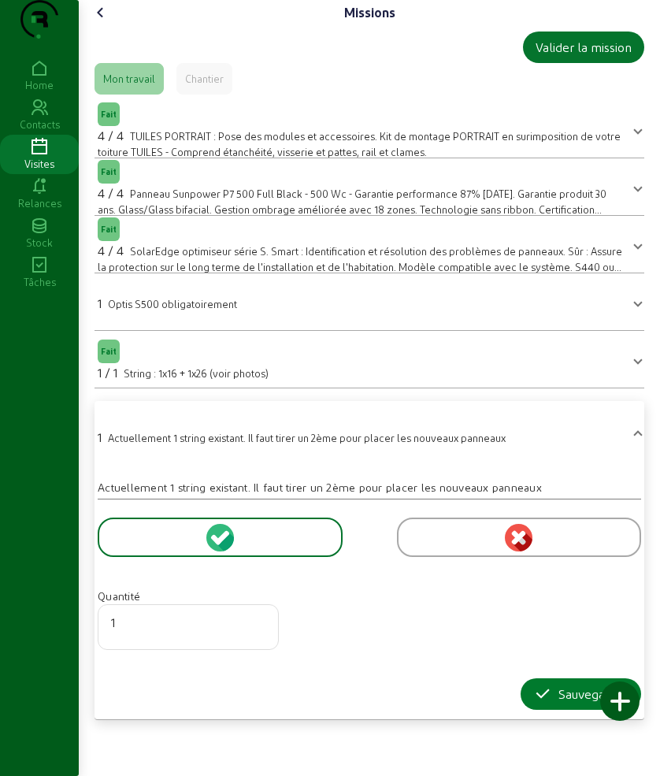
click at [540, 704] on icon "button" at bounding box center [542, 694] width 19 height 19
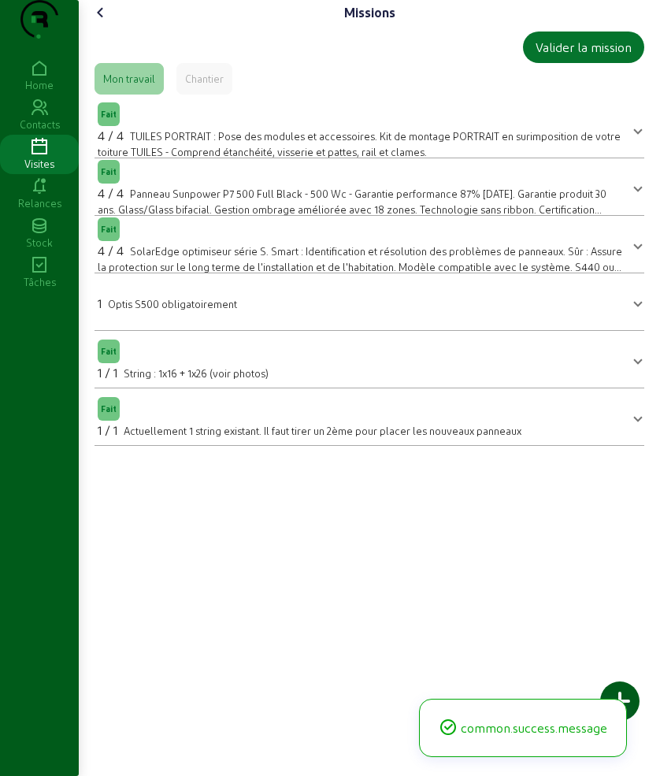
click at [102, 22] on icon at bounding box center [100, 12] width 19 height 19
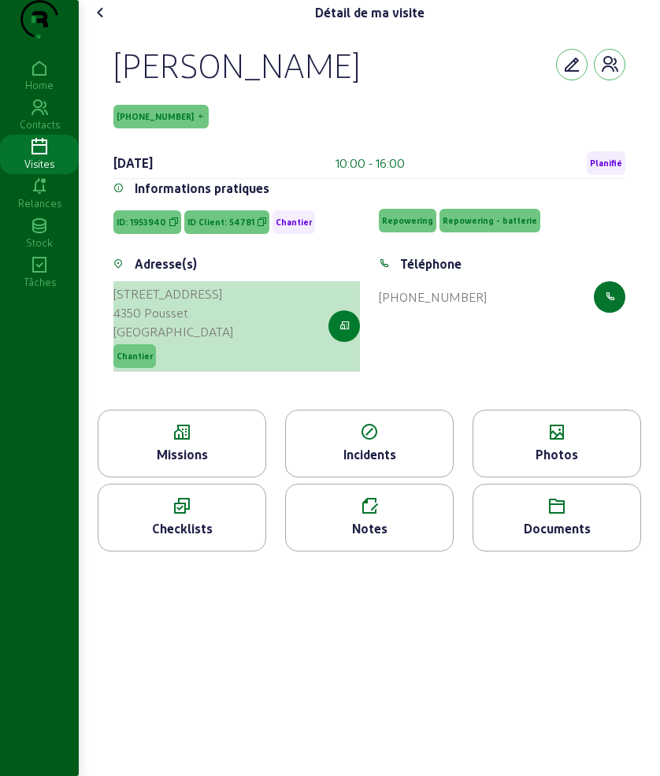
click at [347, 333] on icon "button" at bounding box center [345, 326] width 10 height 14
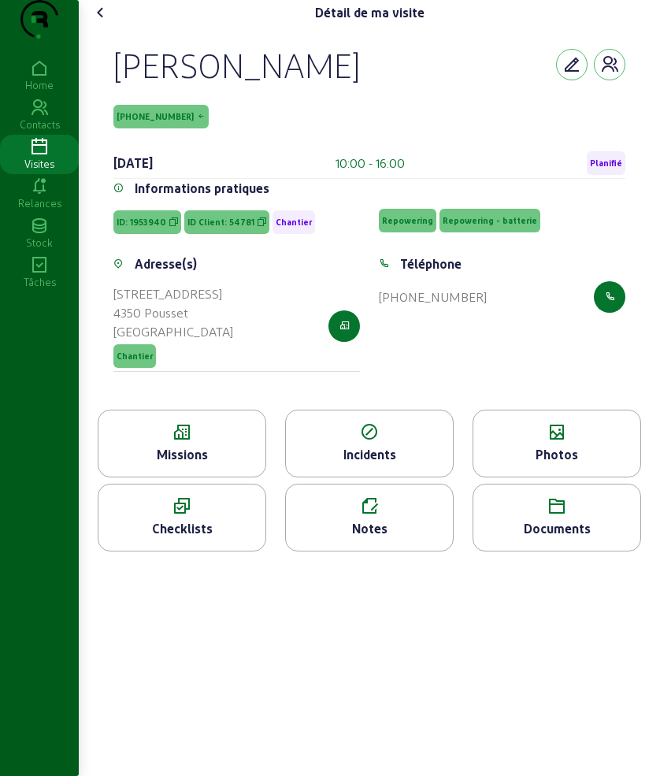
click at [108, 22] on icon at bounding box center [100, 12] width 19 height 19
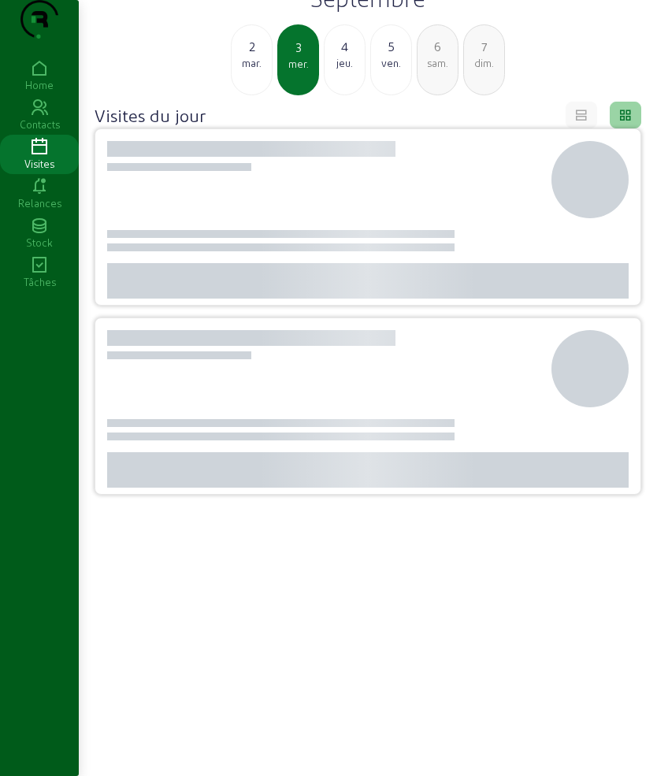
scroll to position [111, 0]
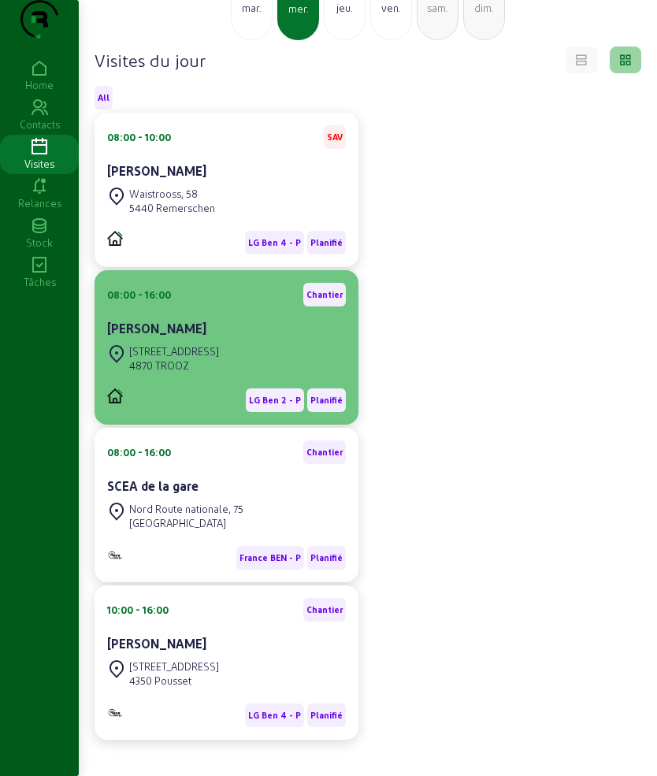
click at [181, 336] on cam-card-title "[PERSON_NAME]" at bounding box center [156, 328] width 99 height 15
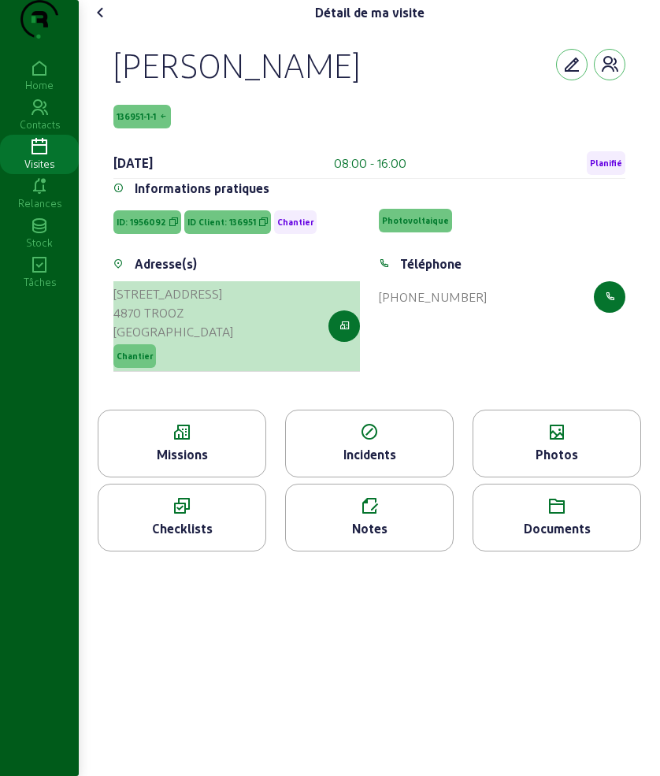
drag, startPoint x: 104, startPoint y: 320, endPoint x: 174, endPoint y: 359, distance: 80.4
click at [174, 359] on div "[PERSON_NAME] 136951-1-1 [DATE] 08:00 - 16:00 Planifié Informations pratiques I…" at bounding box center [370, 217] width 550 height 384
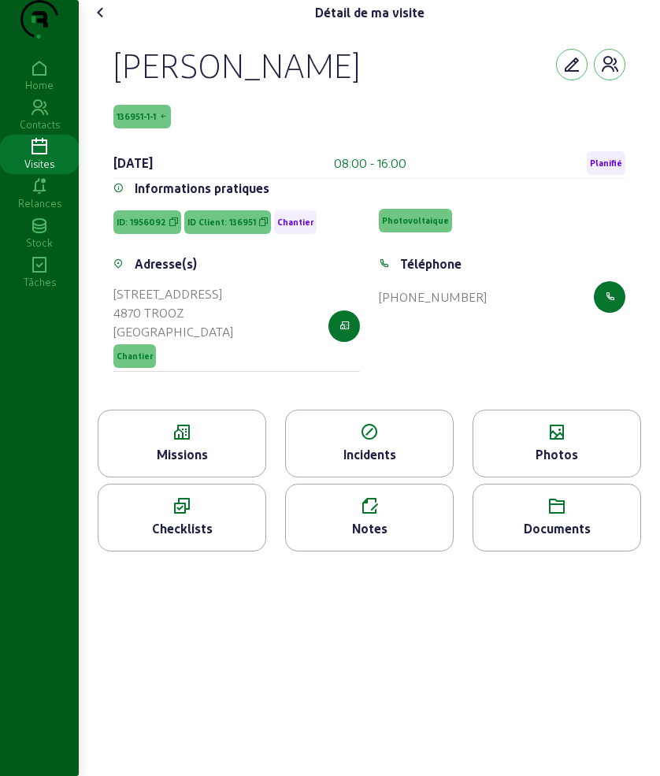
click at [105, 22] on icon at bounding box center [100, 12] width 19 height 19
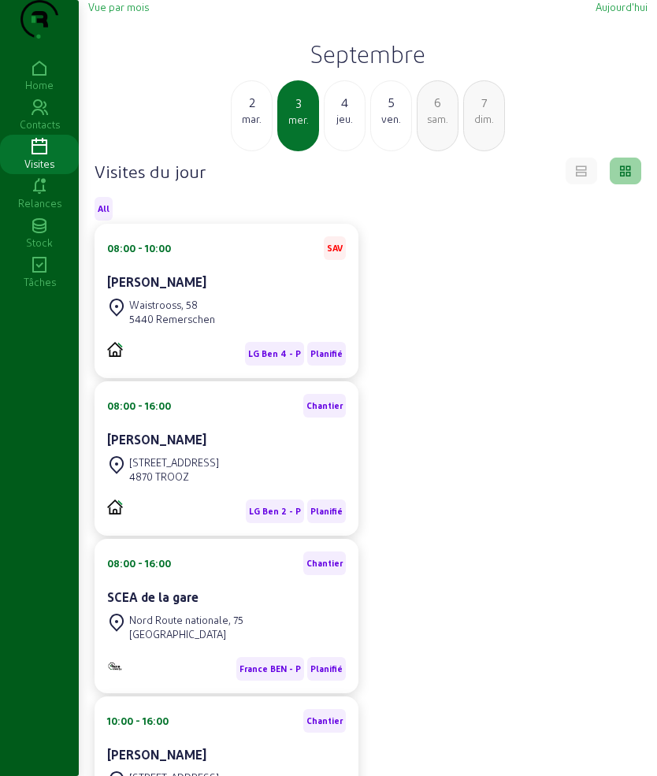
click at [347, 151] on div "4 jeu." at bounding box center [345, 115] width 42 height 71
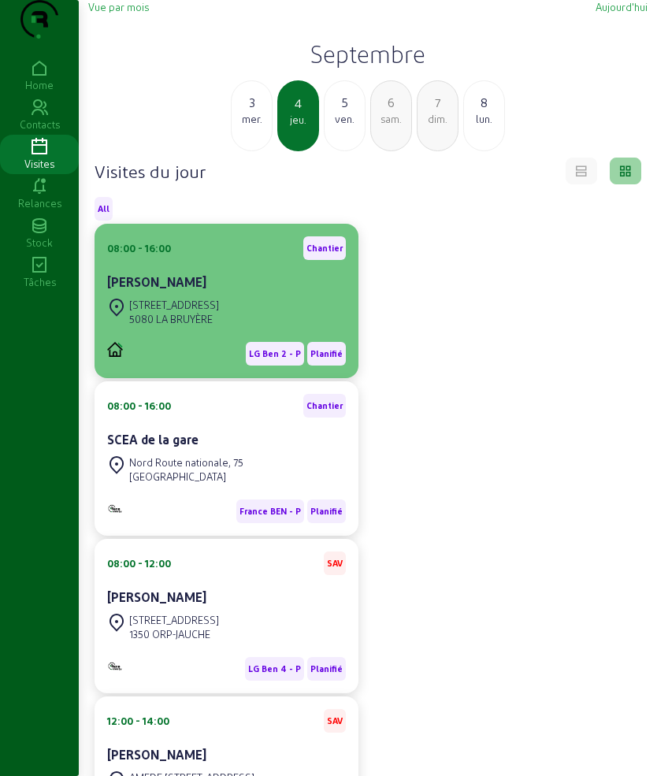
click at [219, 326] on div "5080 LA BRUYÈRE" at bounding box center [174, 319] width 90 height 14
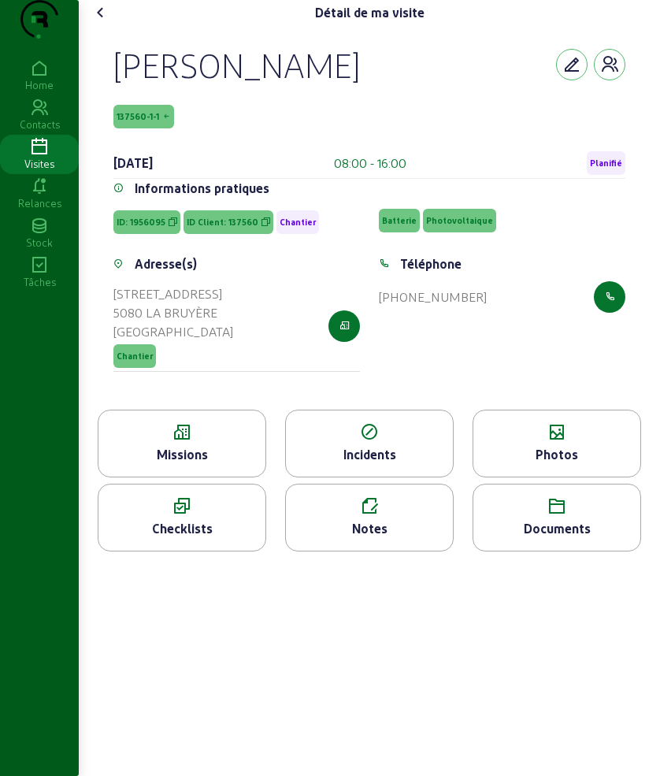
drag, startPoint x: 113, startPoint y: 94, endPoint x: 175, endPoint y: 132, distance: 72.2
click at [175, 132] on div "[PERSON_NAME] 137560-1-1 [DATE] 08:00 - 16:00 Planifié Informations pratiques I…" at bounding box center [370, 217] width 550 height 384
click at [555, 464] on div "Photos" at bounding box center [557, 454] width 167 height 19
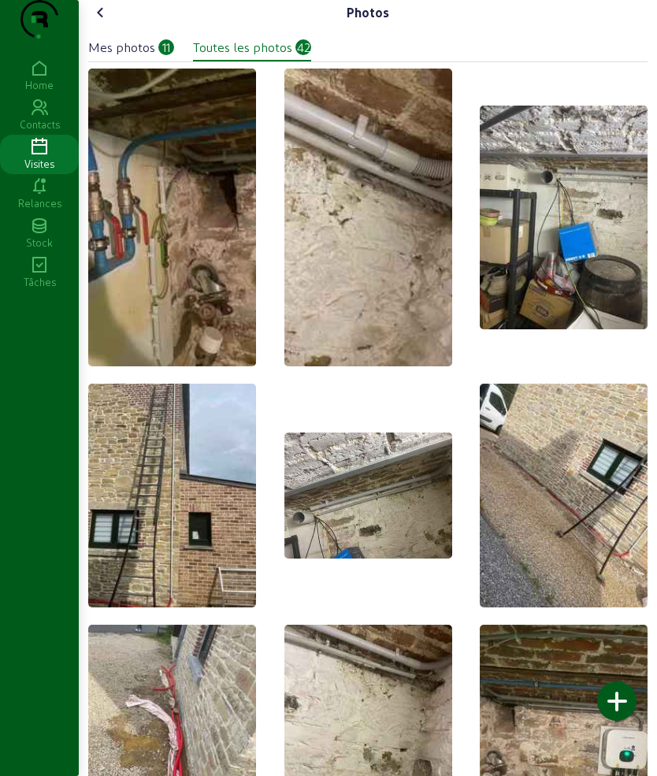
click at [110, 22] on icon at bounding box center [100, 12] width 19 height 19
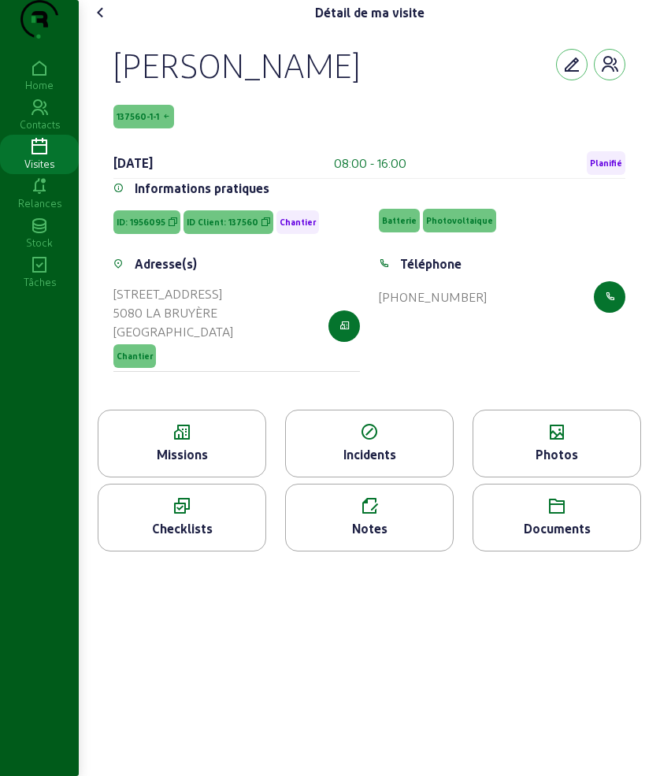
click at [193, 464] on div "Missions" at bounding box center [181, 454] width 167 height 19
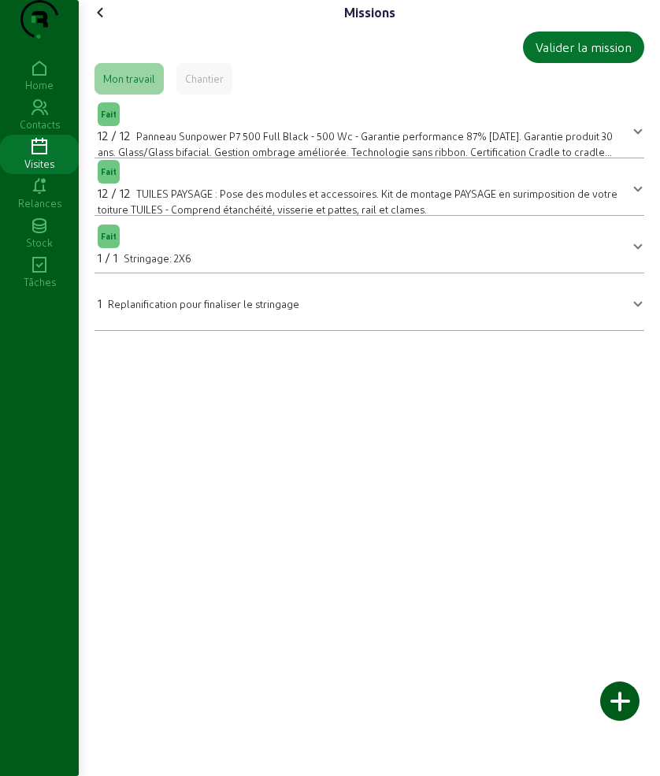
click at [98, 22] on icon at bounding box center [100, 12] width 19 height 19
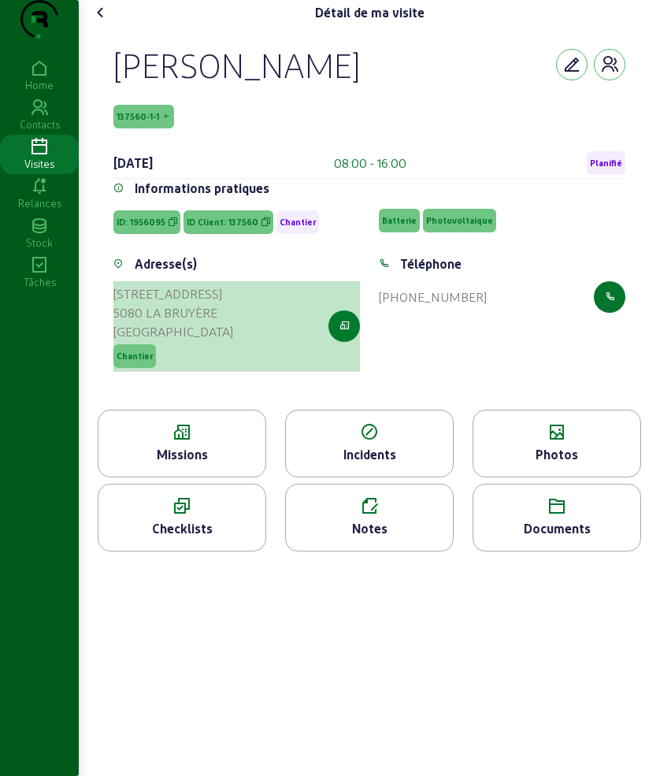
click at [348, 333] on icon "button" at bounding box center [345, 326] width 10 height 14
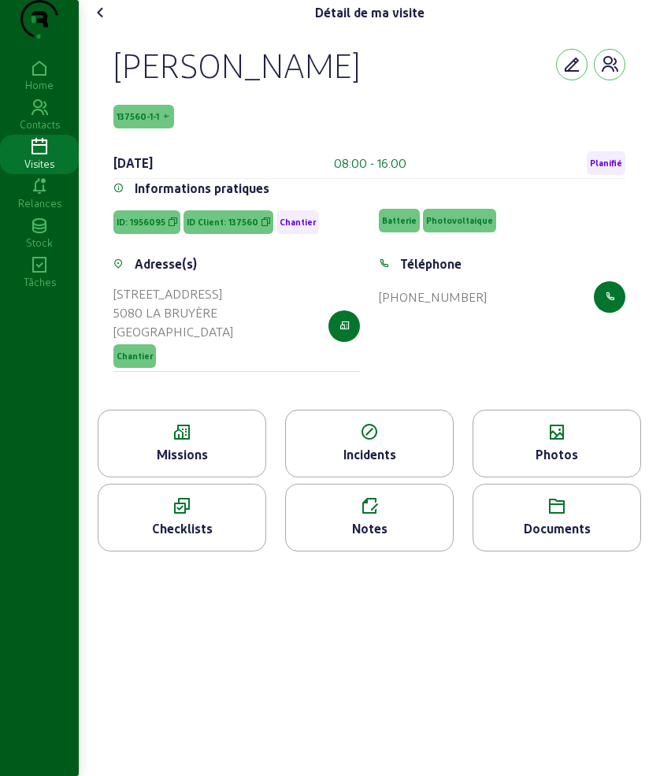
click at [110, 22] on icon at bounding box center [100, 12] width 19 height 19
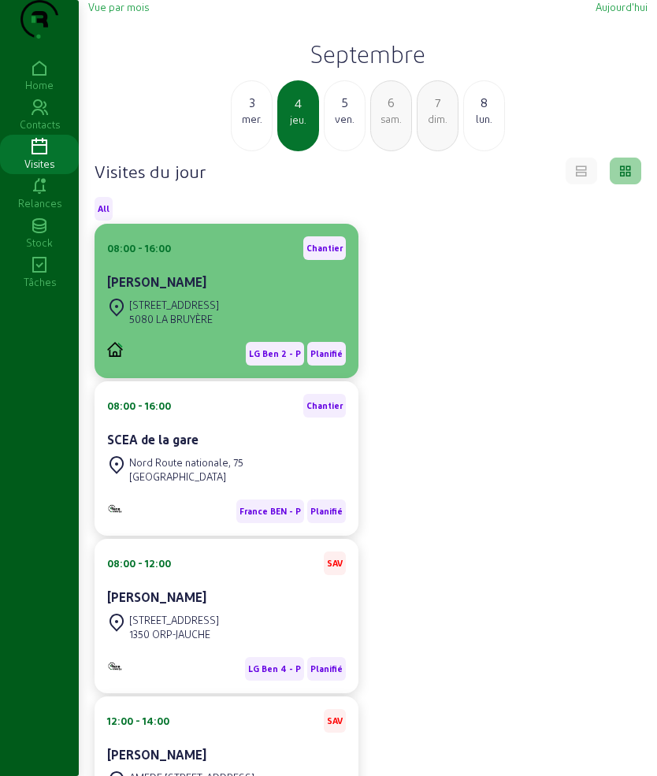
click at [219, 312] on div "[STREET_ADDRESS]" at bounding box center [174, 305] width 90 height 14
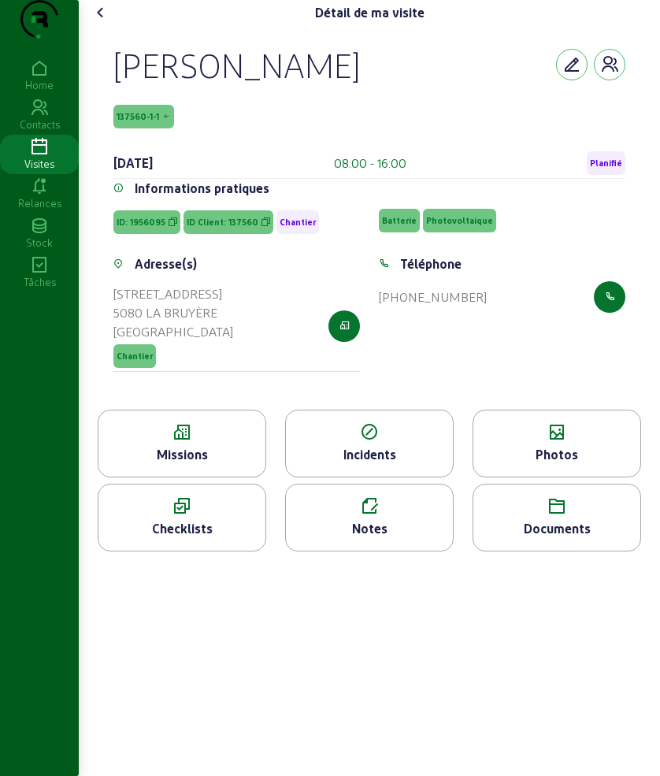
click at [110, 22] on icon at bounding box center [100, 12] width 19 height 19
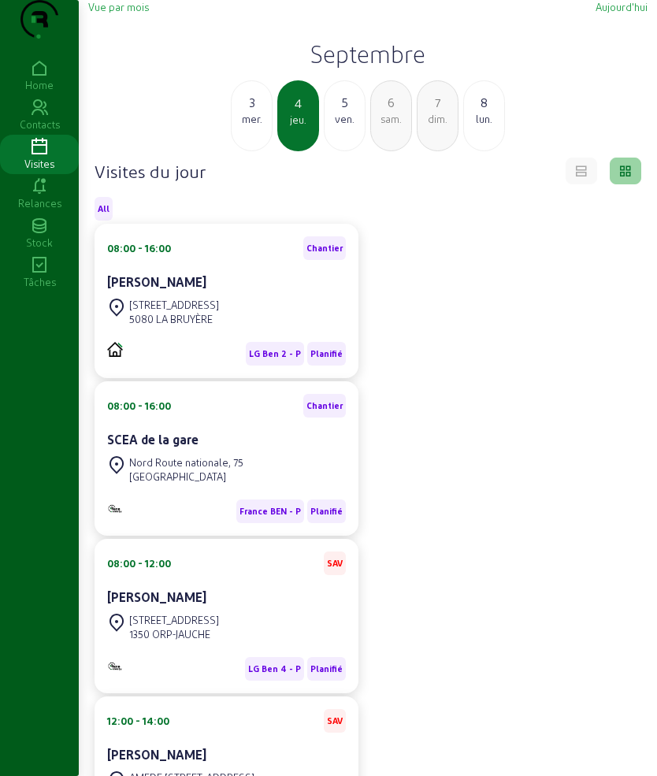
click at [345, 112] on div "5" at bounding box center [345, 102] width 40 height 19
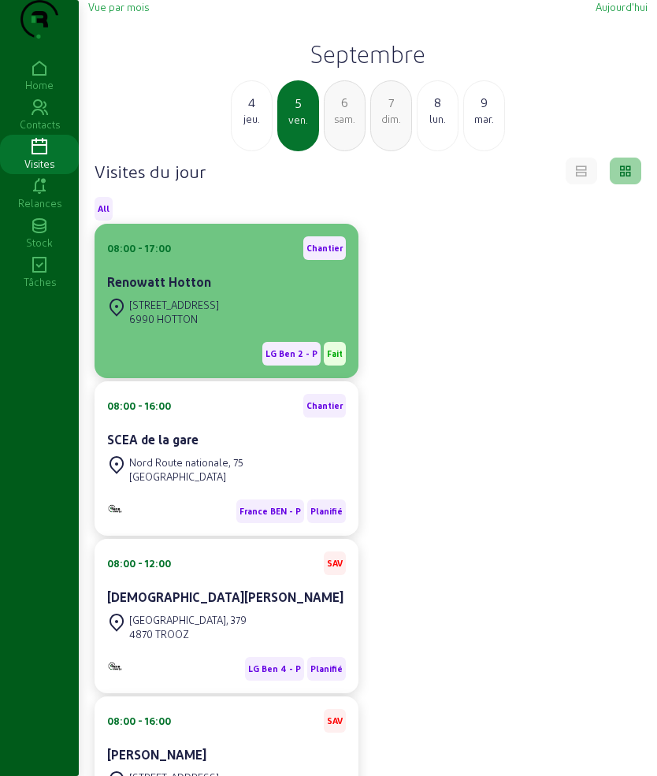
click at [184, 312] on div "[STREET_ADDRESS]" at bounding box center [174, 305] width 90 height 14
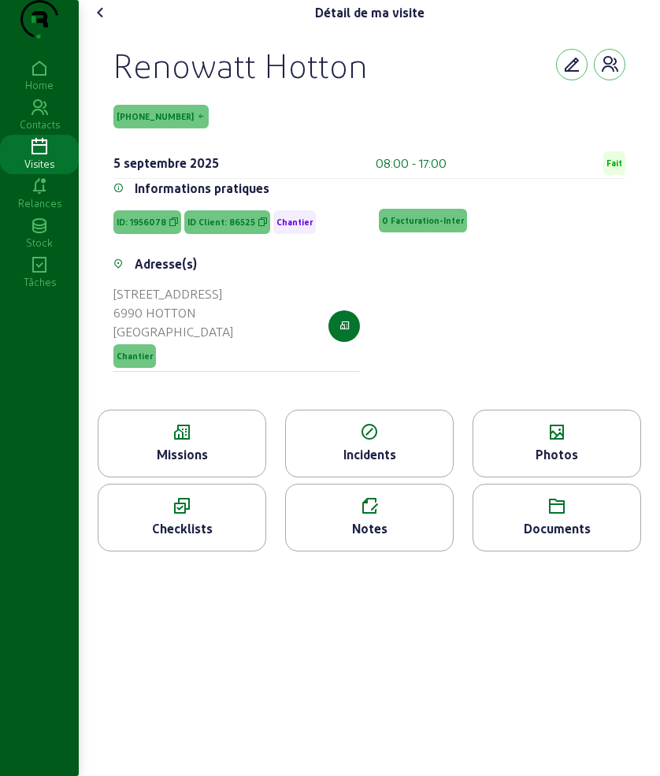
drag, startPoint x: 111, startPoint y: 92, endPoint x: 178, endPoint y: 137, distance: 80.6
click at [178, 137] on div "Renowatt Hotton [PHONE_NUMBER] [DATE] 08:00 - 17:00 Fait Informations pratiques…" at bounding box center [370, 217] width 550 height 384
click at [133, 464] on div "Missions" at bounding box center [181, 454] width 167 height 19
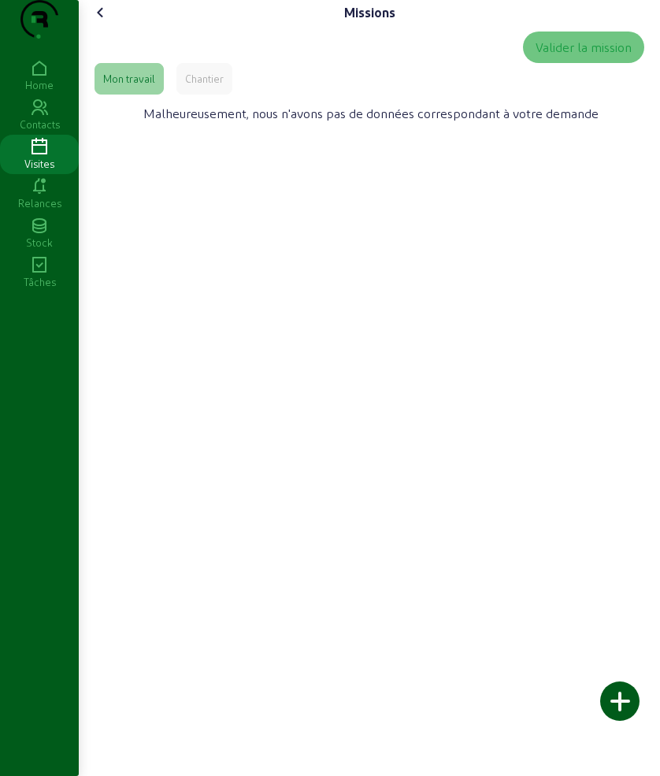
click at [199, 86] on div "Chantier" at bounding box center [204, 79] width 39 height 14
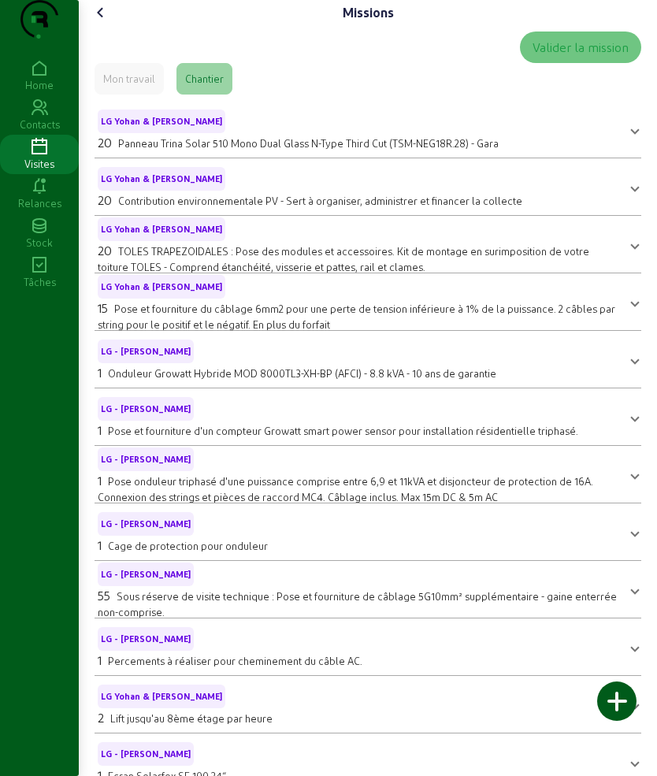
click at [99, 22] on icon at bounding box center [100, 12] width 19 height 19
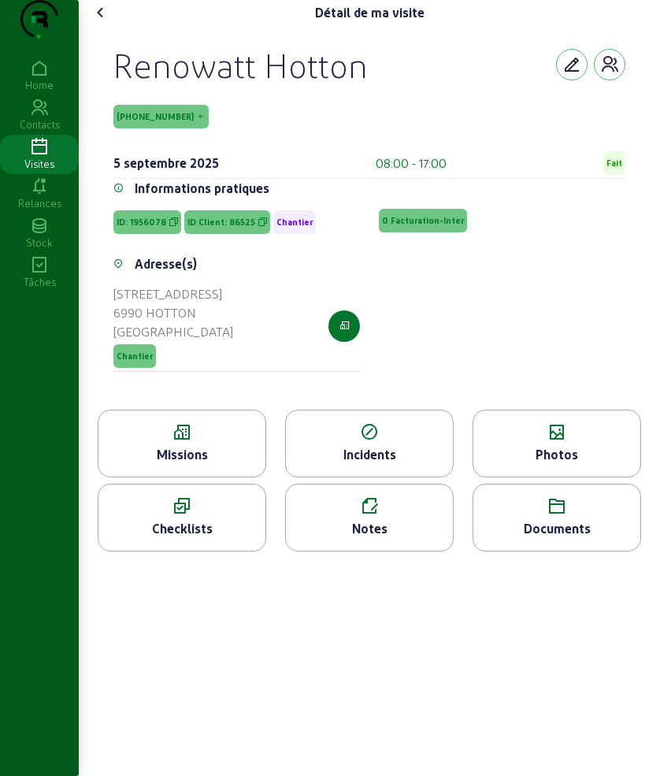
click at [221, 477] on div "Missions" at bounding box center [182, 444] width 169 height 68
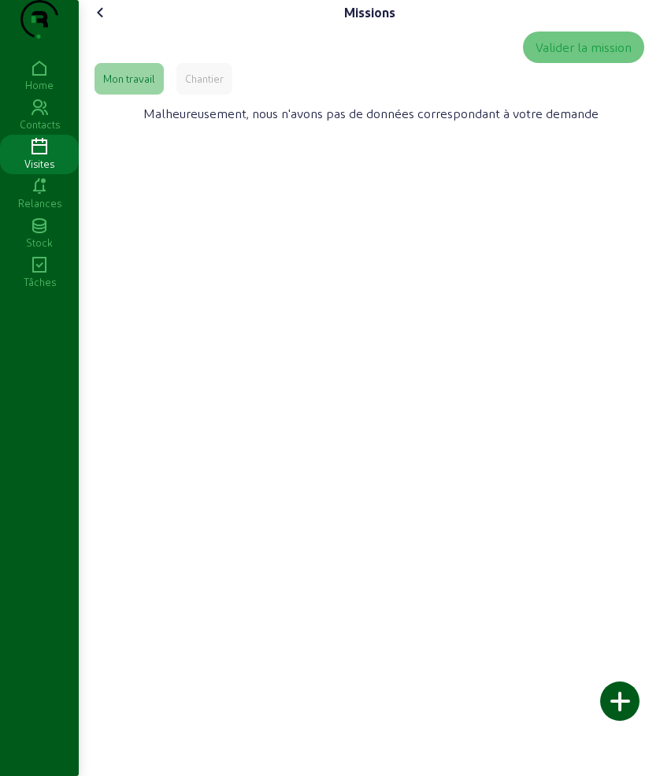
click at [224, 95] on div "Chantier" at bounding box center [204, 79] width 56 height 32
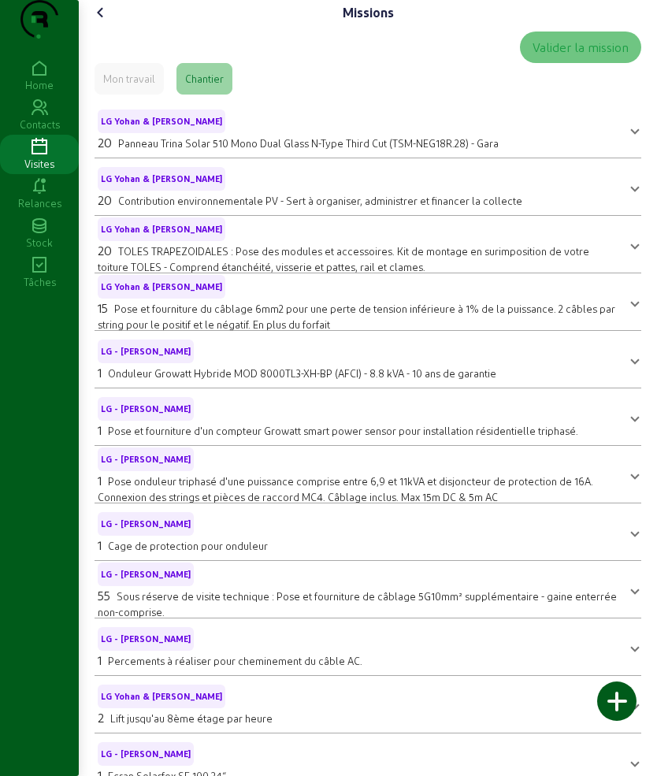
click at [104, 22] on icon at bounding box center [100, 12] width 19 height 19
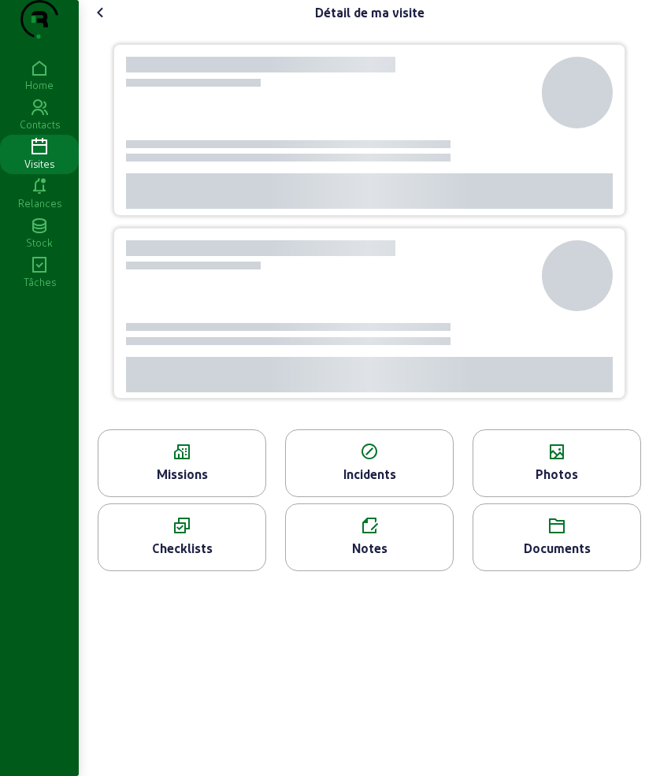
click at [104, 22] on icon at bounding box center [100, 12] width 19 height 19
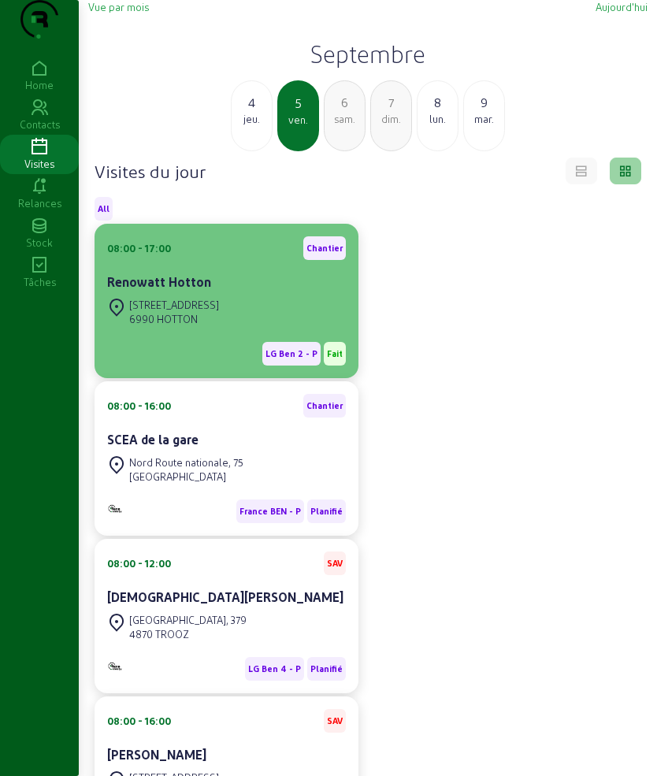
click at [216, 361] on div "LG Ben 2 - P Fait" at bounding box center [226, 347] width 239 height 36
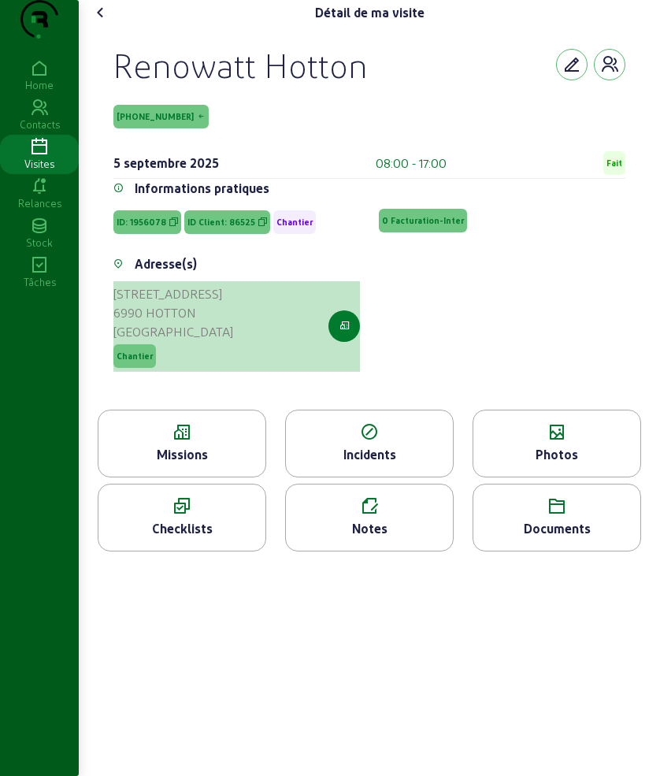
click at [344, 333] on icon "button" at bounding box center [345, 326] width 10 height 14
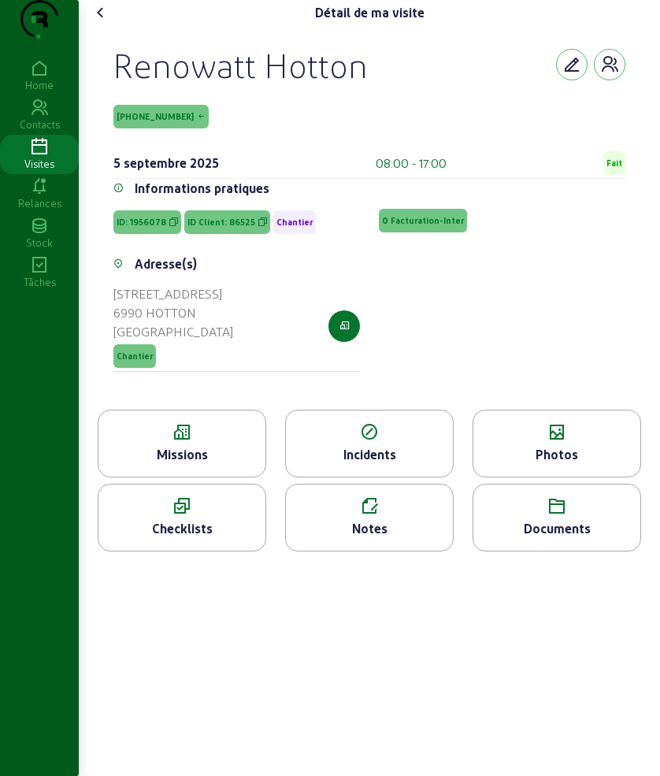
click at [195, 464] on div "Missions" at bounding box center [181, 454] width 167 height 19
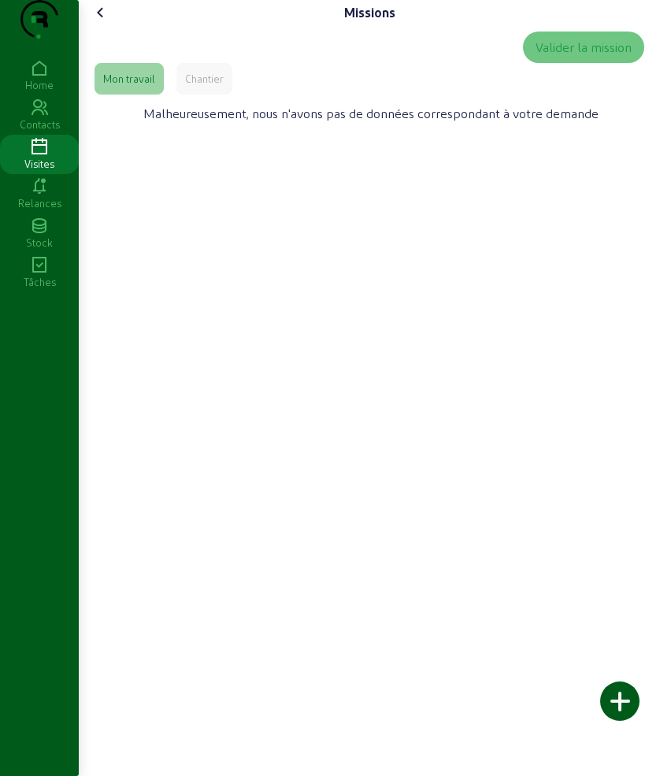
click at [208, 86] on div "Chantier" at bounding box center [204, 79] width 39 height 14
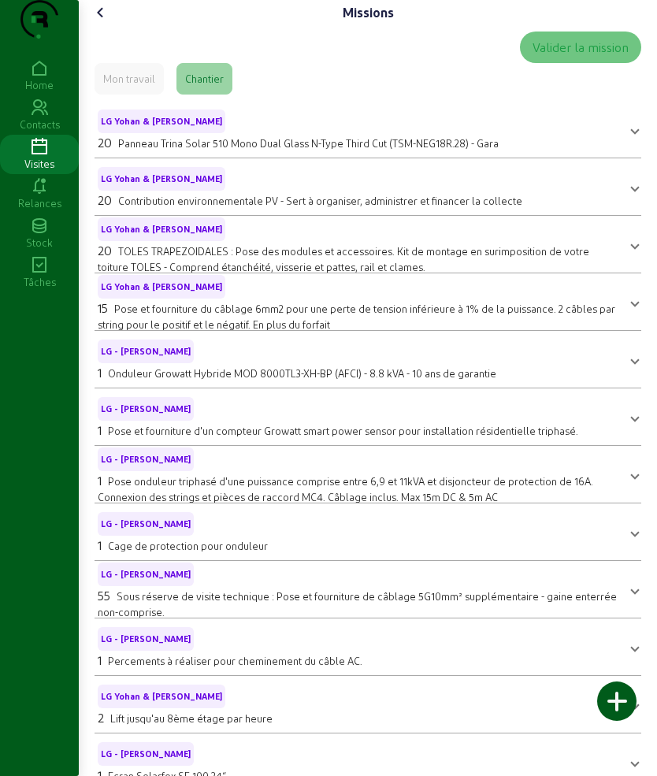
click at [110, 22] on icon at bounding box center [100, 12] width 19 height 19
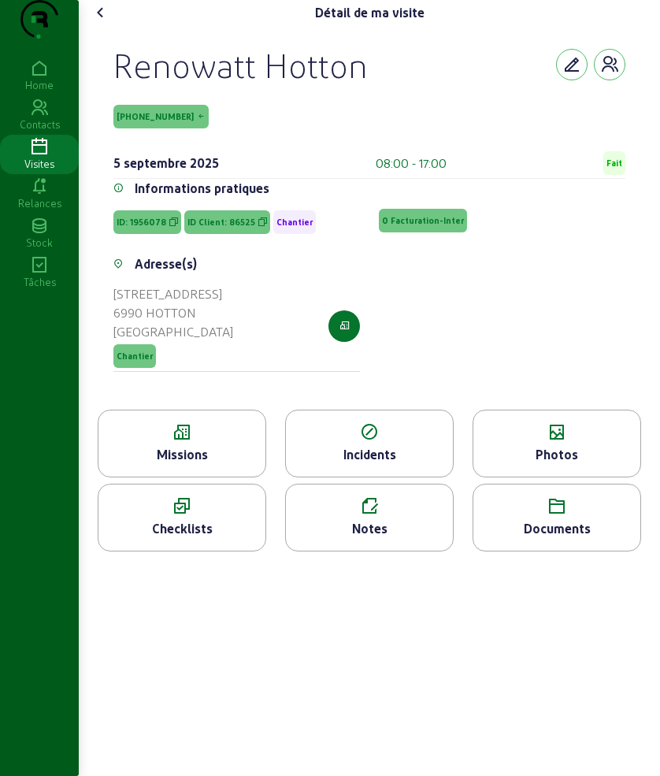
click at [559, 464] on div "Photos" at bounding box center [557, 454] width 167 height 19
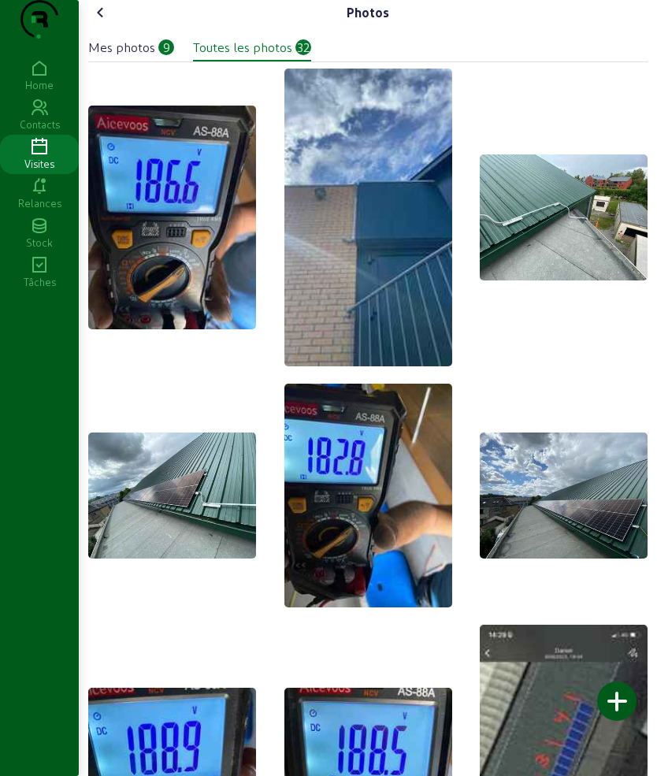
click at [110, 22] on icon at bounding box center [100, 12] width 19 height 19
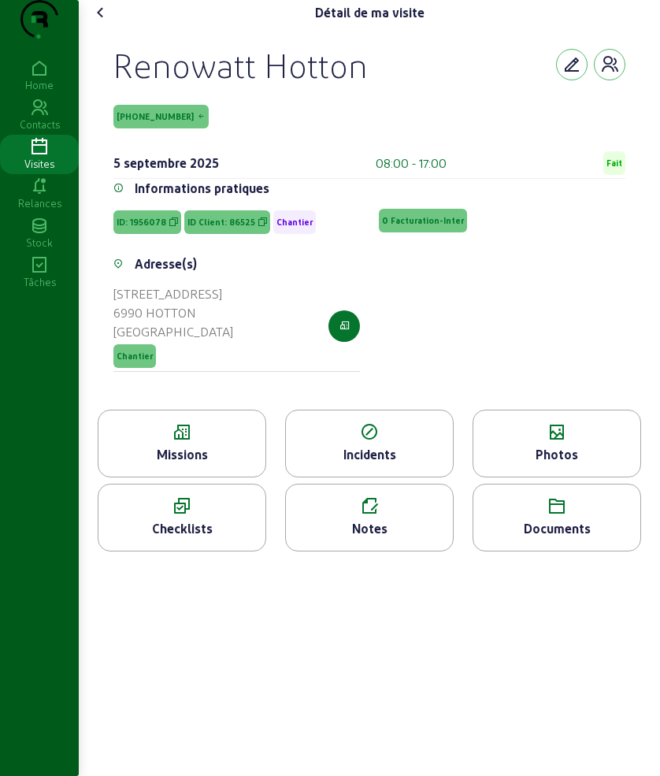
click at [110, 22] on icon at bounding box center [100, 12] width 19 height 19
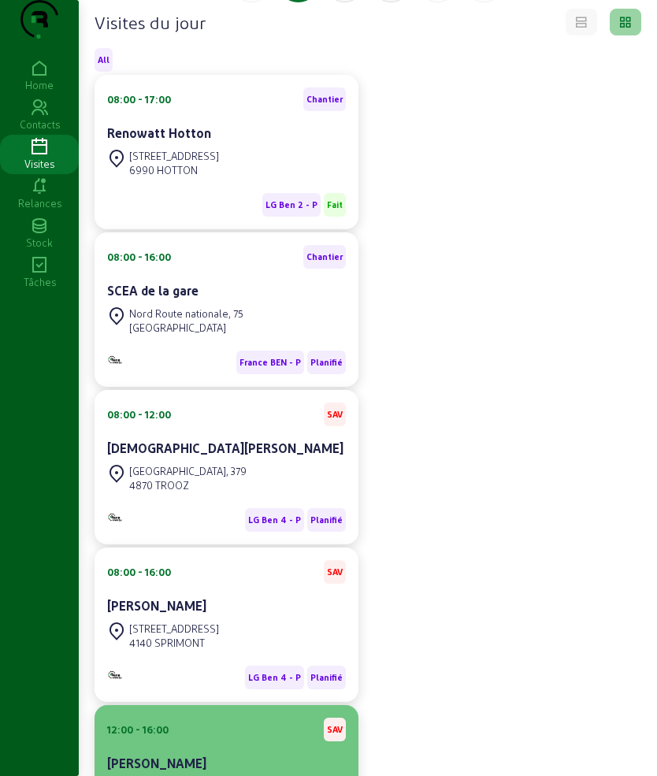
scroll to position [124, 0]
